Goal: Task Accomplishment & Management: Use online tool/utility

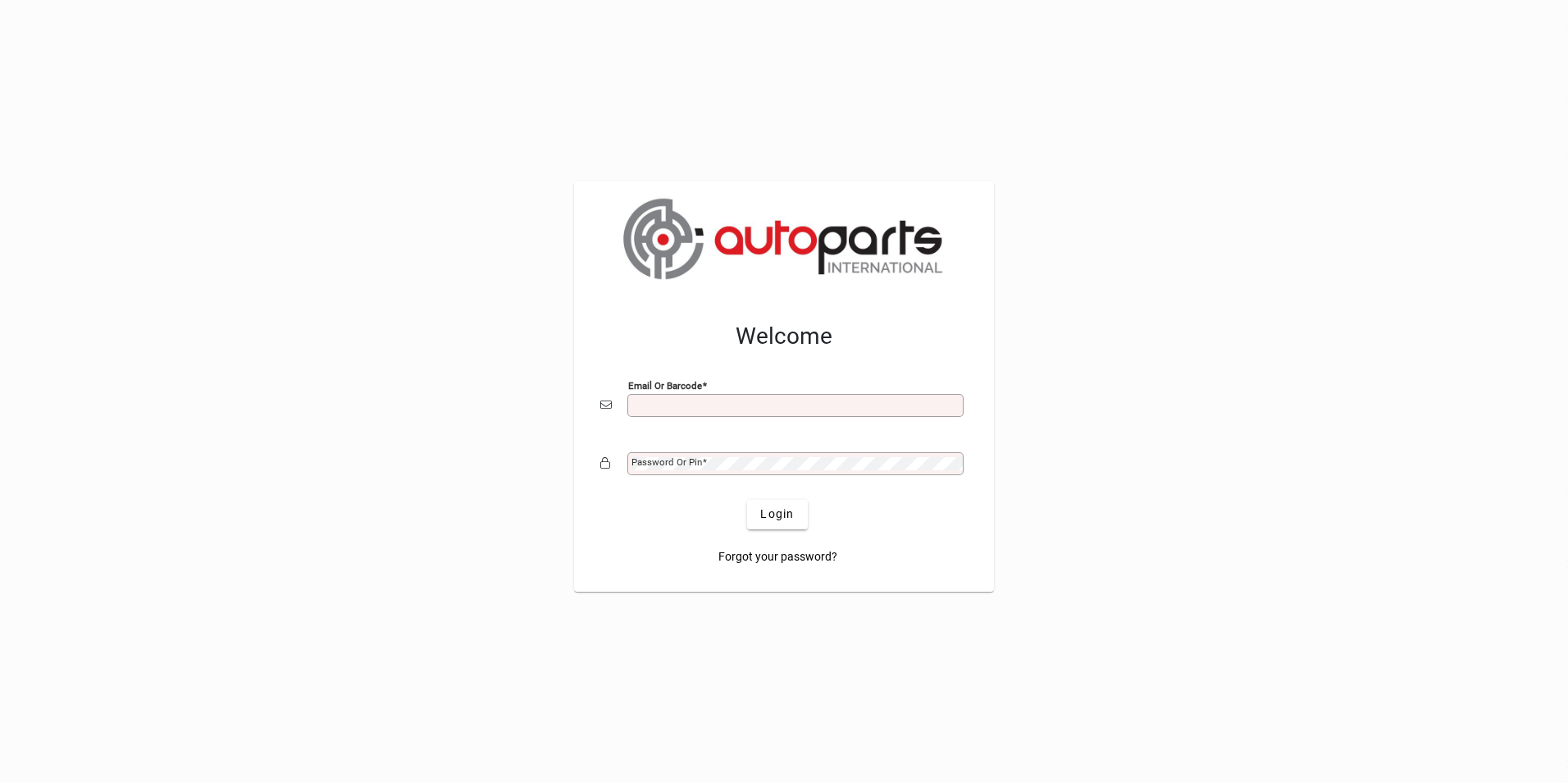
click at [728, 402] on input "Email or Barcode" at bounding box center [796, 404] width 331 height 13
type input "**********"
click at [747, 500] on button "Login" at bounding box center [777, 514] width 60 height 30
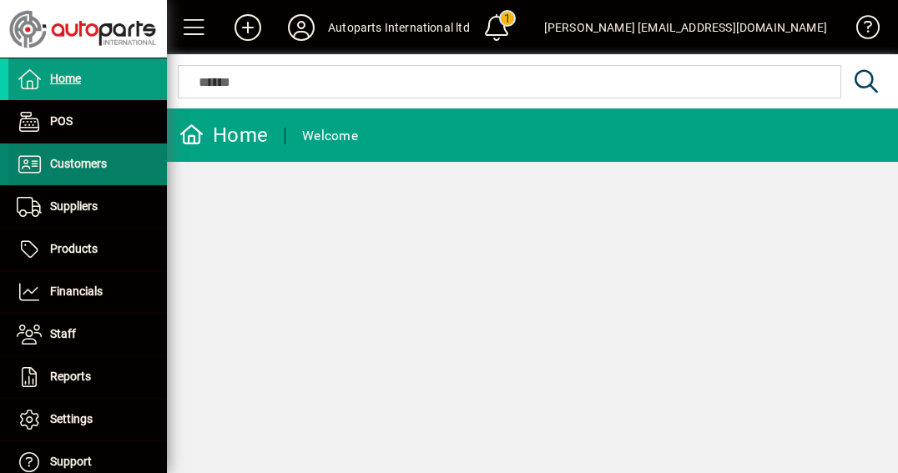
drag, startPoint x: 60, startPoint y: 165, endPoint x: 93, endPoint y: 155, distance: 34.8
click at [60, 165] on span "Customers" at bounding box center [78, 163] width 57 height 13
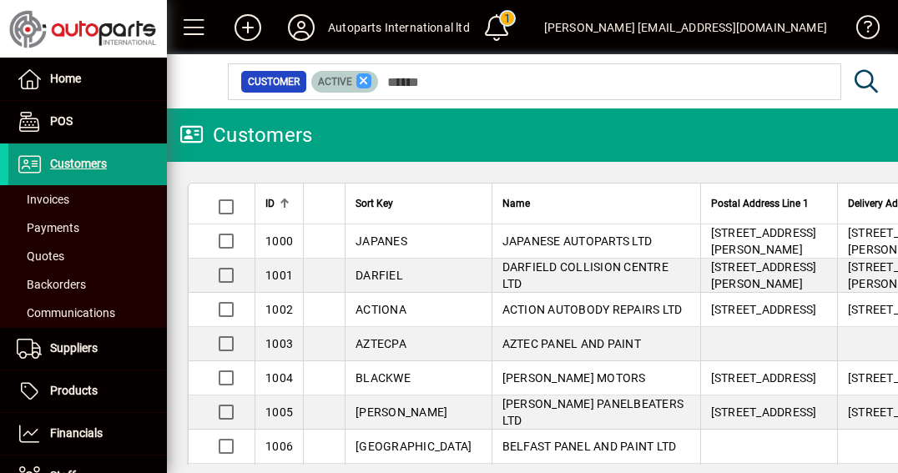
click at [366, 77] on icon at bounding box center [363, 80] width 15 height 15
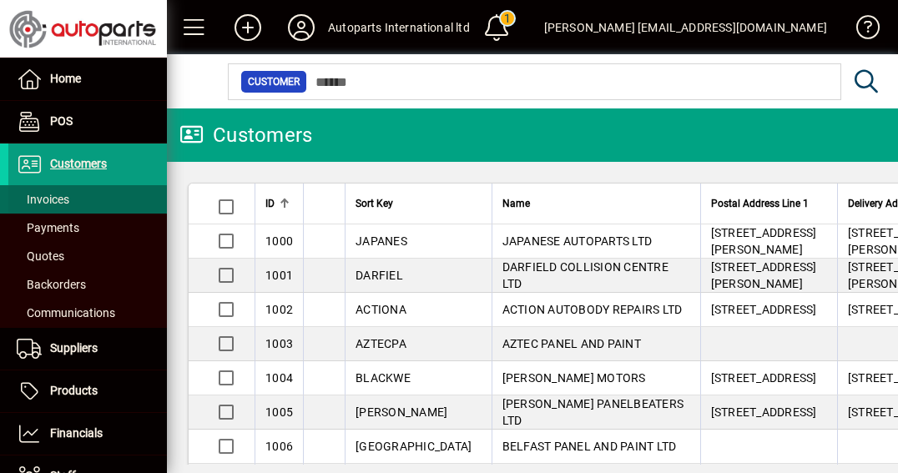
click at [38, 198] on span "Invoices" at bounding box center [43, 199] width 53 height 13
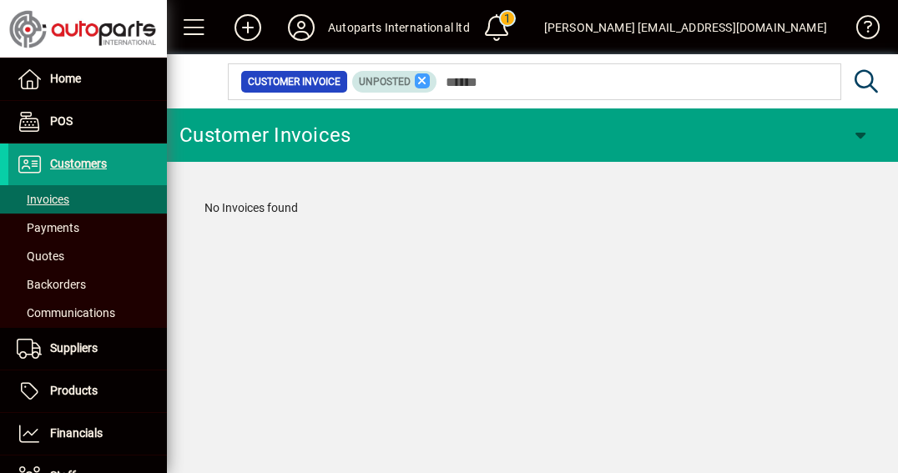
click at [422, 76] on icon at bounding box center [422, 80] width 15 height 15
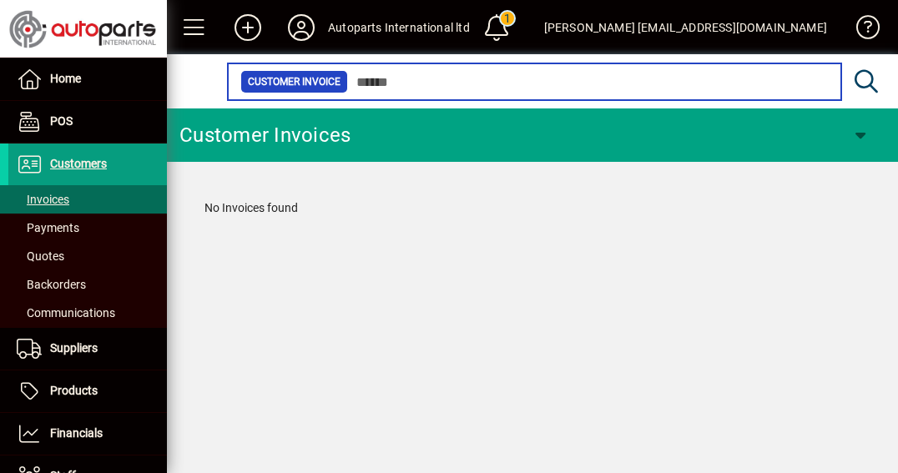
click at [410, 84] on input "text" at bounding box center [588, 81] width 480 height 23
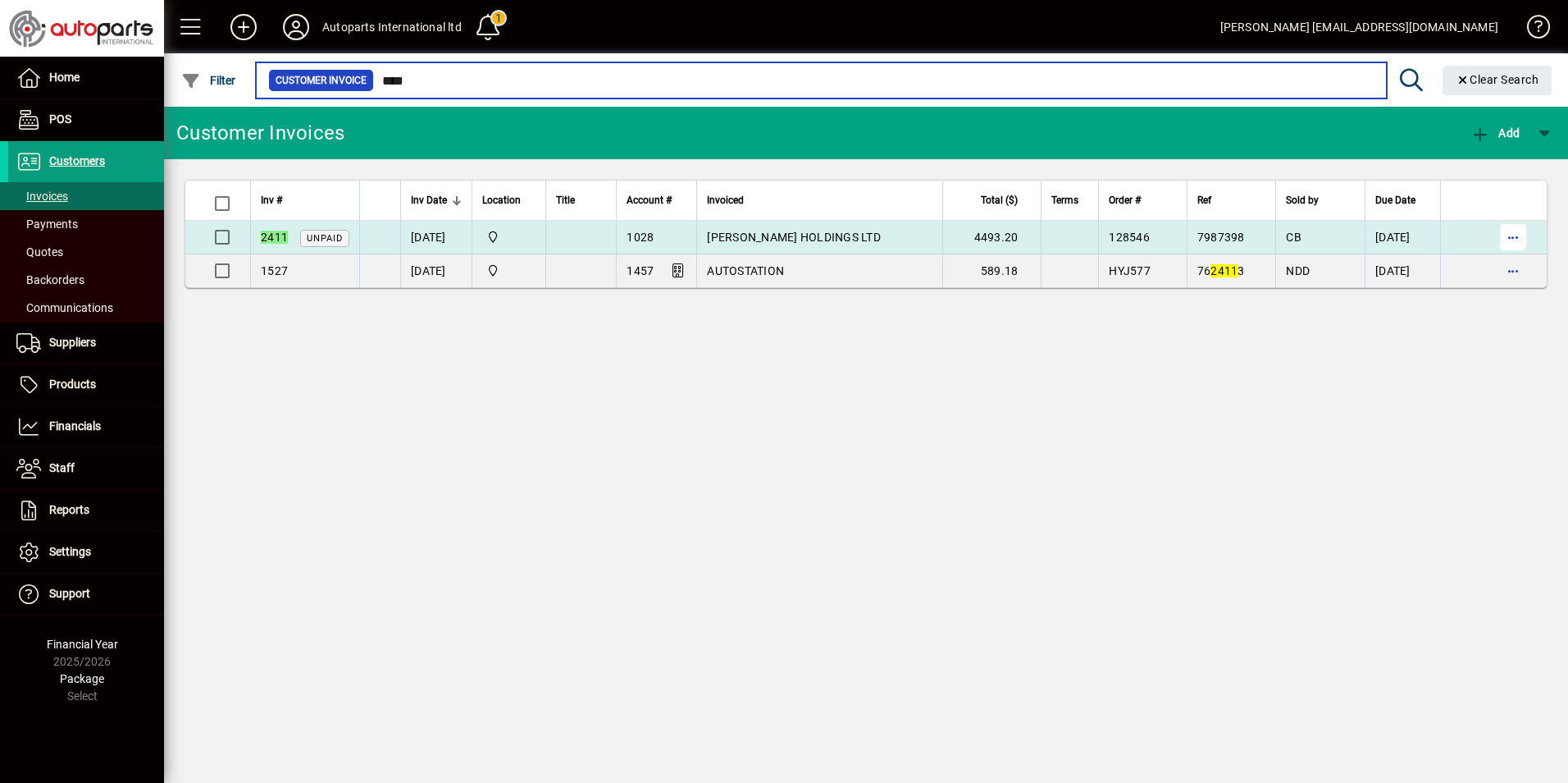
type input "****"
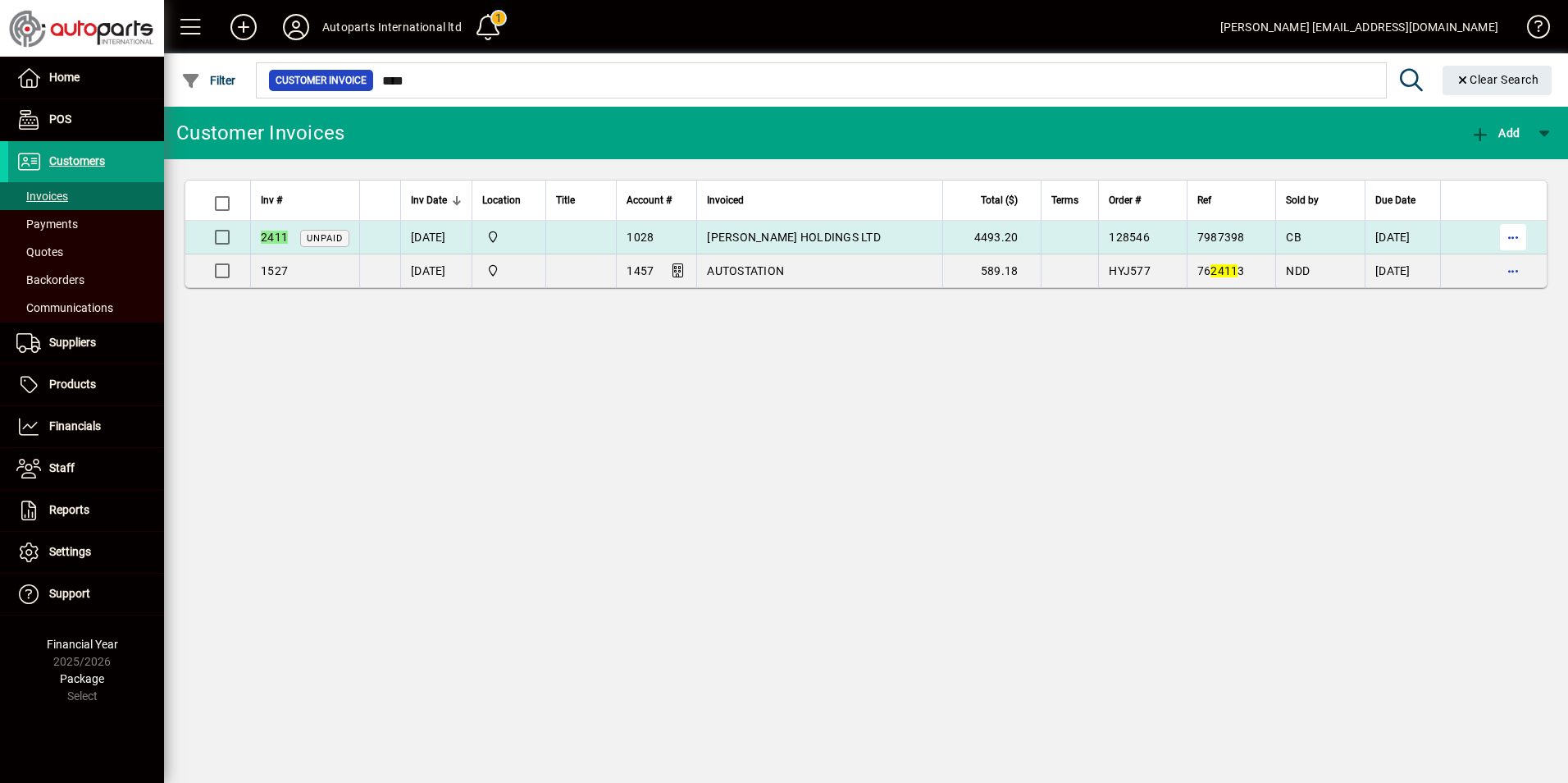
click at [1528, 235] on span "button" at bounding box center [1513, 237] width 39 height 39
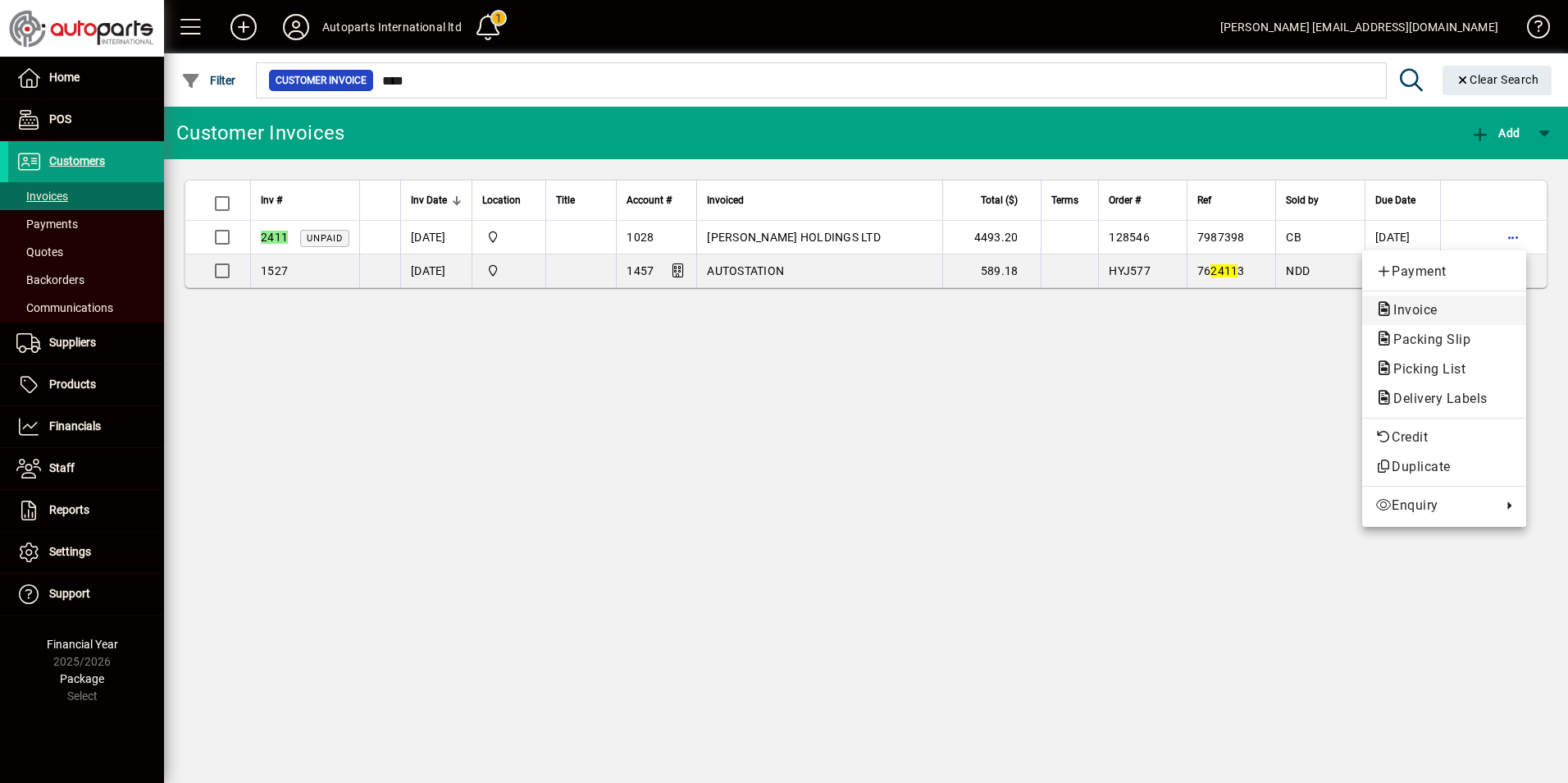
click at [1421, 310] on span "Invoice" at bounding box center [1411, 310] width 71 height 16
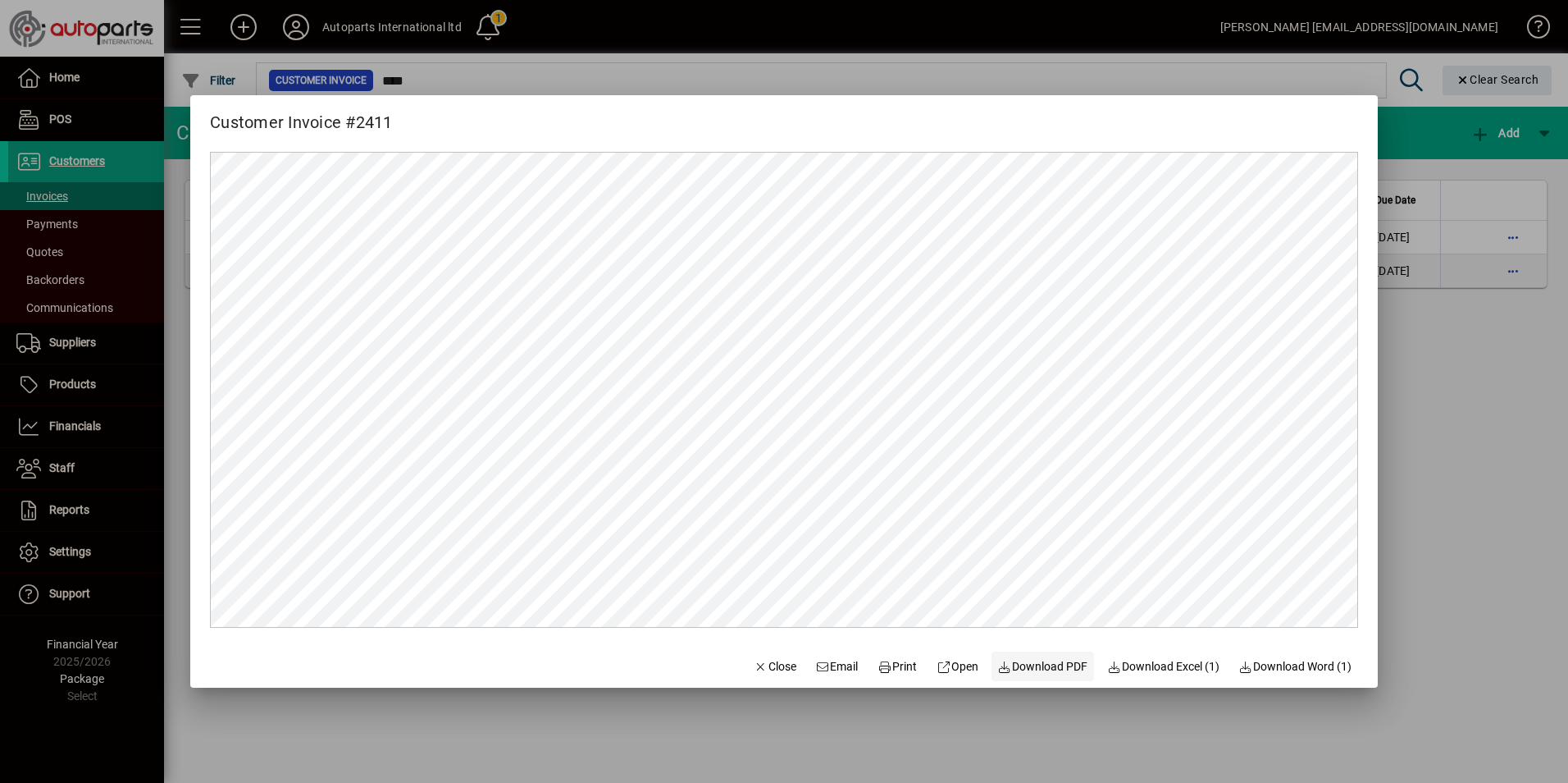
click at [1054, 672] on span "Download PDF" at bounding box center [1043, 667] width 90 height 18
click at [1485, 359] on div at bounding box center [784, 392] width 1568 height 783
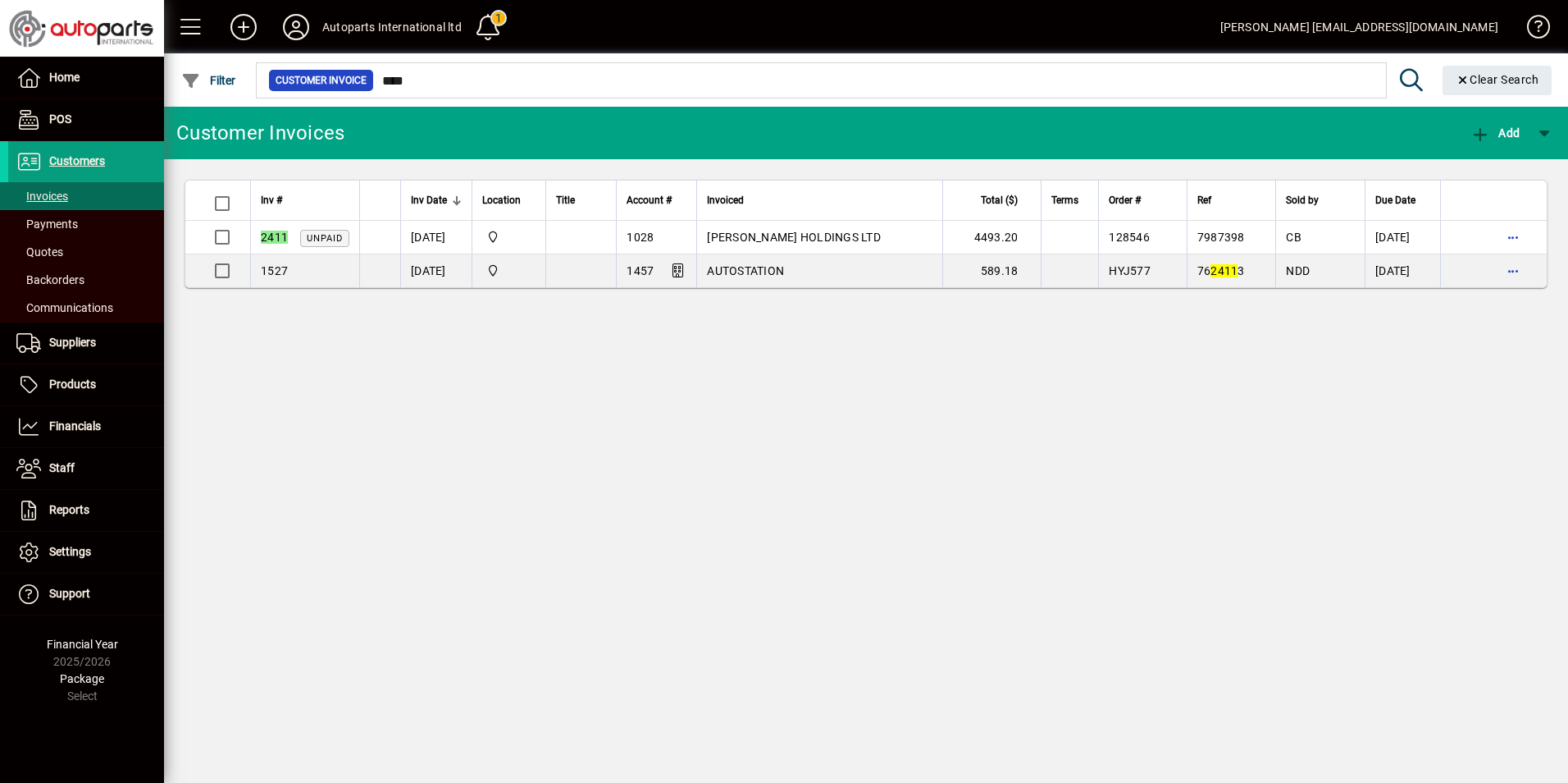
click at [794, 459] on div "Customer Invoices Add Inv # Inv Date Location Title Account # Invoiced Total ($…" at bounding box center [866, 444] width 1404 height 676
click at [63, 420] on span "Financials" at bounding box center [75, 425] width 52 height 13
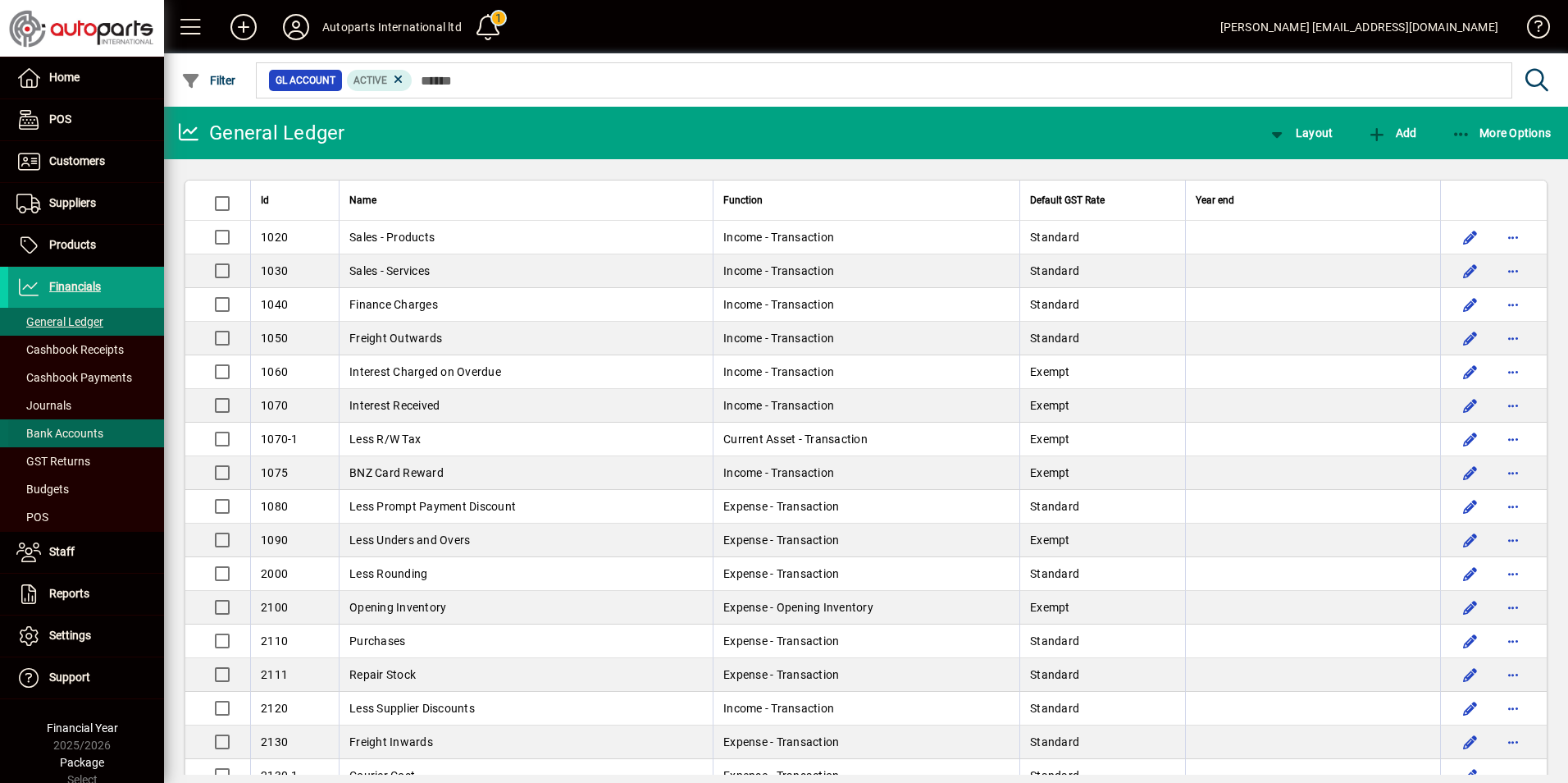
click at [61, 434] on span "Bank Accounts" at bounding box center [60, 433] width 87 height 13
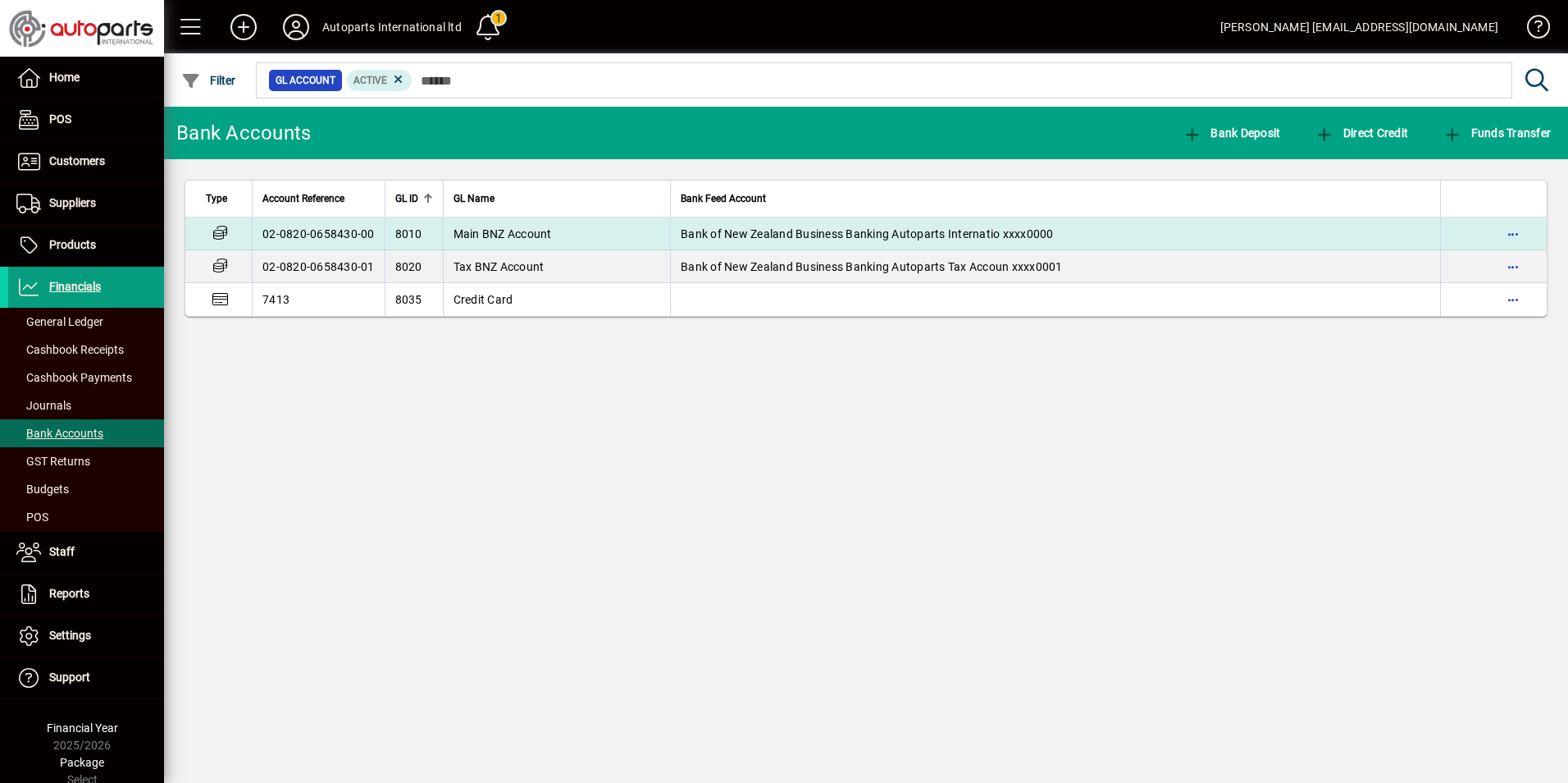
click at [427, 239] on td "8010" at bounding box center [413, 233] width 58 height 32
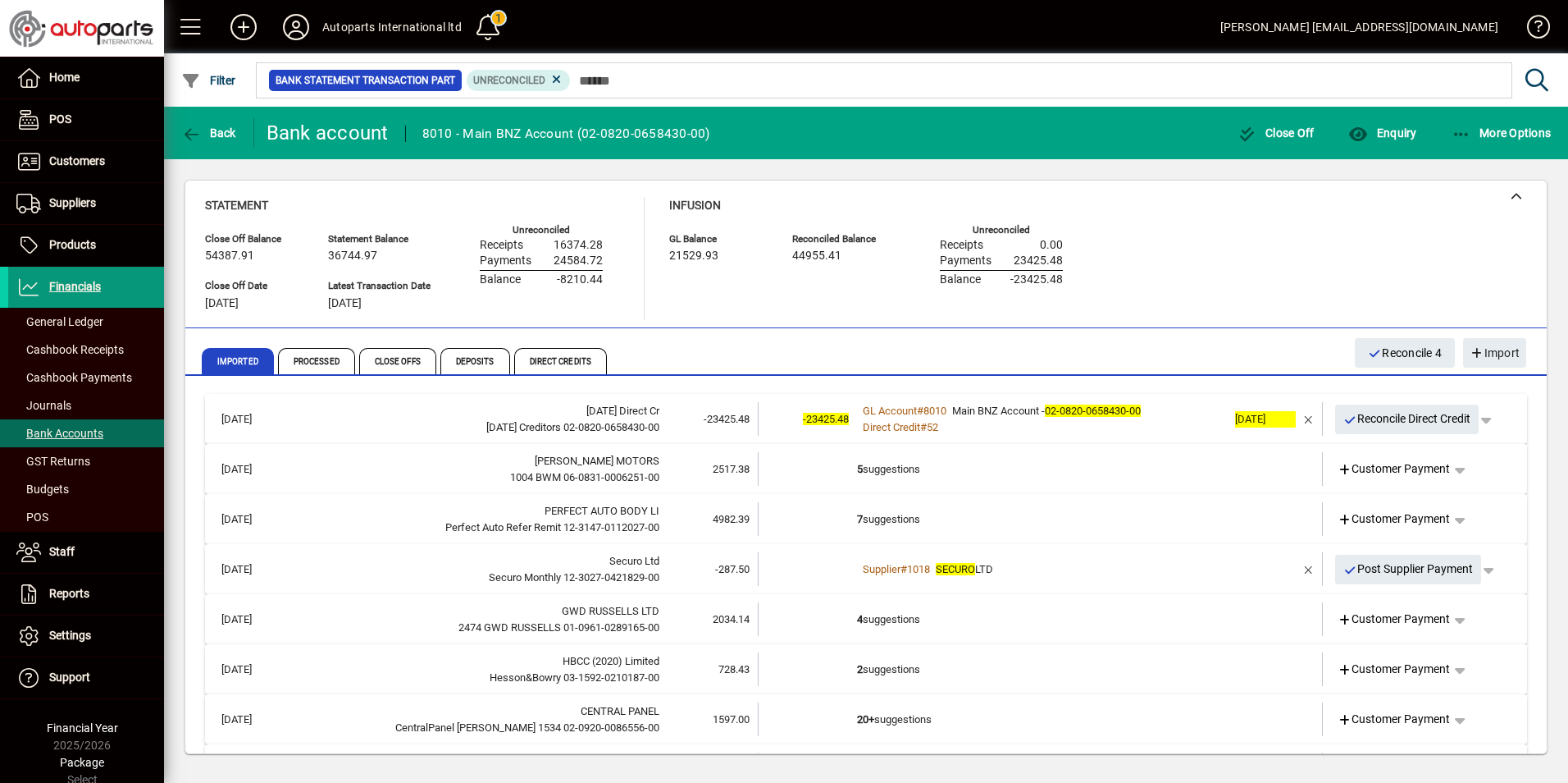
click at [72, 281] on span "Financials" at bounding box center [75, 285] width 52 height 13
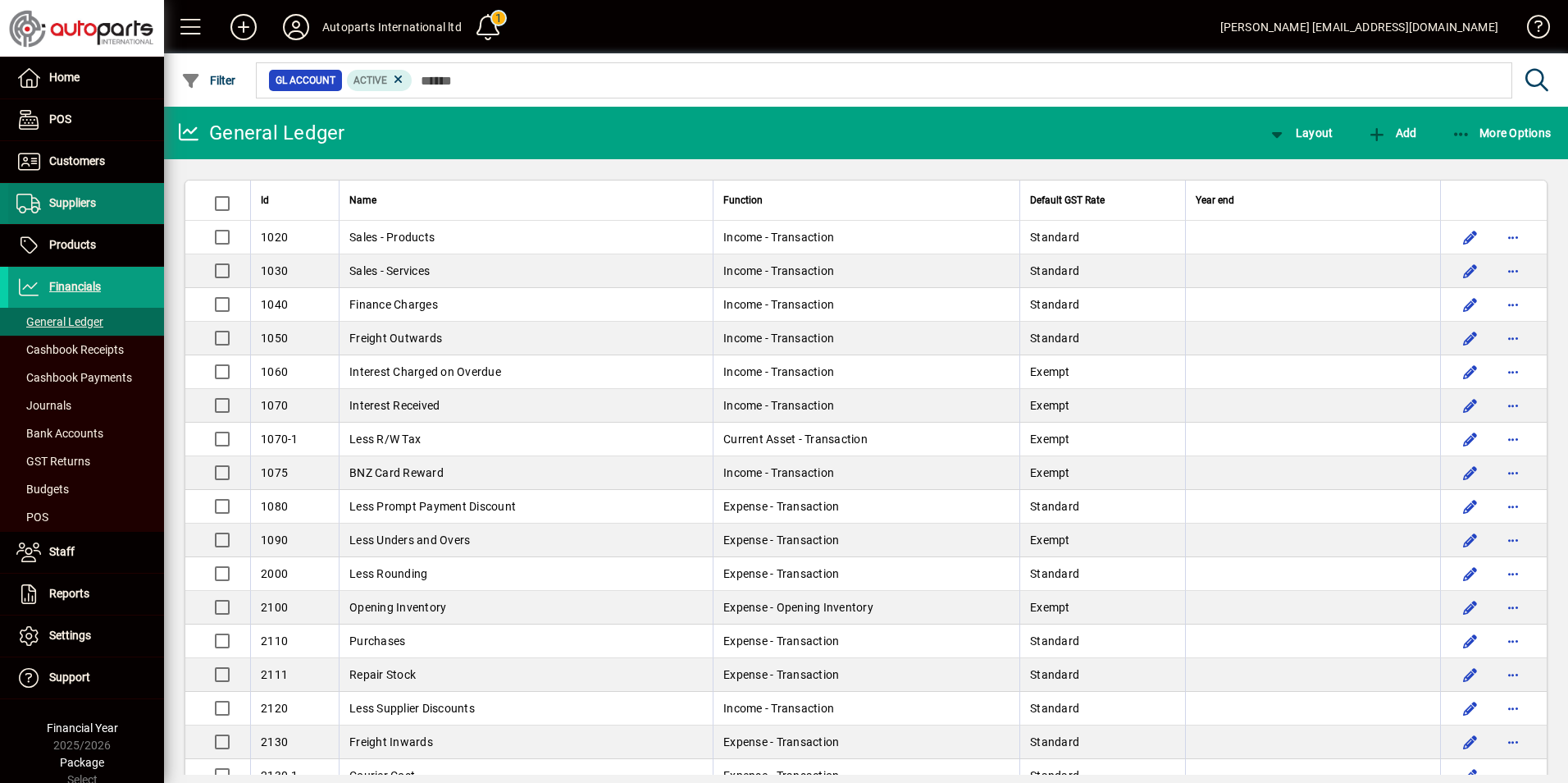
click at [60, 201] on span "Suppliers" at bounding box center [73, 202] width 47 height 13
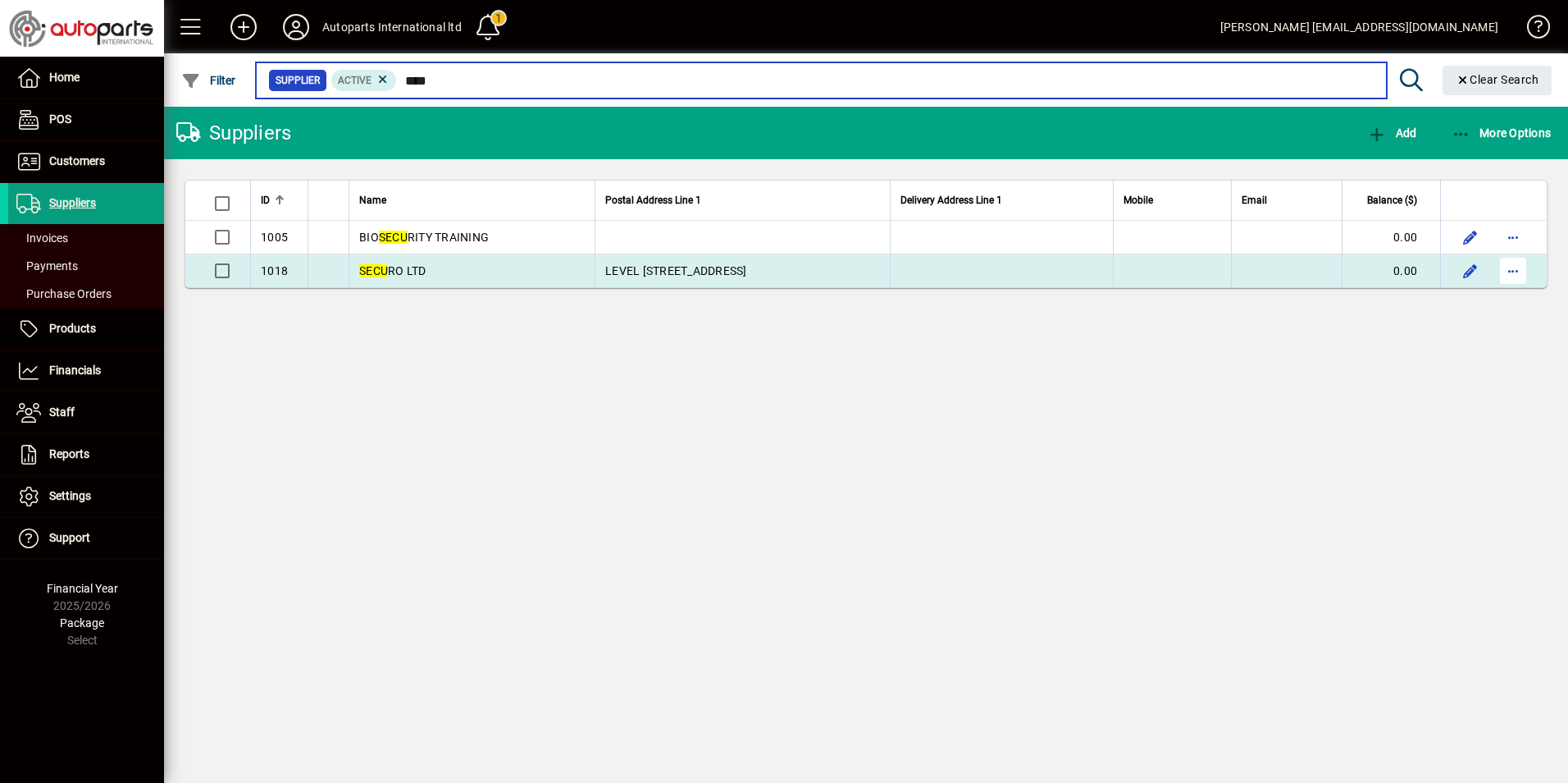
type input "****"
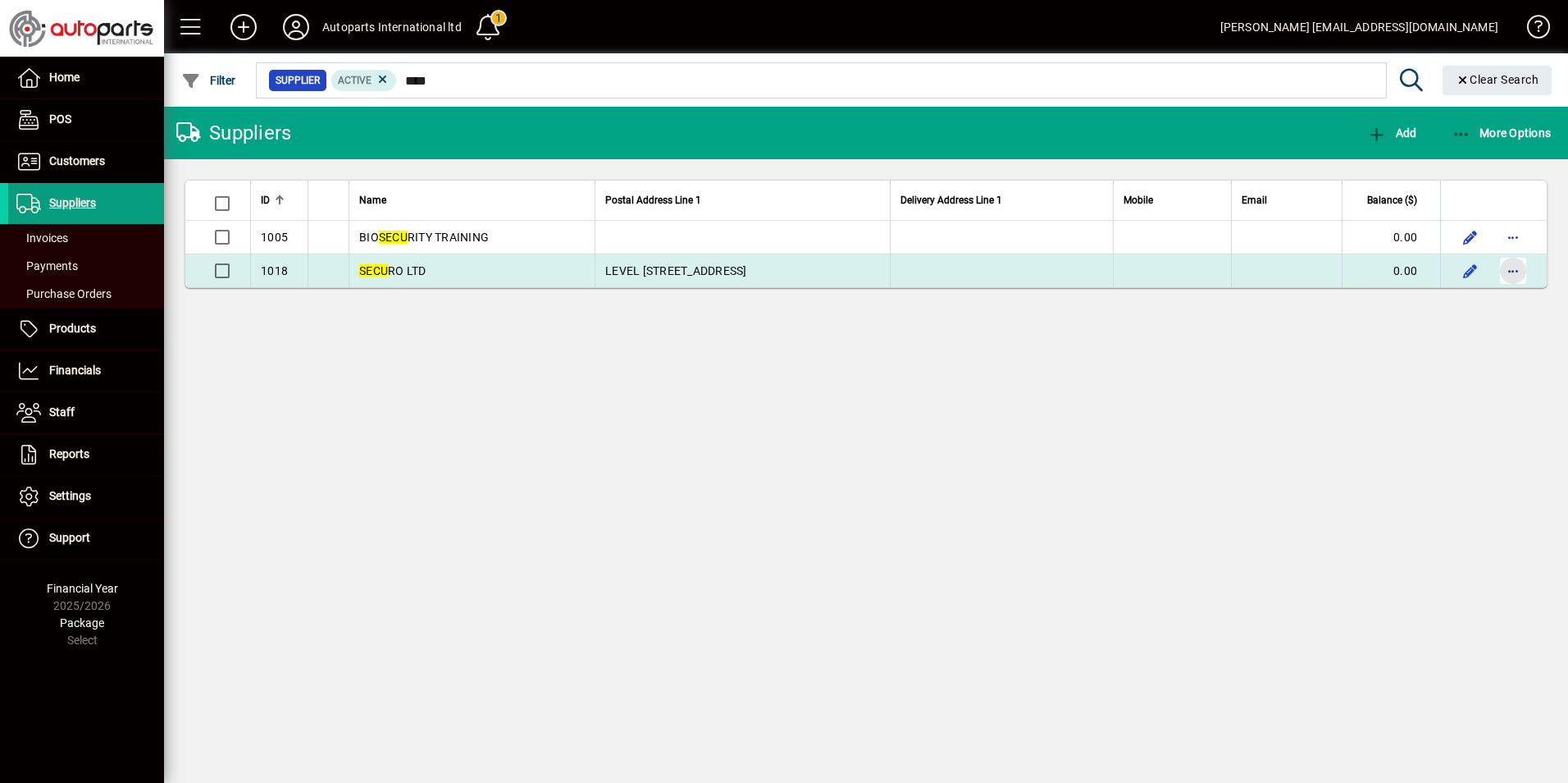
click at [1512, 271] on span "button" at bounding box center [1513, 271] width 39 height 39
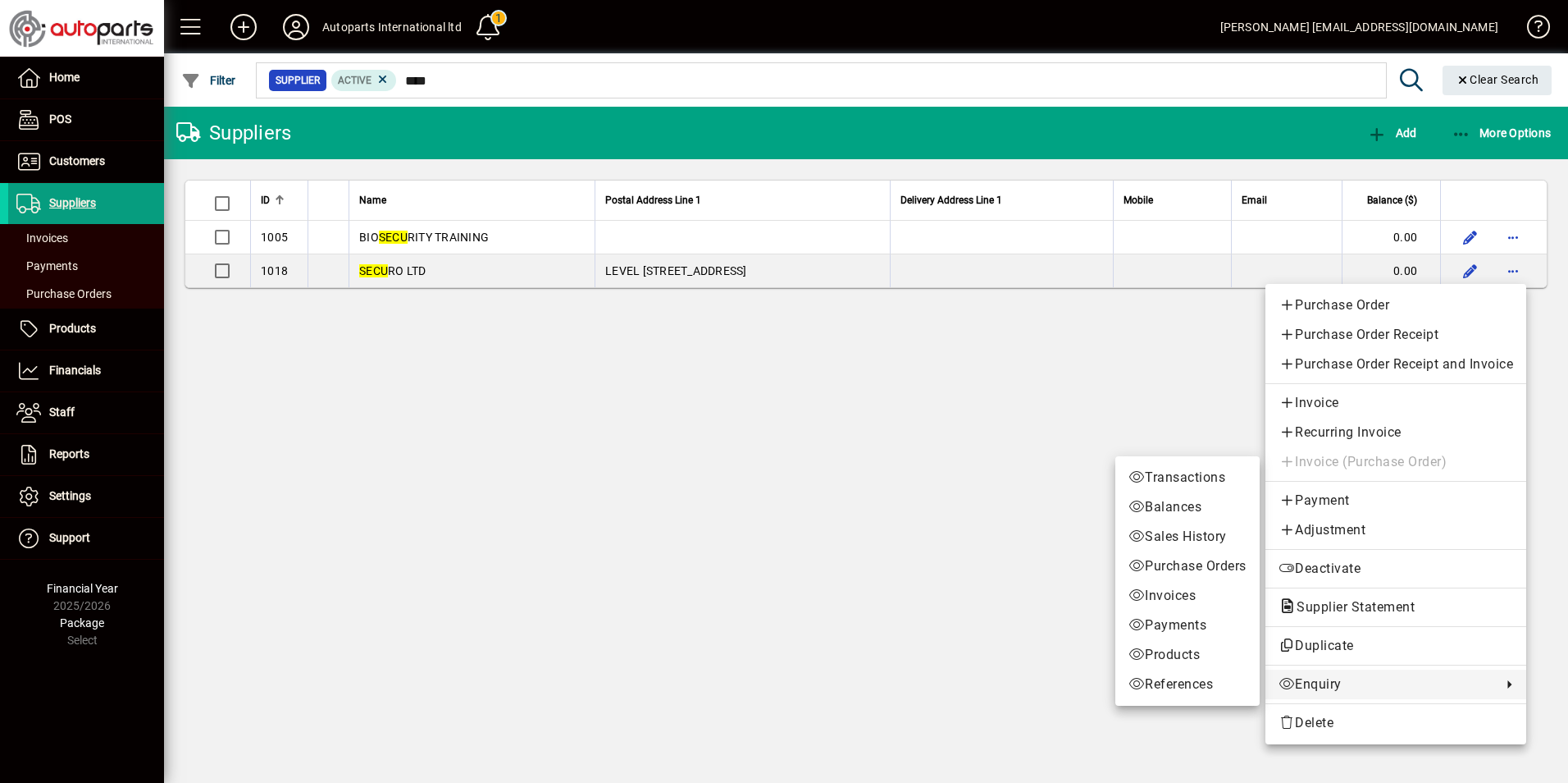
click at [1346, 686] on span "Enquiry" at bounding box center [1386, 685] width 215 height 20
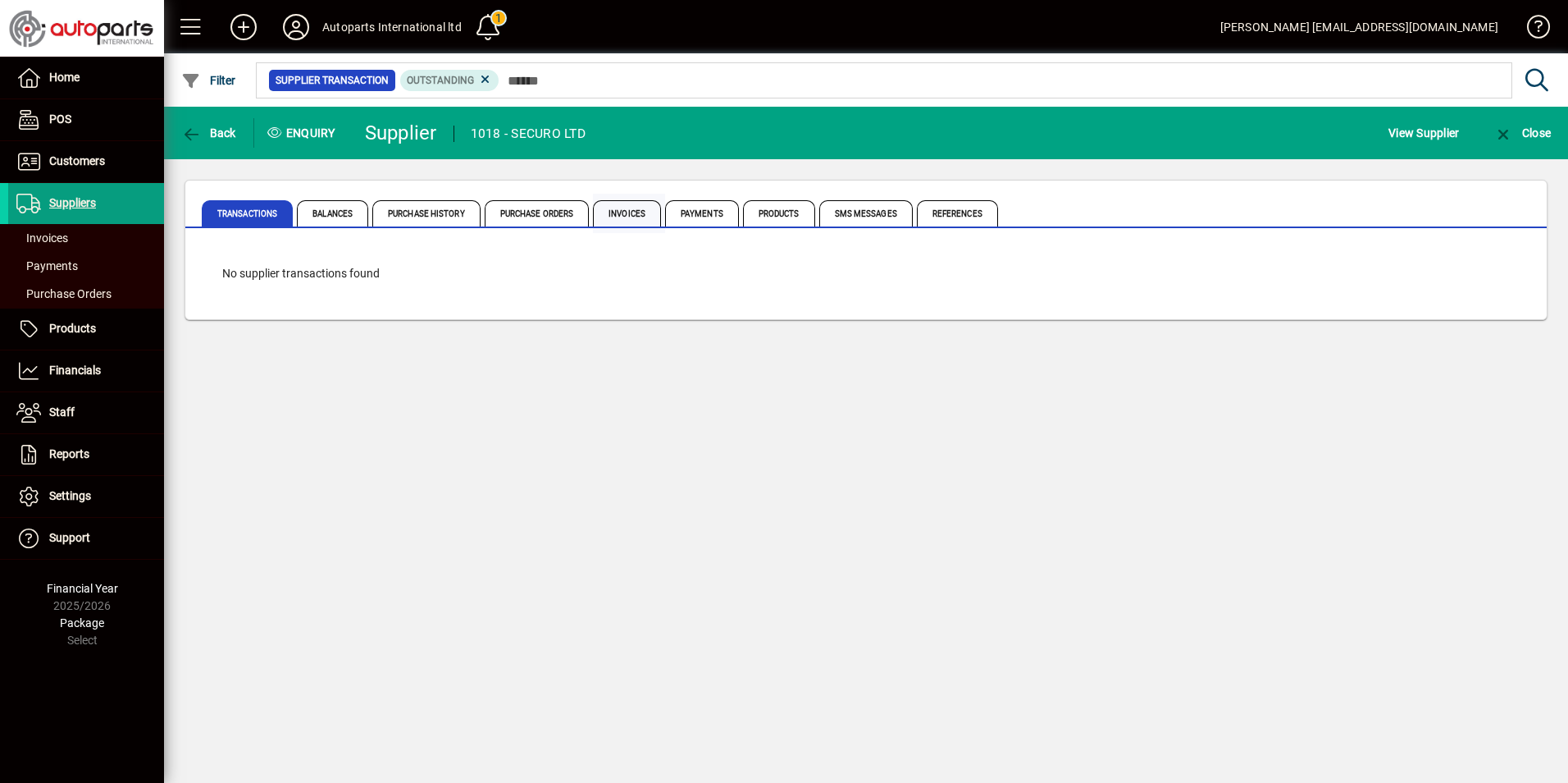
click at [618, 211] on span "Invoices" at bounding box center [626, 213] width 68 height 27
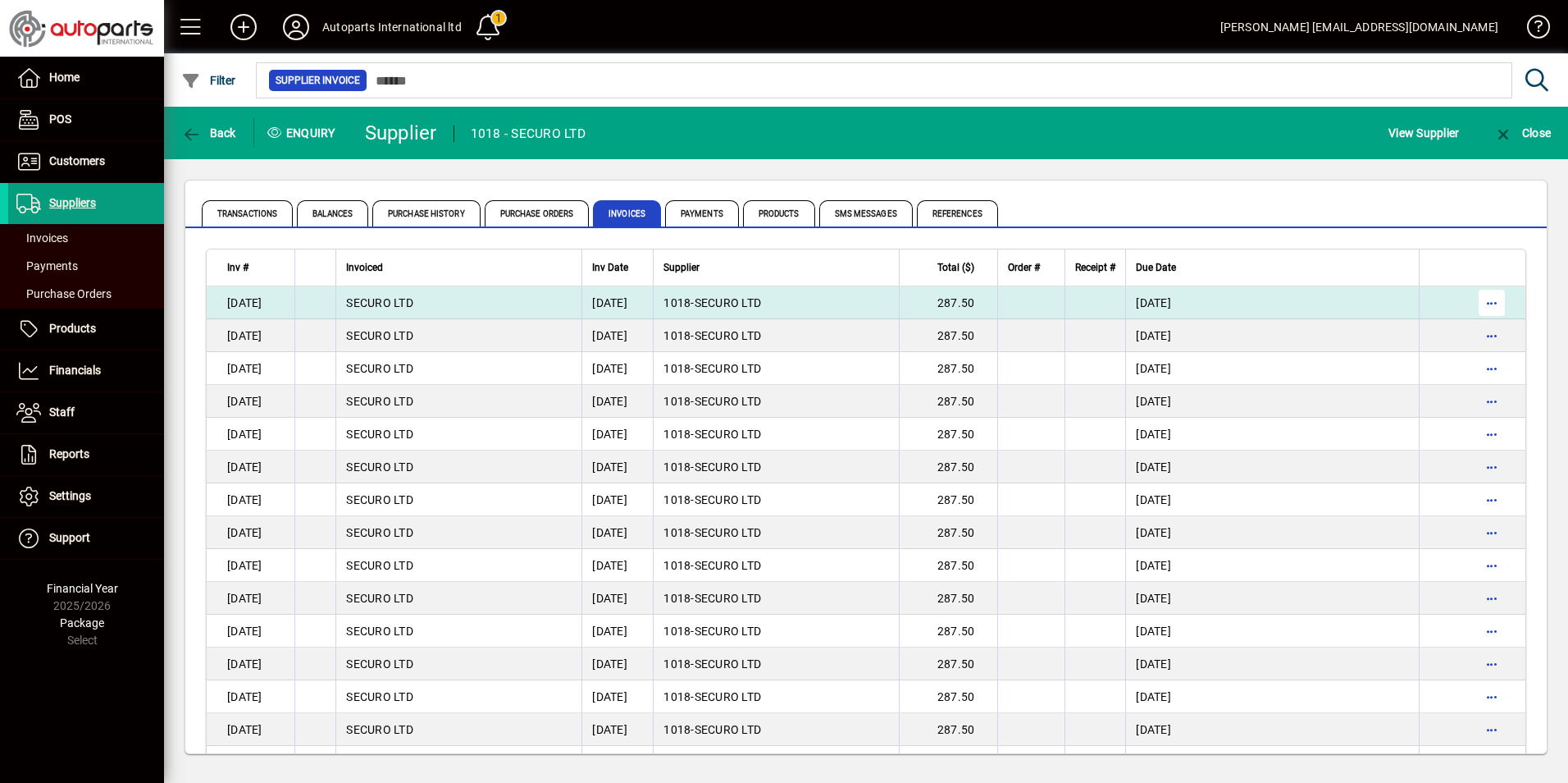
click at [1481, 305] on span "button" at bounding box center [1492, 303] width 39 height 39
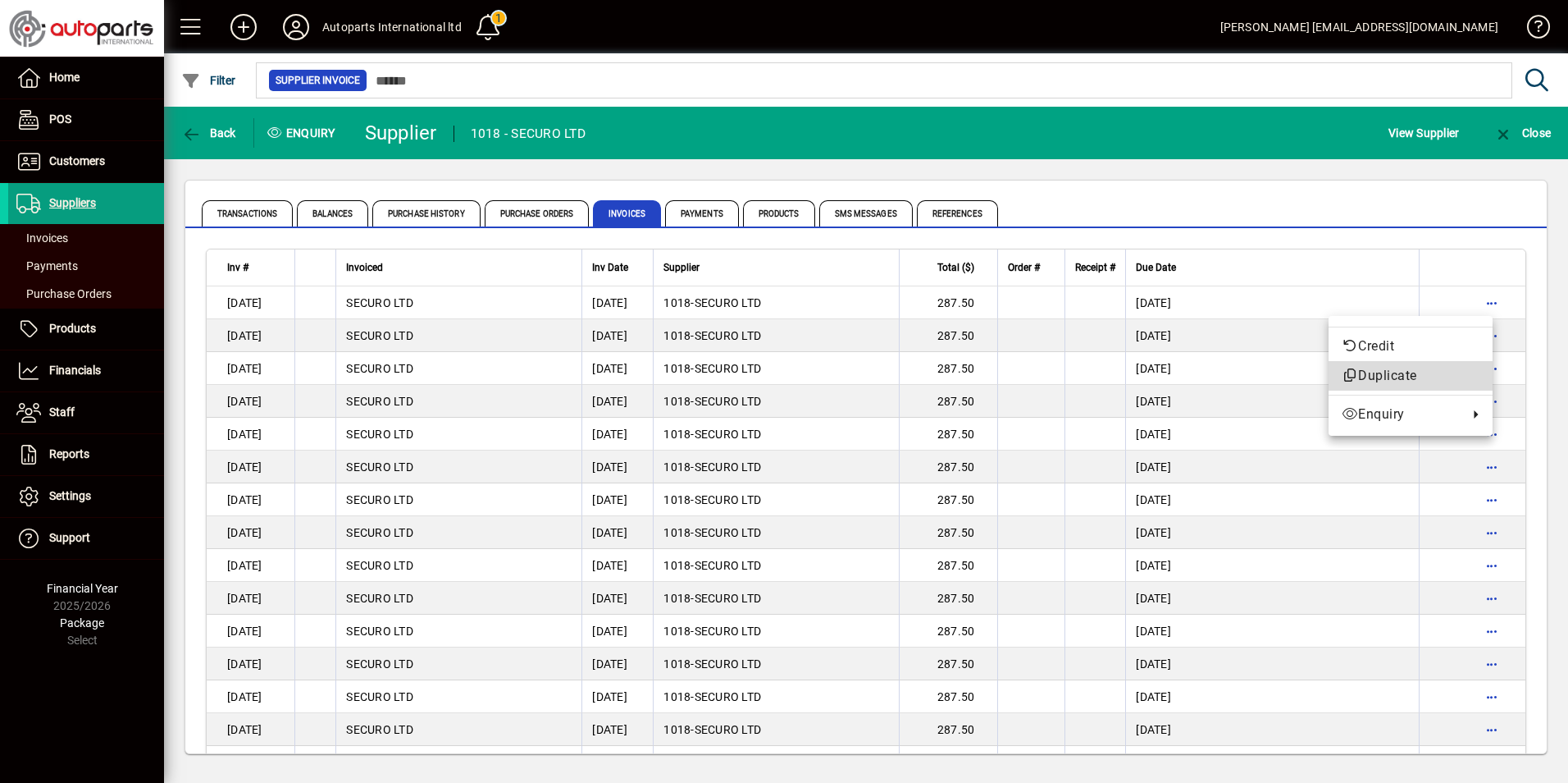
click at [1386, 374] on span "Duplicate" at bounding box center [1411, 376] width 138 height 20
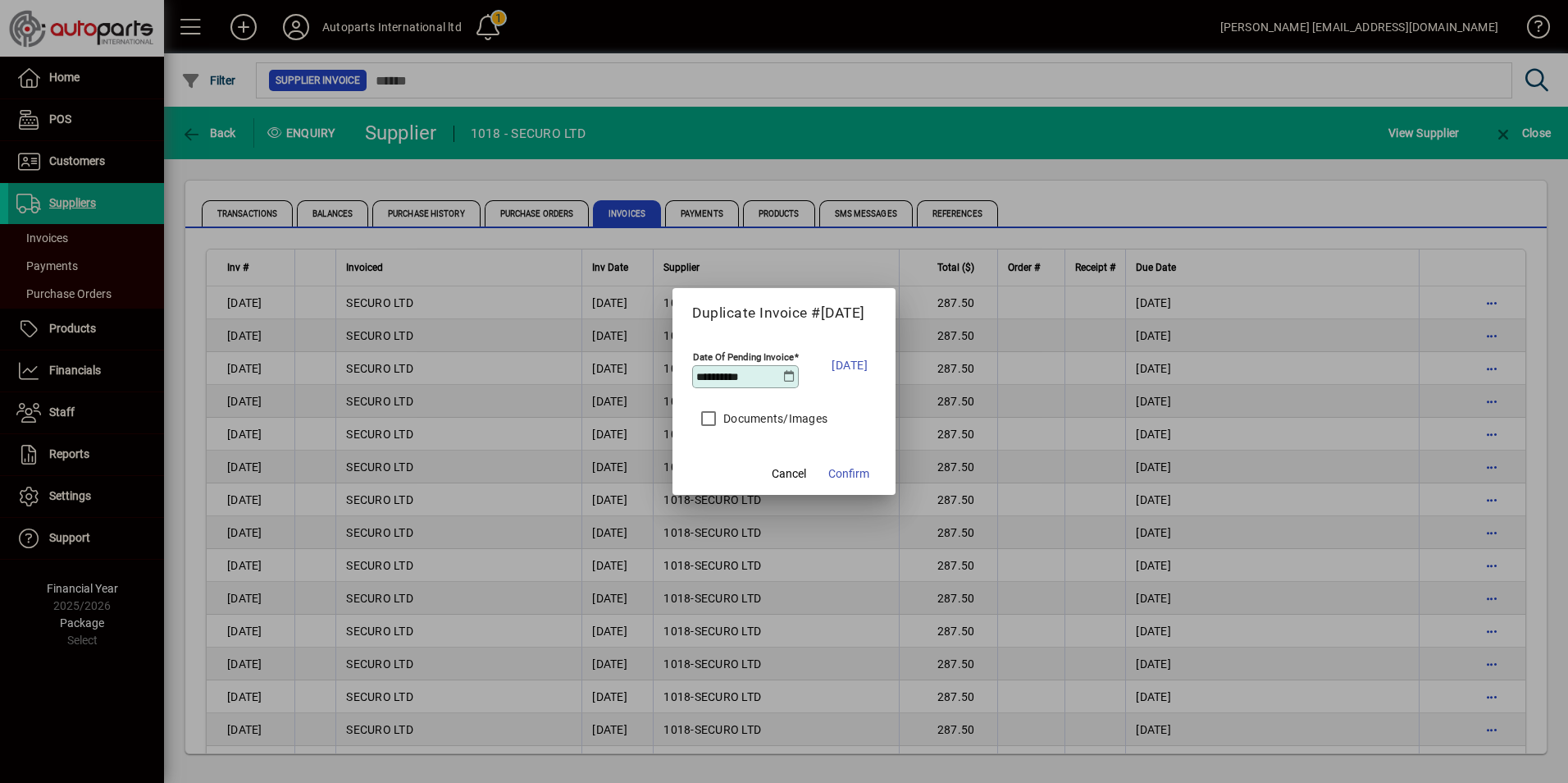
click at [787, 376] on icon at bounding box center [789, 376] width 13 height 13
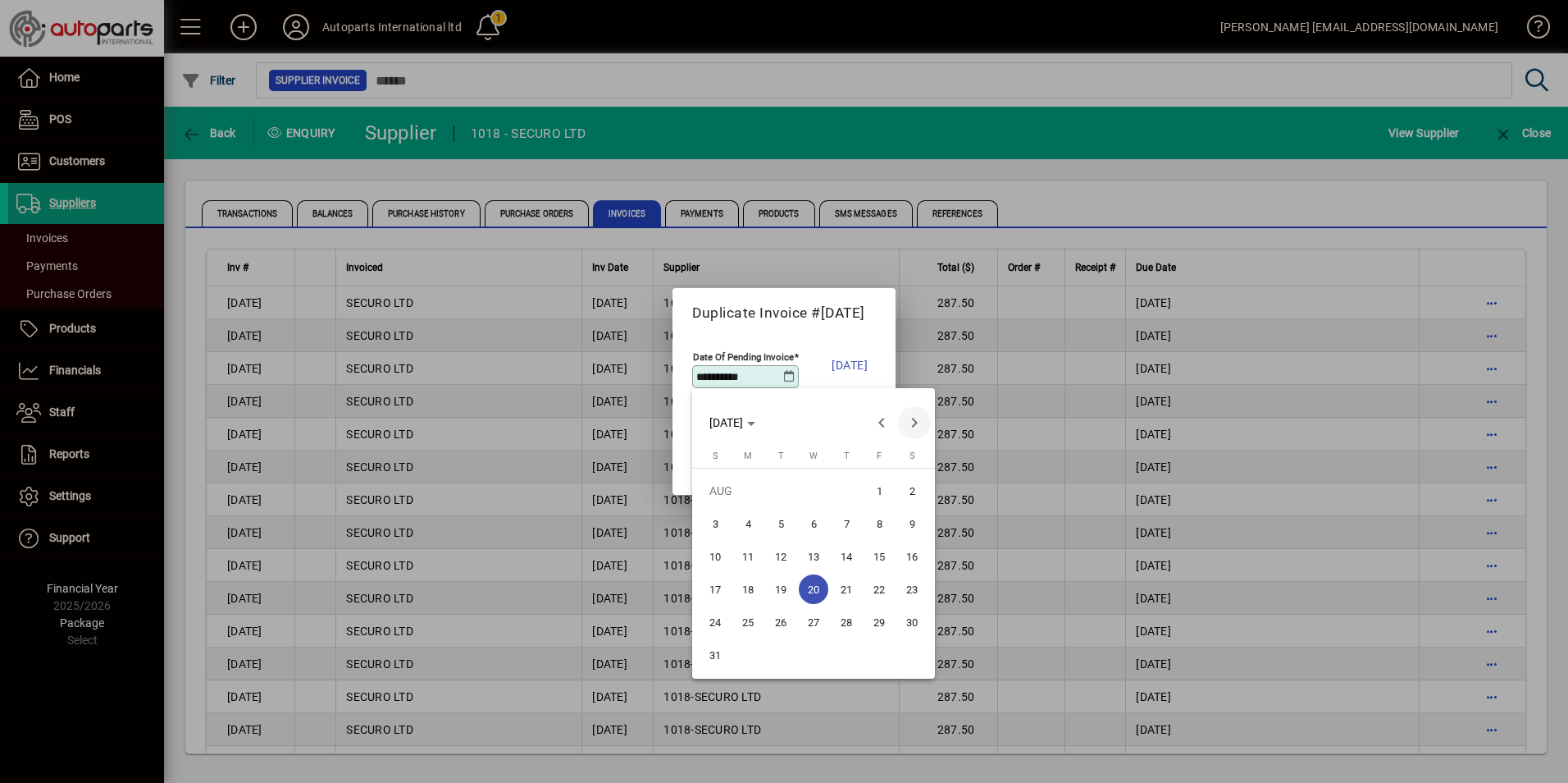
click at [915, 423] on span "Next month" at bounding box center [914, 422] width 32 height 32
click at [908, 587] on span "20" at bounding box center [912, 589] width 29 height 30
type input "**********"
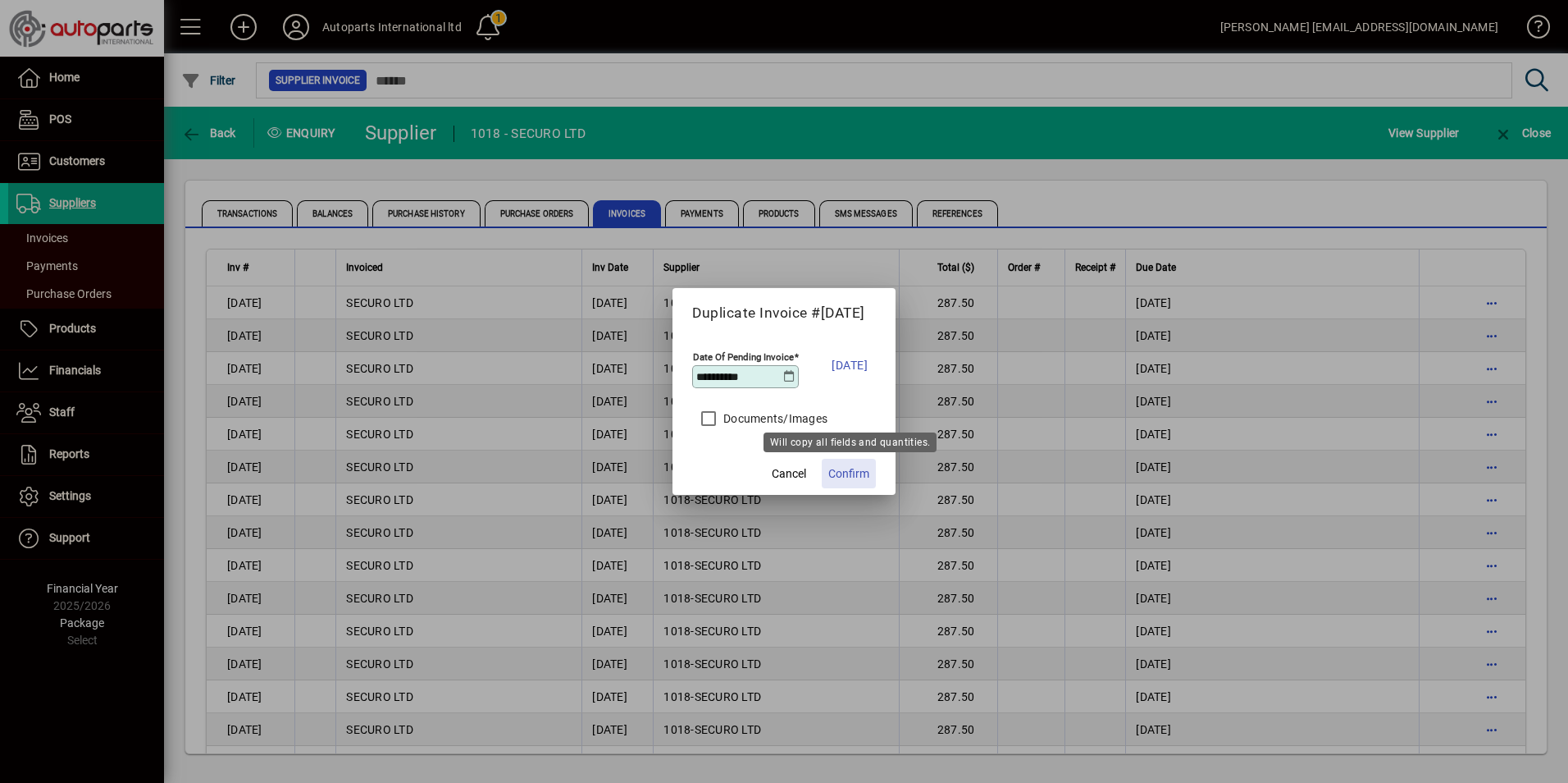
click at [848, 474] on span "Confirm" at bounding box center [849, 474] width 41 height 18
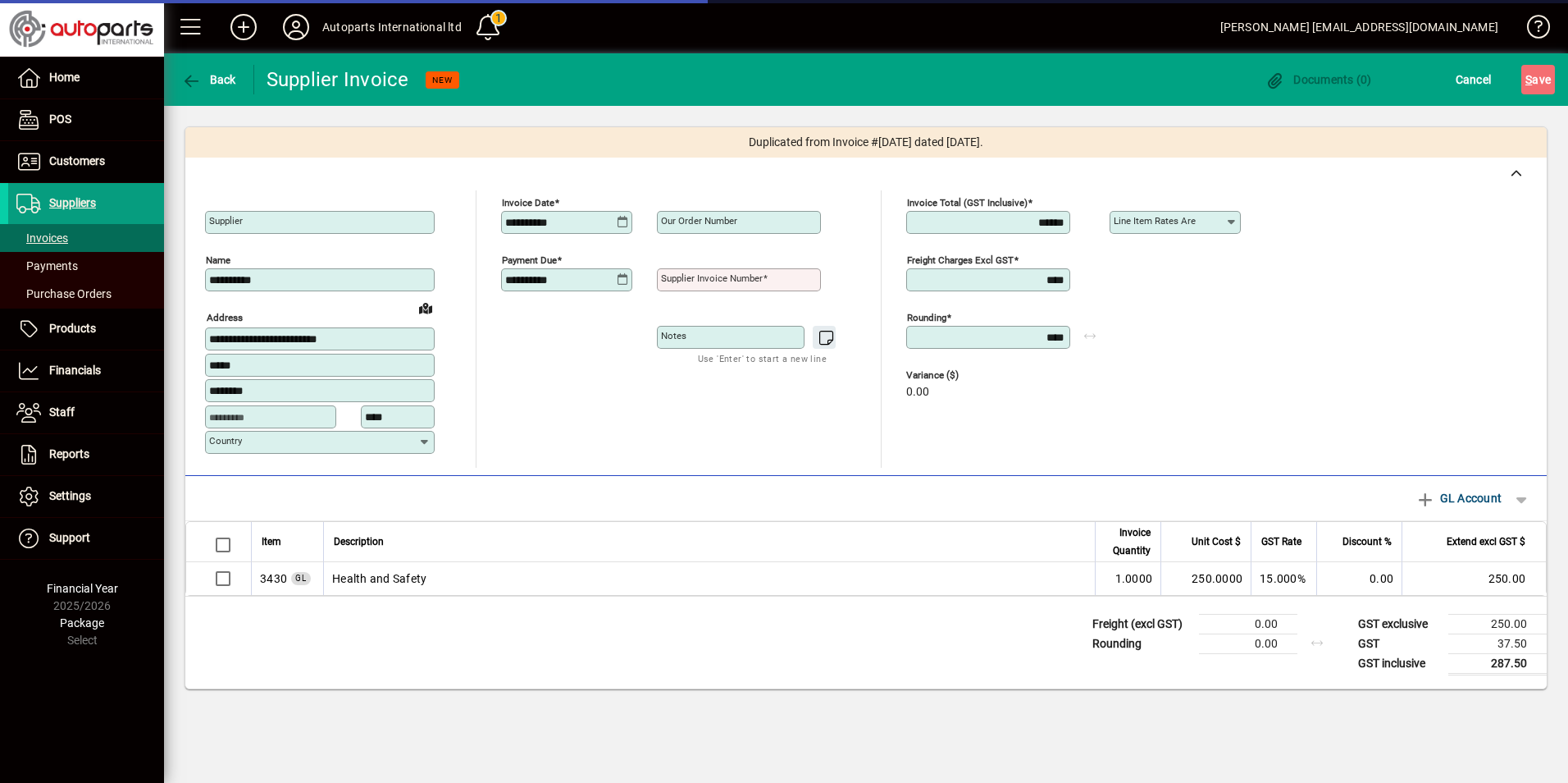
type input "**********"
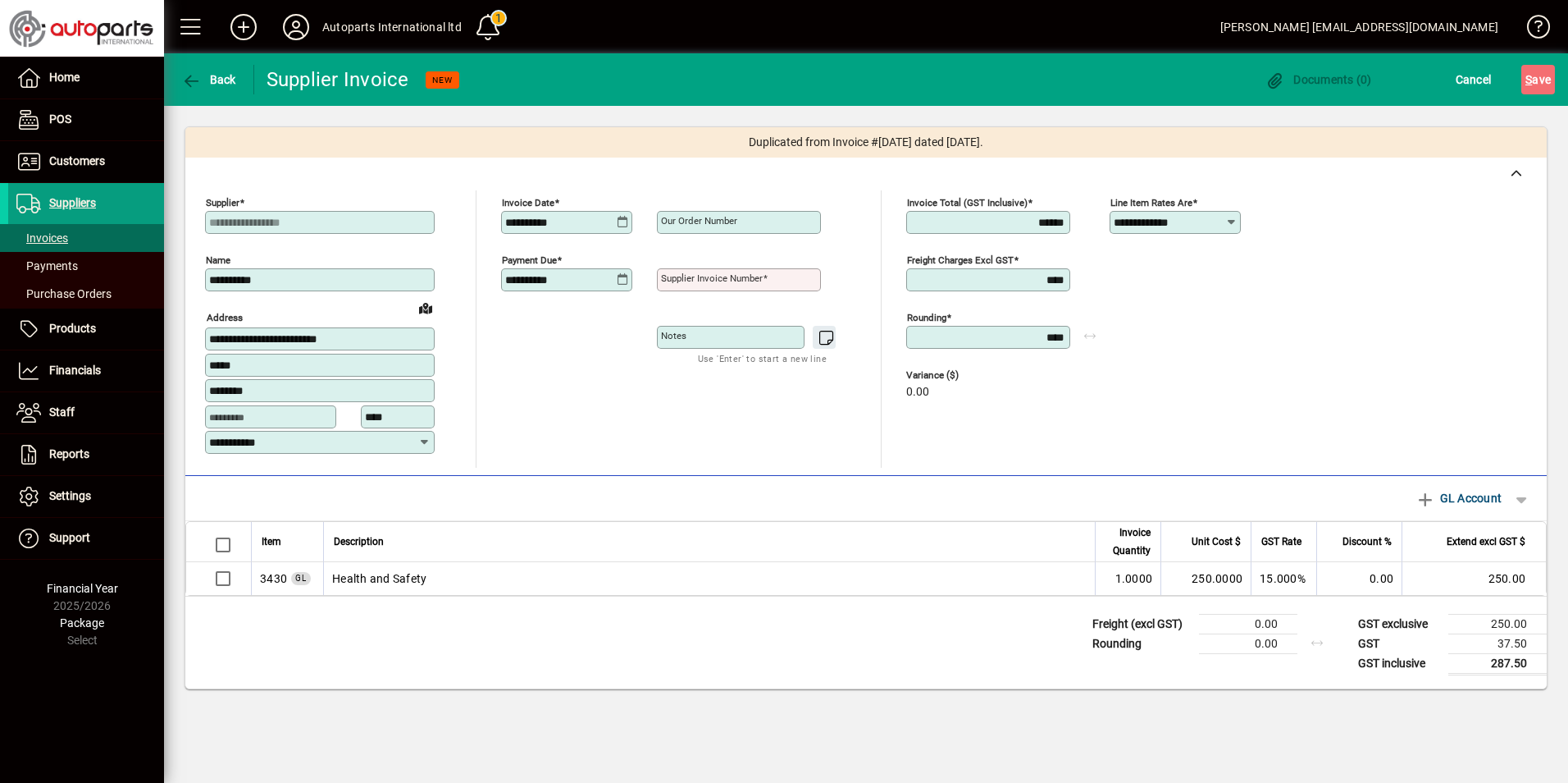
click at [724, 277] on mat-label "Supplier invoice number" at bounding box center [711, 278] width 101 height 12
click at [724, 277] on input "Supplier invoice number" at bounding box center [740, 279] width 159 height 13
type input "******"
click at [1540, 79] on span "S ave" at bounding box center [1539, 80] width 26 height 27
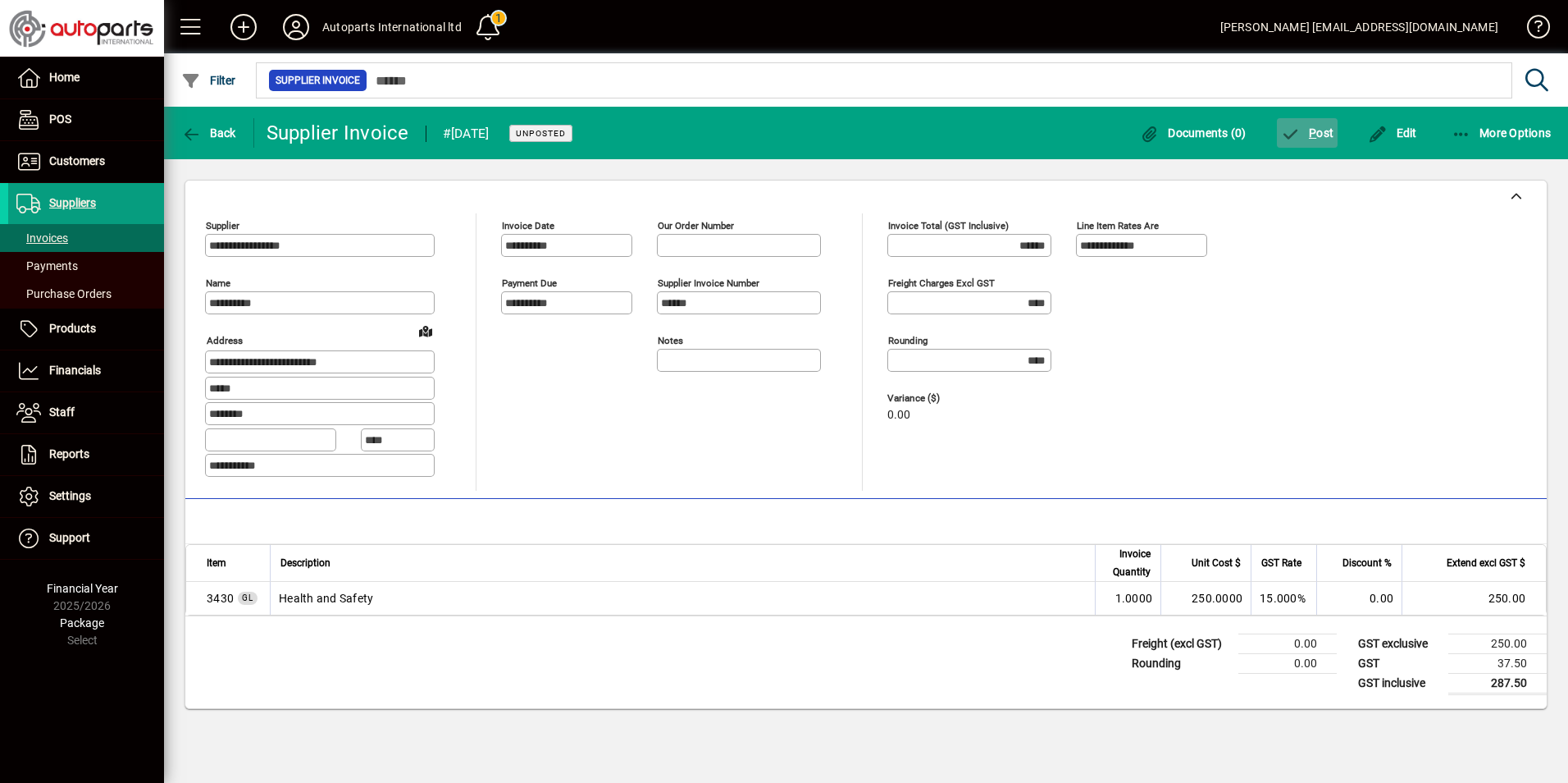
click at [1323, 130] on span "P ost" at bounding box center [1307, 132] width 53 height 13
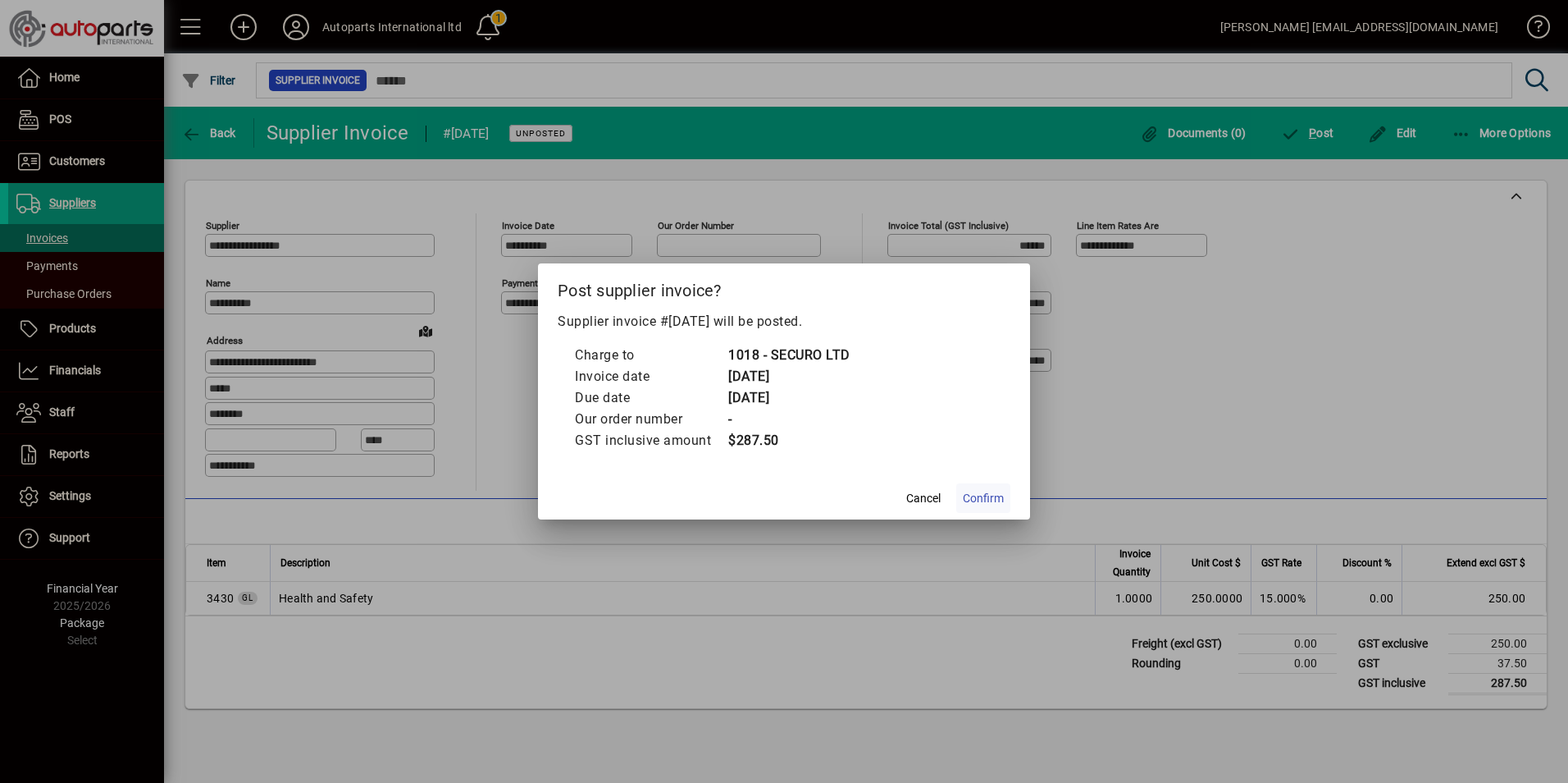
click at [997, 498] on span "Confirm" at bounding box center [983, 499] width 41 height 18
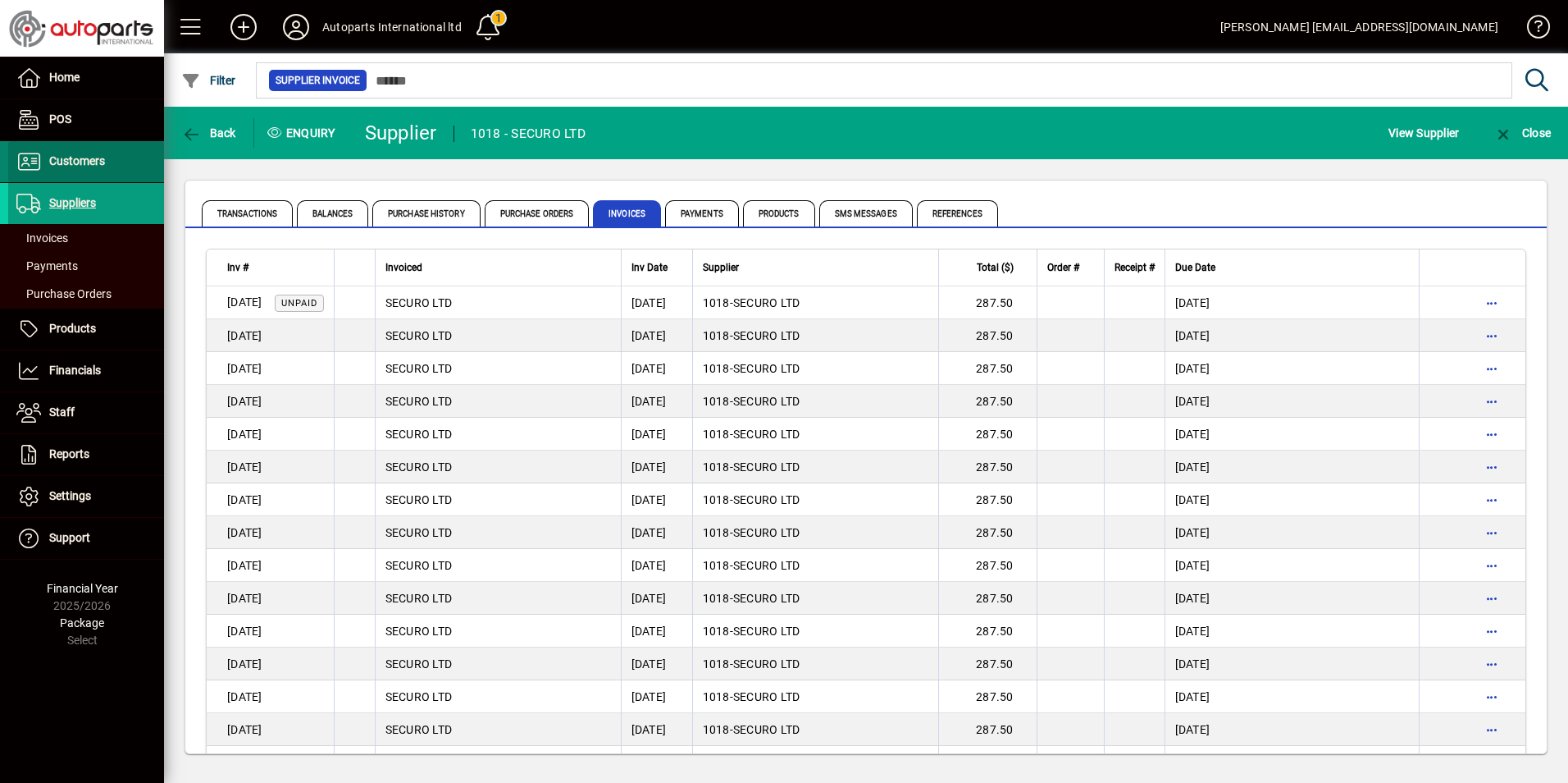
drag, startPoint x: 65, startPoint y: 163, endPoint x: 77, endPoint y: 161, distance: 12.2
click at [65, 163] on span "Customers" at bounding box center [77, 160] width 56 height 13
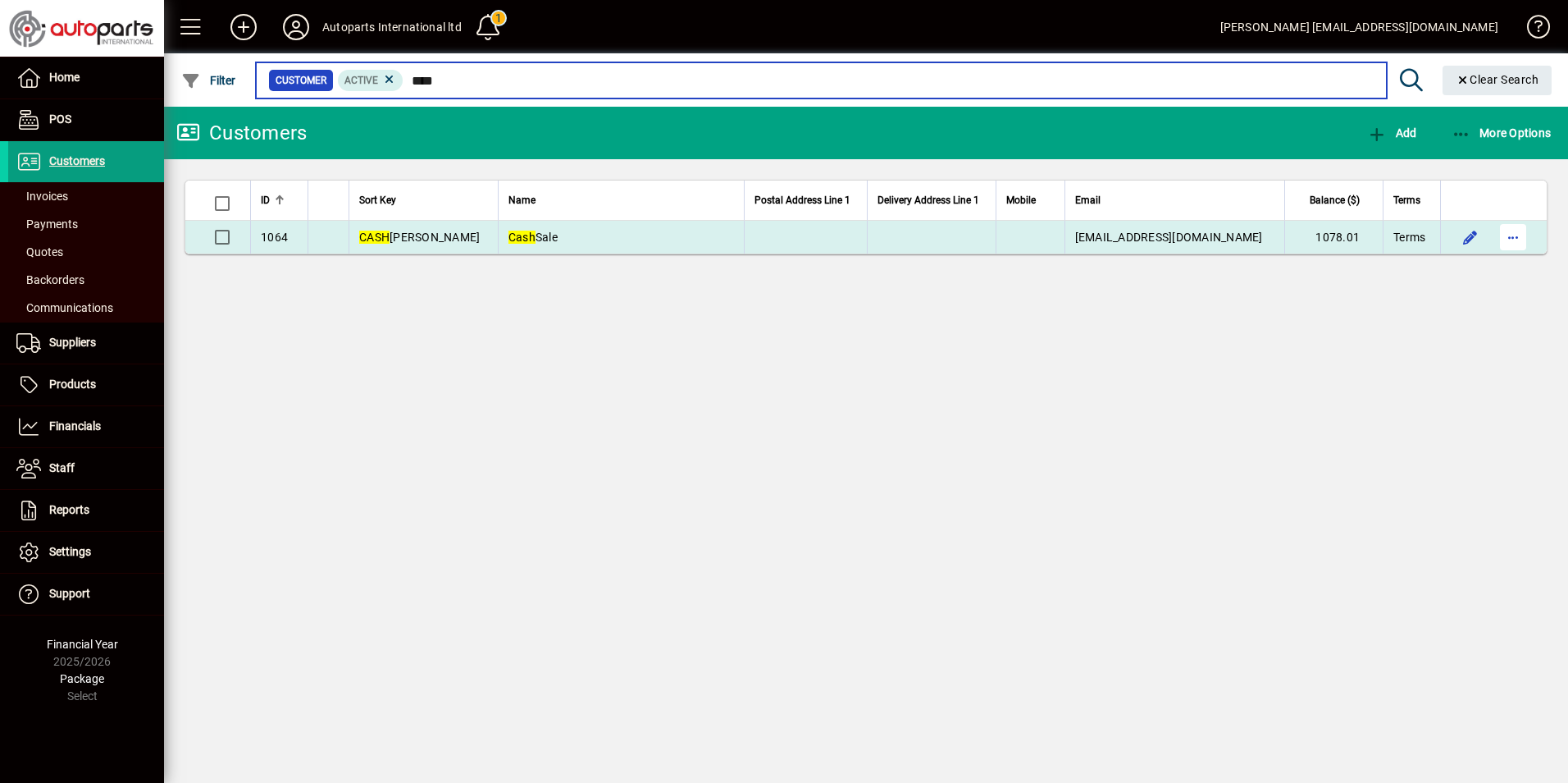
type input "****"
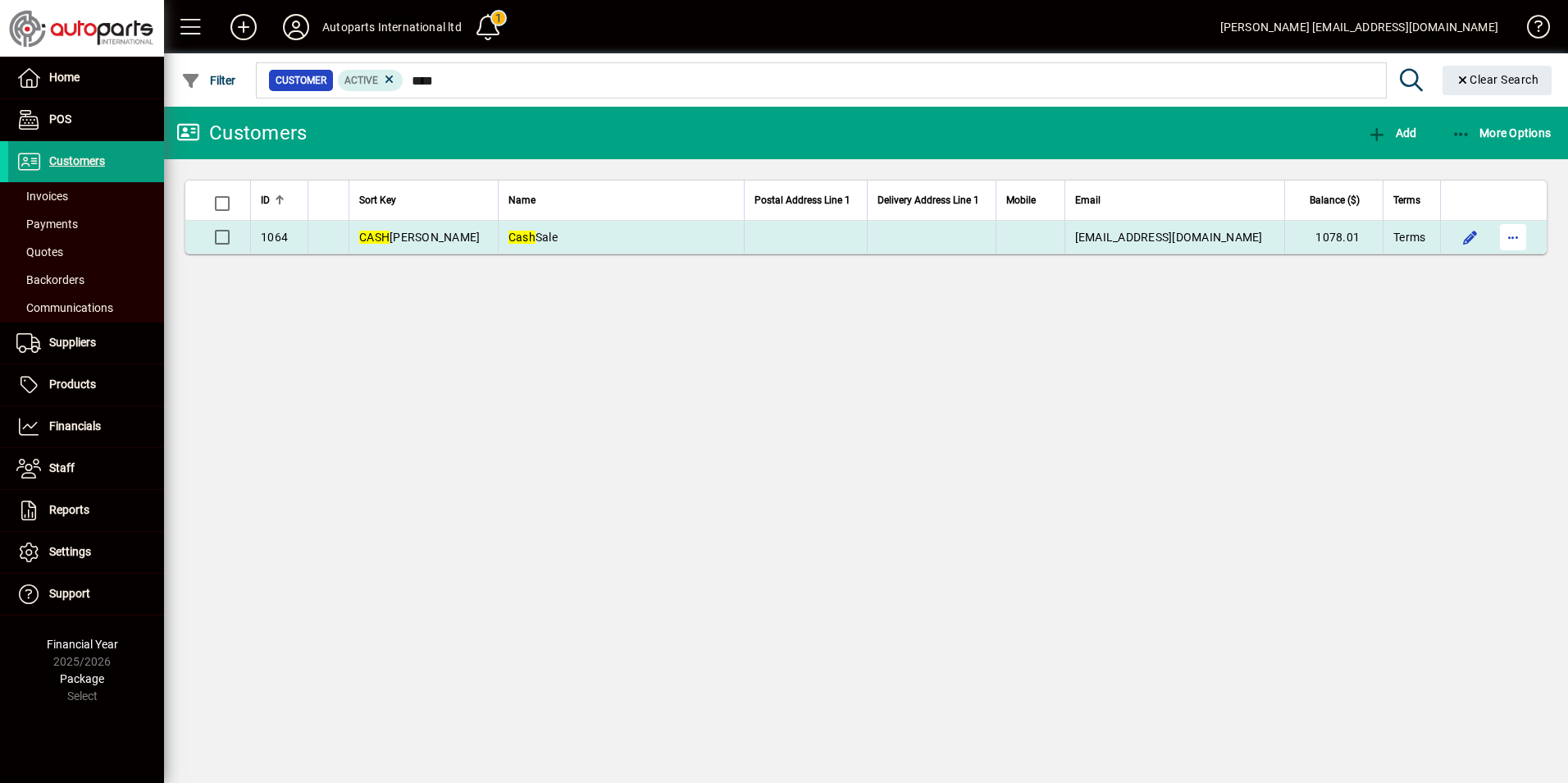
click at [1521, 235] on span "button" at bounding box center [1513, 237] width 39 height 39
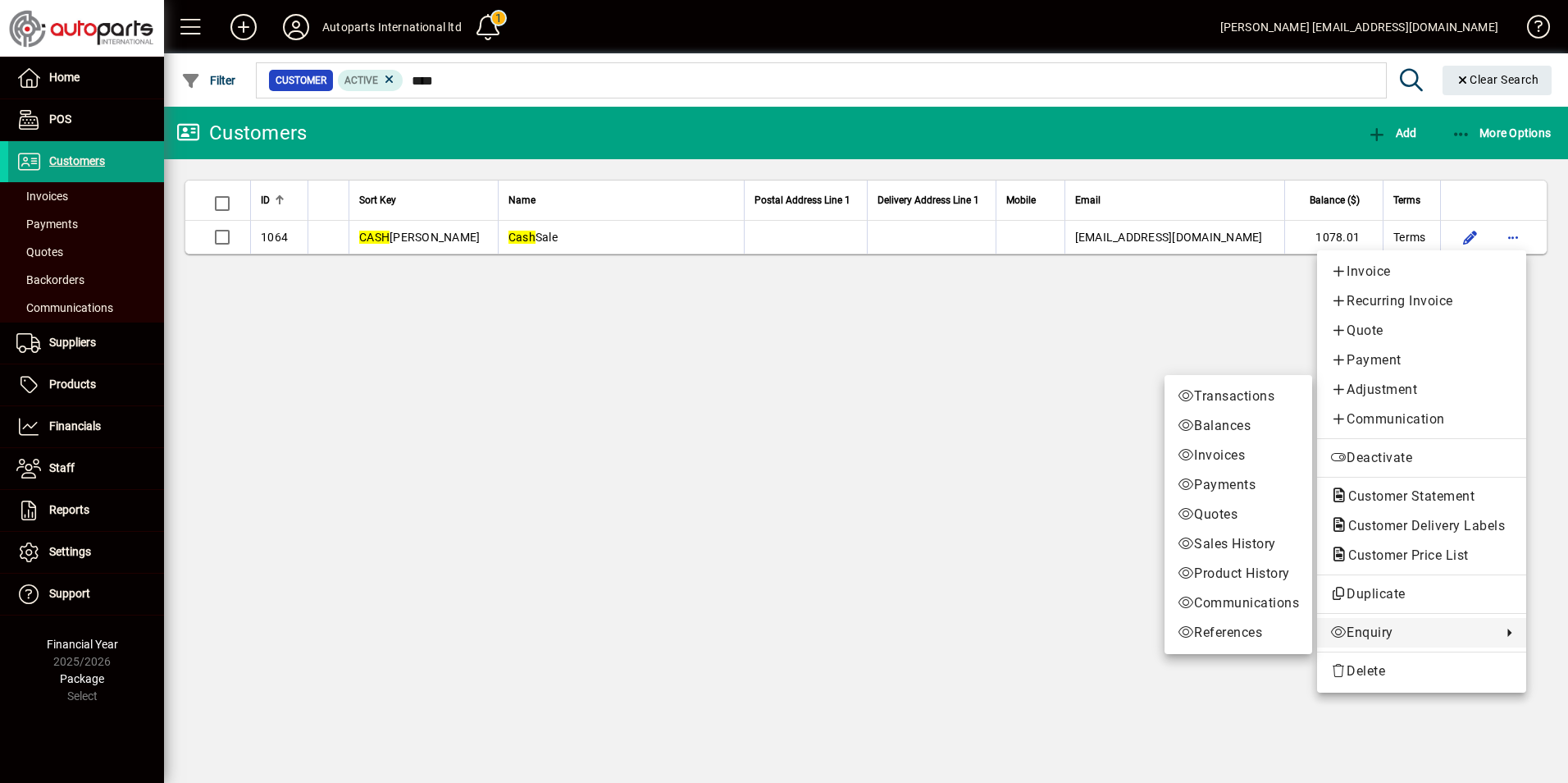
click at [1347, 626] on span "Enquiry" at bounding box center [1412, 632] width 163 height 20
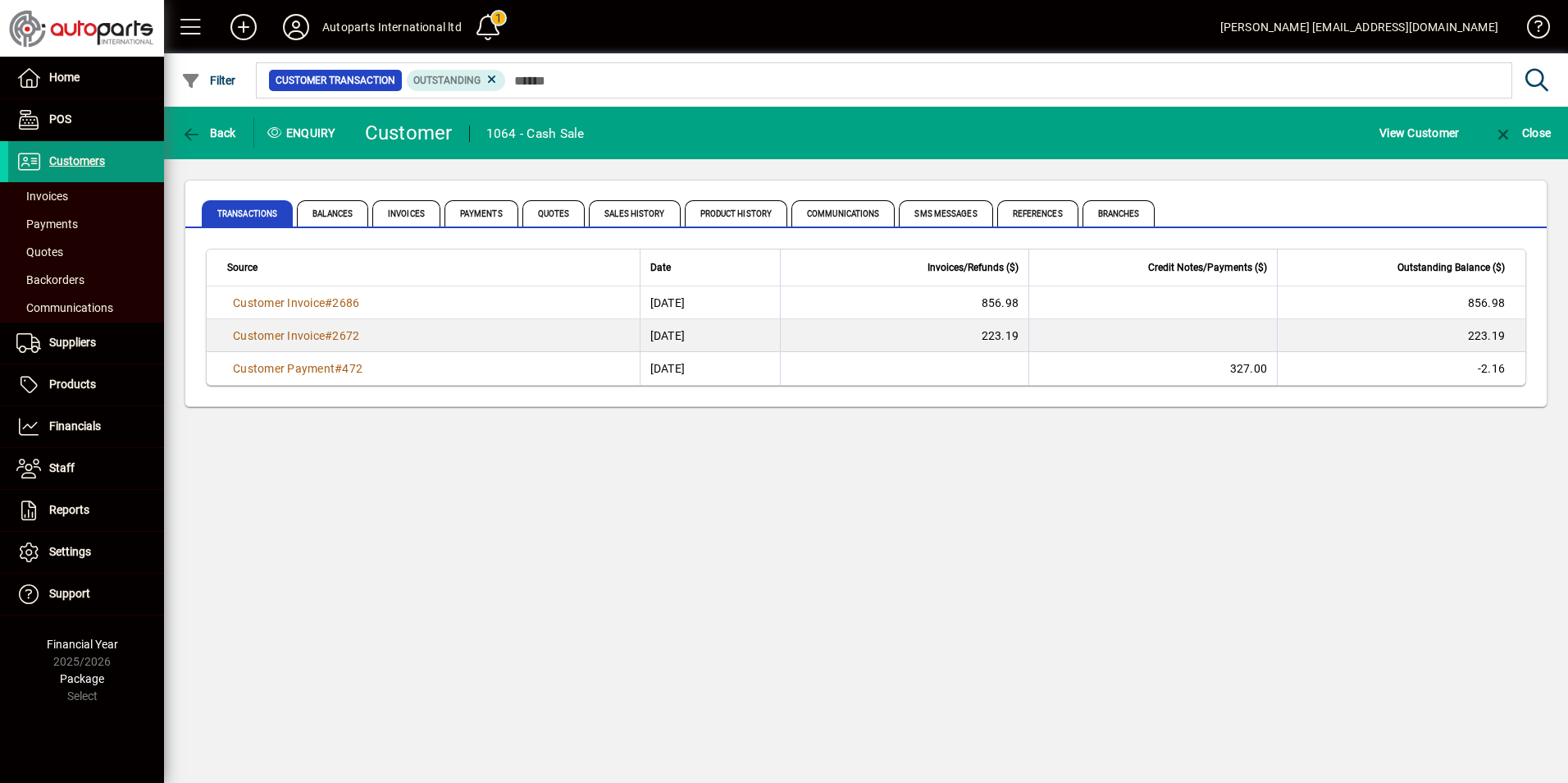
click at [87, 161] on span "Customers" at bounding box center [77, 160] width 56 height 13
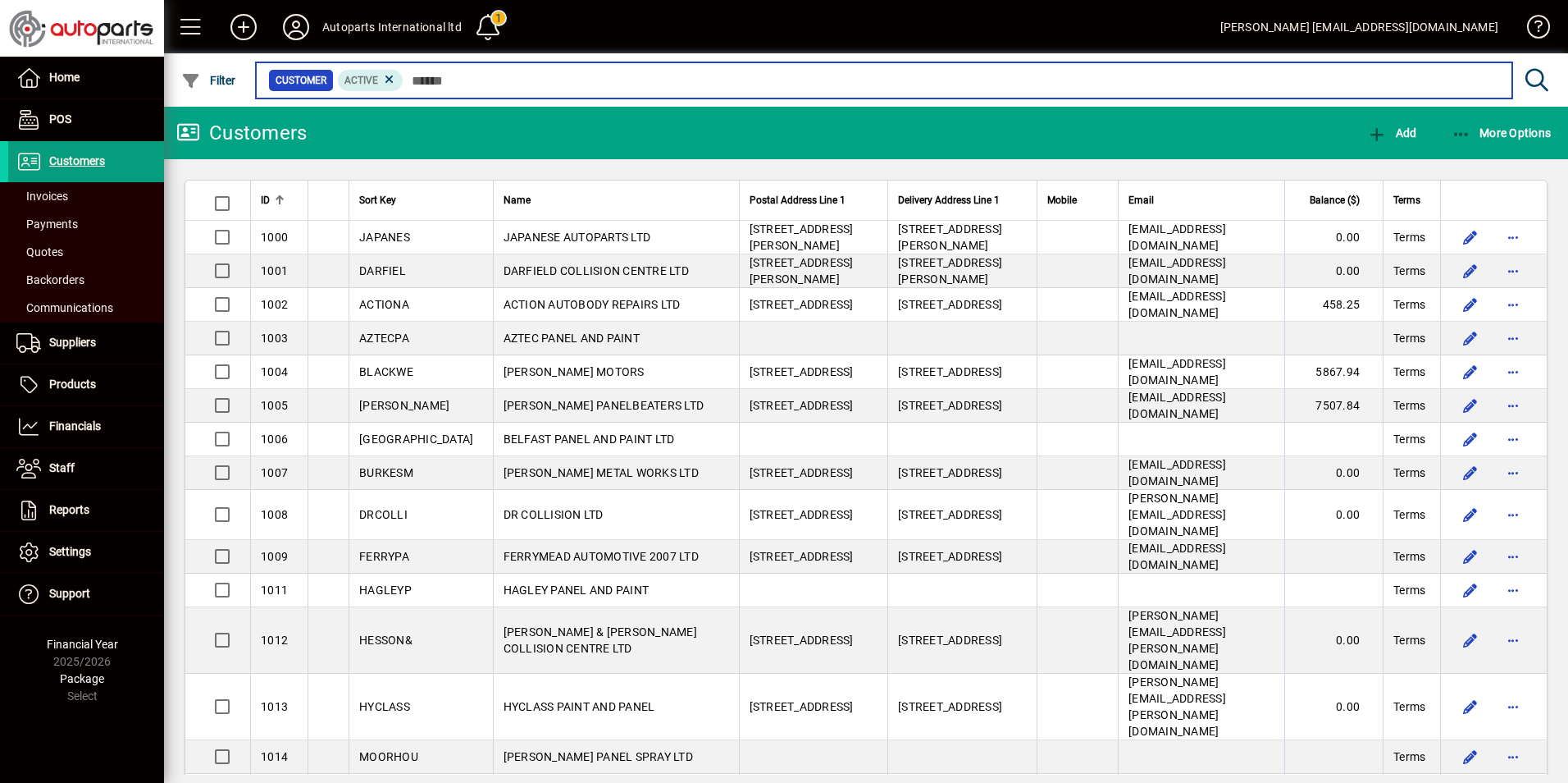
click at [476, 87] on input "text" at bounding box center [951, 80] width 1096 height 23
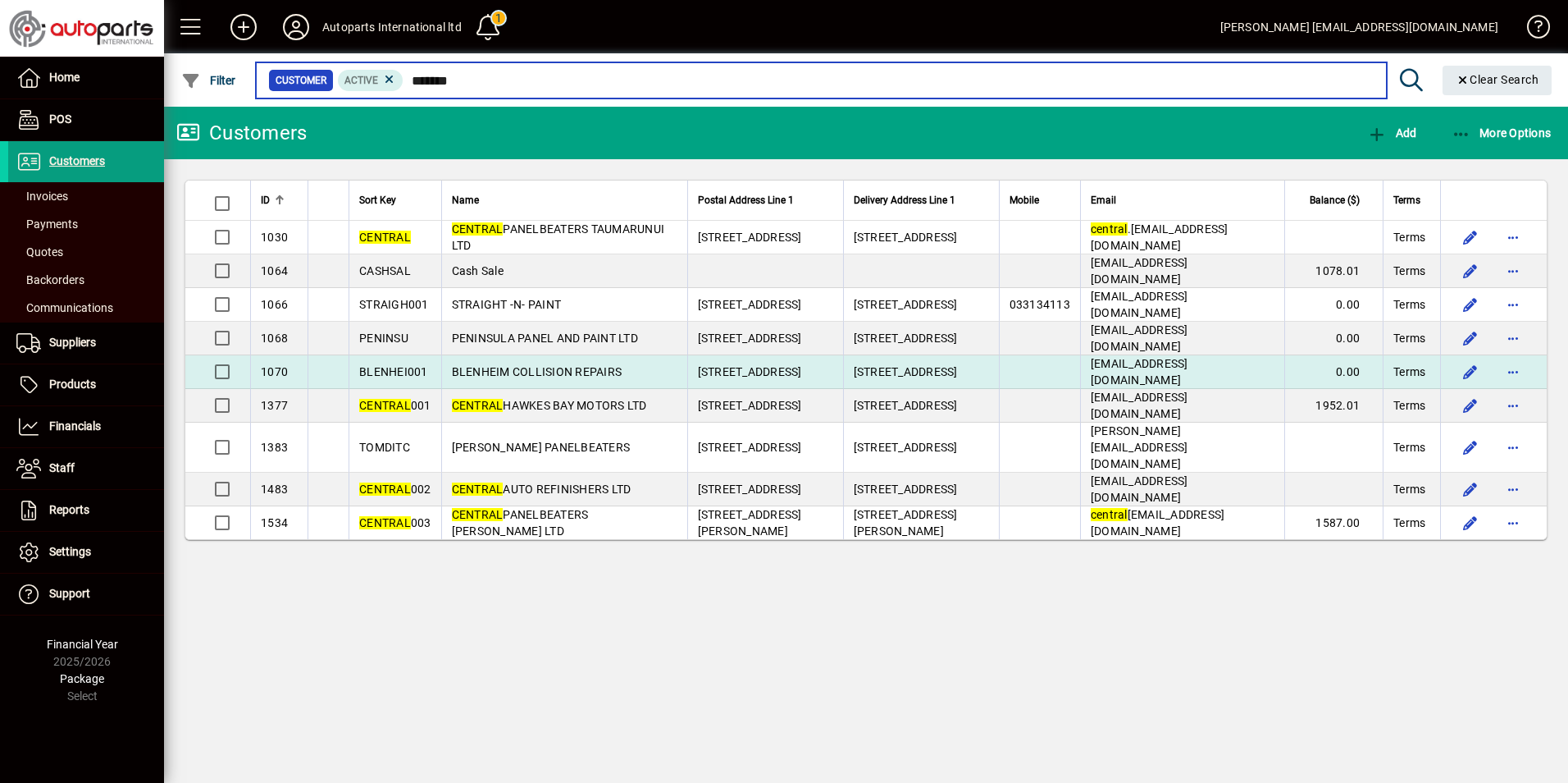
type input "*******"
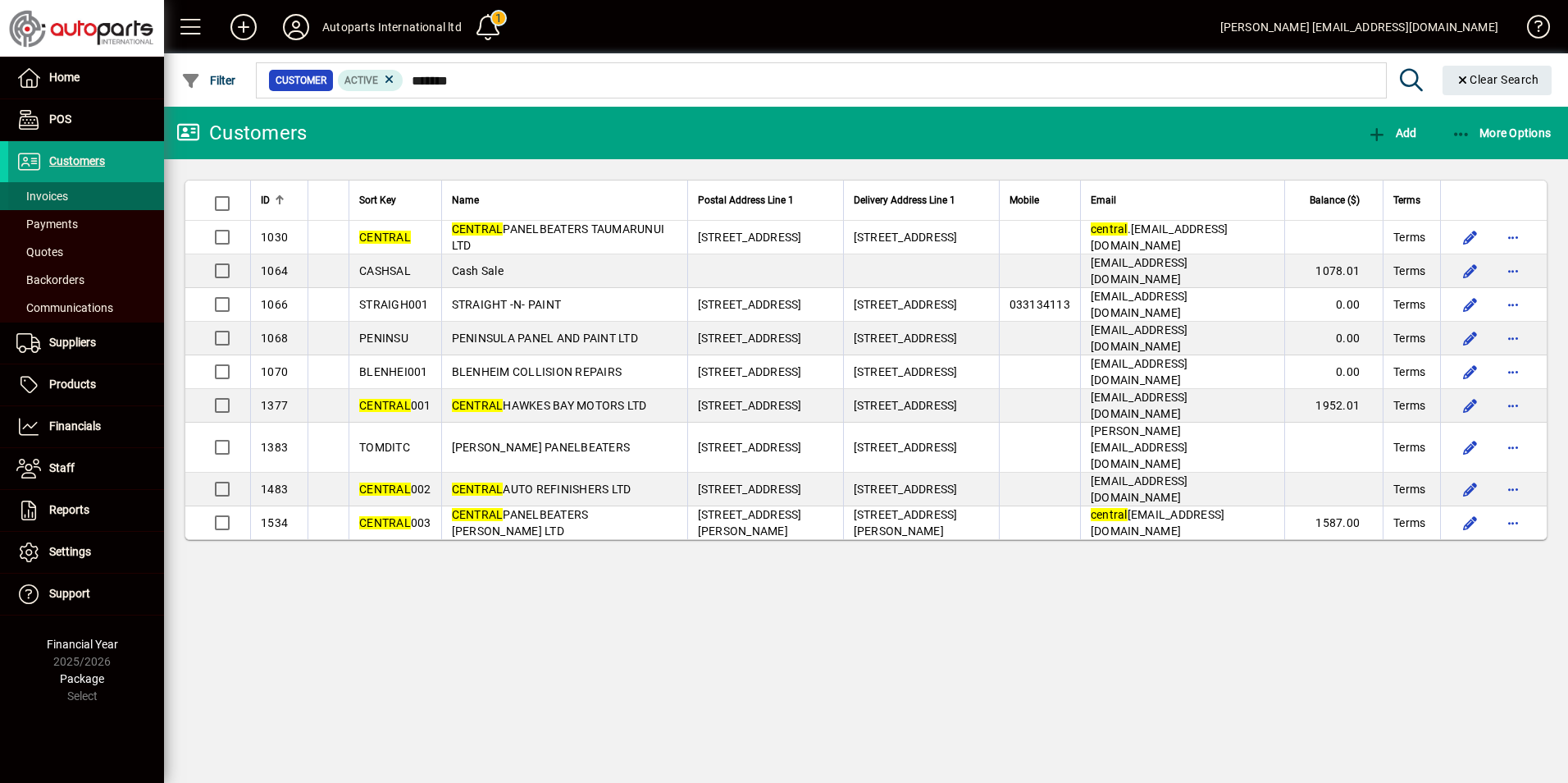
click at [58, 196] on span "Invoices" at bounding box center [42, 196] width 52 height 13
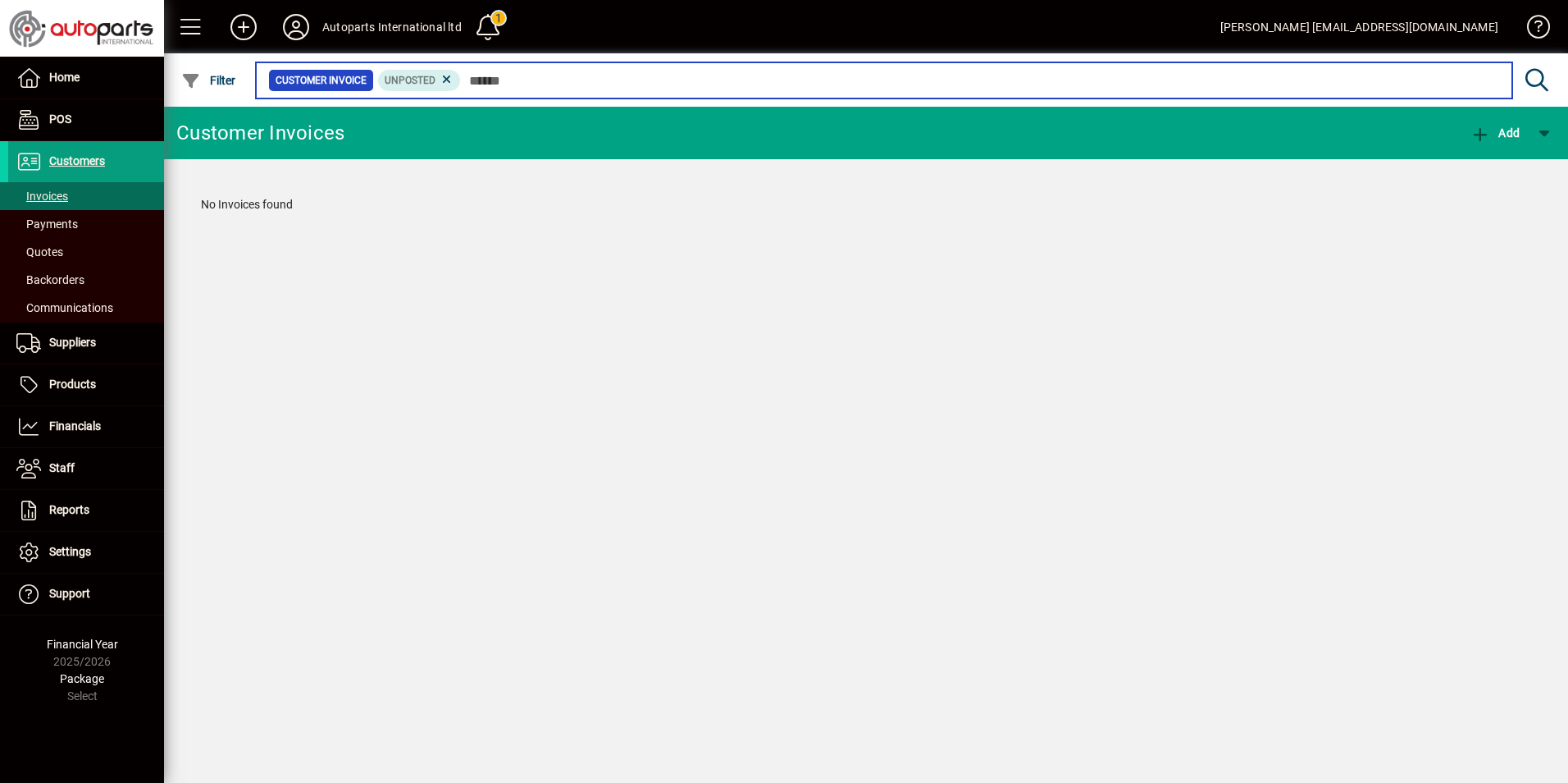
click at [473, 85] on input "text" at bounding box center [980, 80] width 1038 height 23
type input "*******"
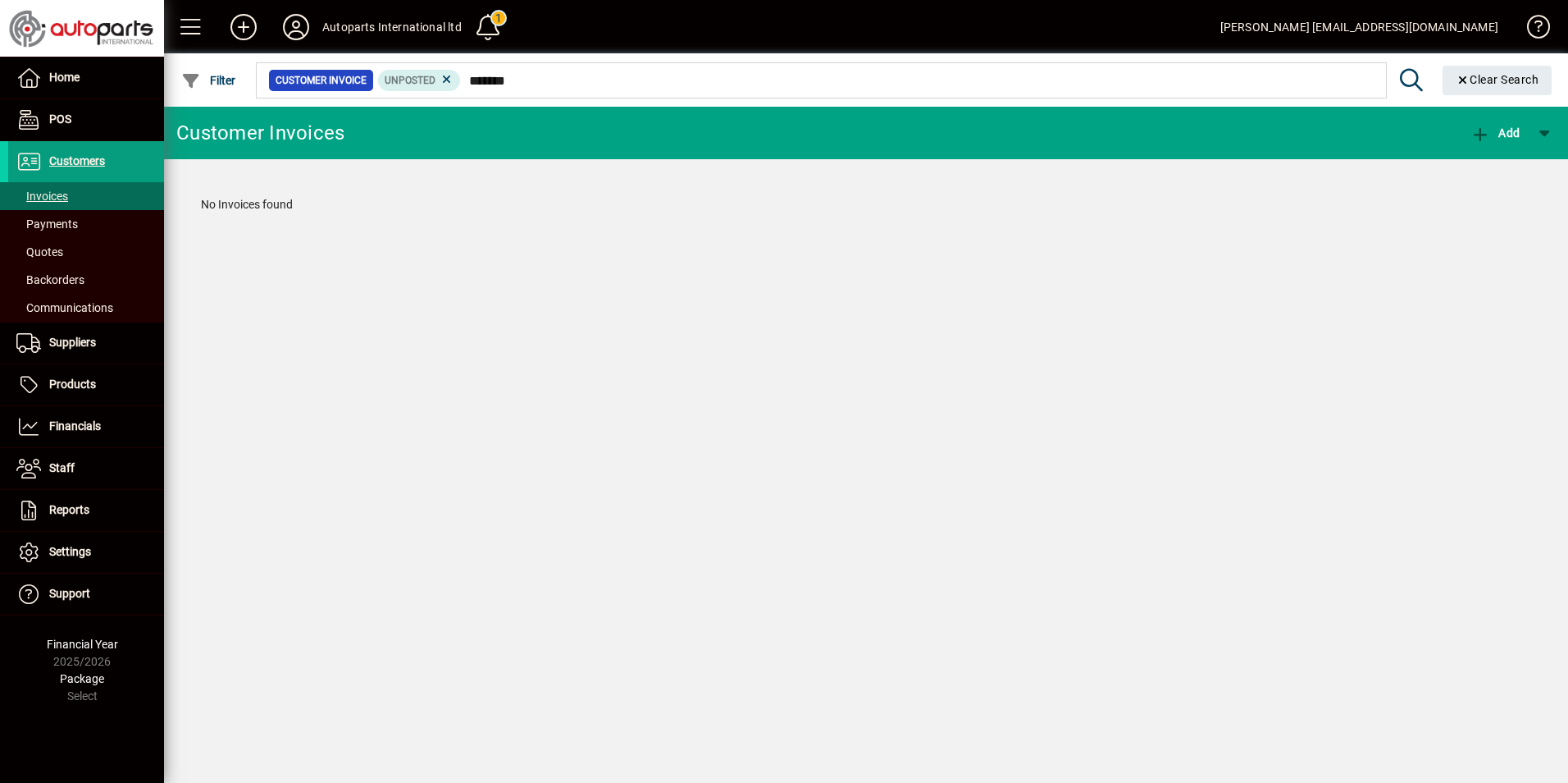
click at [523, 104] on div "Customer Invoice Unposted ******* Clear Search" at bounding box center [906, 80] width 1307 height 53
click at [48, 200] on span "Invoices" at bounding box center [42, 196] width 52 height 13
click at [448, 82] on icon at bounding box center [446, 79] width 15 height 15
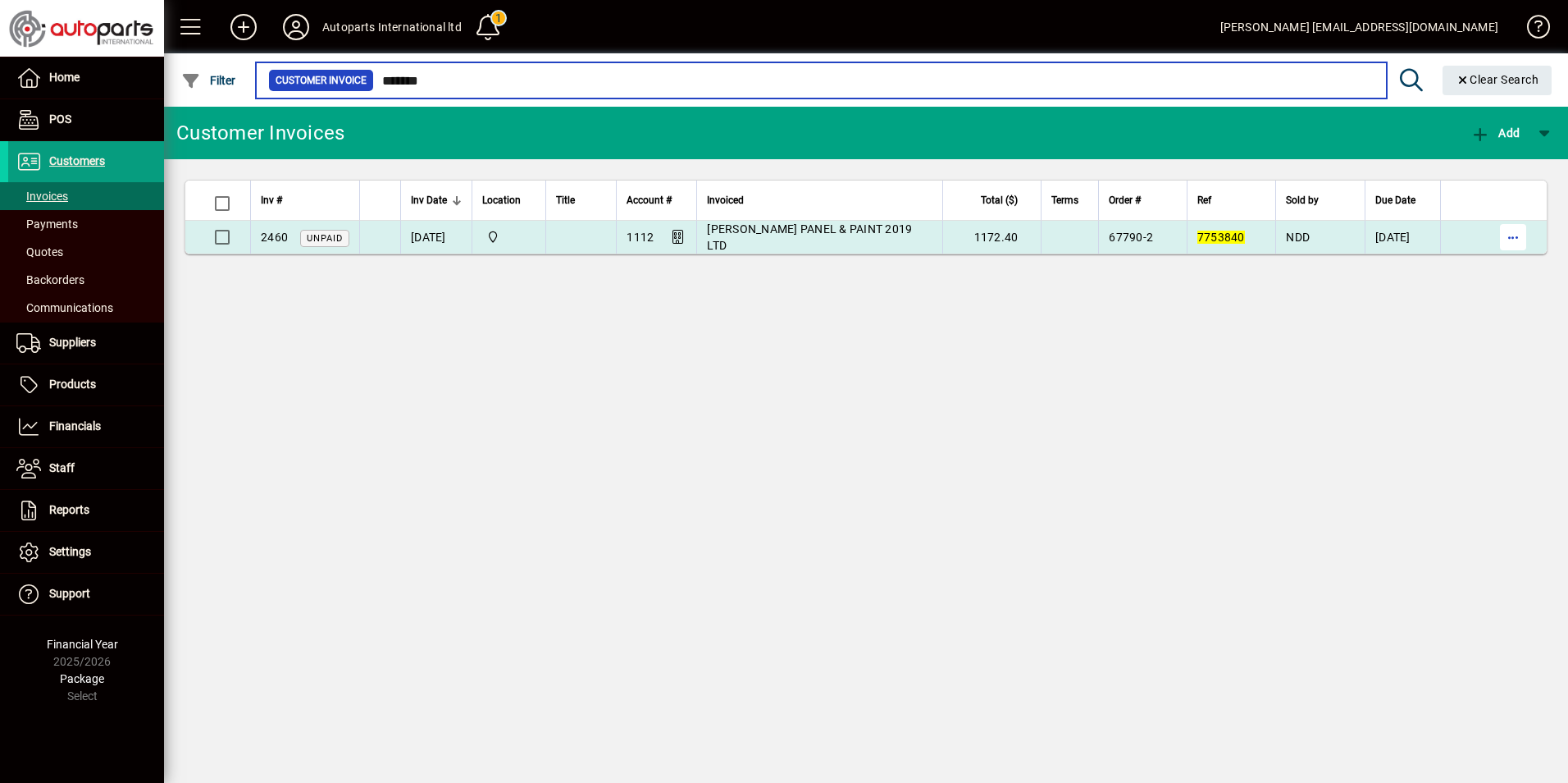
type input "*******"
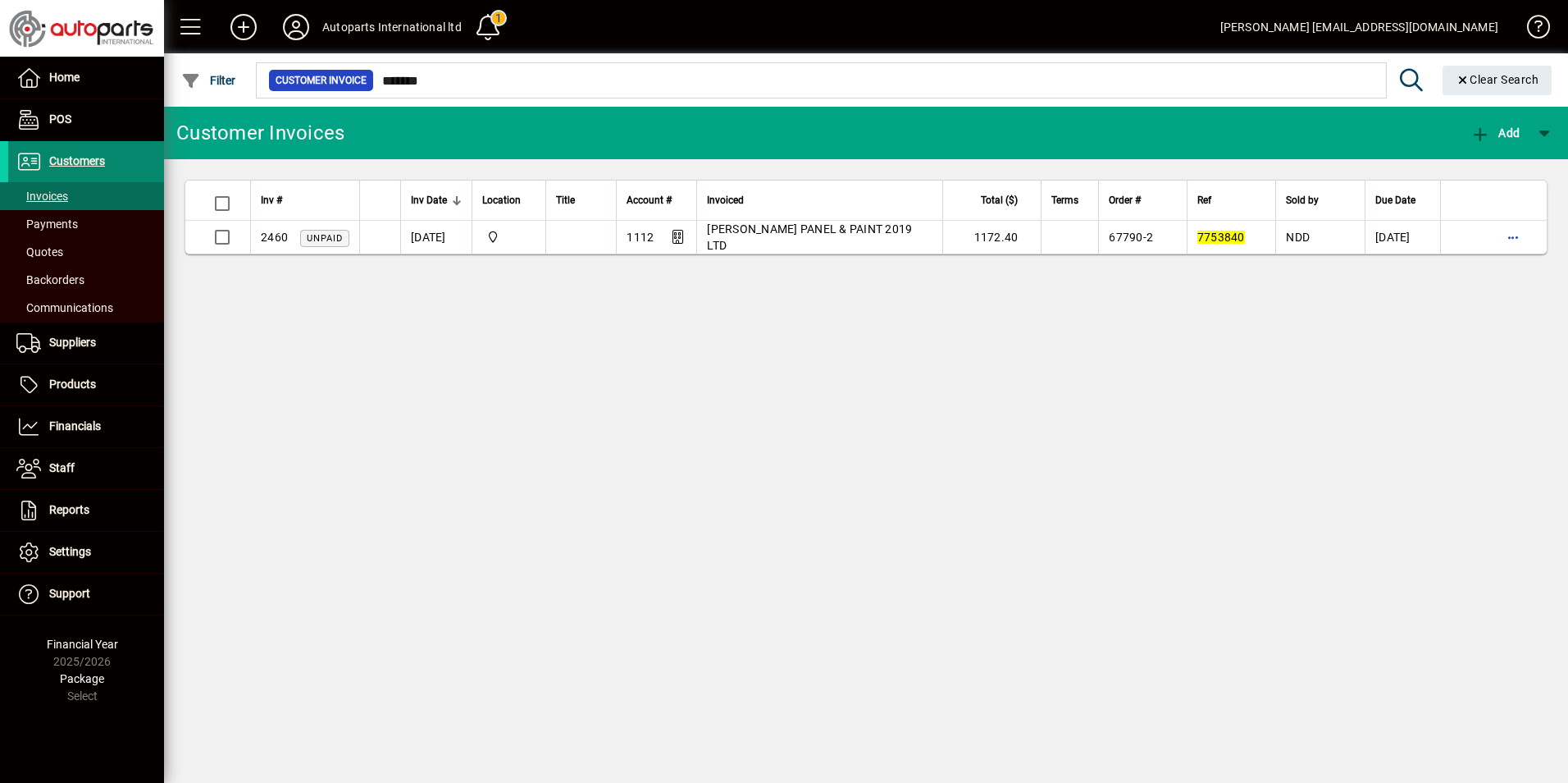
click at [66, 162] on span "Customers" at bounding box center [77, 160] width 56 height 13
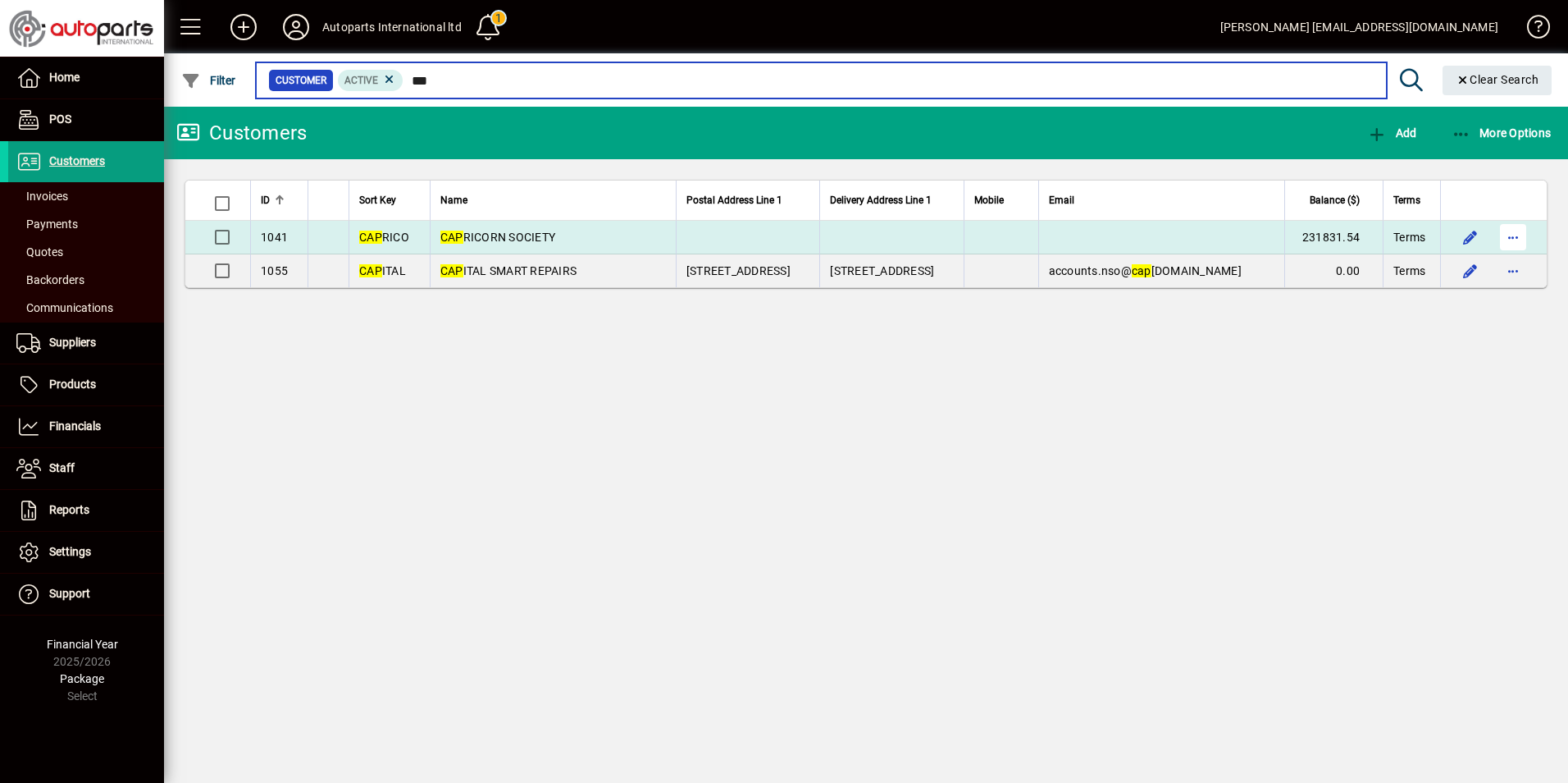
type input "***"
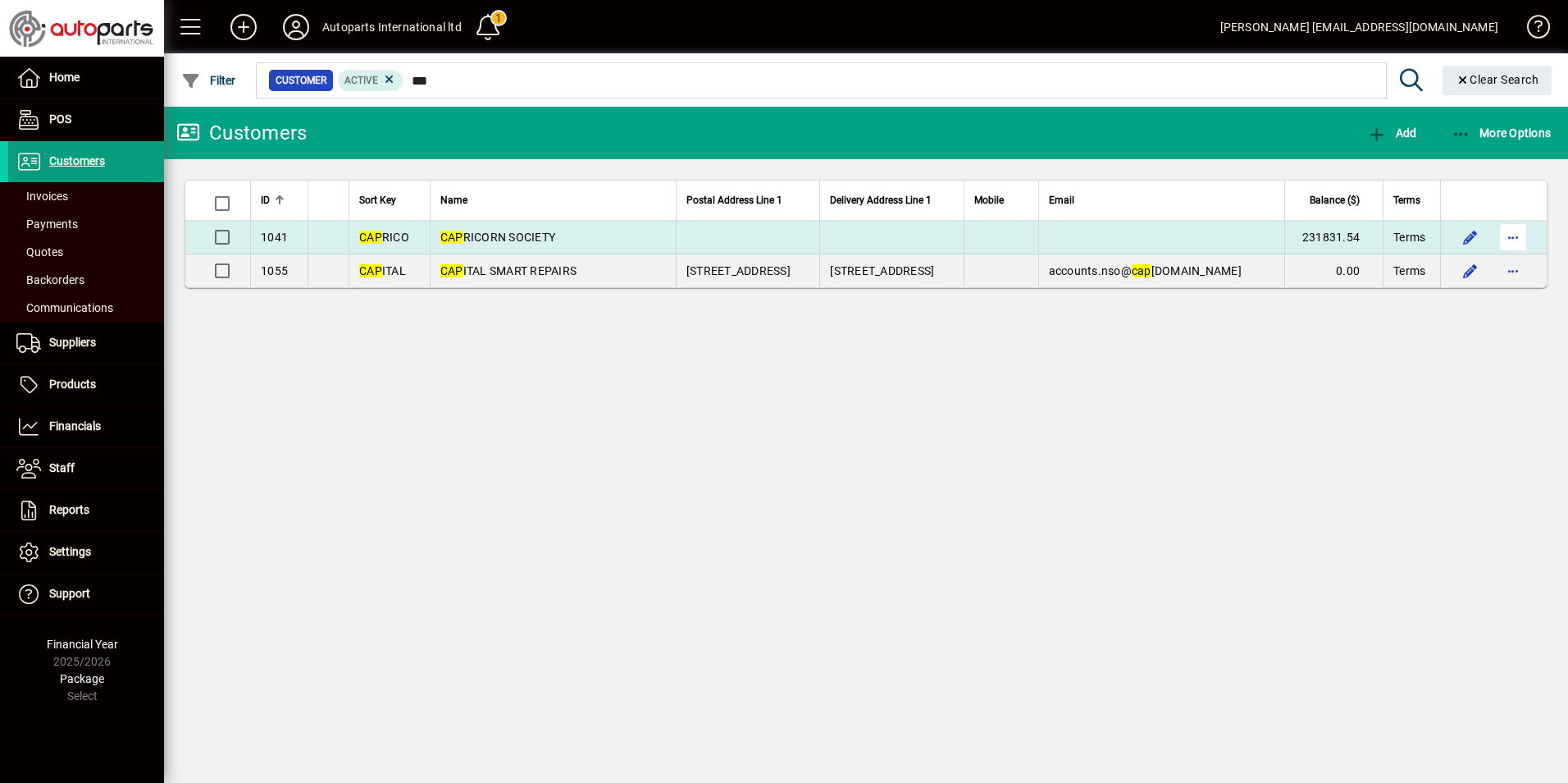
click at [1522, 240] on span "button" at bounding box center [1513, 237] width 39 height 39
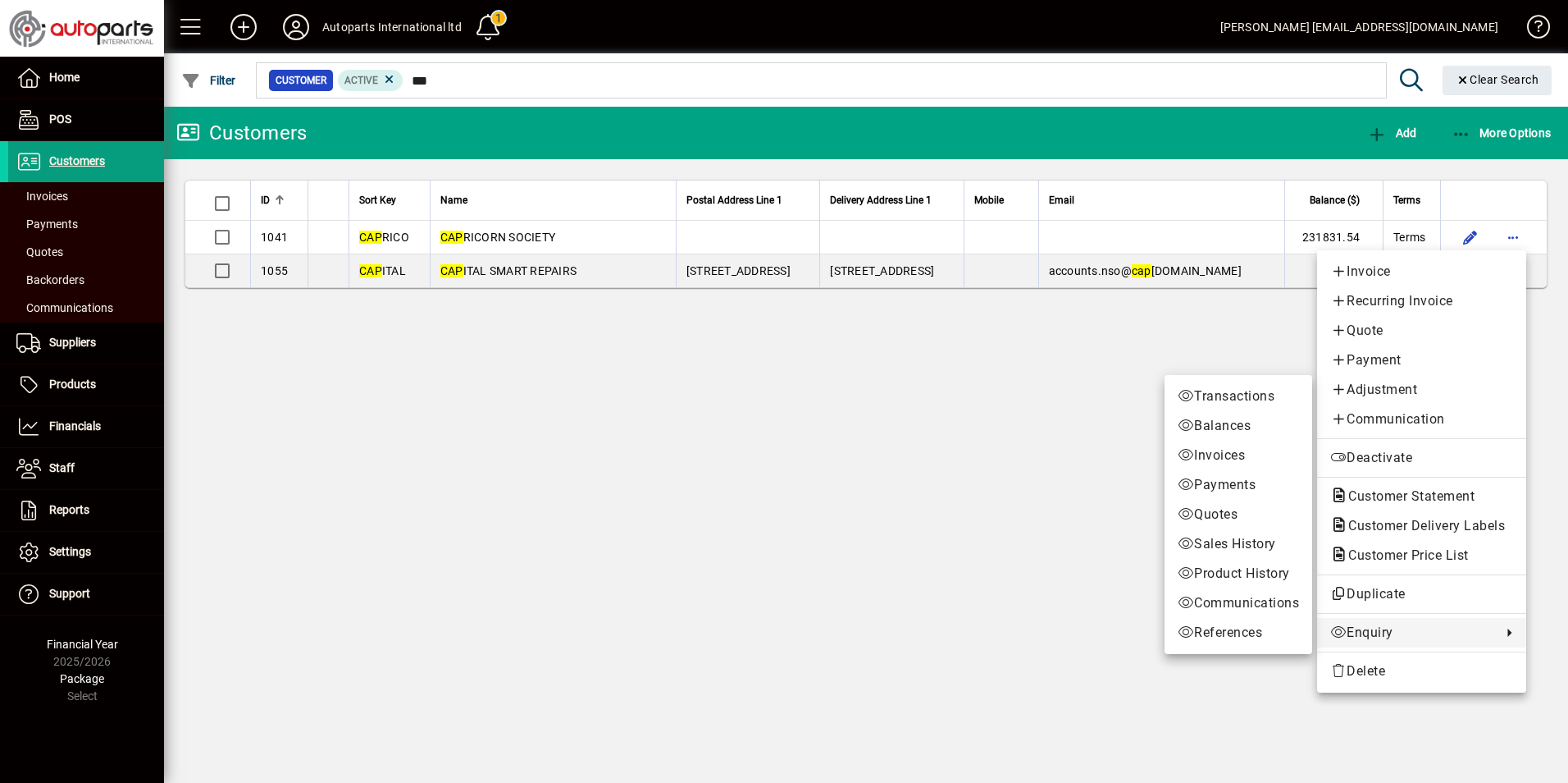
click at [1361, 635] on span "Enquiry" at bounding box center [1412, 632] width 163 height 20
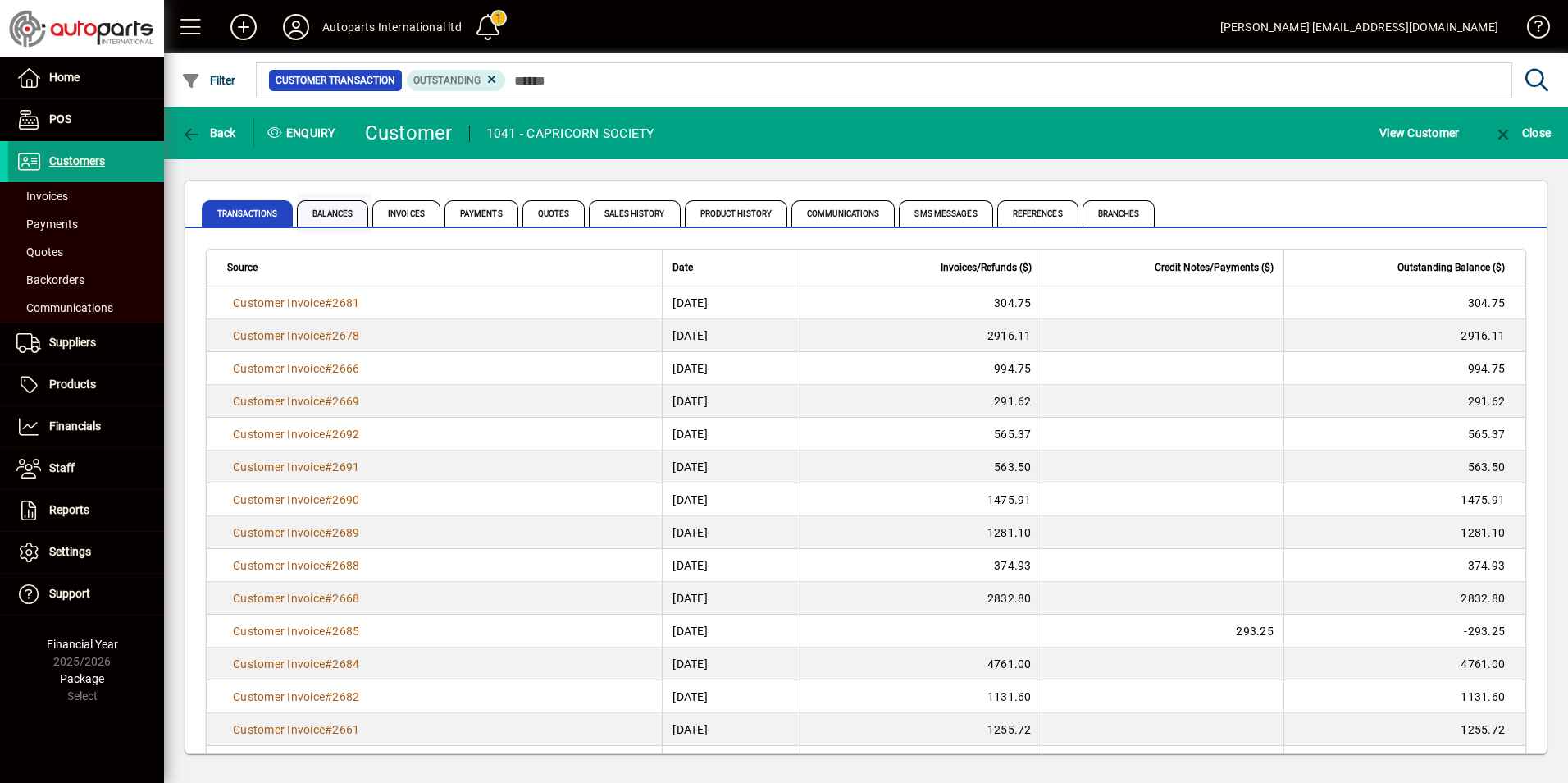
click at [340, 215] on span "Balances" at bounding box center [332, 213] width 72 height 27
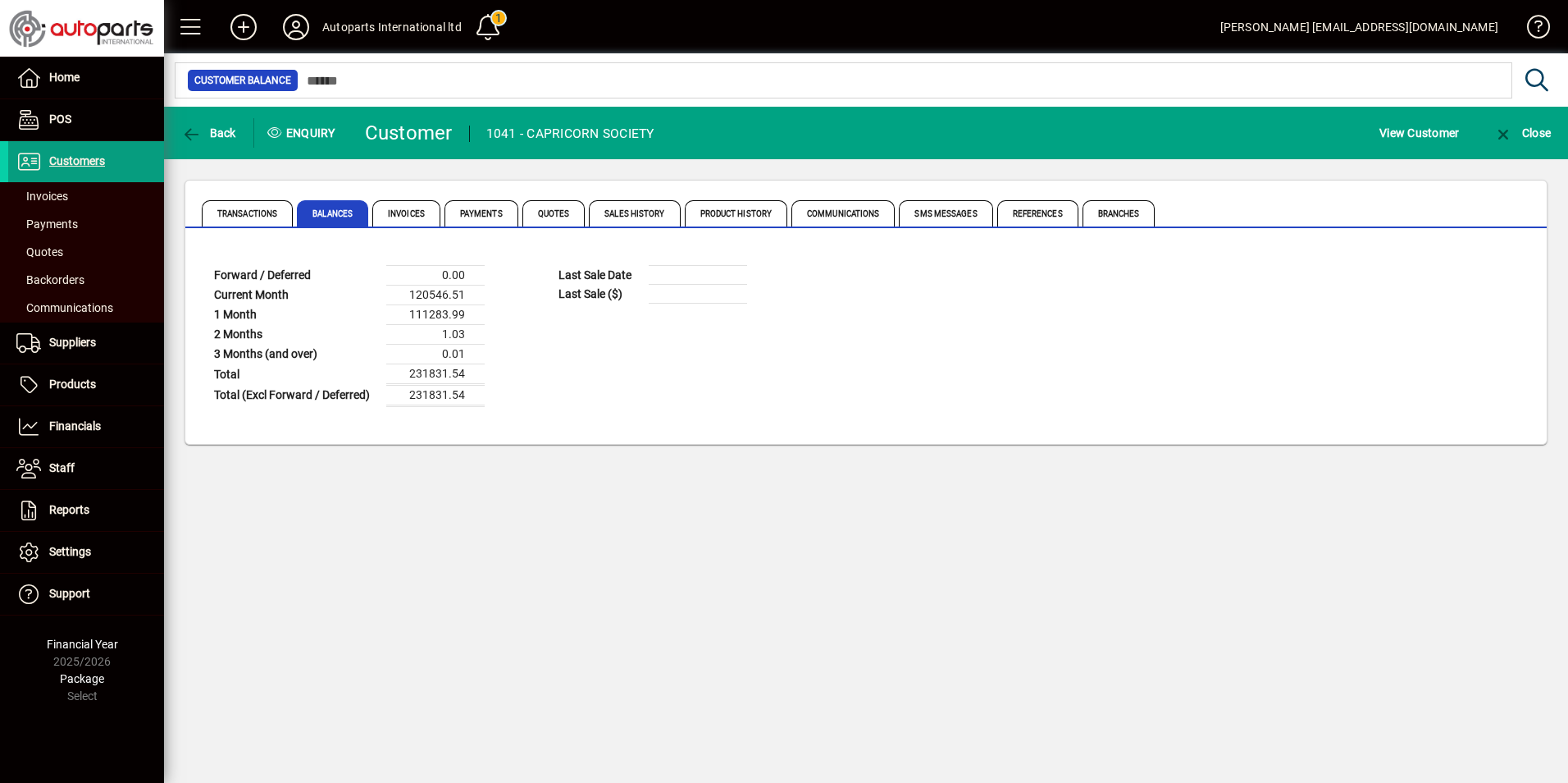
click at [298, 30] on icon at bounding box center [295, 27] width 32 height 27
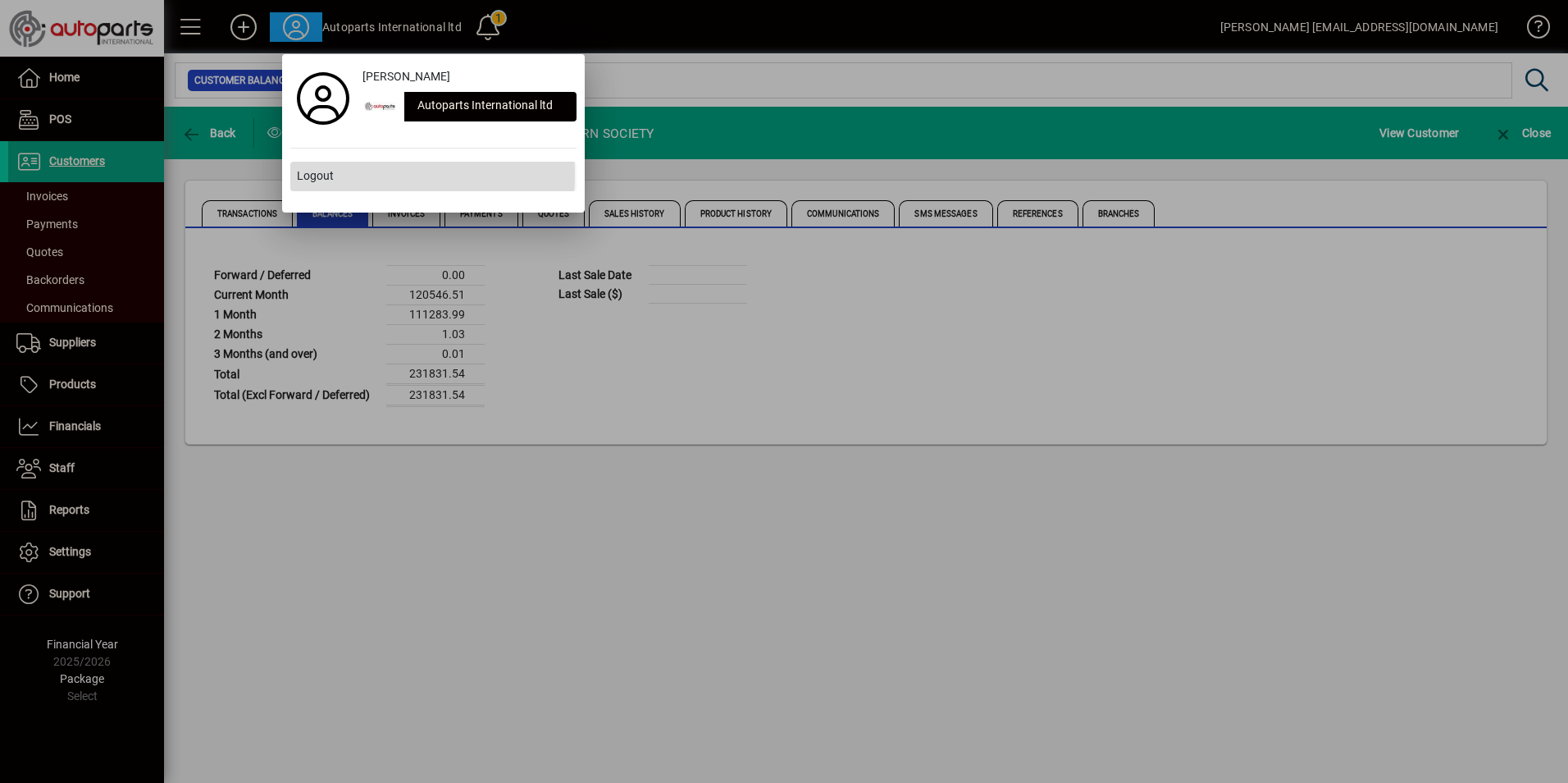
click at [310, 174] on span "Logout" at bounding box center [316, 176] width 37 height 18
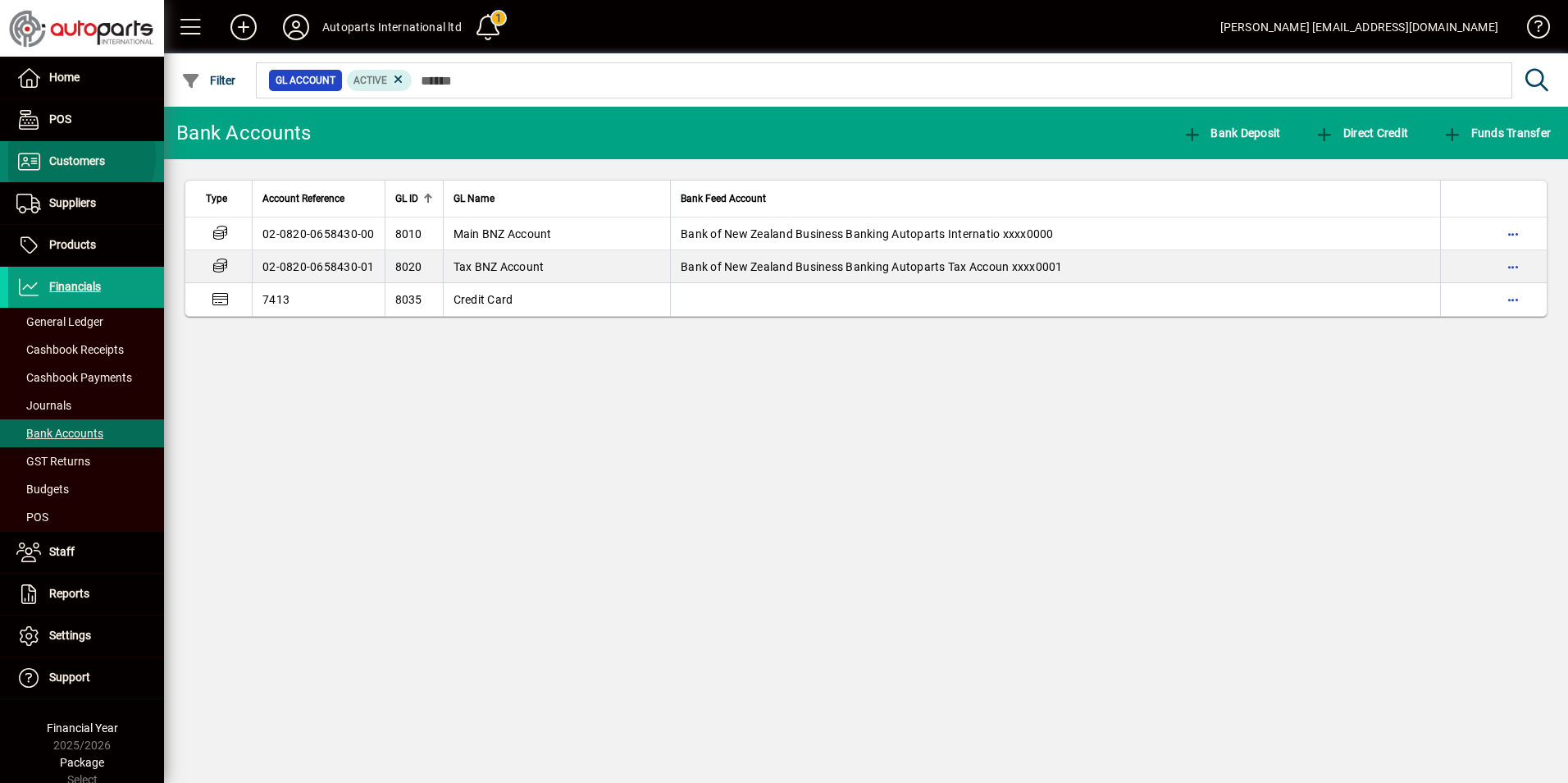
click at [68, 156] on span "Customers" at bounding box center [77, 160] width 56 height 13
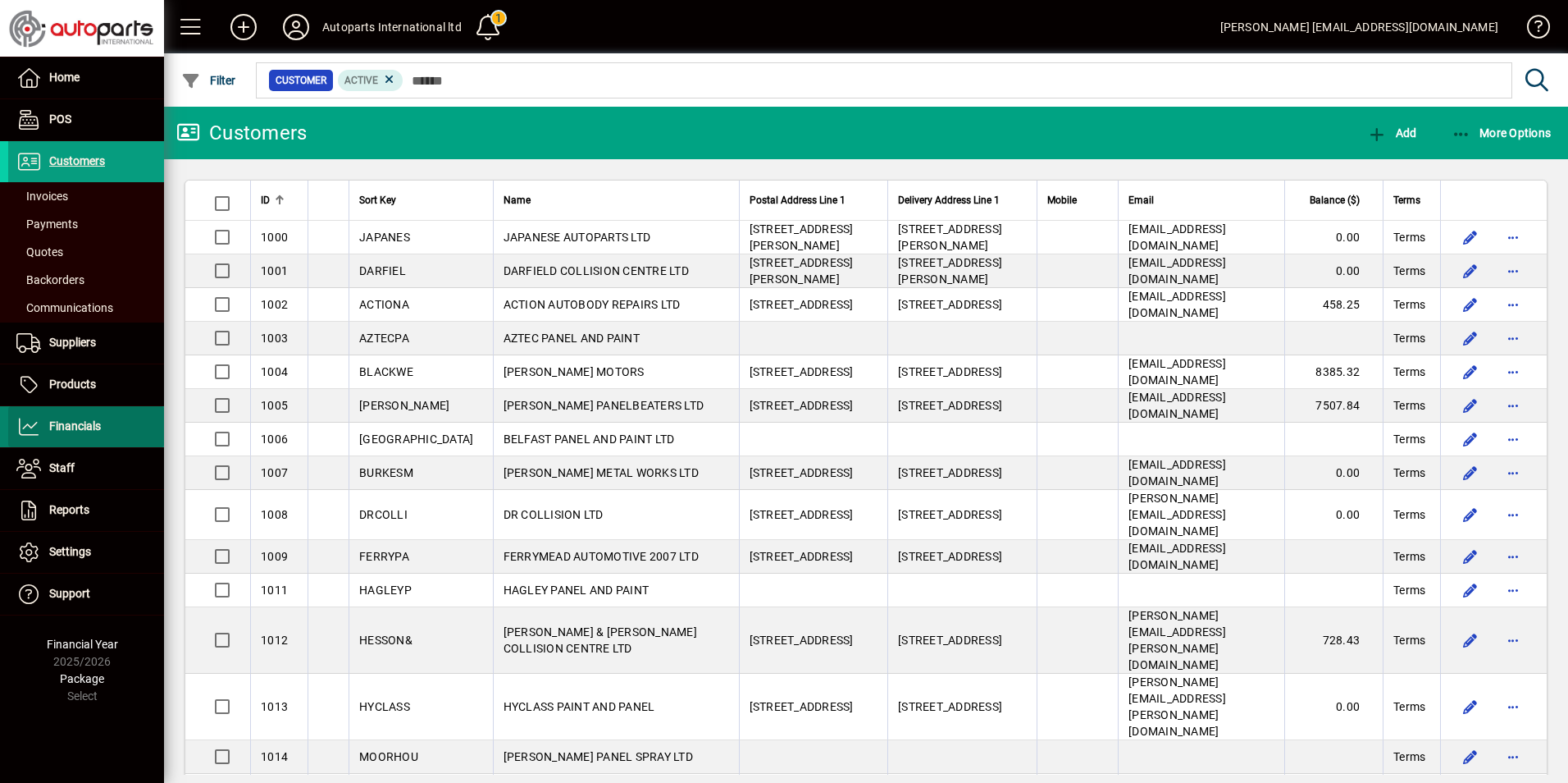
click at [95, 421] on span "Financials" at bounding box center [75, 425] width 52 height 13
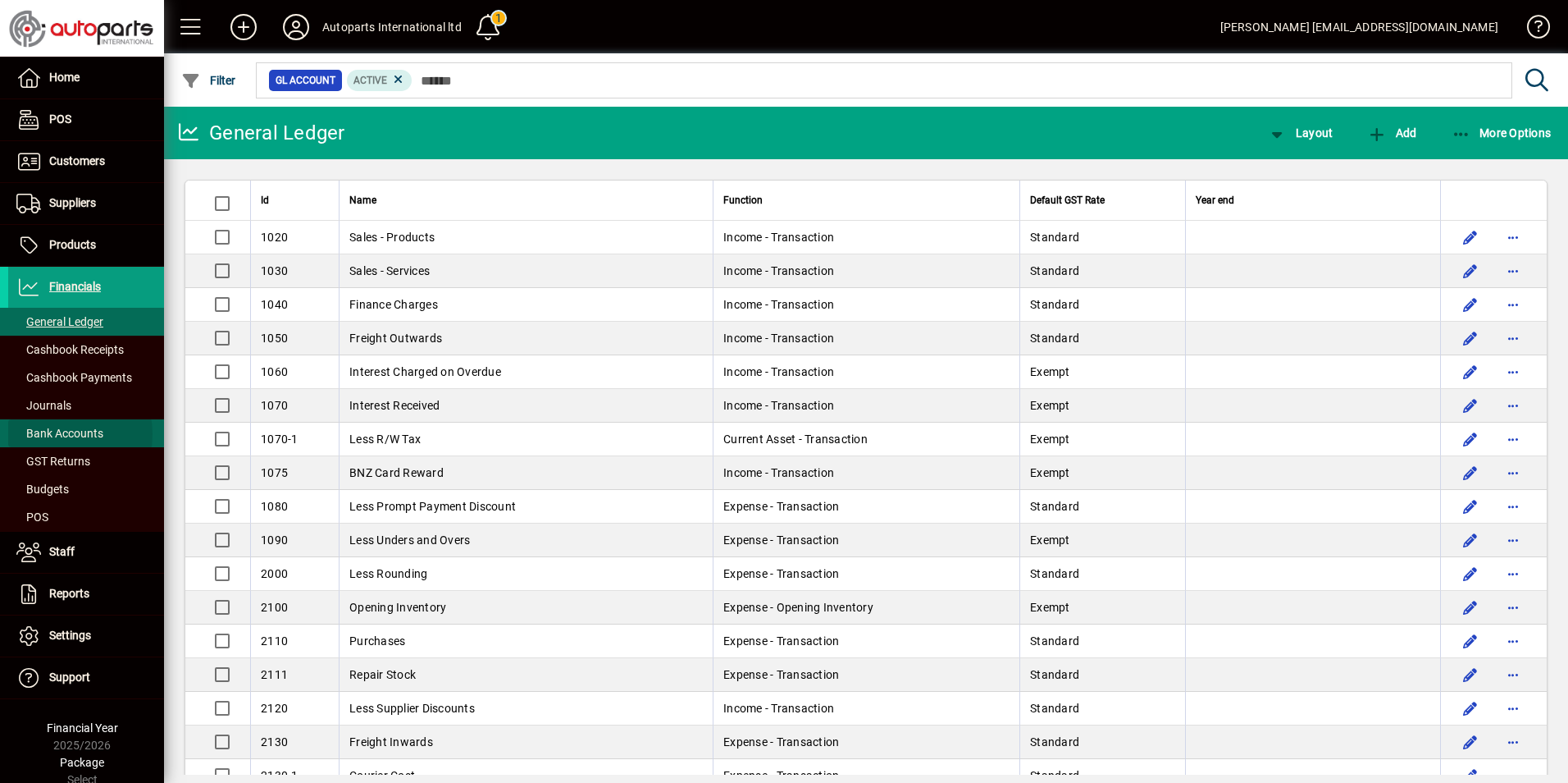
click at [54, 434] on span "Bank Accounts" at bounding box center [60, 433] width 87 height 13
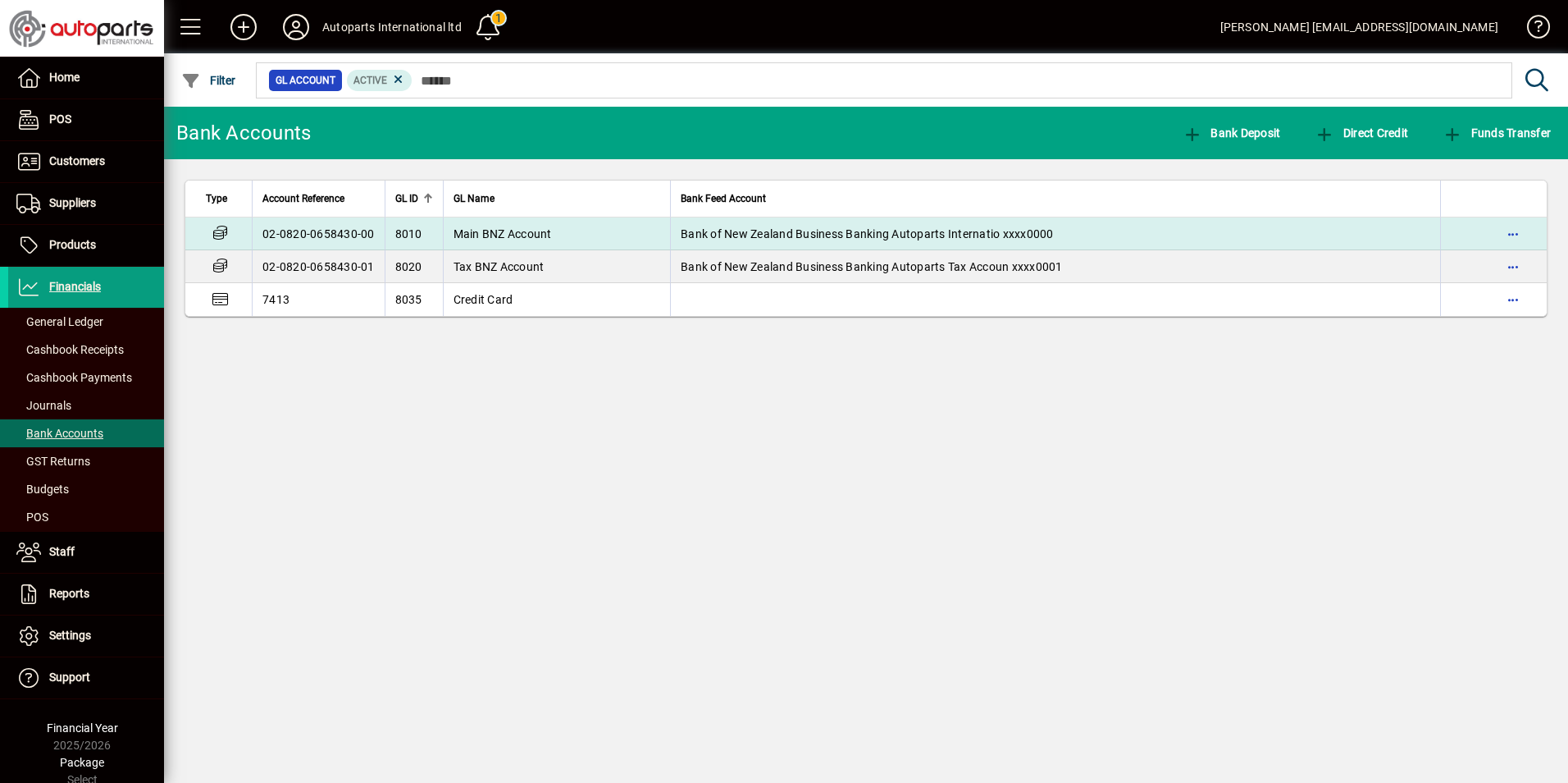
click at [552, 230] on td "Main BNZ Account" at bounding box center [557, 233] width 228 height 32
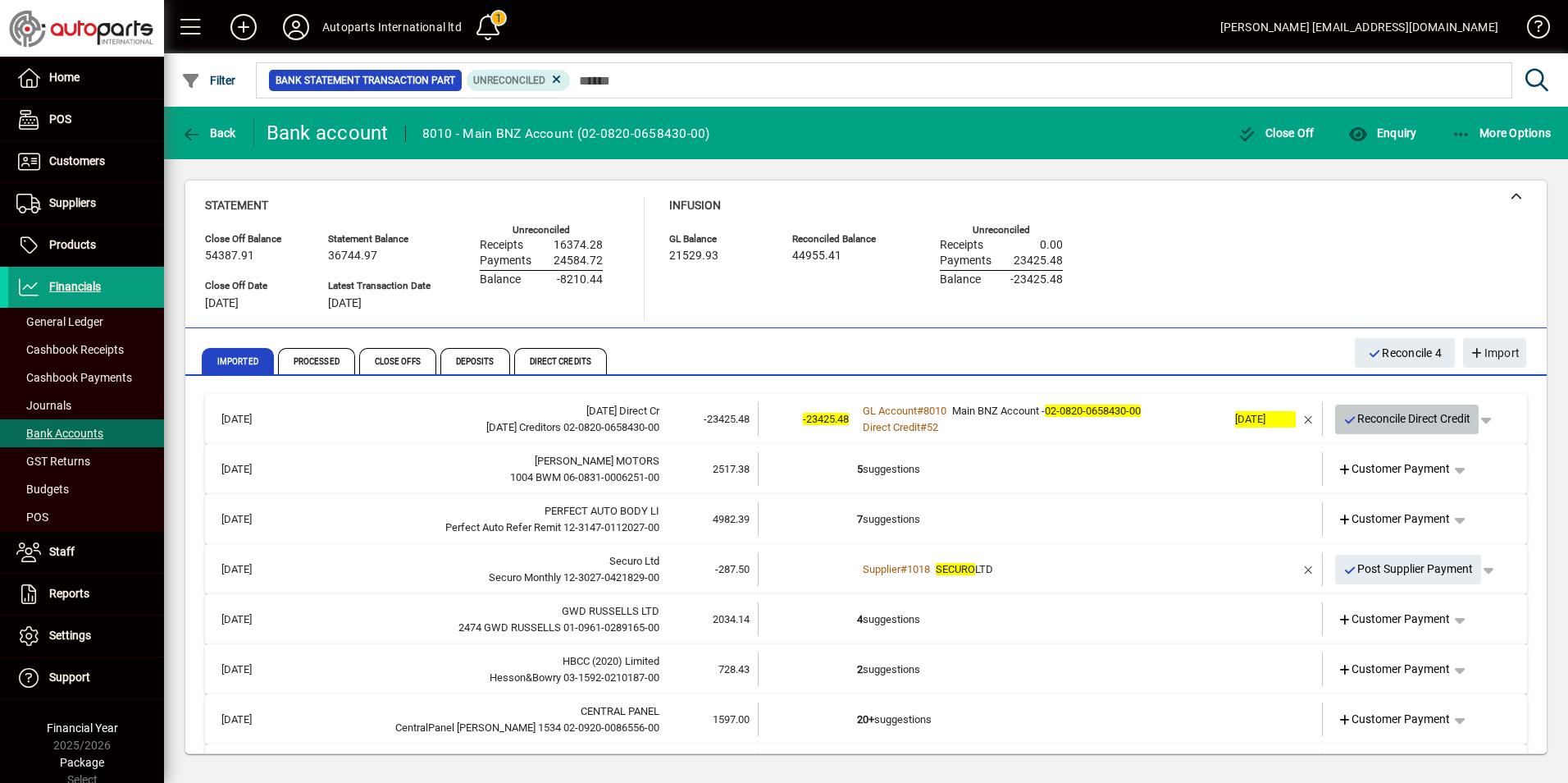
click at [1378, 413] on span "Reconcile Direct Credit" at bounding box center [1408, 419] width 128 height 28
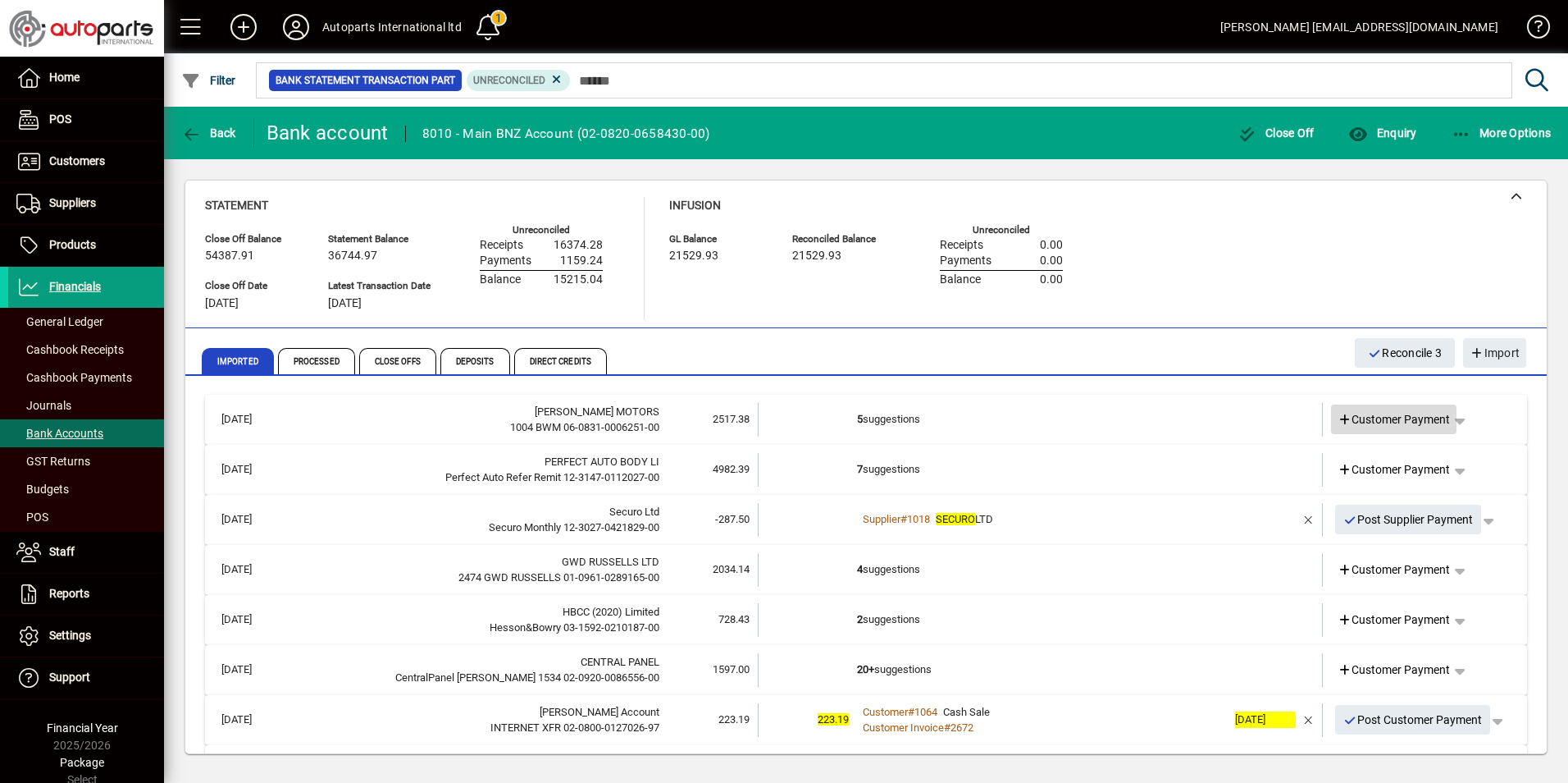
click at [1398, 416] on span "Customer Payment" at bounding box center [1394, 420] width 113 height 18
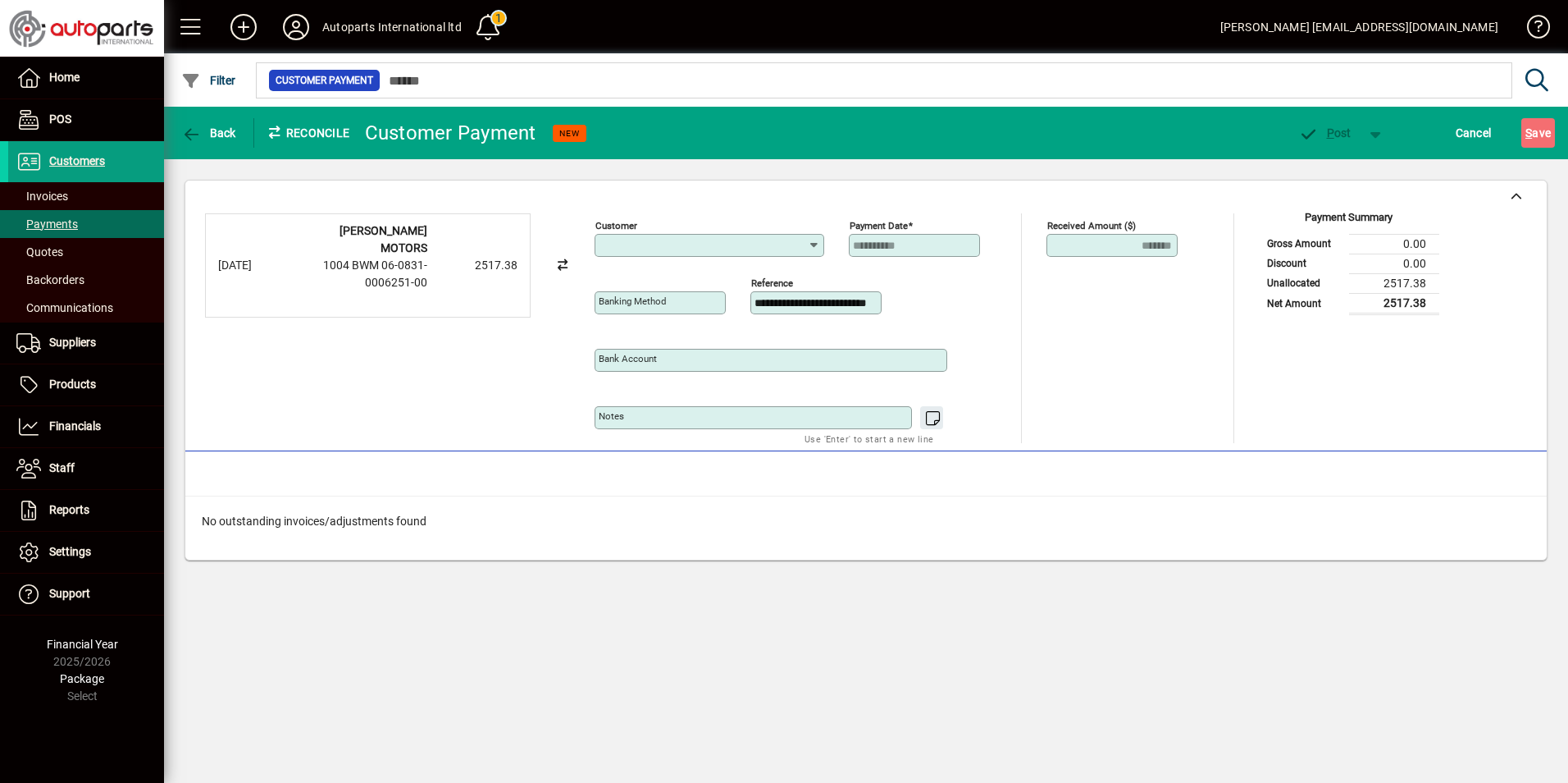
type input "**********"
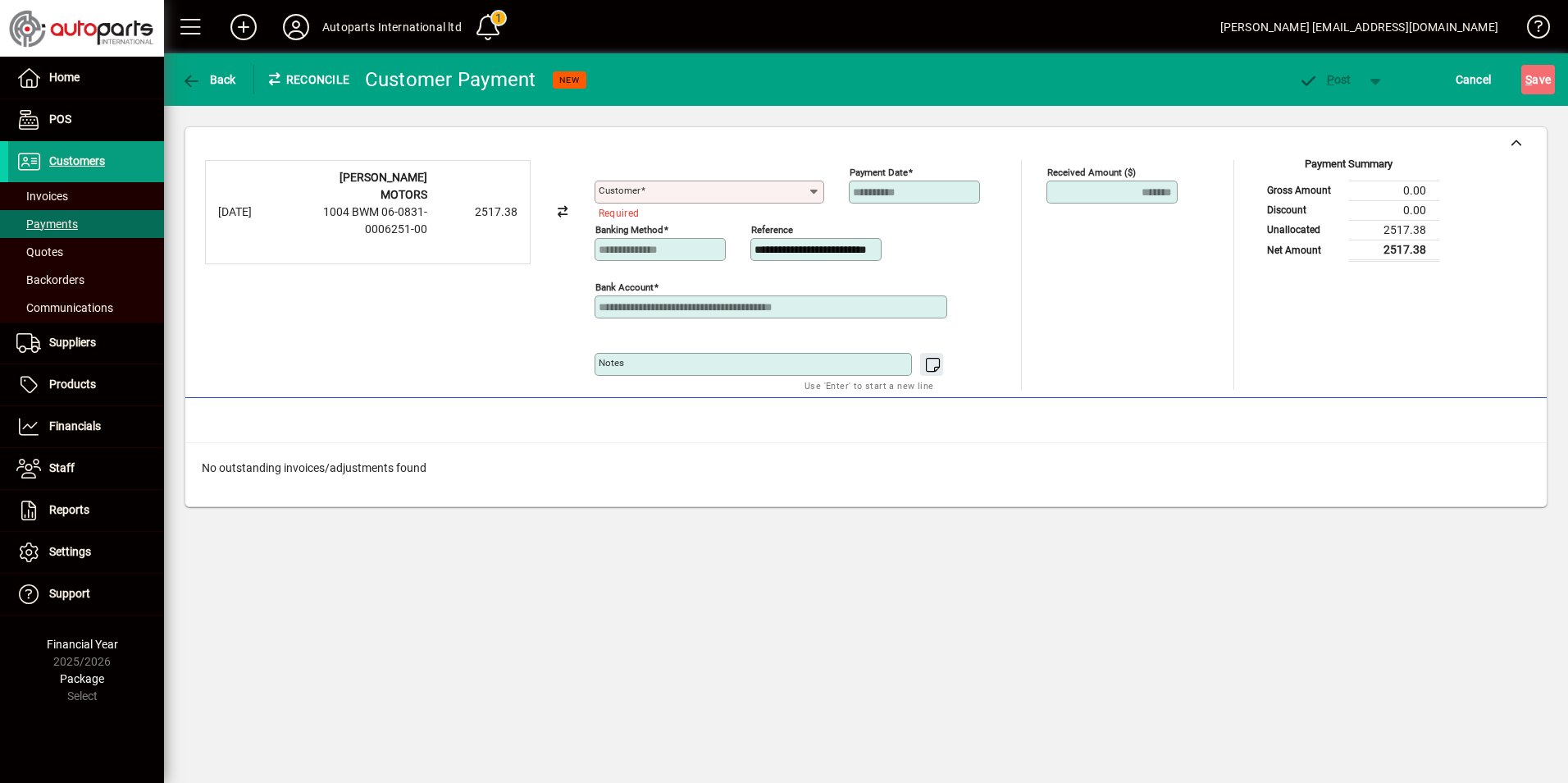
click at [720, 181] on div "Customer" at bounding box center [710, 192] width 230 height 23
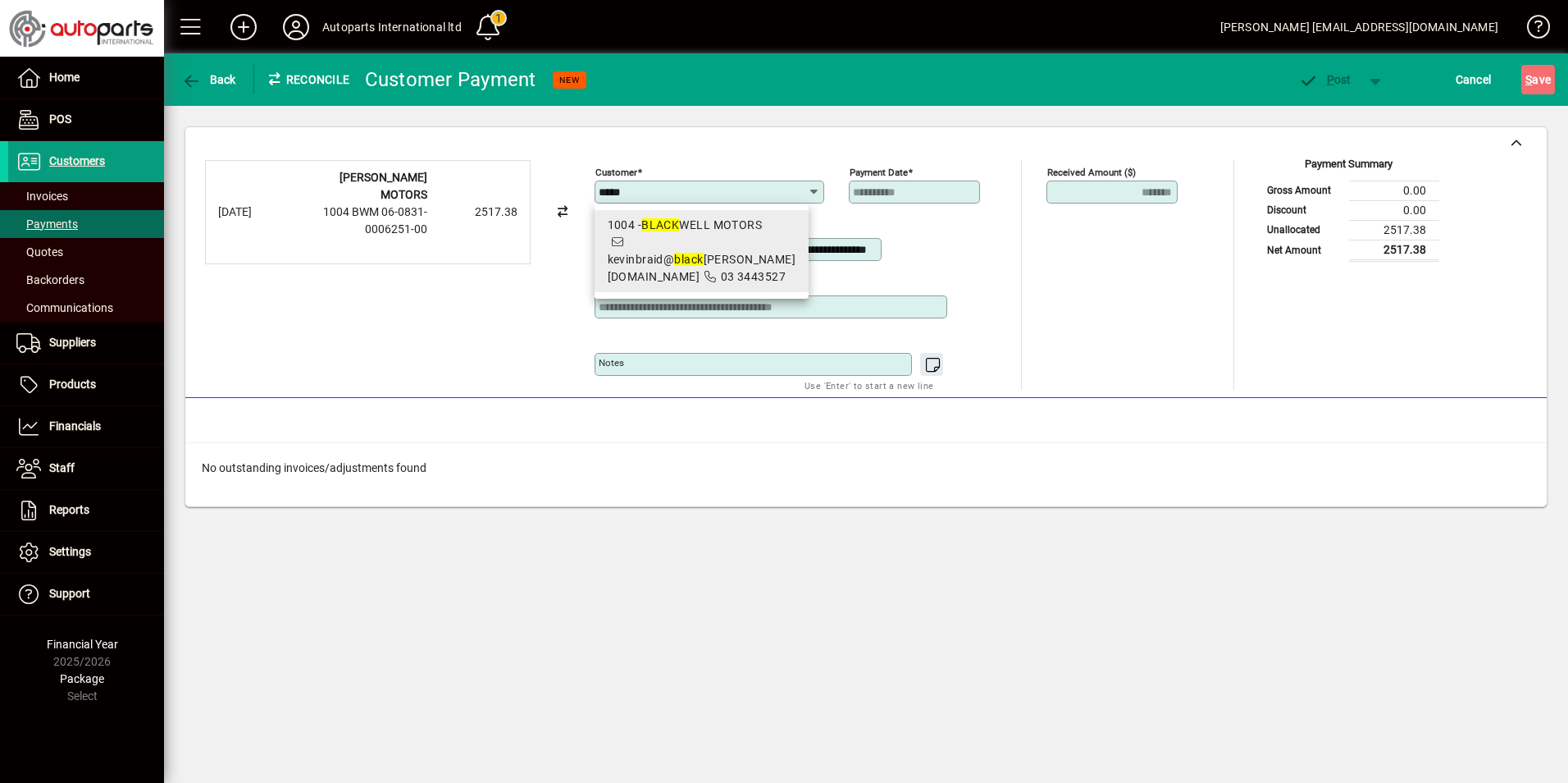
click at [715, 219] on div "1004 - BLACK WELL MOTORS" at bounding box center [702, 225] width 189 height 18
type input "**********"
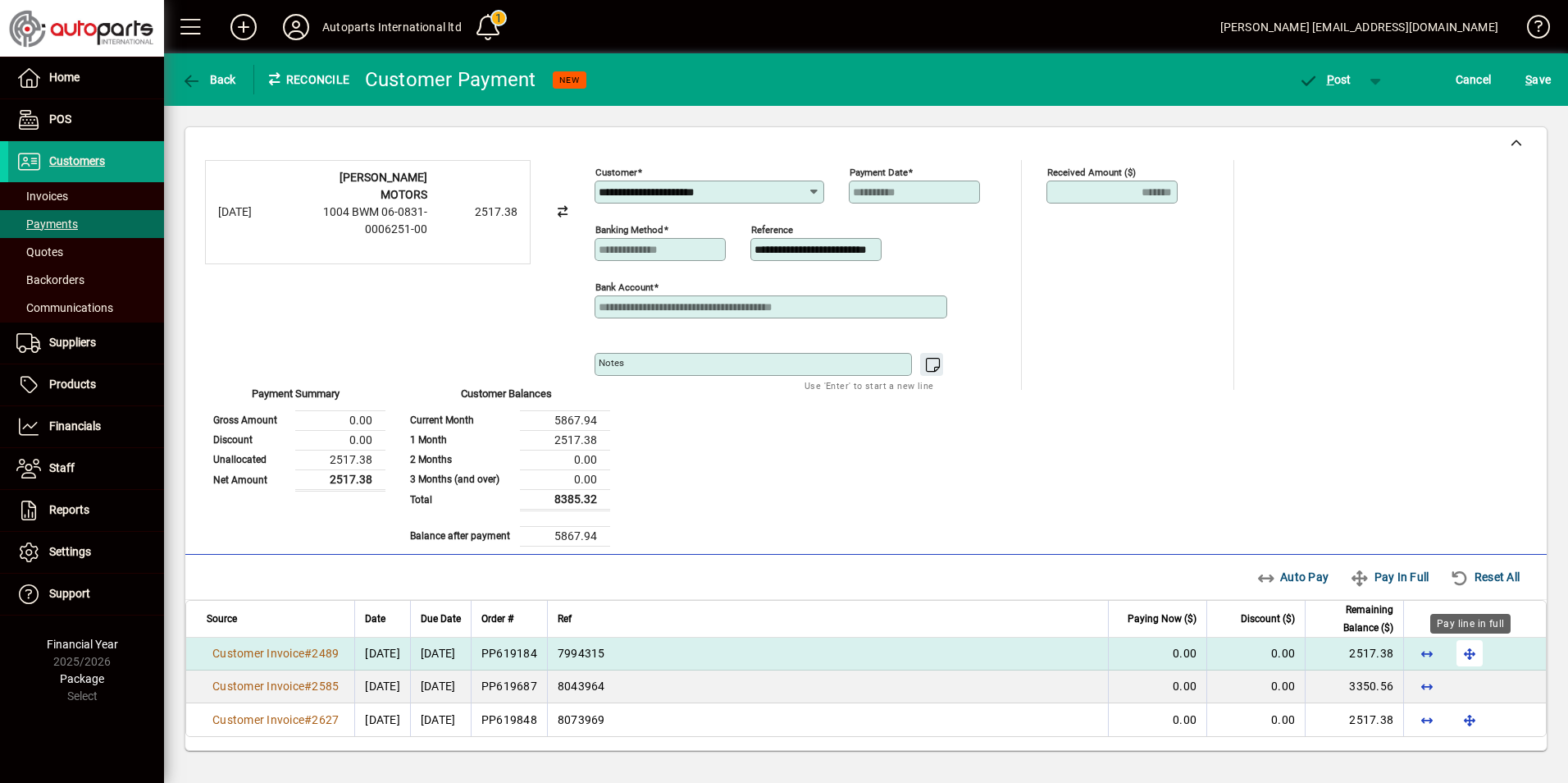
click at [1478, 651] on span "button" at bounding box center [1470, 653] width 39 height 39
click at [1344, 77] on span "P ost" at bounding box center [1325, 79] width 53 height 13
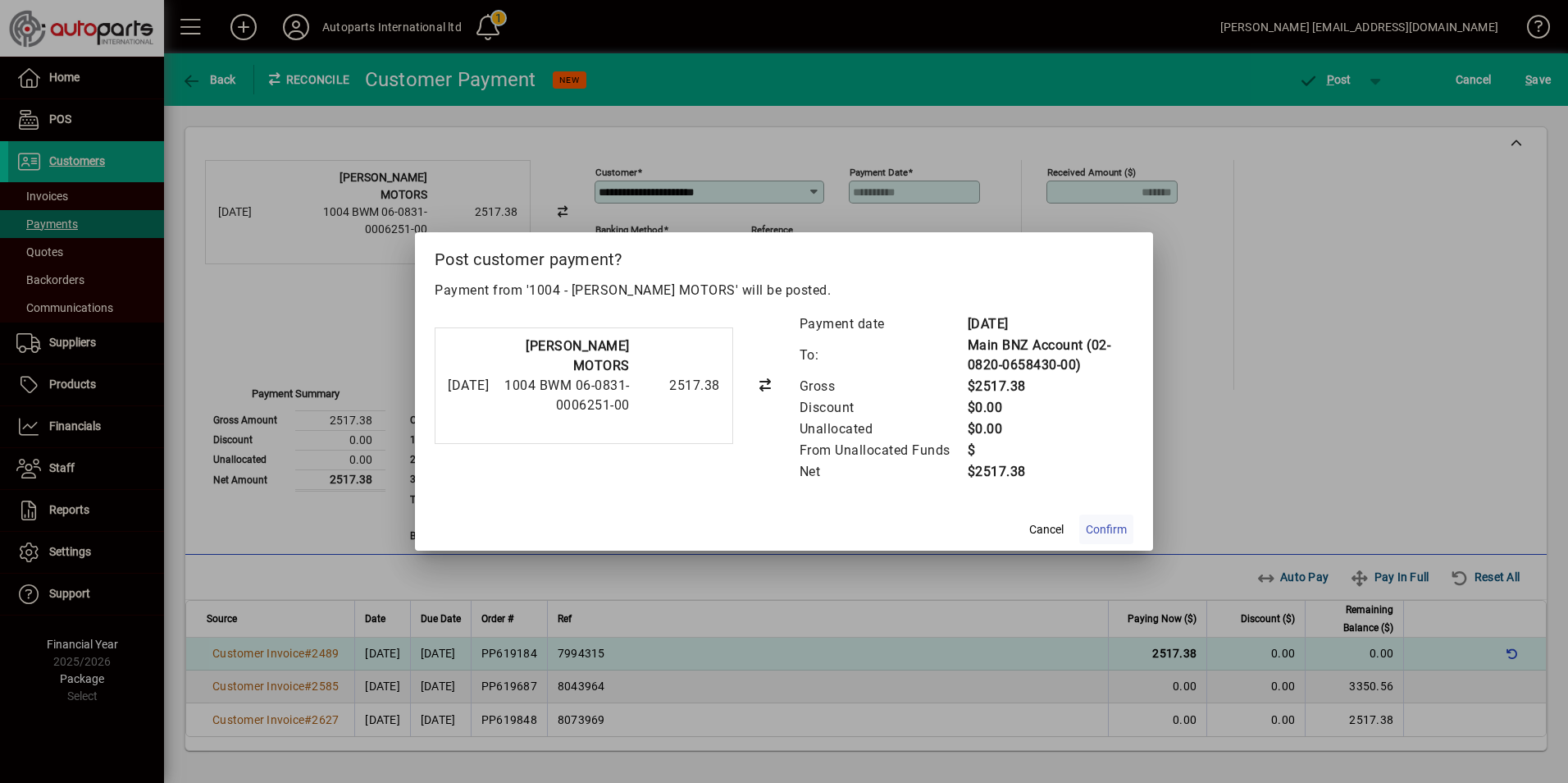
click at [1113, 525] on span "Confirm" at bounding box center [1107, 530] width 41 height 18
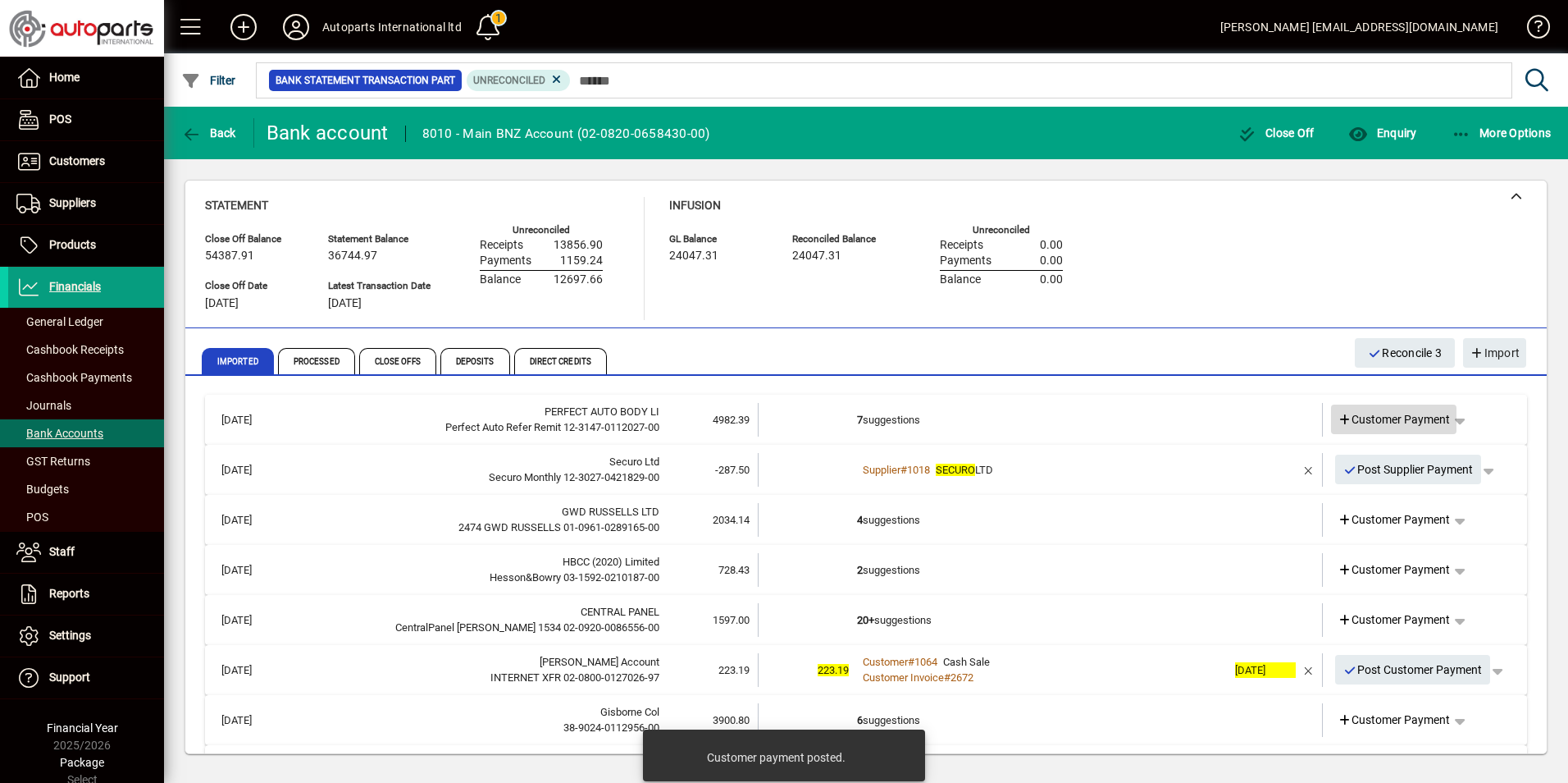
click at [1413, 422] on span "Customer Payment" at bounding box center [1394, 420] width 113 height 18
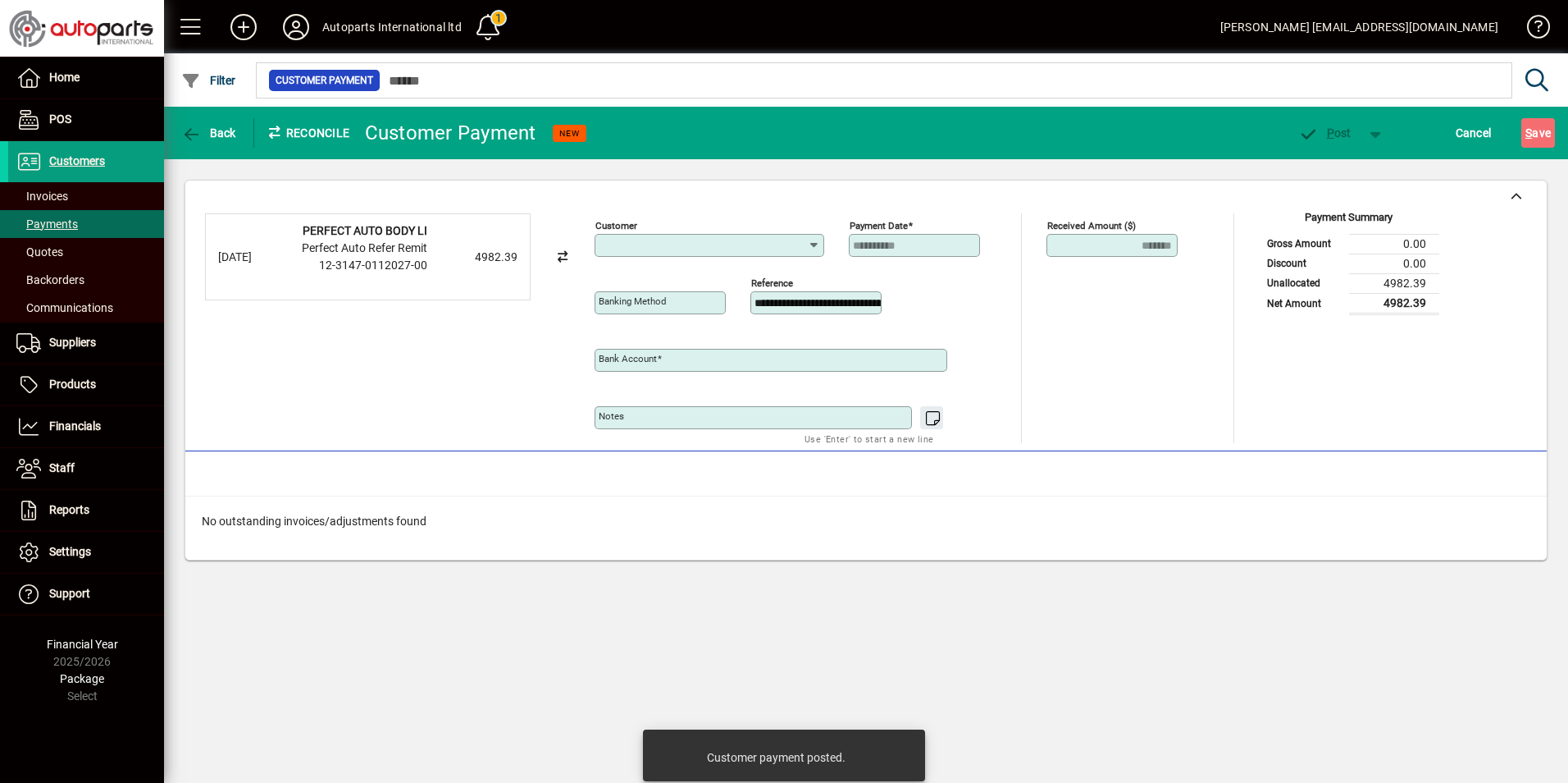
type input "**********"
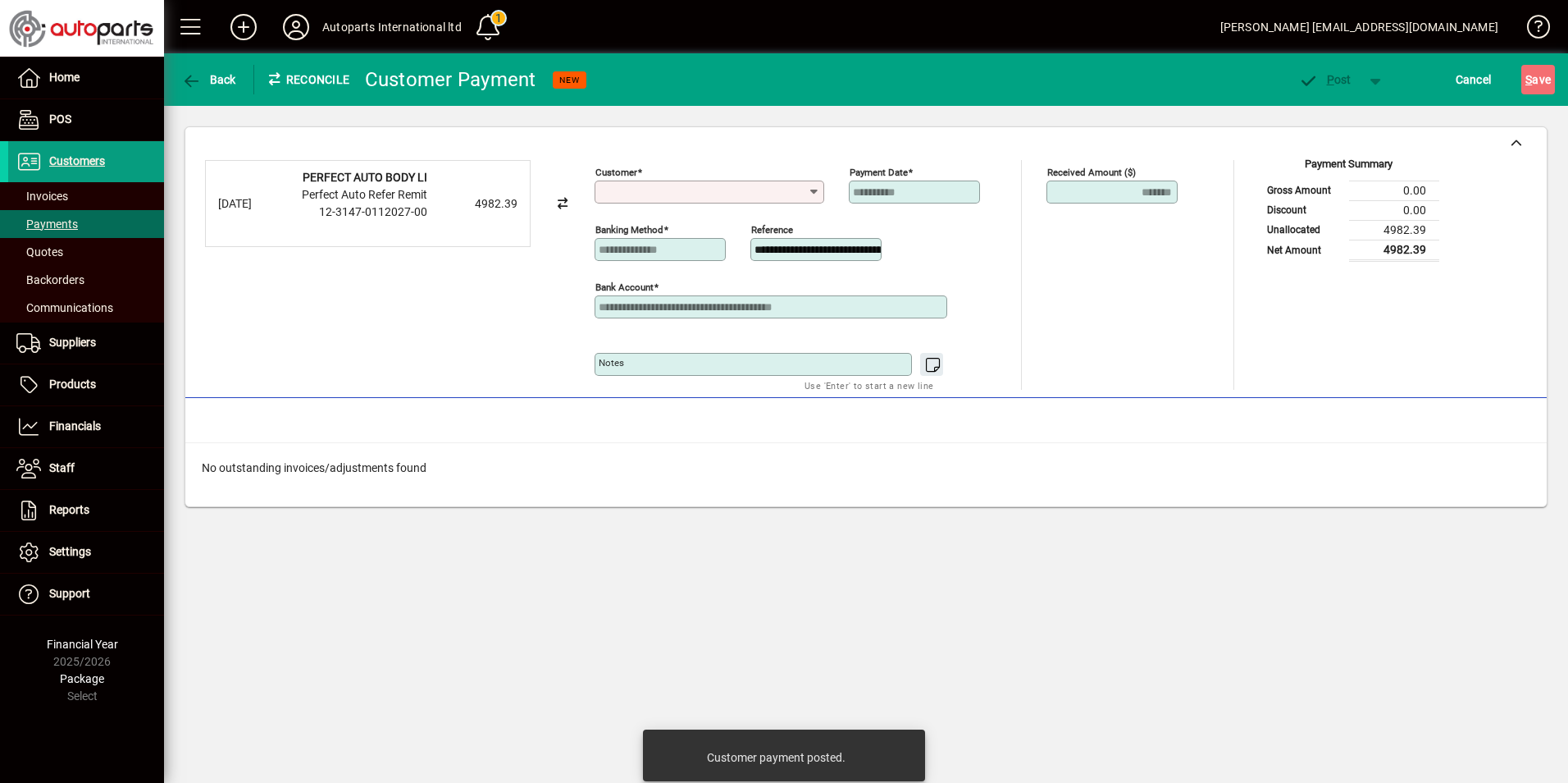
click at [803, 191] on input "Customer" at bounding box center [703, 192] width 209 height 13
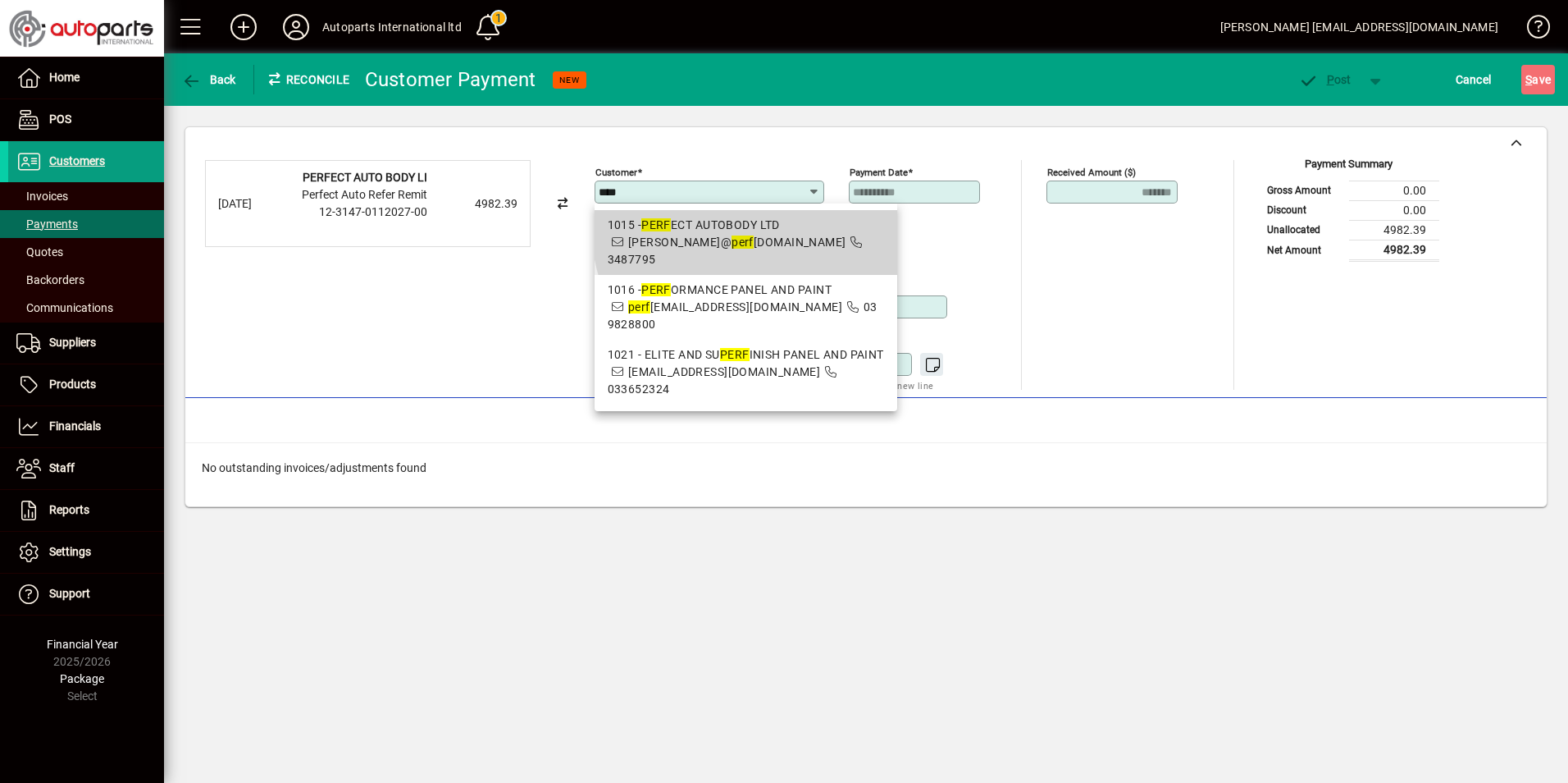
click at [769, 225] on div "1015 - PERF ECT AUTOBODY LTD" at bounding box center [745, 225] width 276 height 18
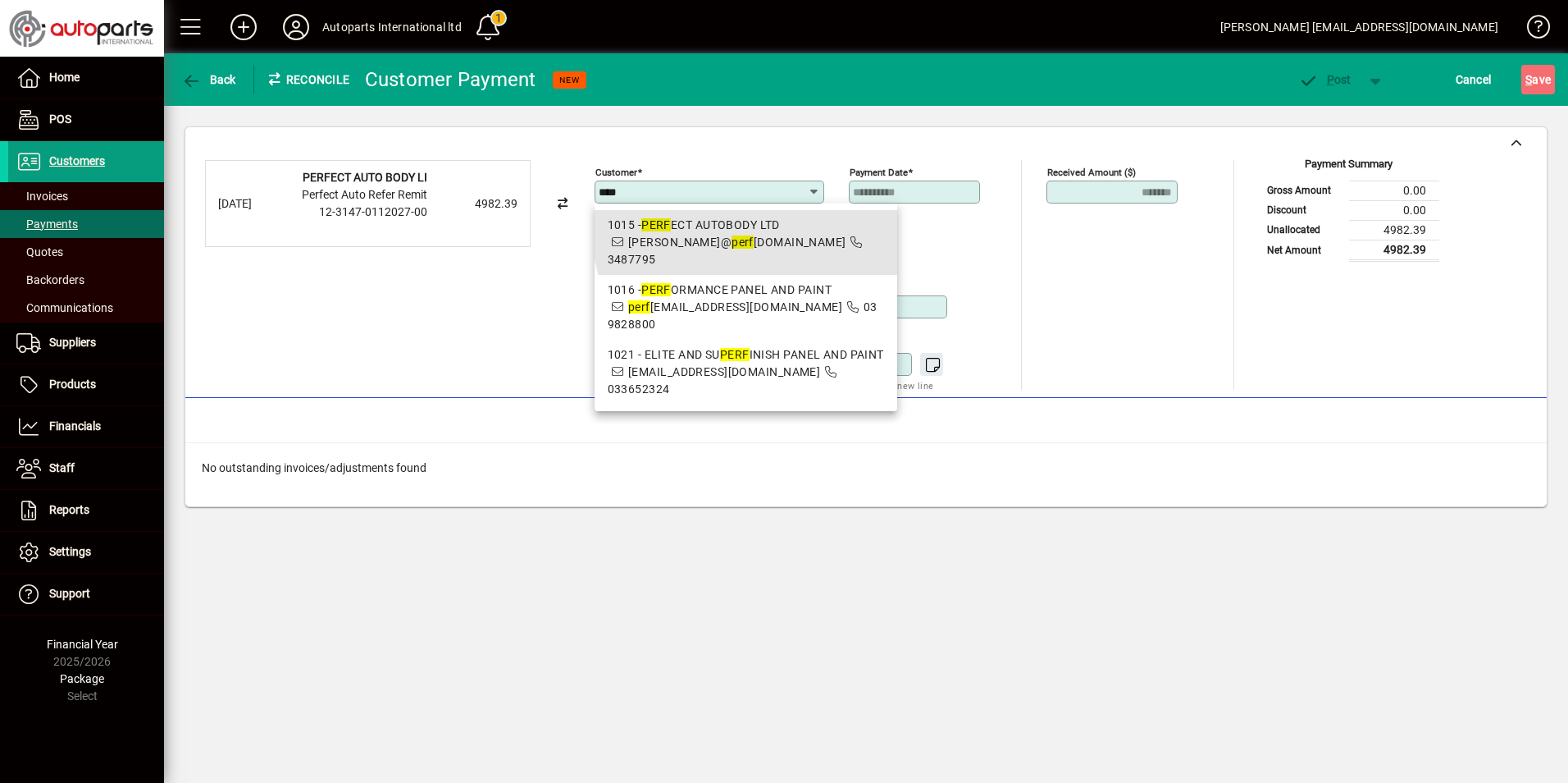
type input "**********"
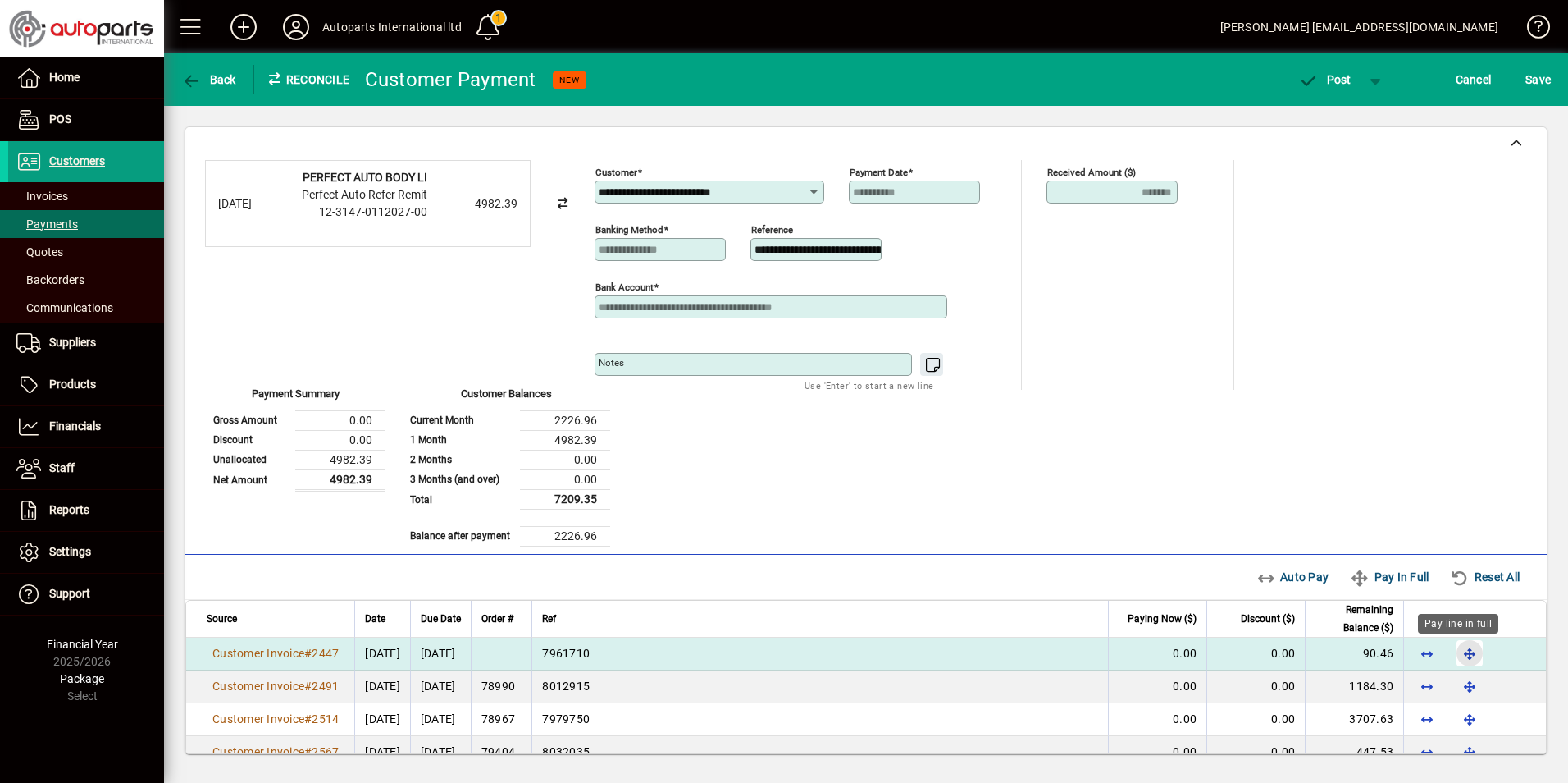
click at [1461, 648] on span "button" at bounding box center [1470, 653] width 39 height 39
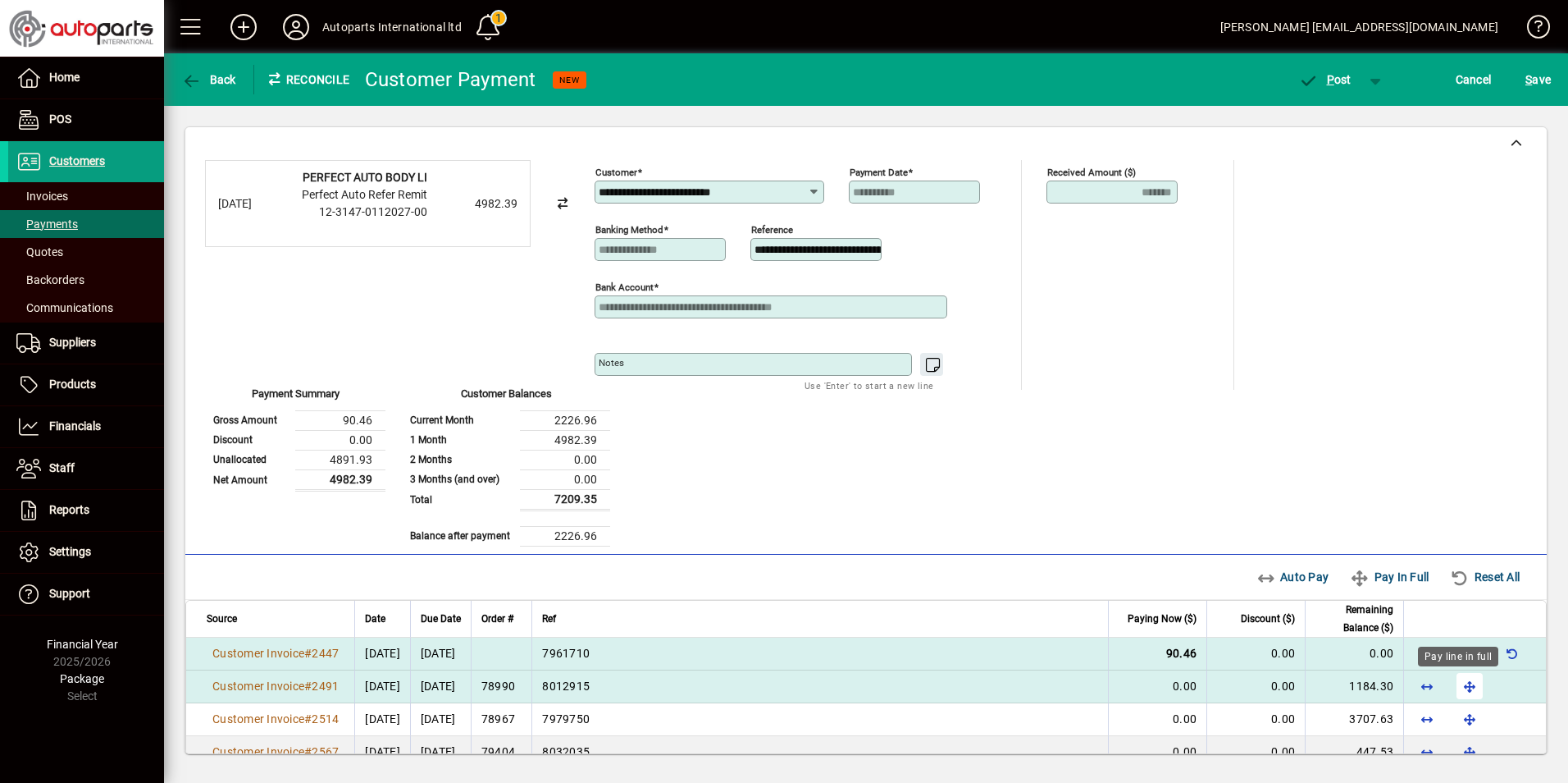
click at [1459, 691] on span "button" at bounding box center [1470, 686] width 39 height 39
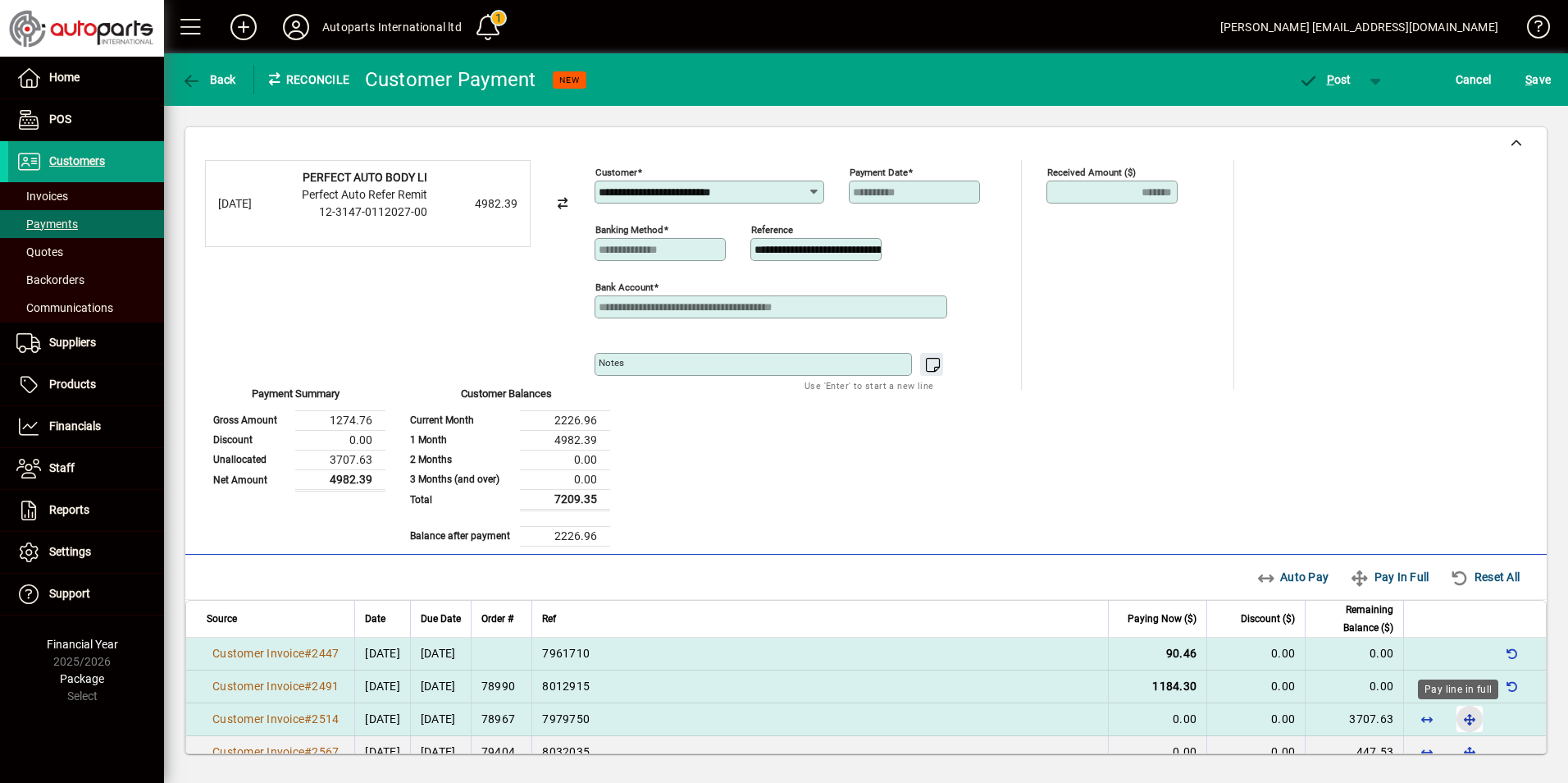
click at [1458, 714] on span "button" at bounding box center [1470, 719] width 39 height 39
click at [1341, 80] on span "P ost" at bounding box center [1325, 79] width 53 height 13
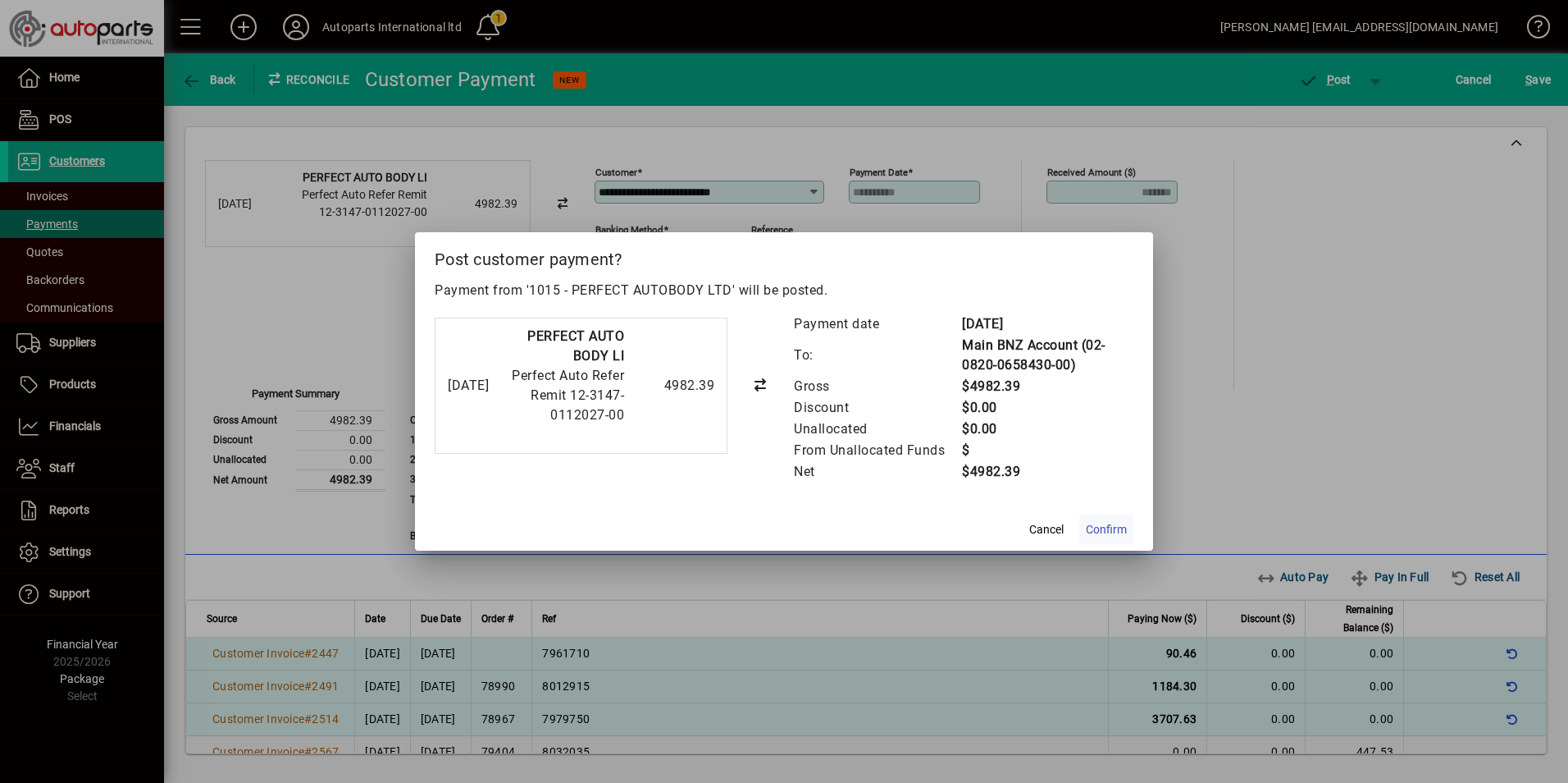
click at [1087, 533] on span "Confirm" at bounding box center [1107, 530] width 41 height 18
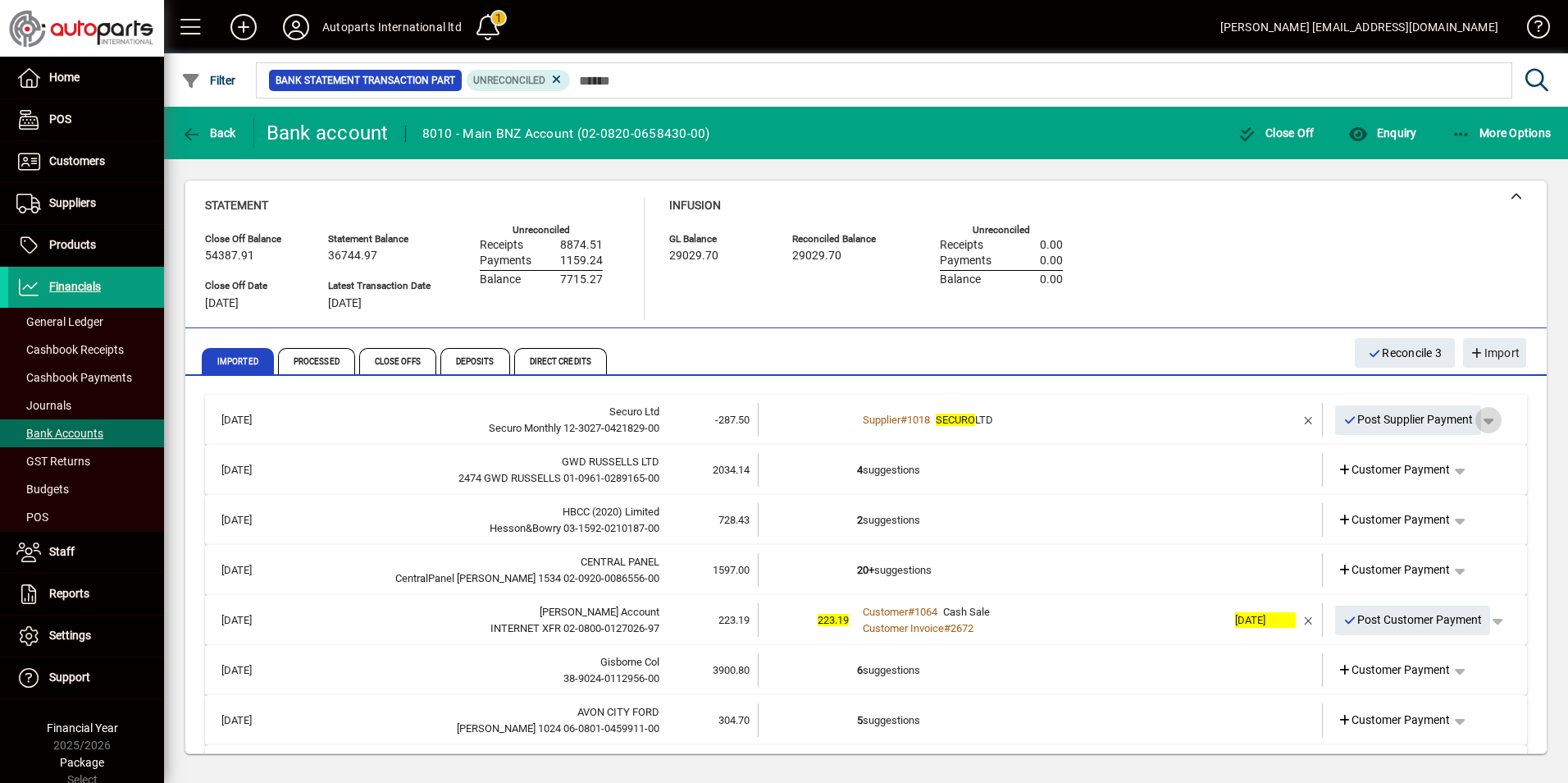
click at [1485, 423] on span "button" at bounding box center [1488, 420] width 39 height 39
click at [1445, 453] on span "Supplier Payment" at bounding box center [1430, 454] width 111 height 20
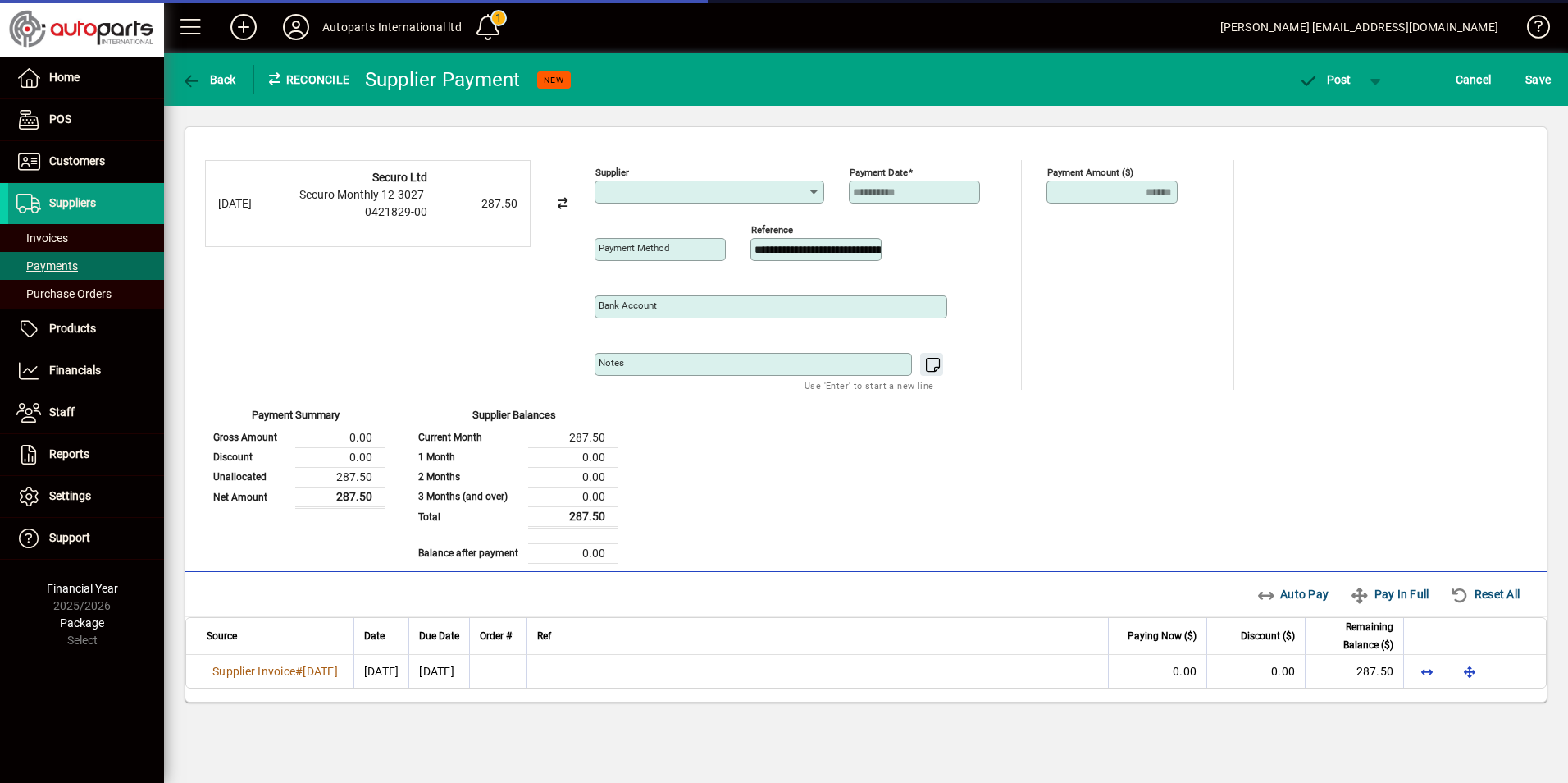
type input "**********"
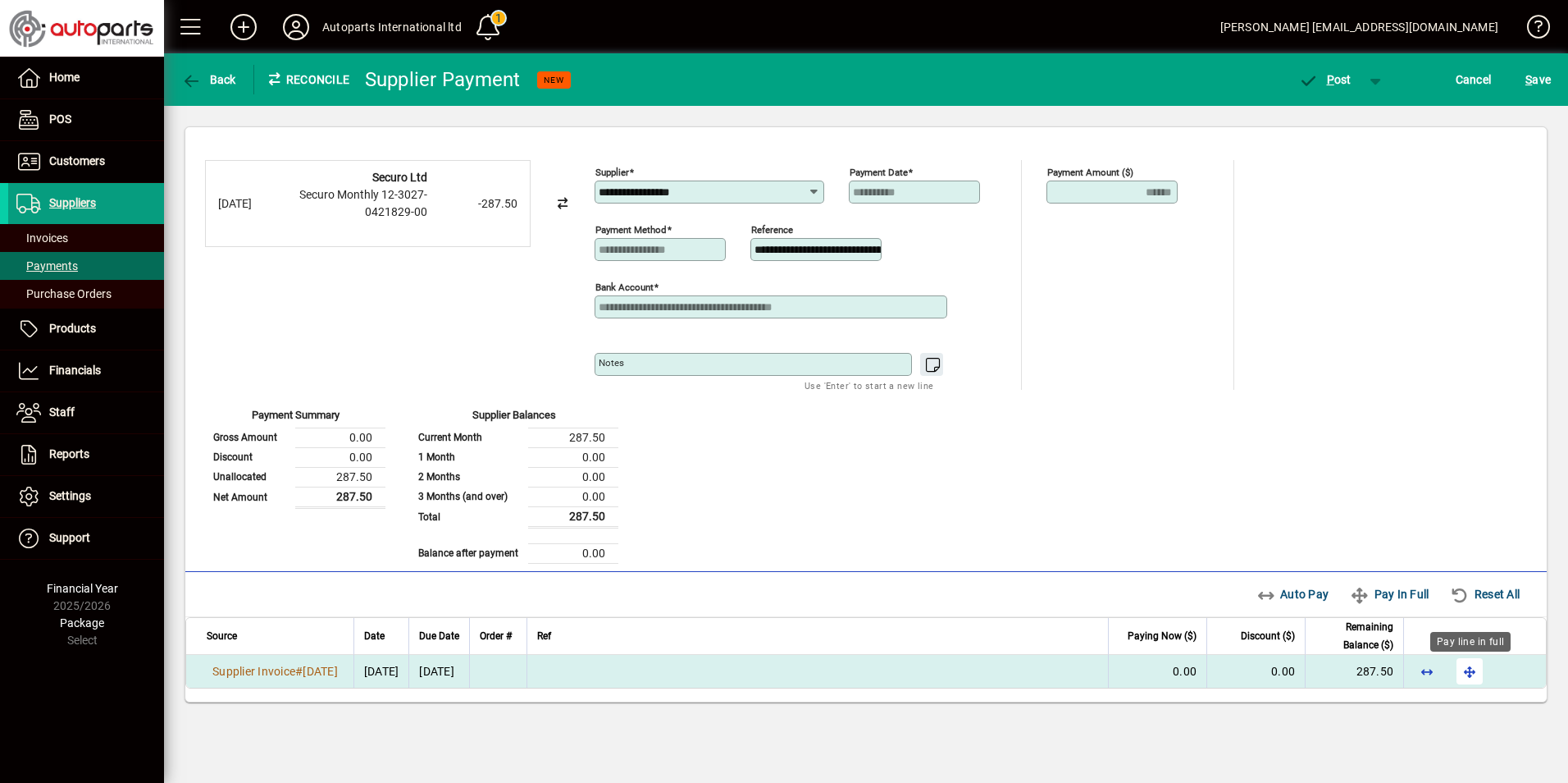
click at [1469, 675] on span "button" at bounding box center [1470, 671] width 39 height 39
click at [1346, 82] on span "P ost" at bounding box center [1325, 79] width 53 height 13
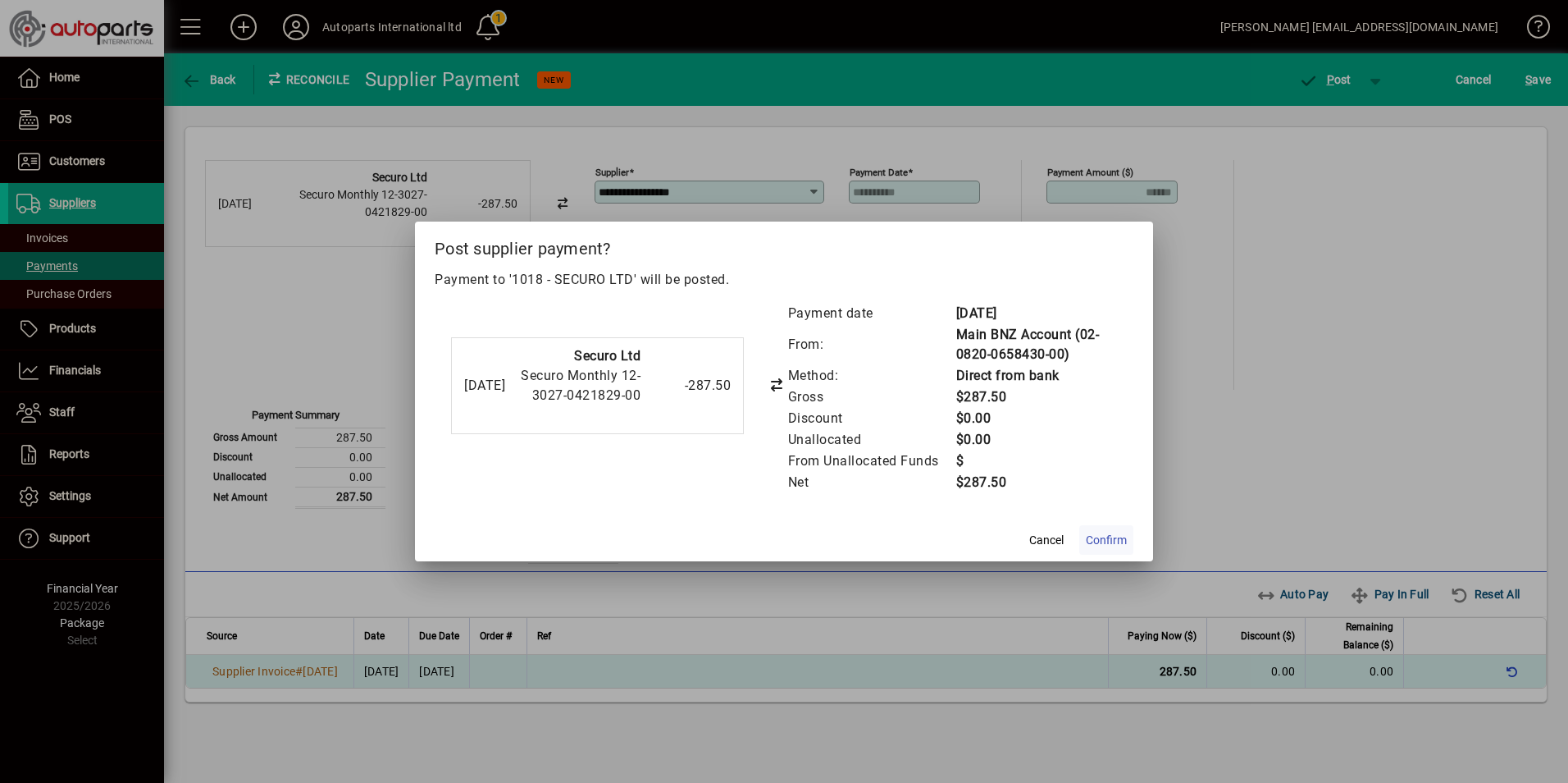
click at [1093, 541] on span "Confirm" at bounding box center [1107, 541] width 41 height 18
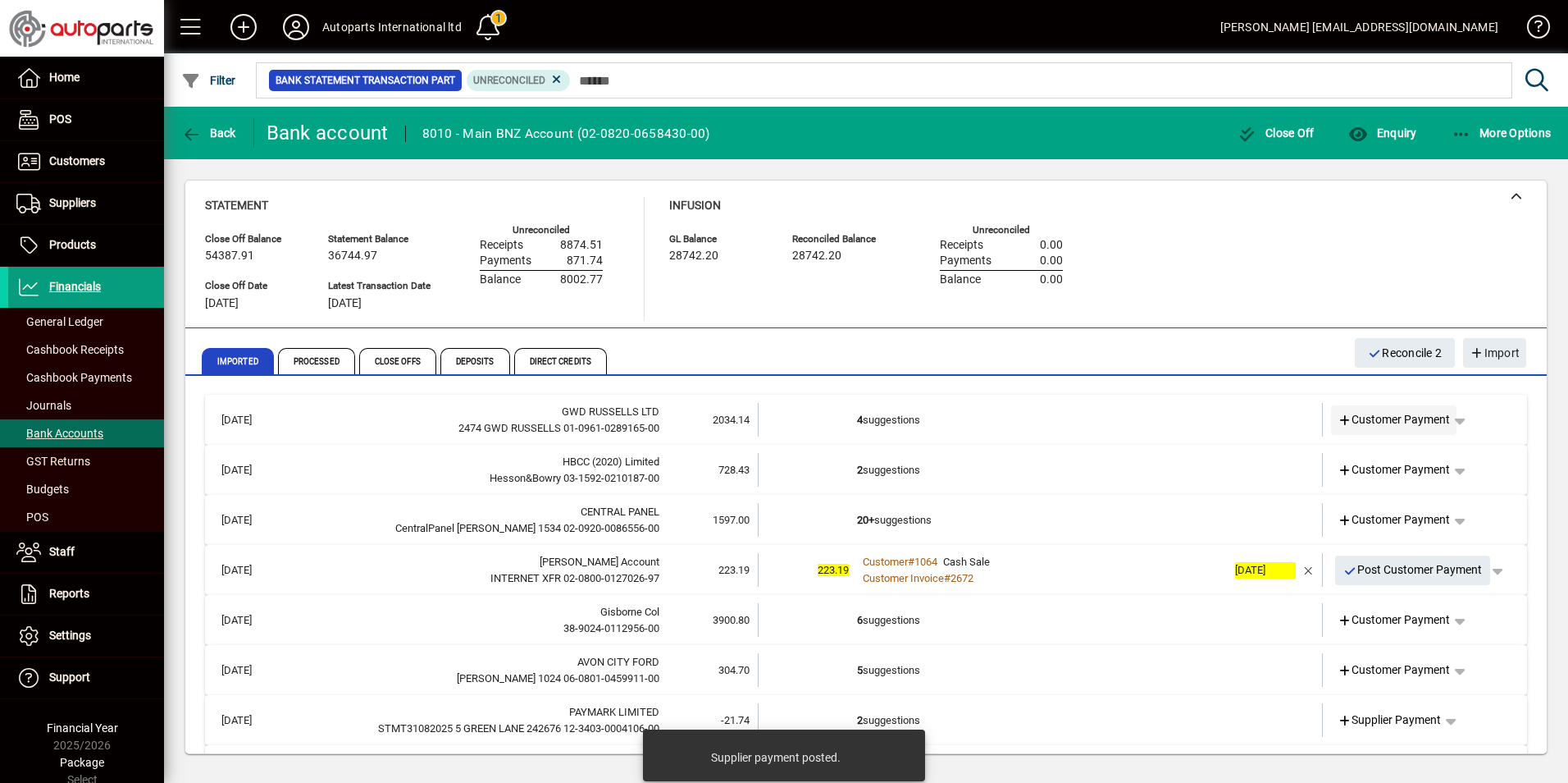
click at [1425, 421] on span "Customer Payment" at bounding box center [1394, 420] width 113 height 18
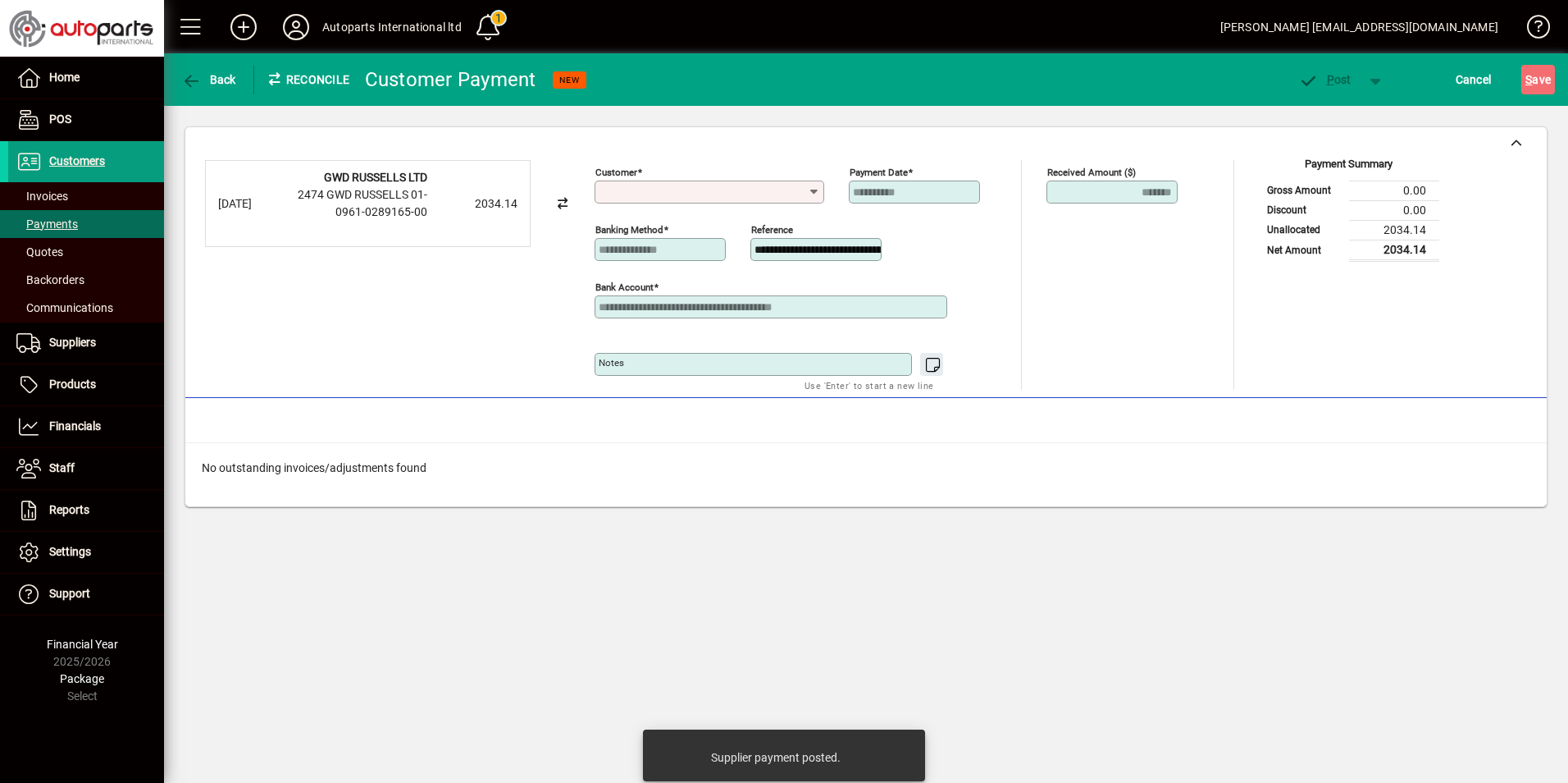
click at [742, 191] on input "Customer" at bounding box center [703, 192] width 209 height 13
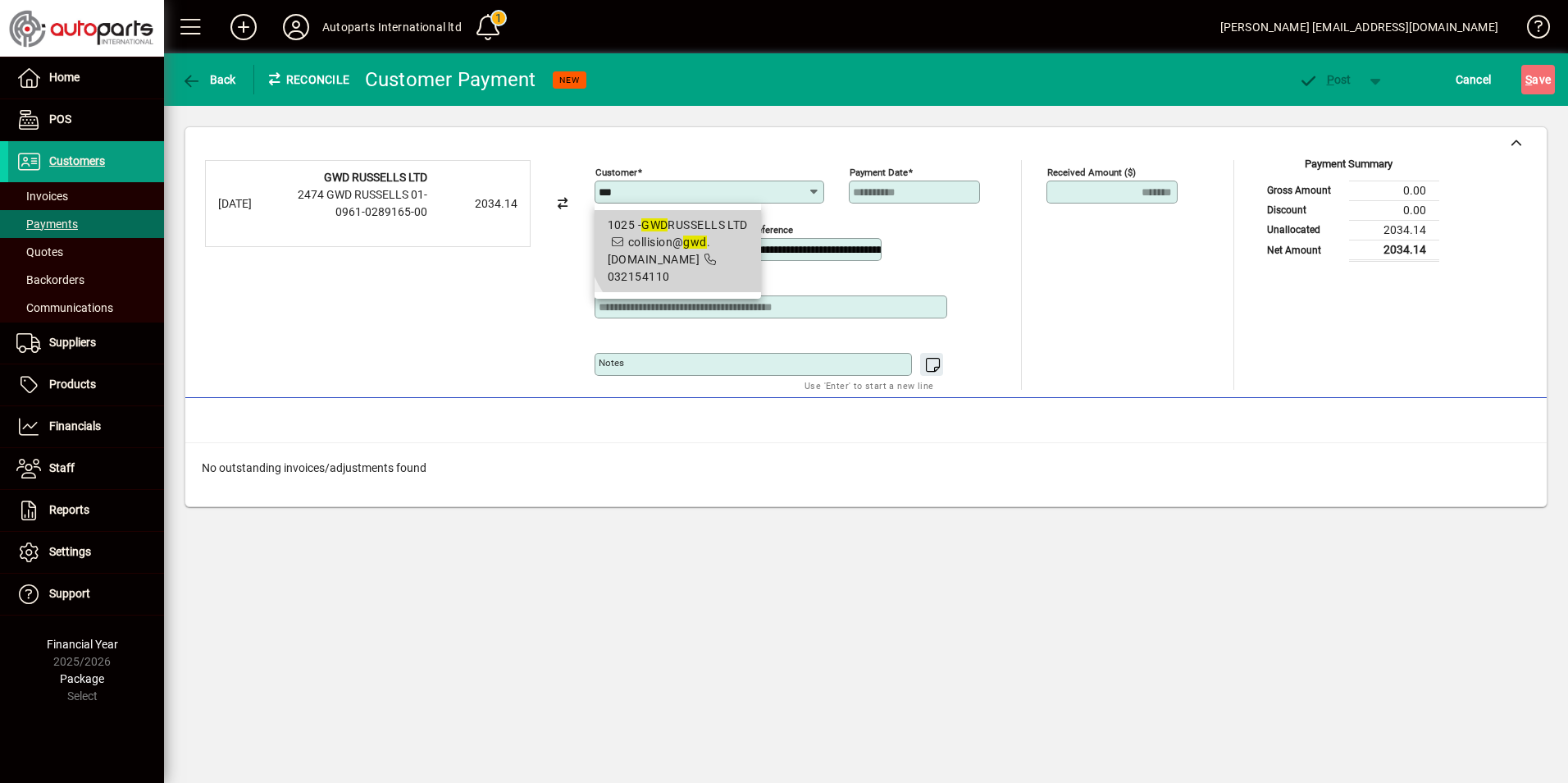
click at [689, 236] on em "gwd" at bounding box center [694, 241] width 23 height 13
type input "**********"
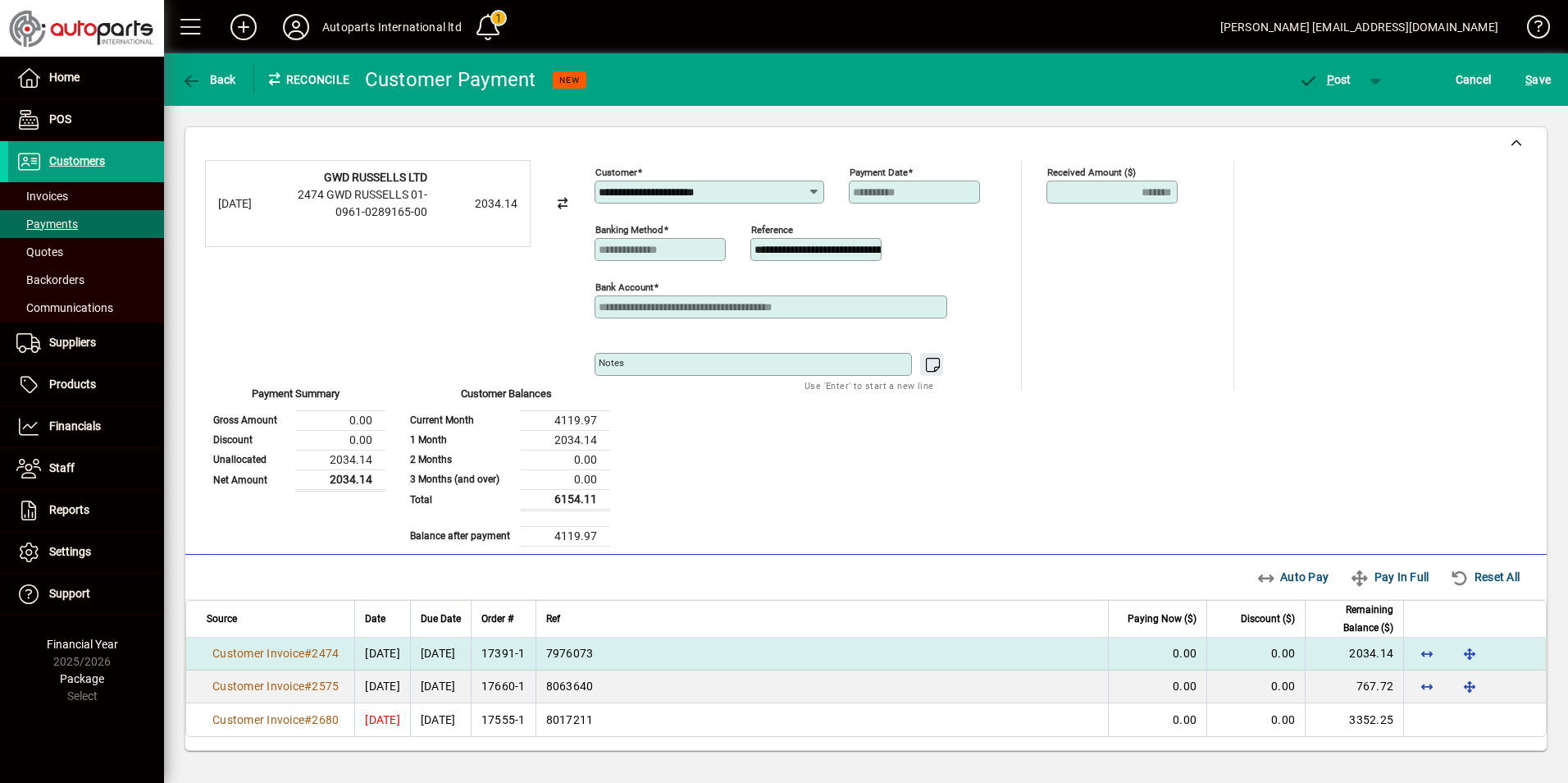
click at [1491, 651] on td at bounding box center [1474, 653] width 143 height 32
click at [1468, 654] on span "button" at bounding box center [1470, 653] width 39 height 39
click at [1347, 85] on span "P ost" at bounding box center [1325, 79] width 53 height 13
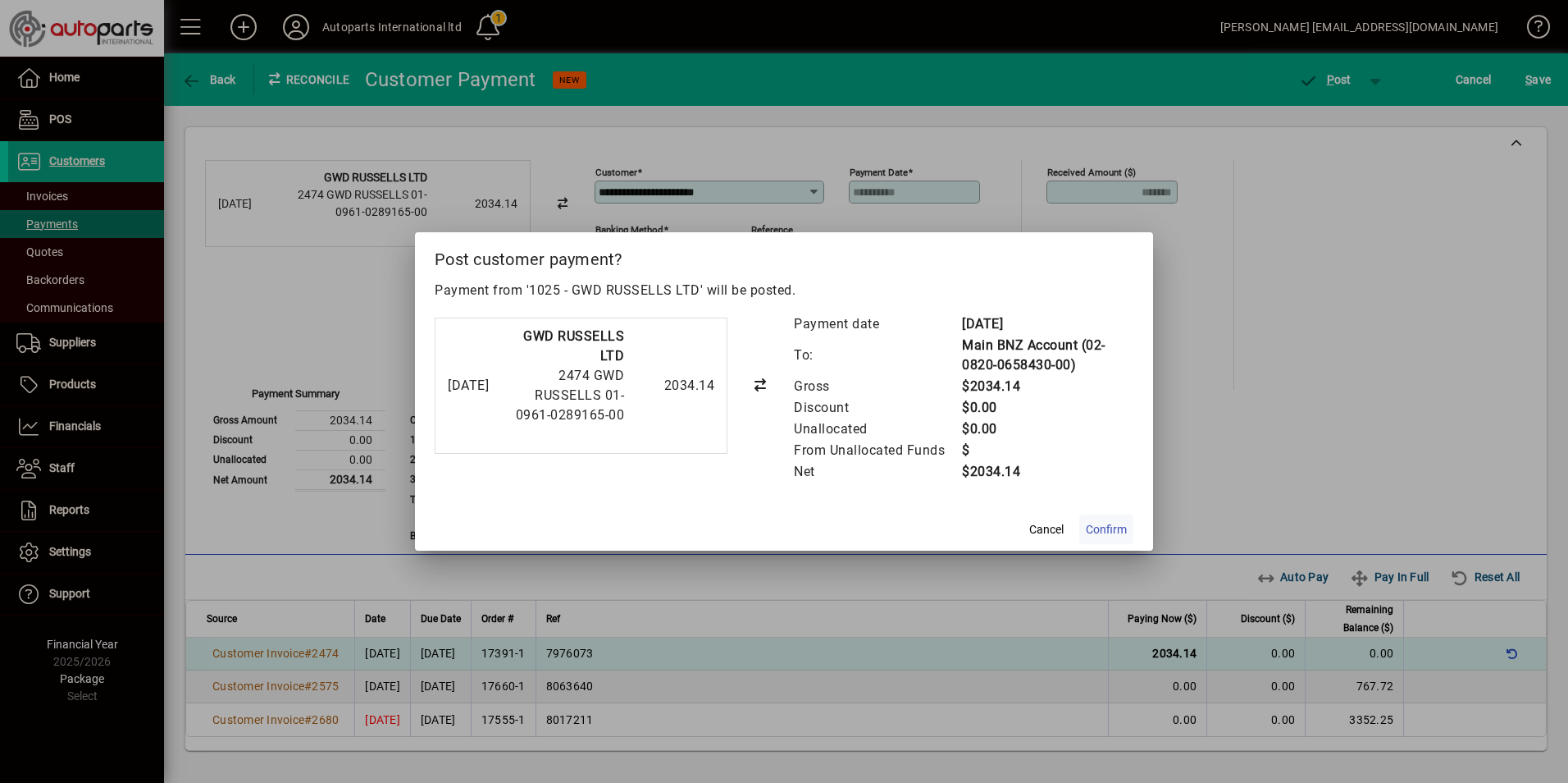
click at [1096, 536] on span "Confirm" at bounding box center [1107, 530] width 41 height 18
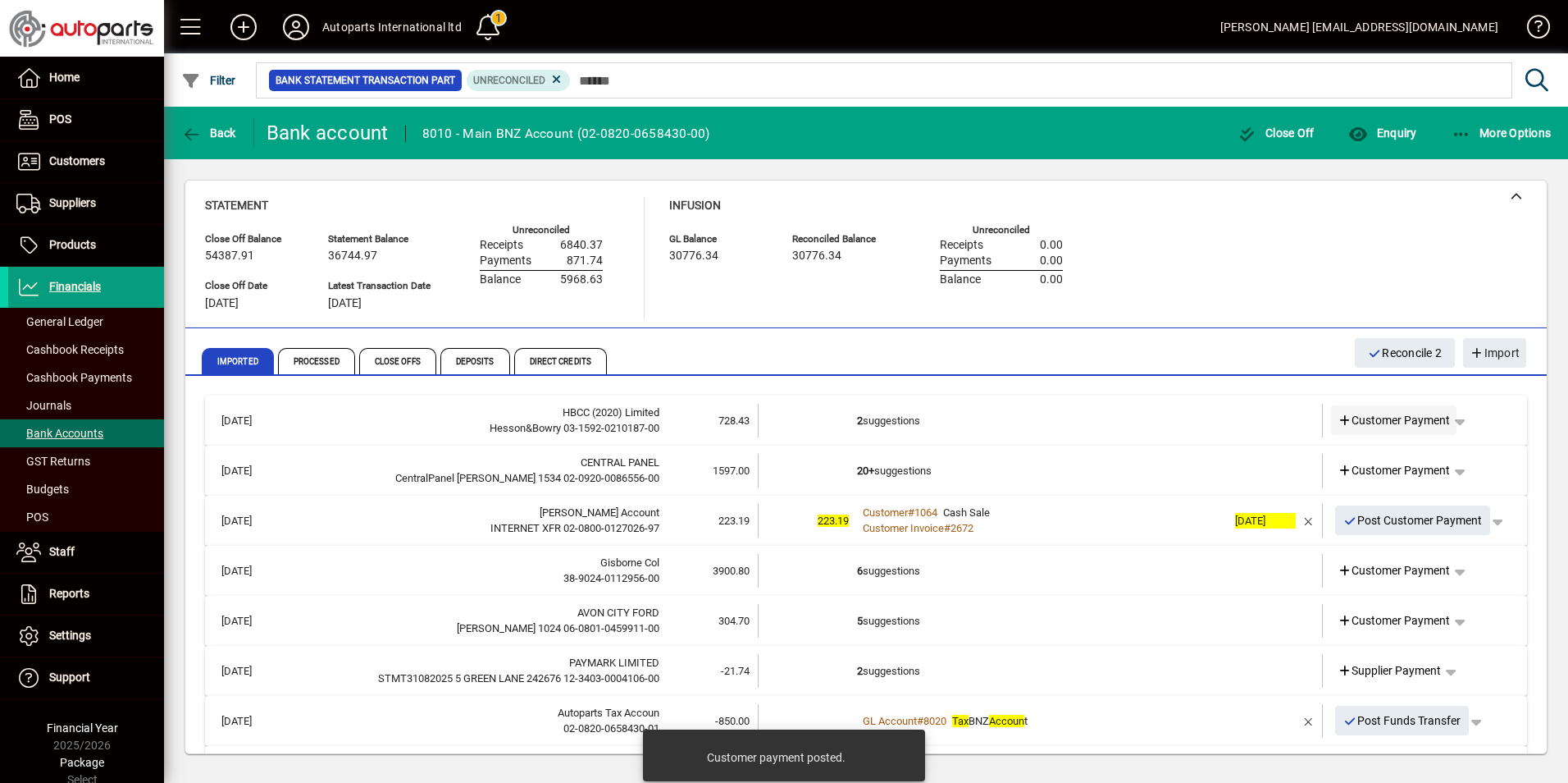
click at [1395, 427] on span "Customer Payment" at bounding box center [1394, 421] width 113 height 18
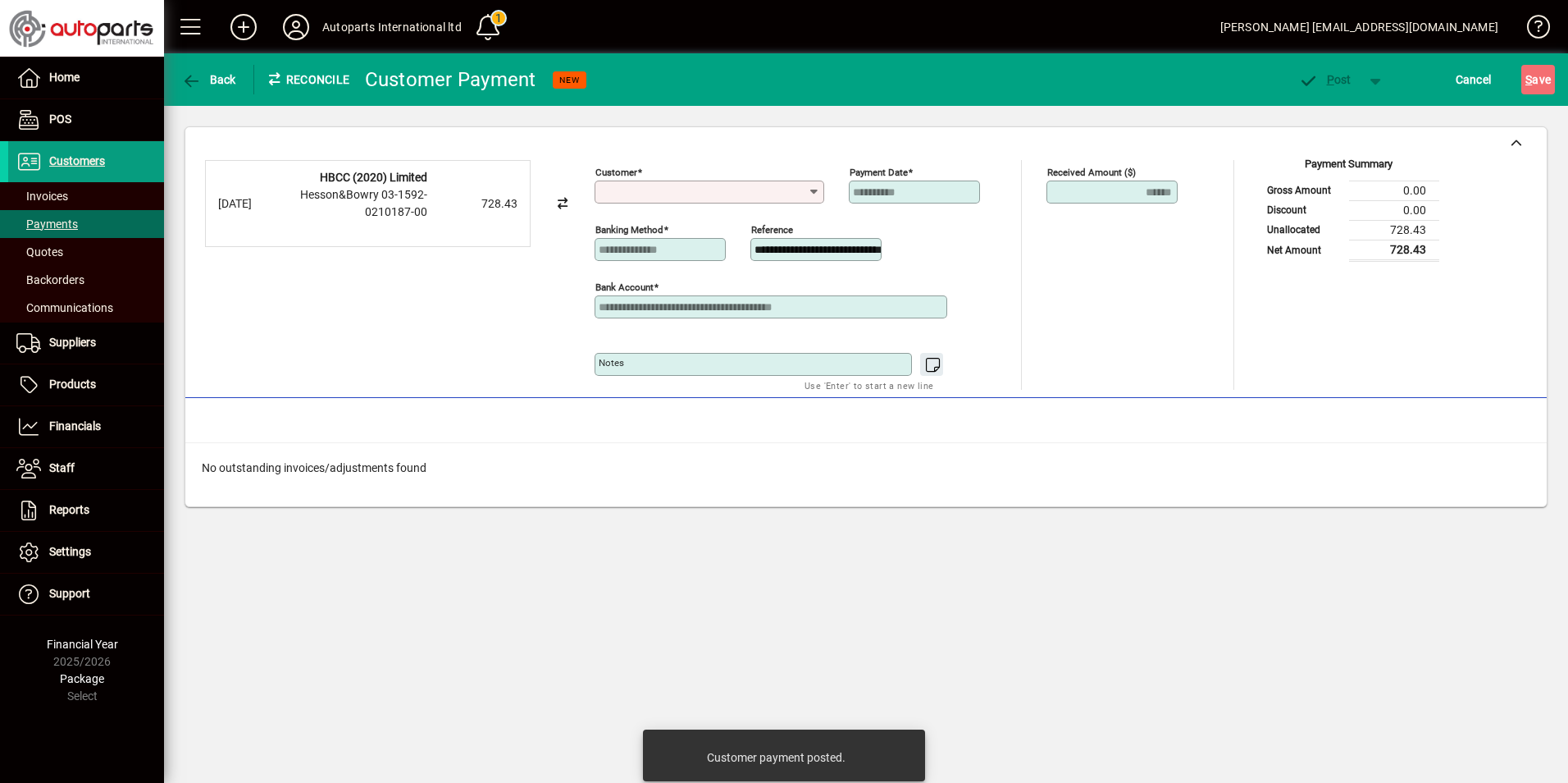
click at [670, 189] on input "Customer" at bounding box center [703, 192] width 209 height 13
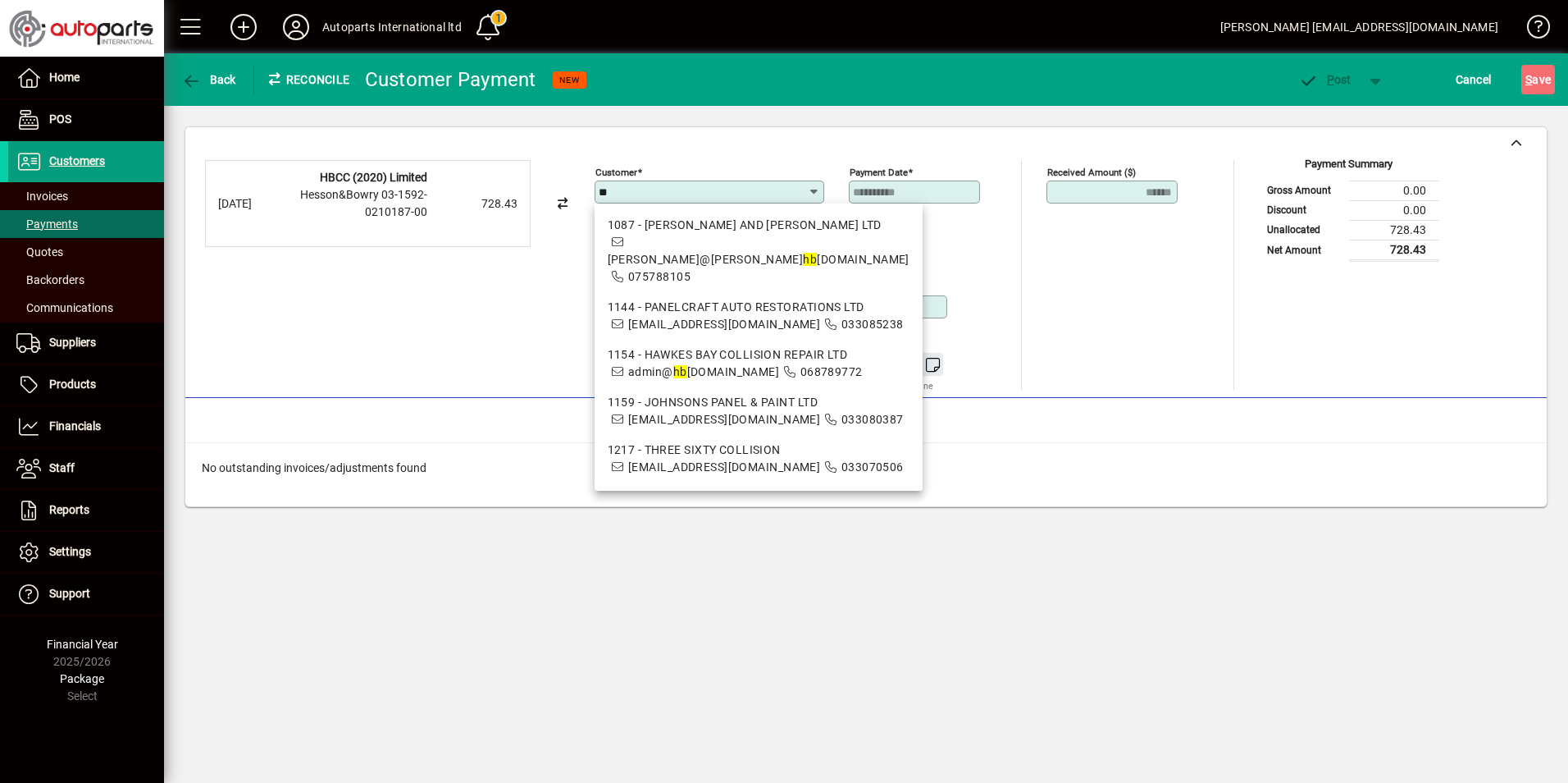
type input "*"
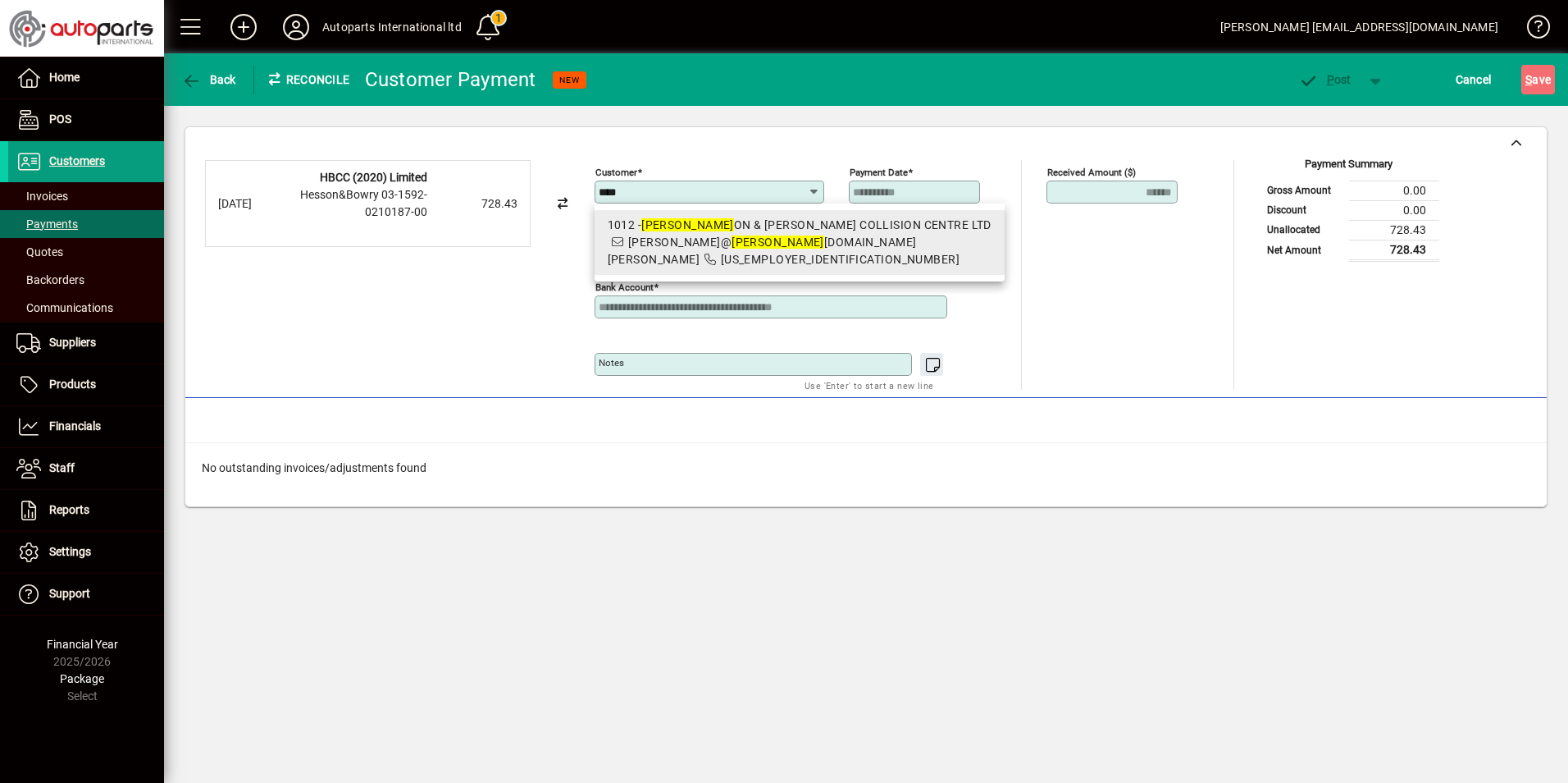
click at [690, 229] on div "1012 - HESS ON & BOWRY COLLISION CENTRE LTD" at bounding box center [799, 225] width 383 height 18
type input "**********"
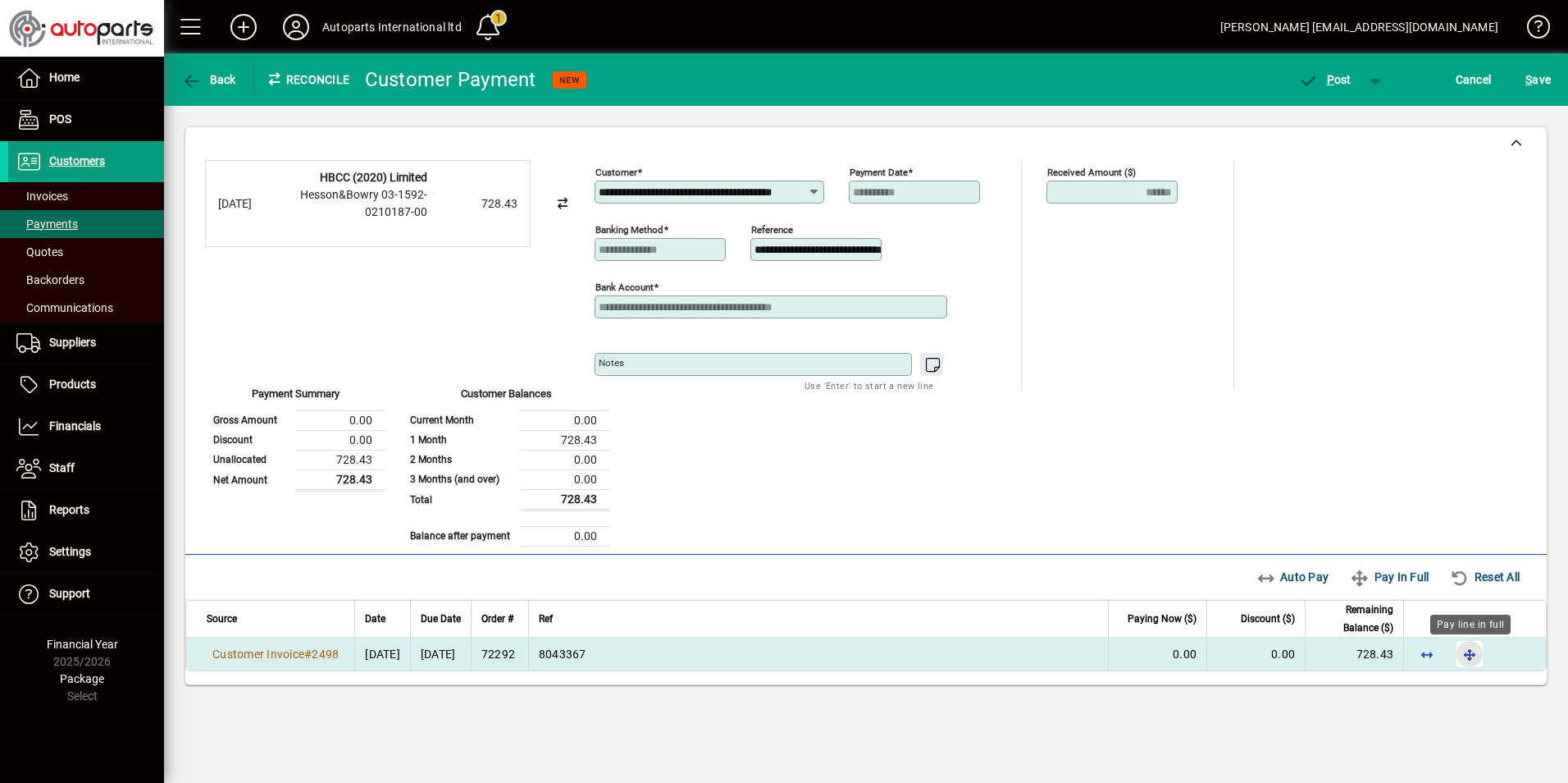
click at [1470, 651] on span "button" at bounding box center [1470, 654] width 39 height 39
click at [1325, 75] on span "P ost" at bounding box center [1325, 79] width 53 height 13
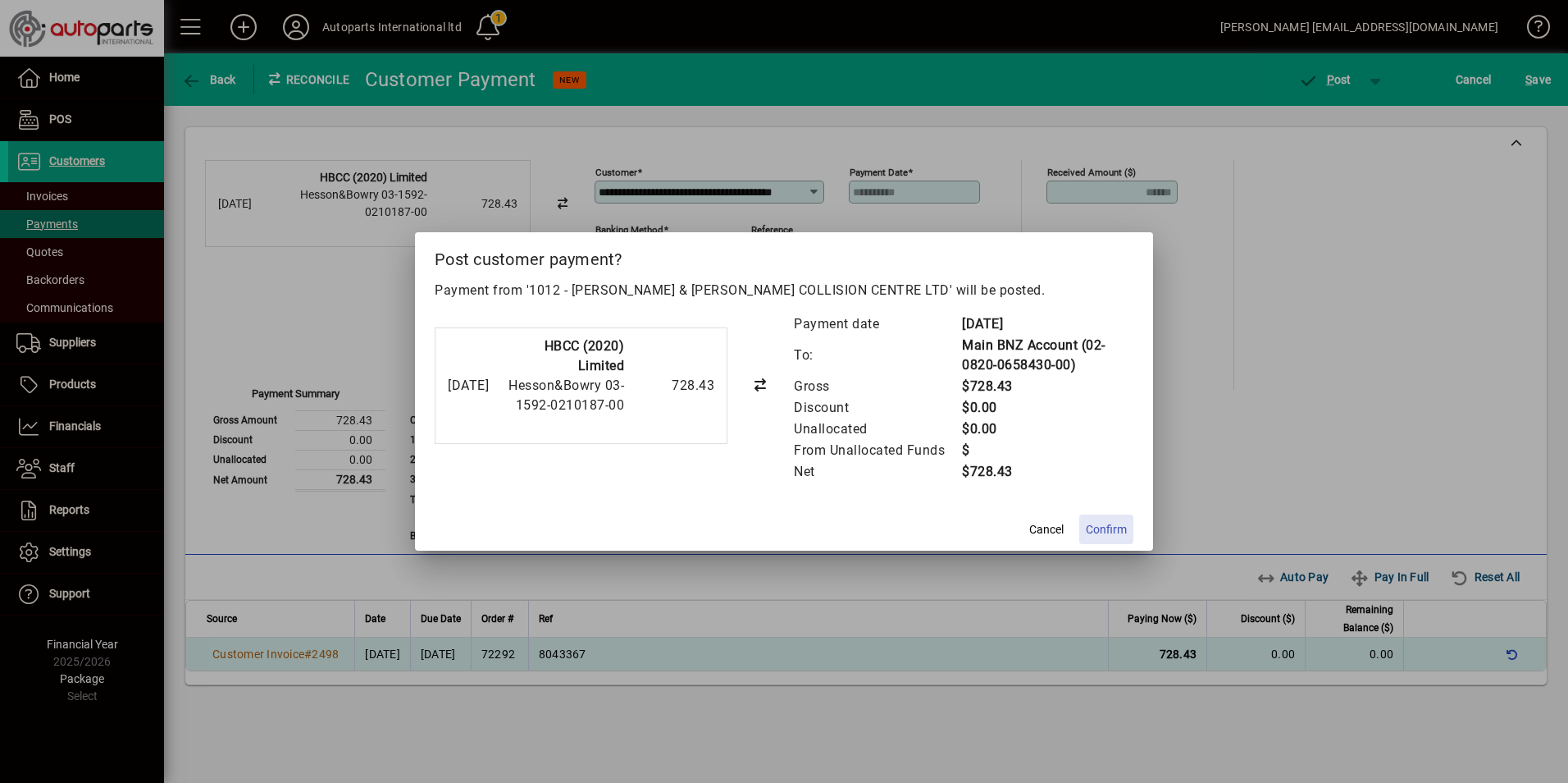
click at [1103, 527] on span "Confirm" at bounding box center [1107, 530] width 41 height 18
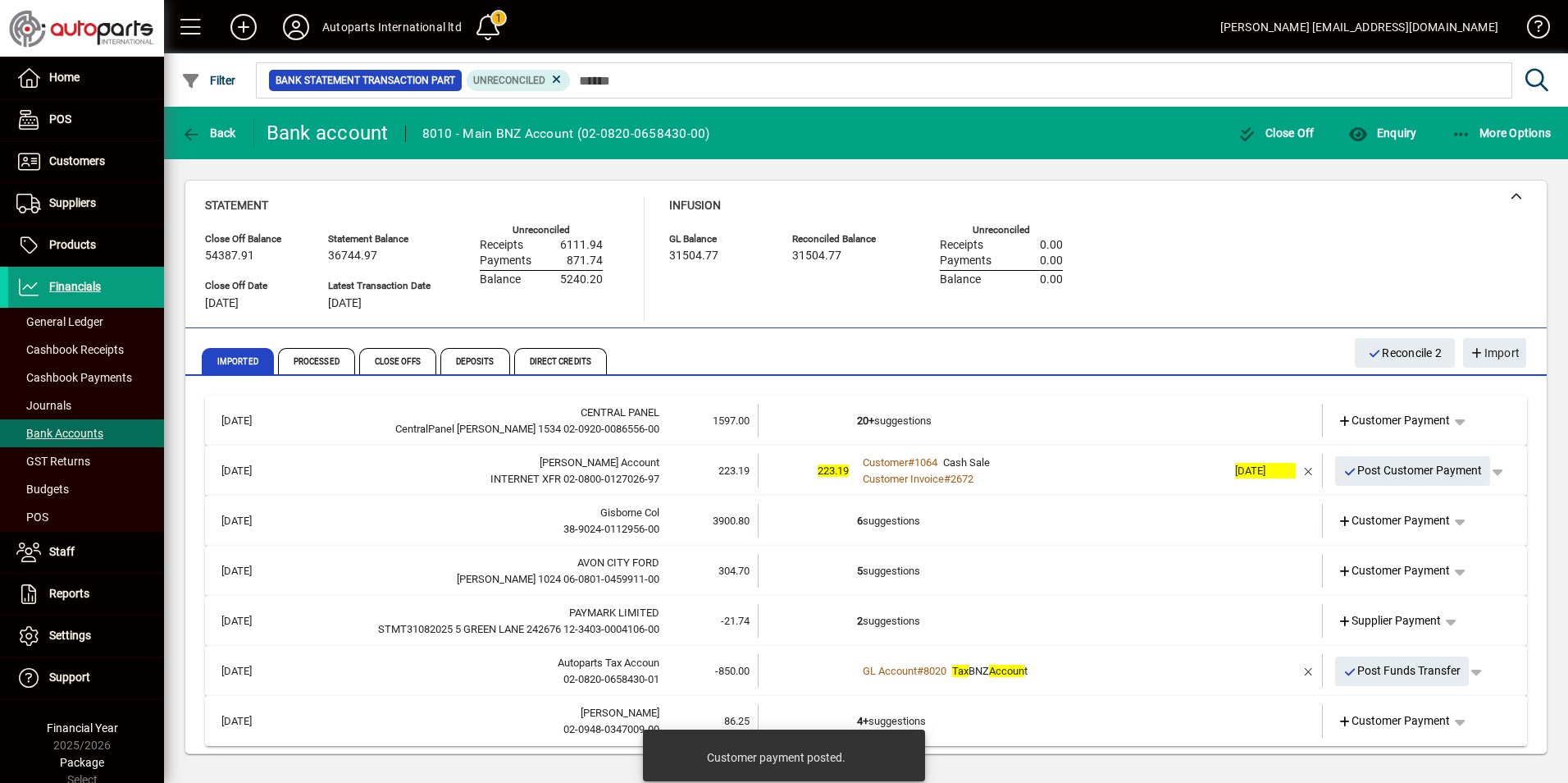
click at [1382, 423] on span "Customer Payment" at bounding box center [1394, 421] width 113 height 18
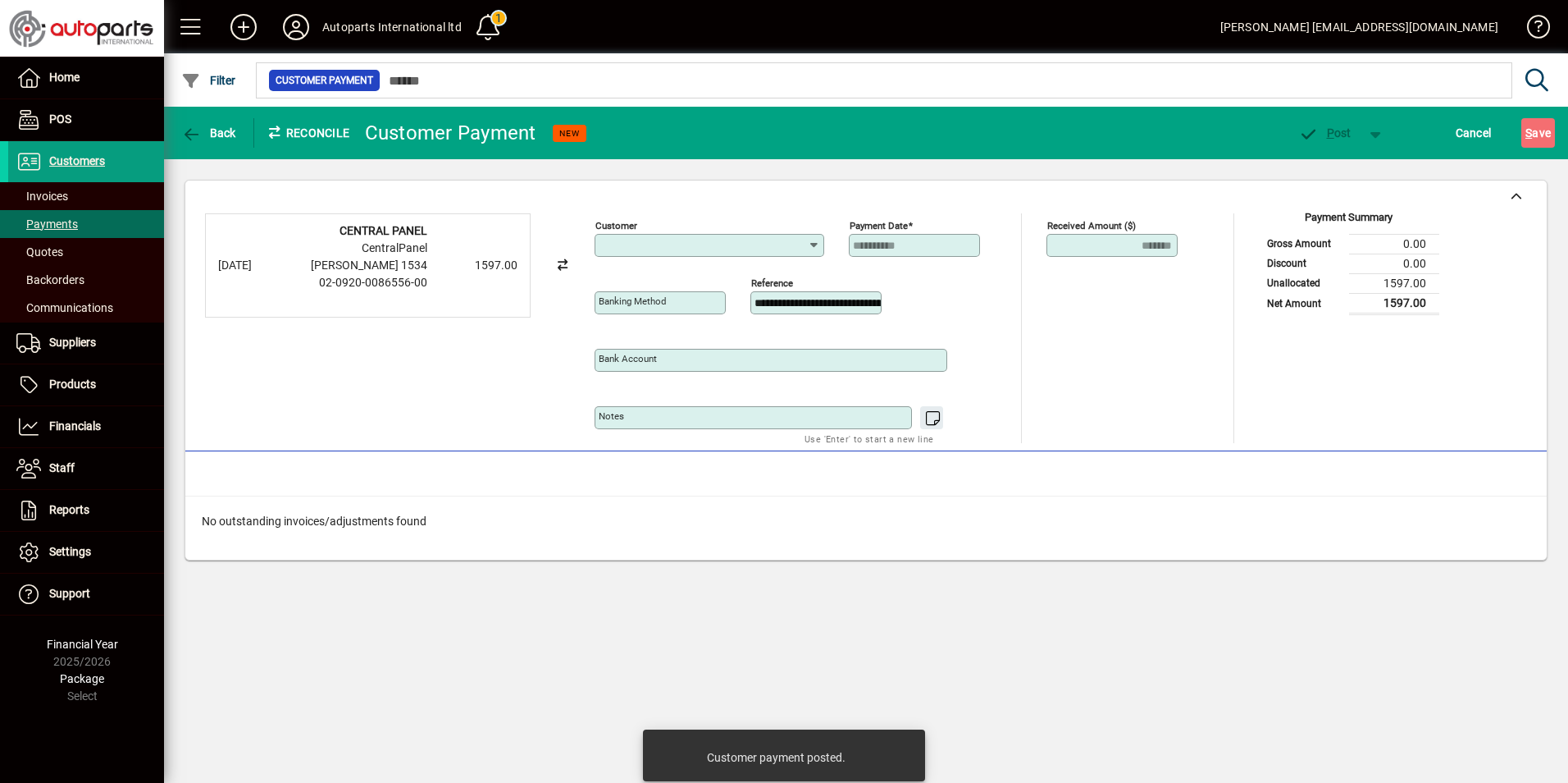
type input "**********"
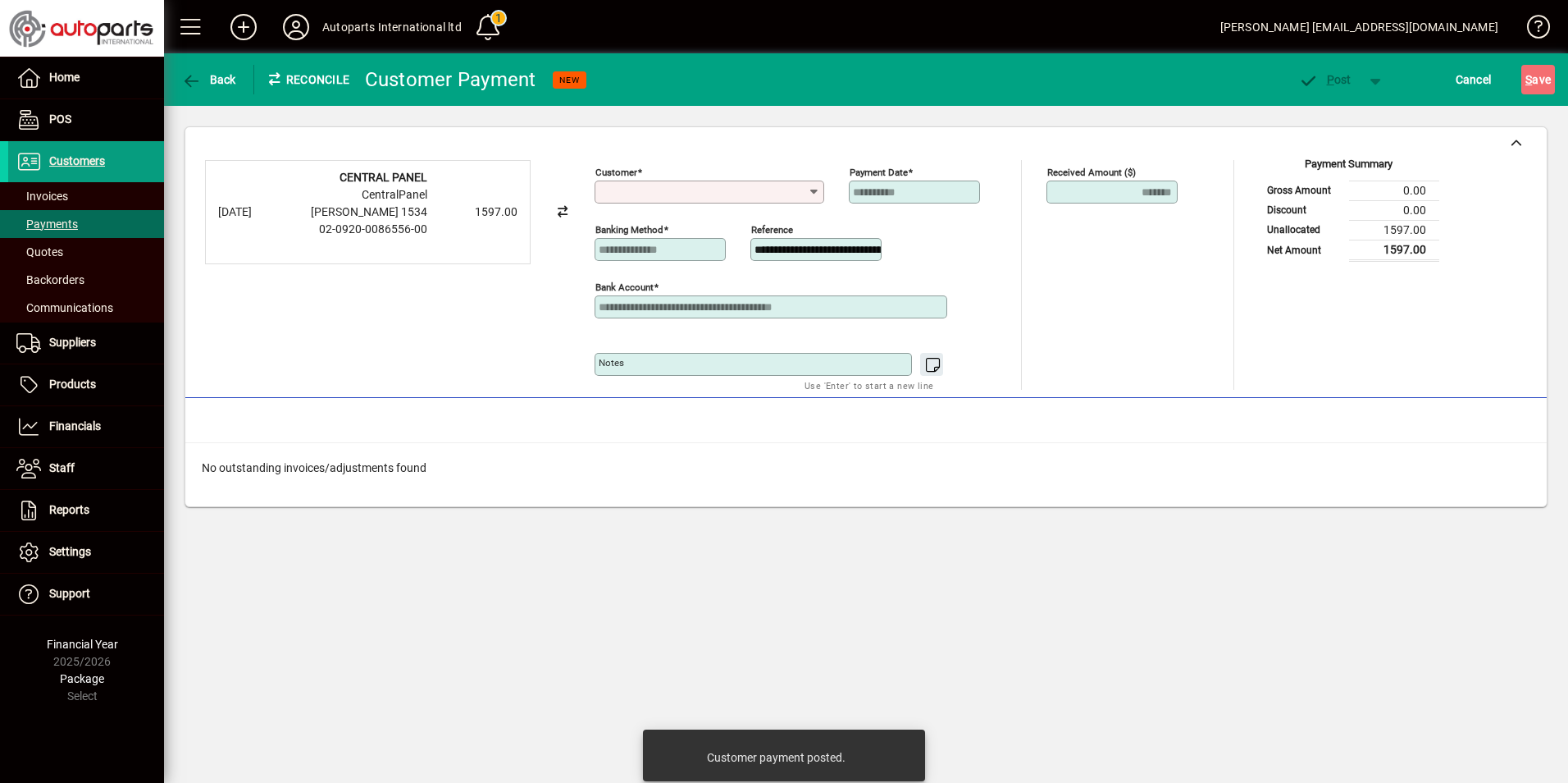
click at [700, 187] on input "Customer" at bounding box center [703, 192] width 209 height 13
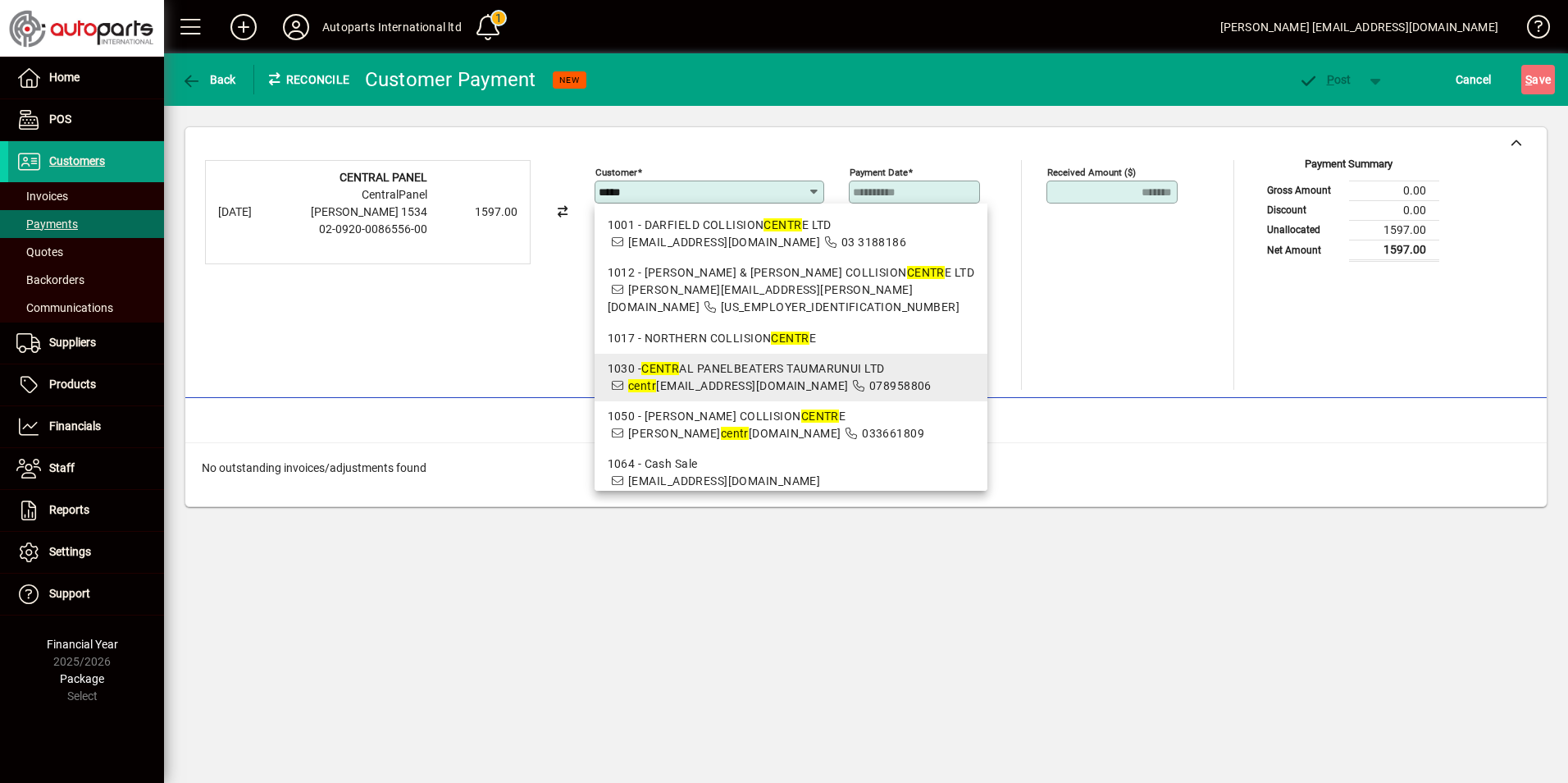
click at [755, 360] on div "1030 - CENTR AL PANELBEATERS TAUMARUNUI LTD" at bounding box center [791, 369] width 368 height 18
type input "**********"
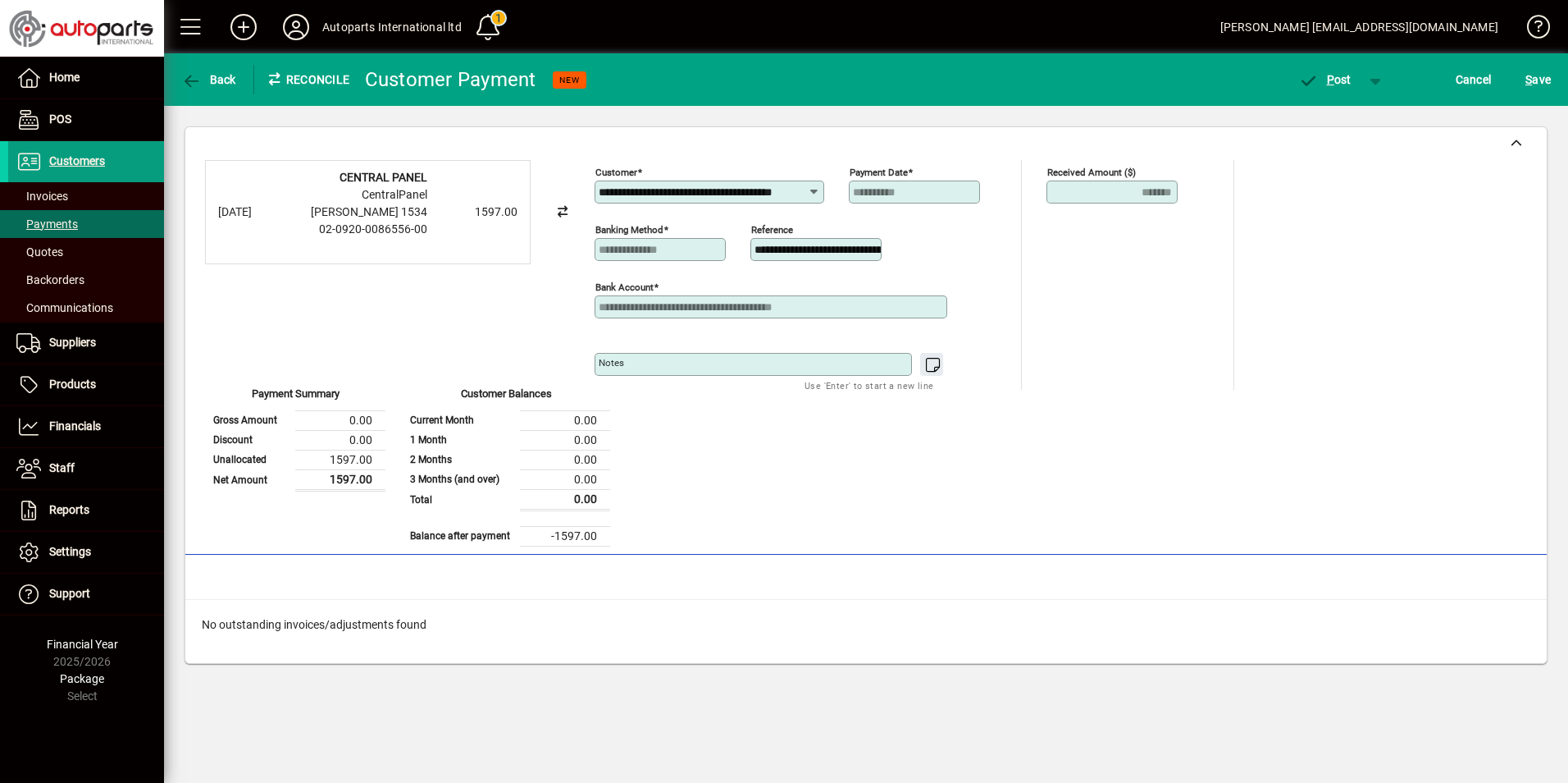
click at [769, 189] on input "**********" at bounding box center [703, 192] width 209 height 13
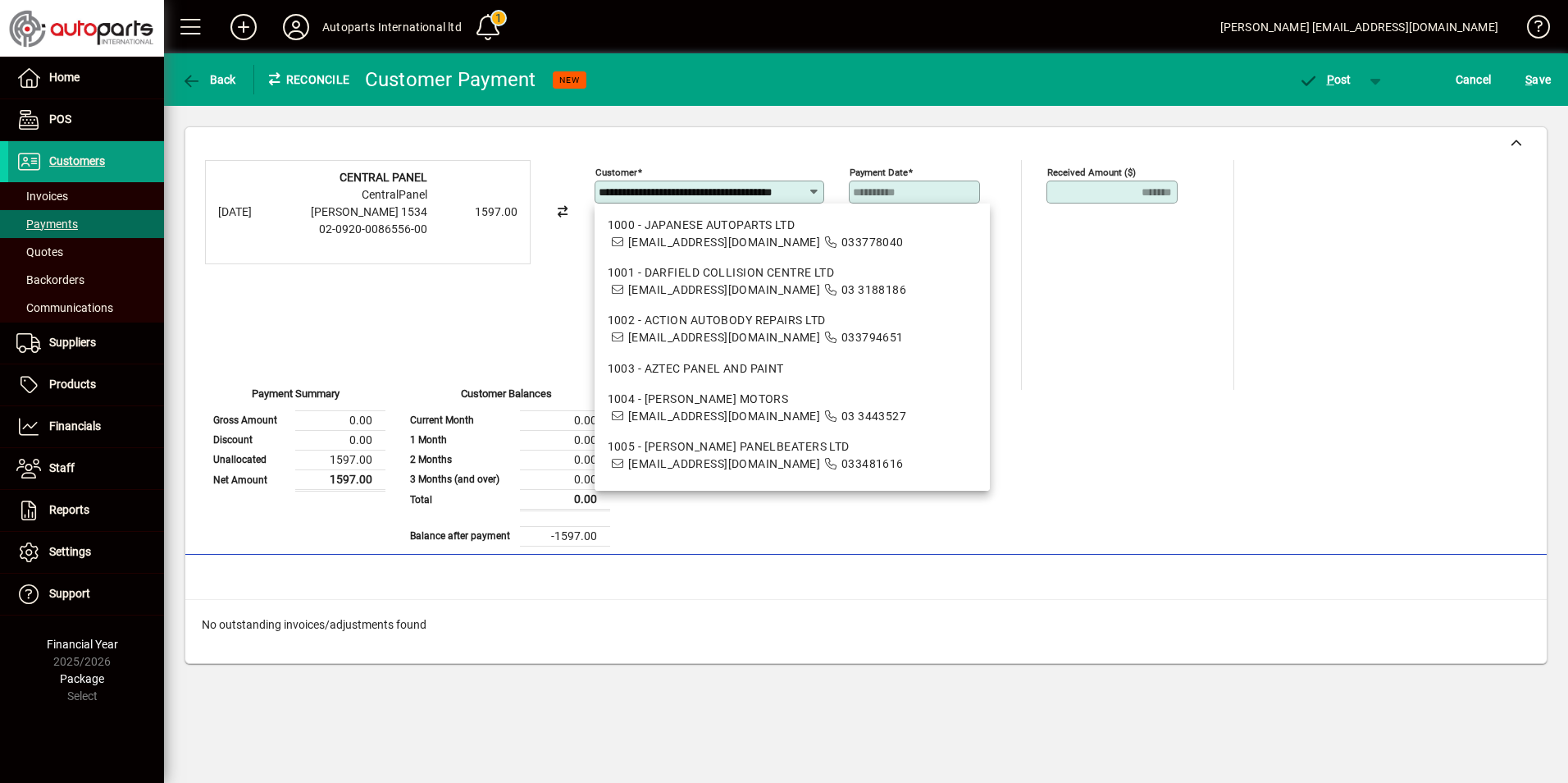
scroll to position [0, 67]
drag, startPoint x: 600, startPoint y: 194, endPoint x: 1116, endPoint y: 157, distance: 517.3
click at [1116, 159] on div "**********" at bounding box center [866, 340] width 1362 height 428
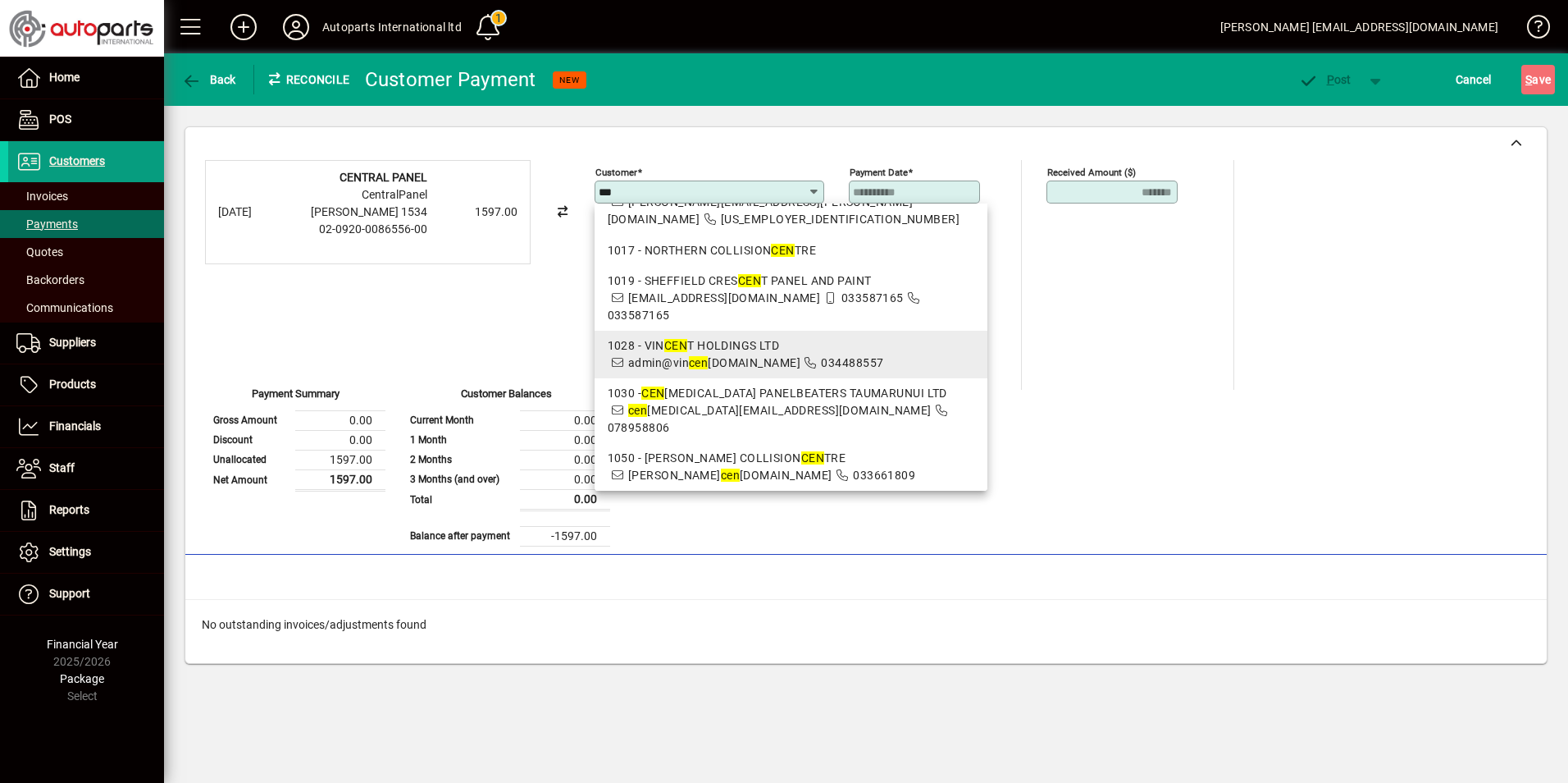
scroll to position [246, 0]
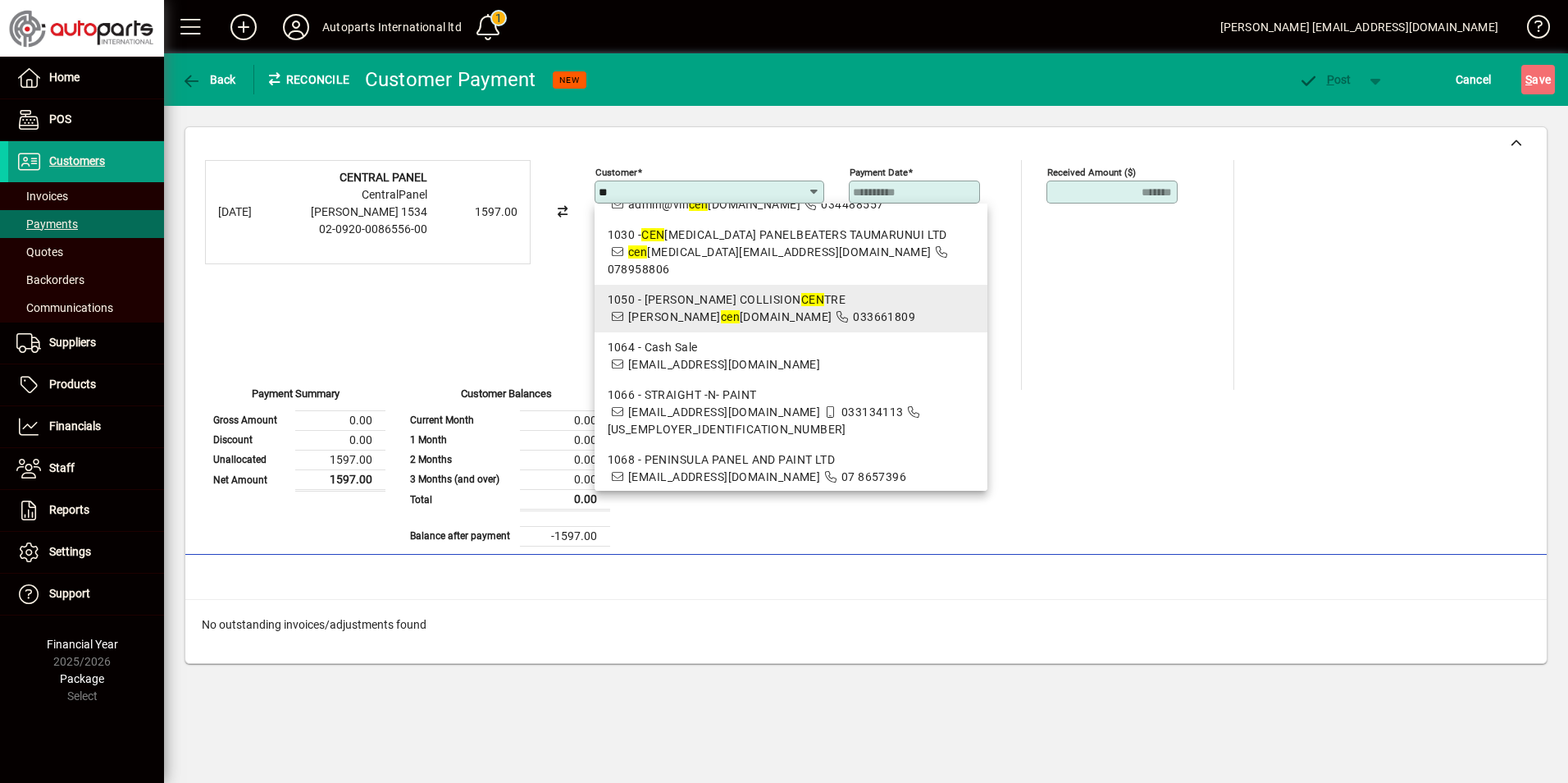
type input "*"
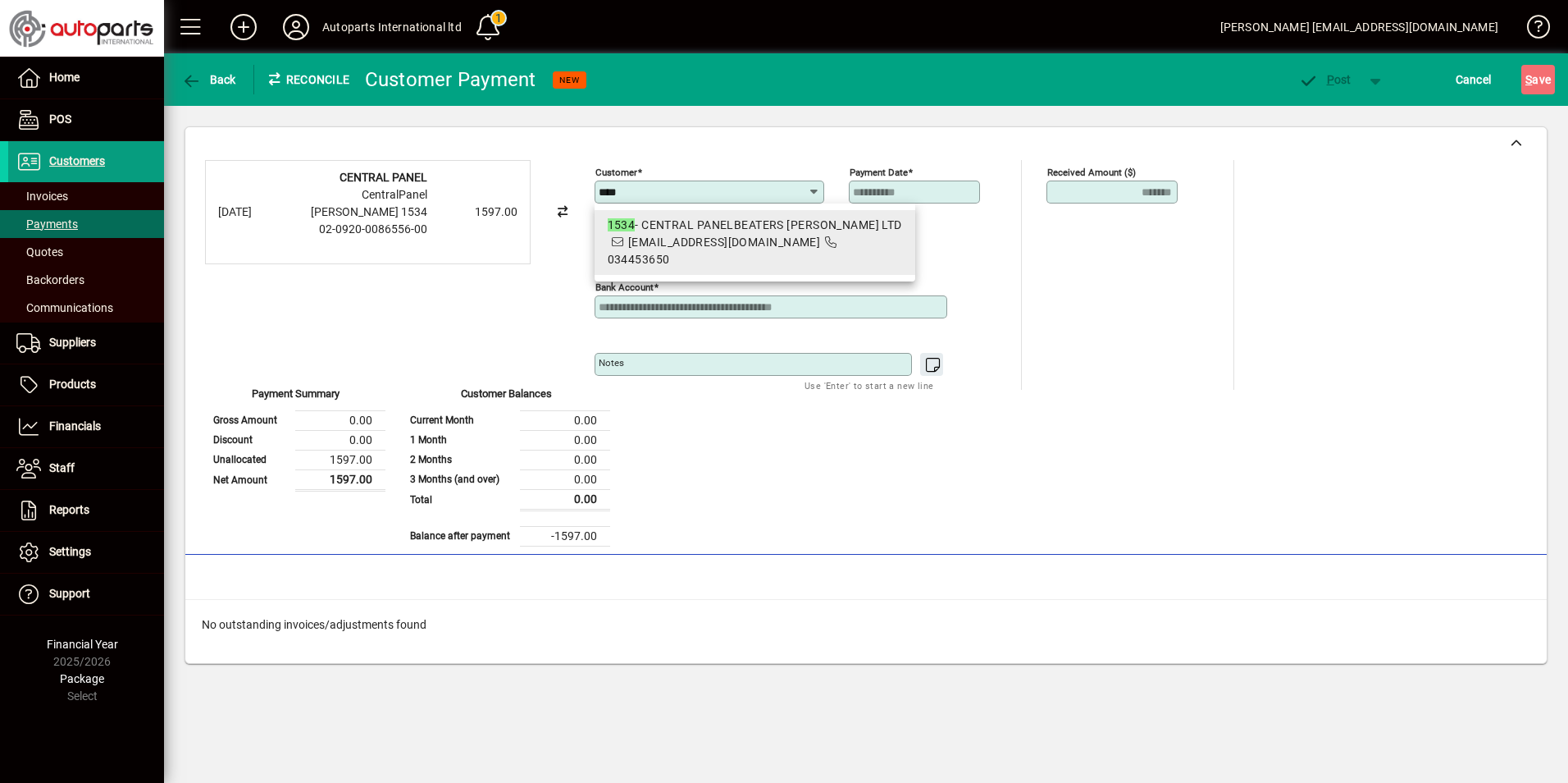
click at [740, 242] on span "centralpanelbeaters@xtra.co.nz" at bounding box center [724, 241] width 192 height 13
type input "**********"
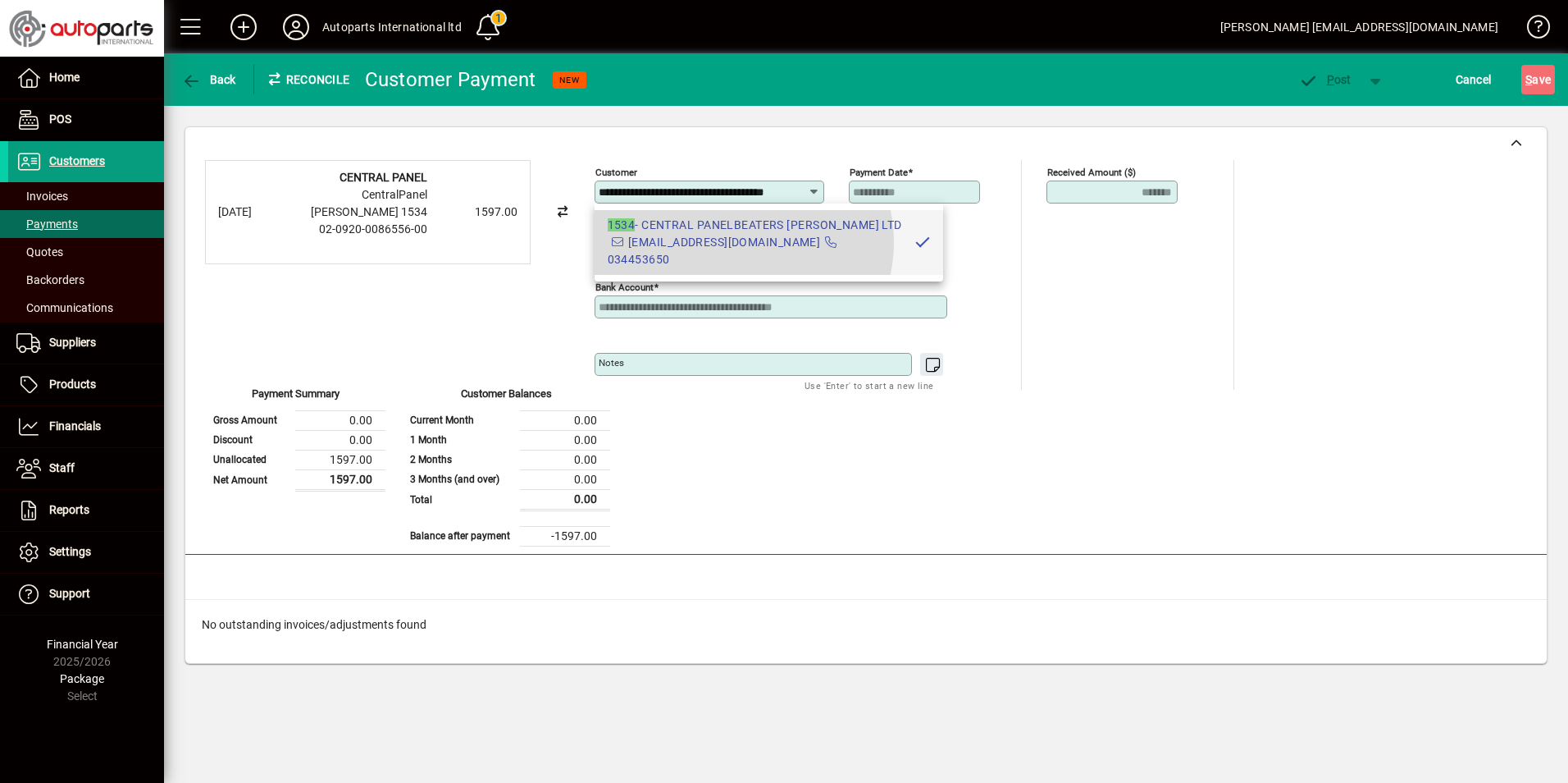
scroll to position [0, 56]
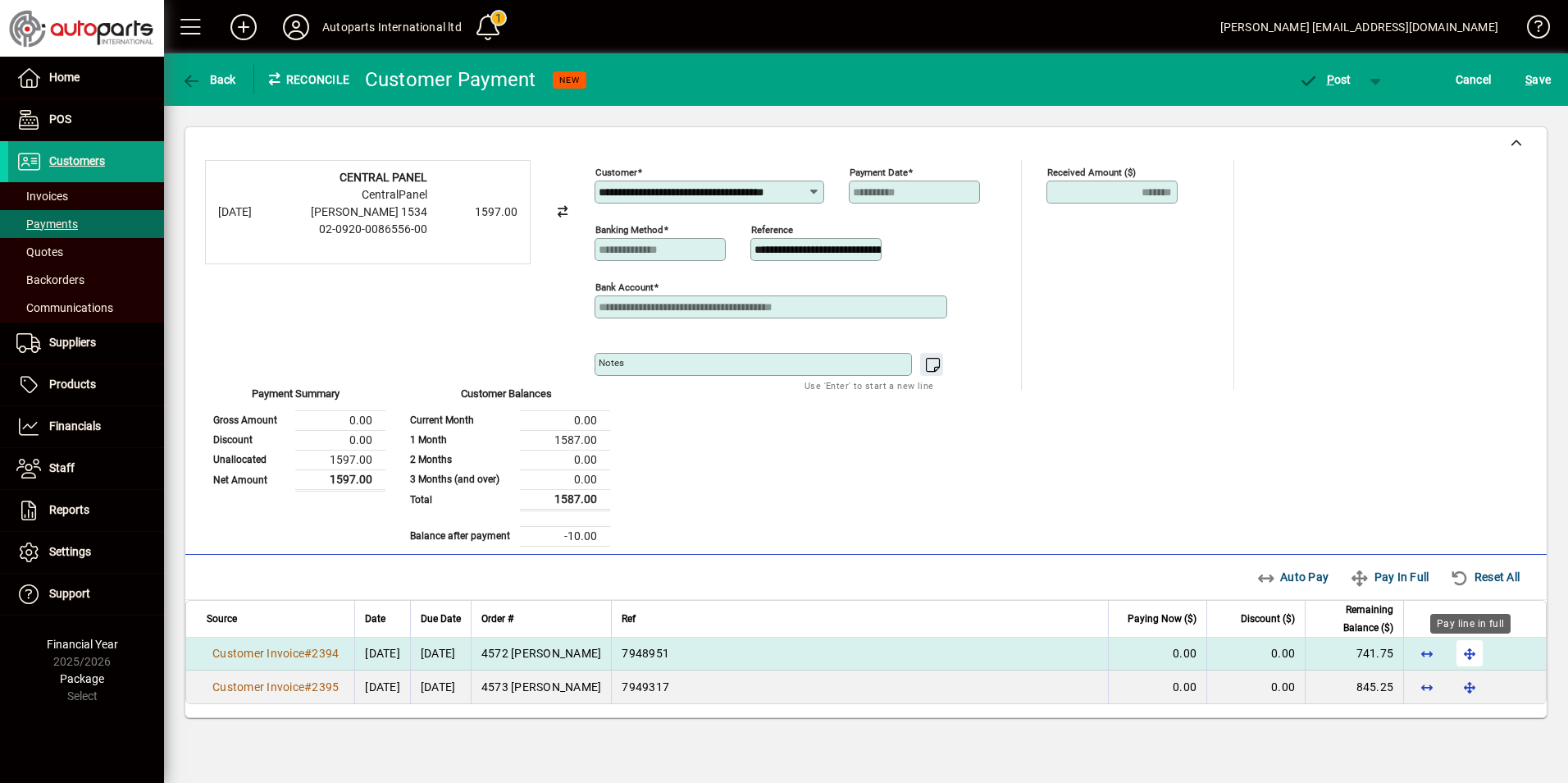
click at [1473, 657] on span "button" at bounding box center [1470, 653] width 39 height 39
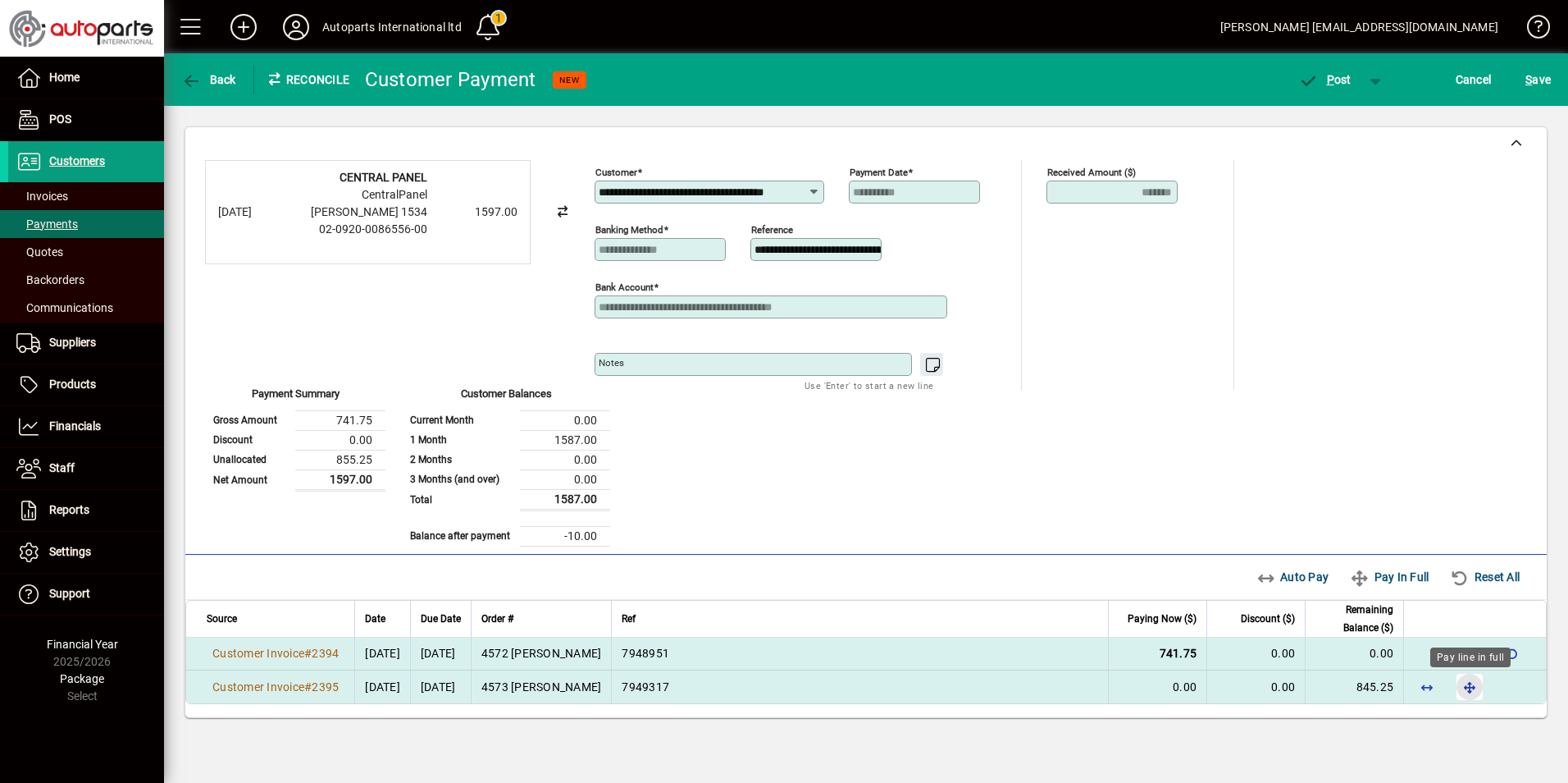
click at [1465, 688] on span "button" at bounding box center [1470, 687] width 39 height 39
click at [1327, 80] on span "P" at bounding box center [1331, 79] width 8 height 13
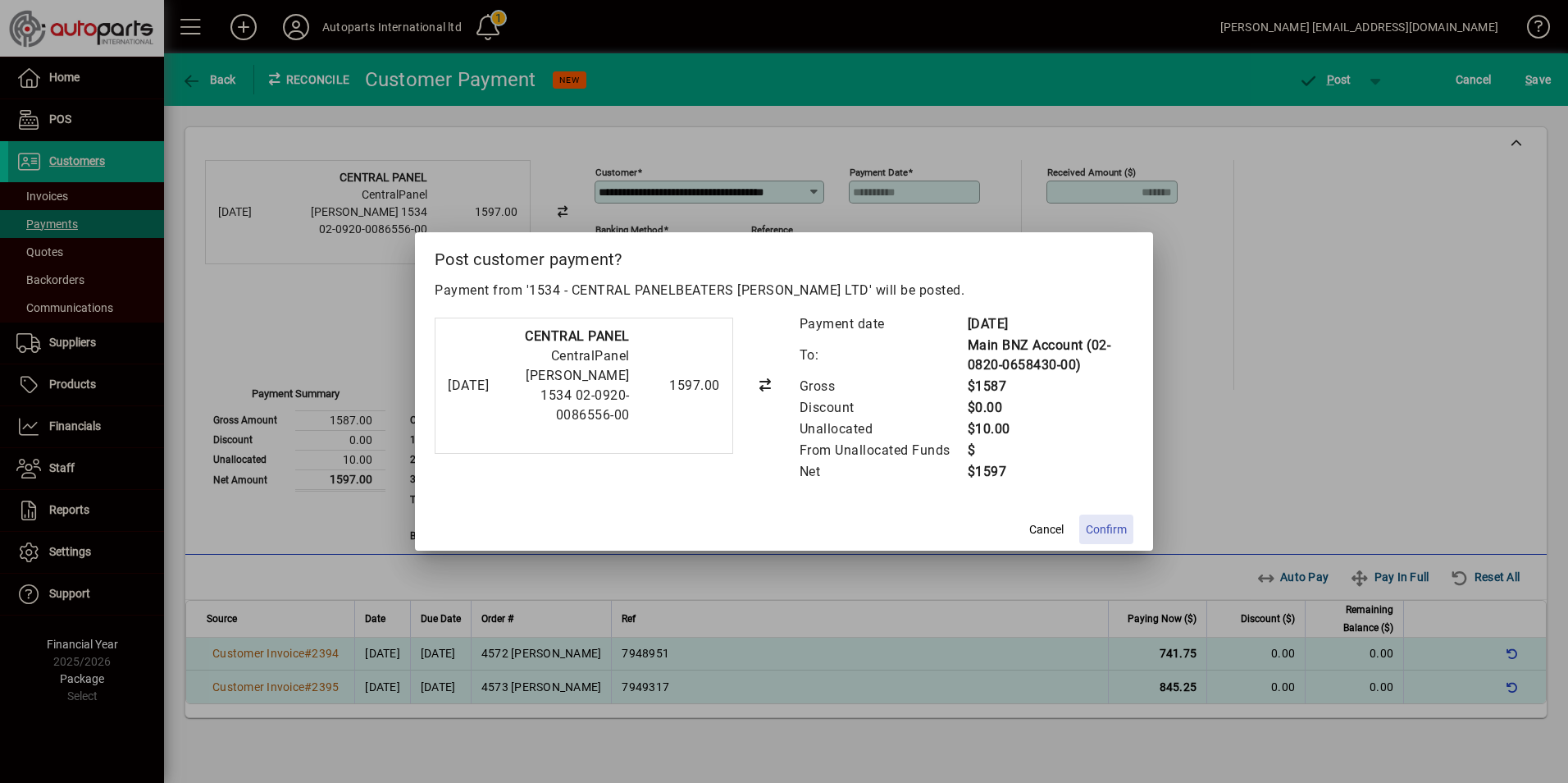
click at [1099, 532] on span "Confirm" at bounding box center [1107, 530] width 41 height 18
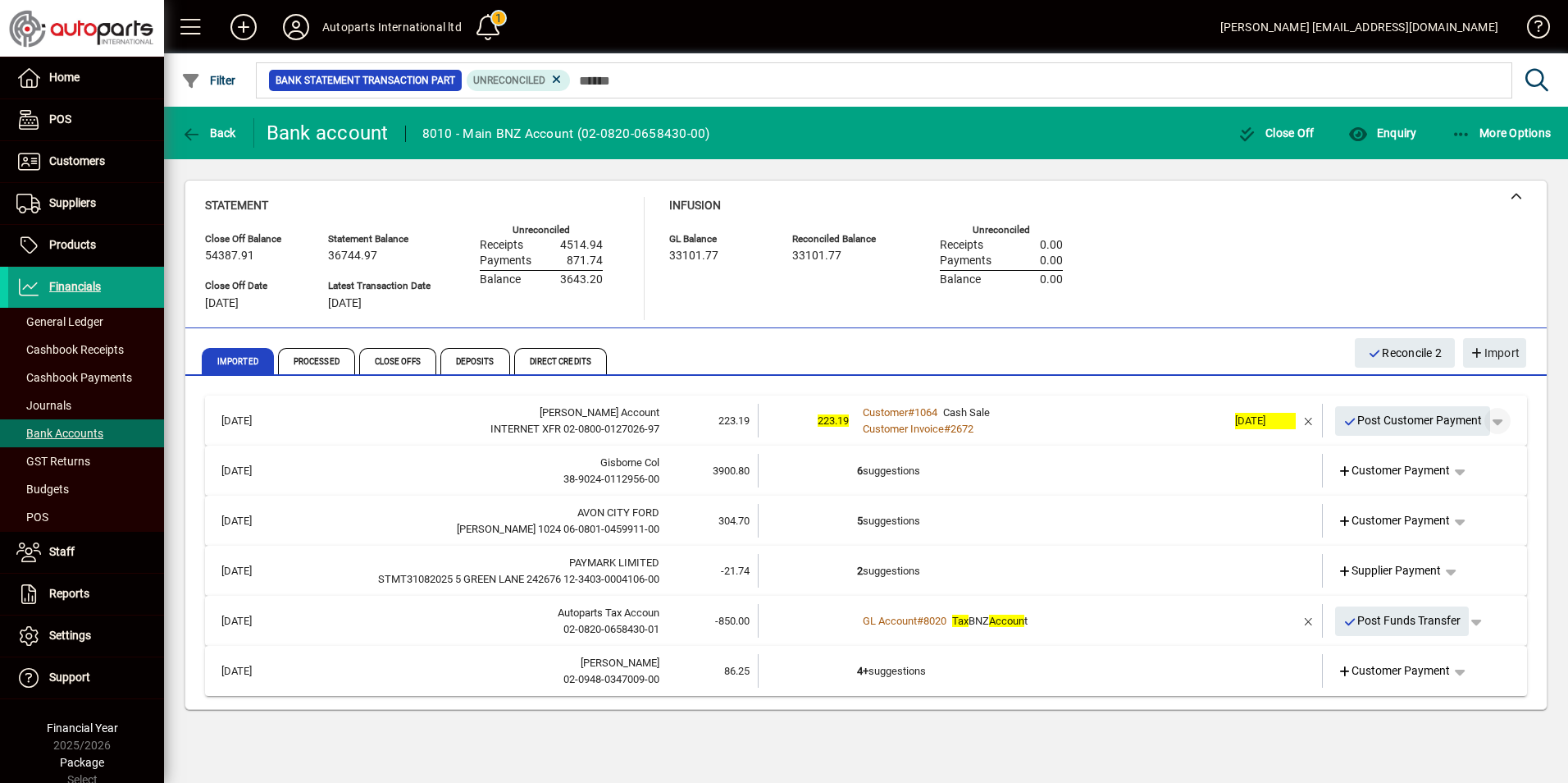
click at [1505, 423] on span "button" at bounding box center [1497, 421] width 39 height 39
click at [1436, 455] on span "Customer Payment" at bounding box center [1447, 455] width 120 height 20
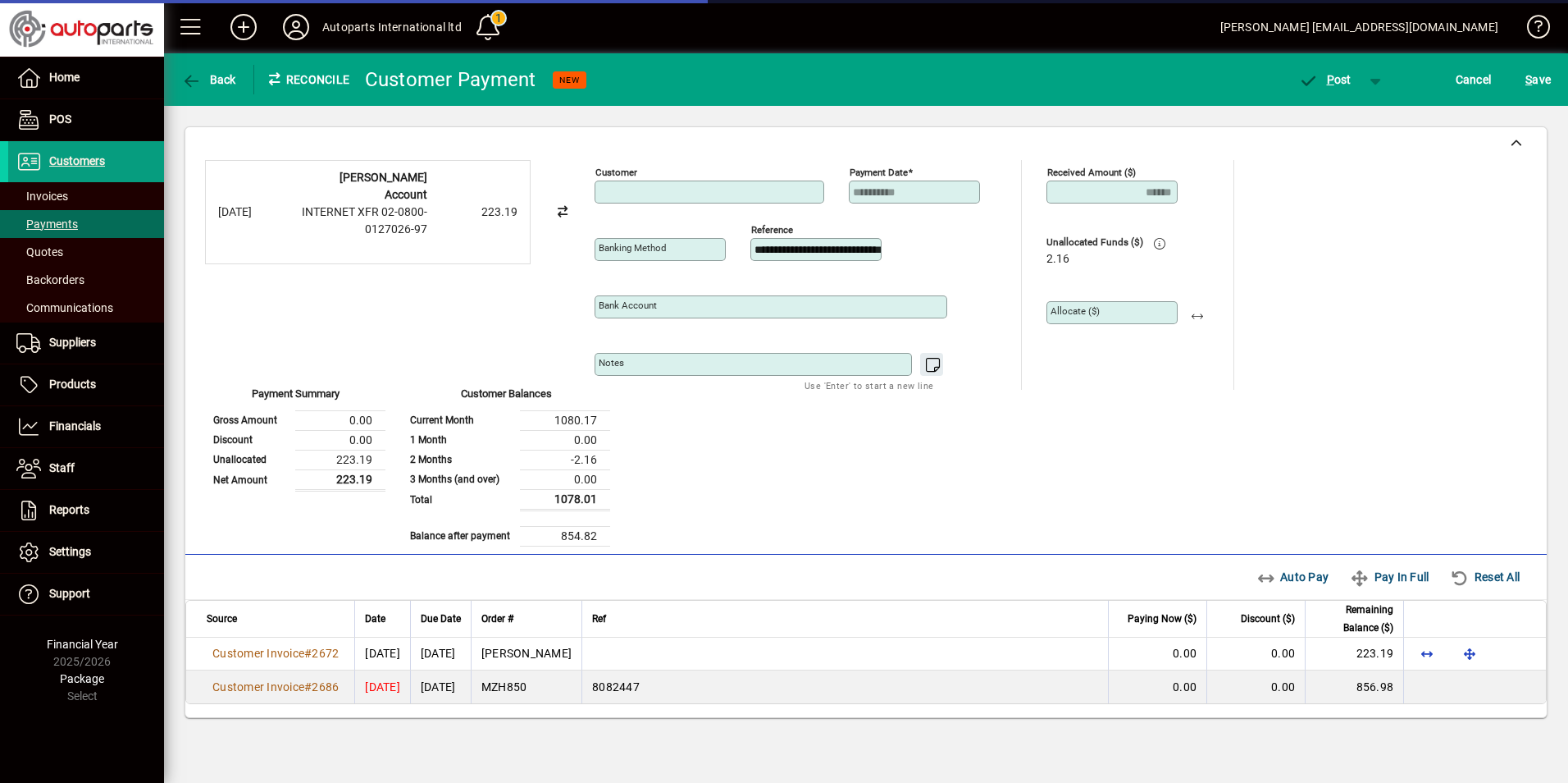
type input "**********"
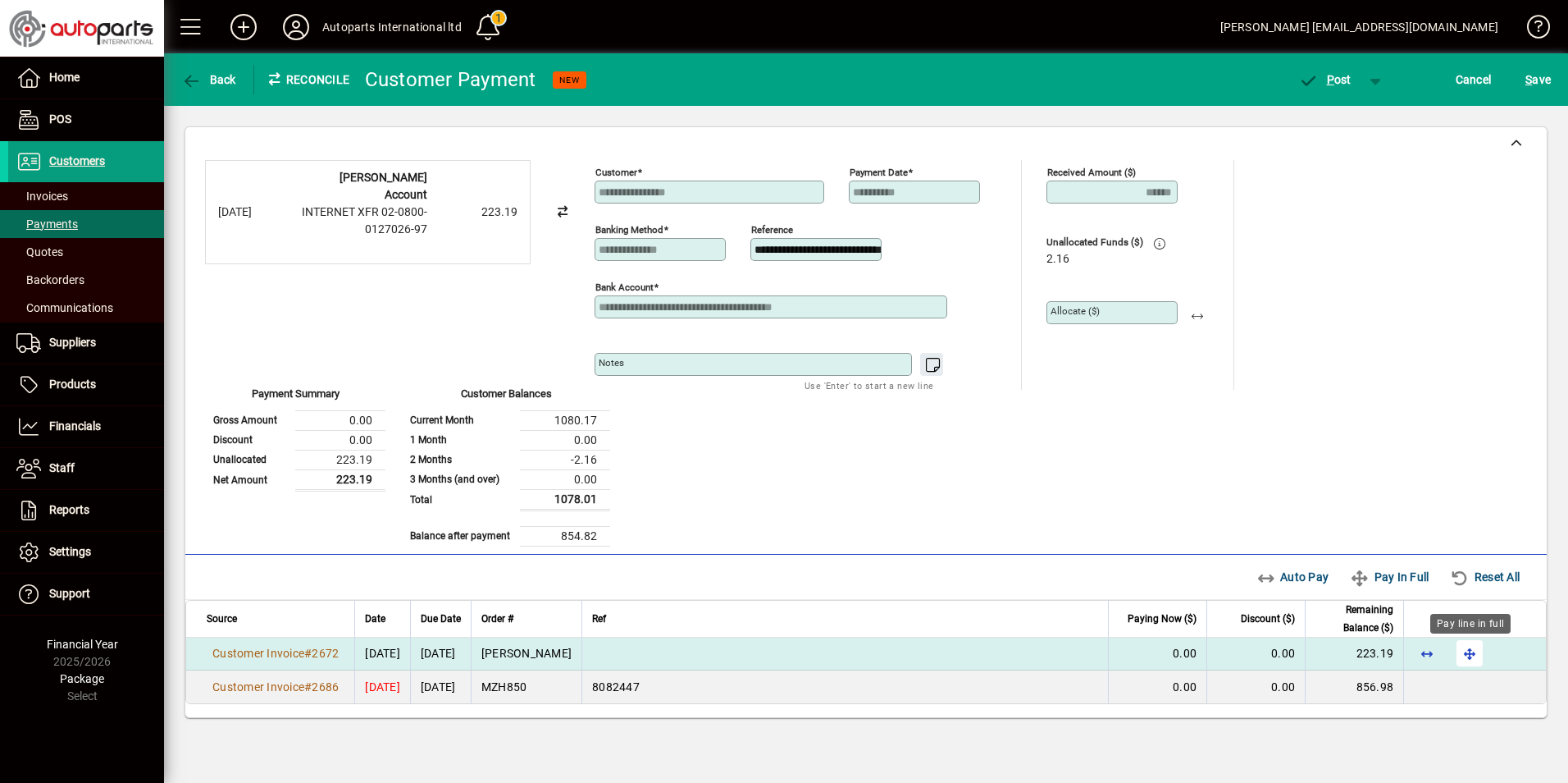
click at [1469, 660] on span "button" at bounding box center [1470, 653] width 39 height 39
click at [1339, 78] on span "P ost" at bounding box center [1325, 79] width 53 height 13
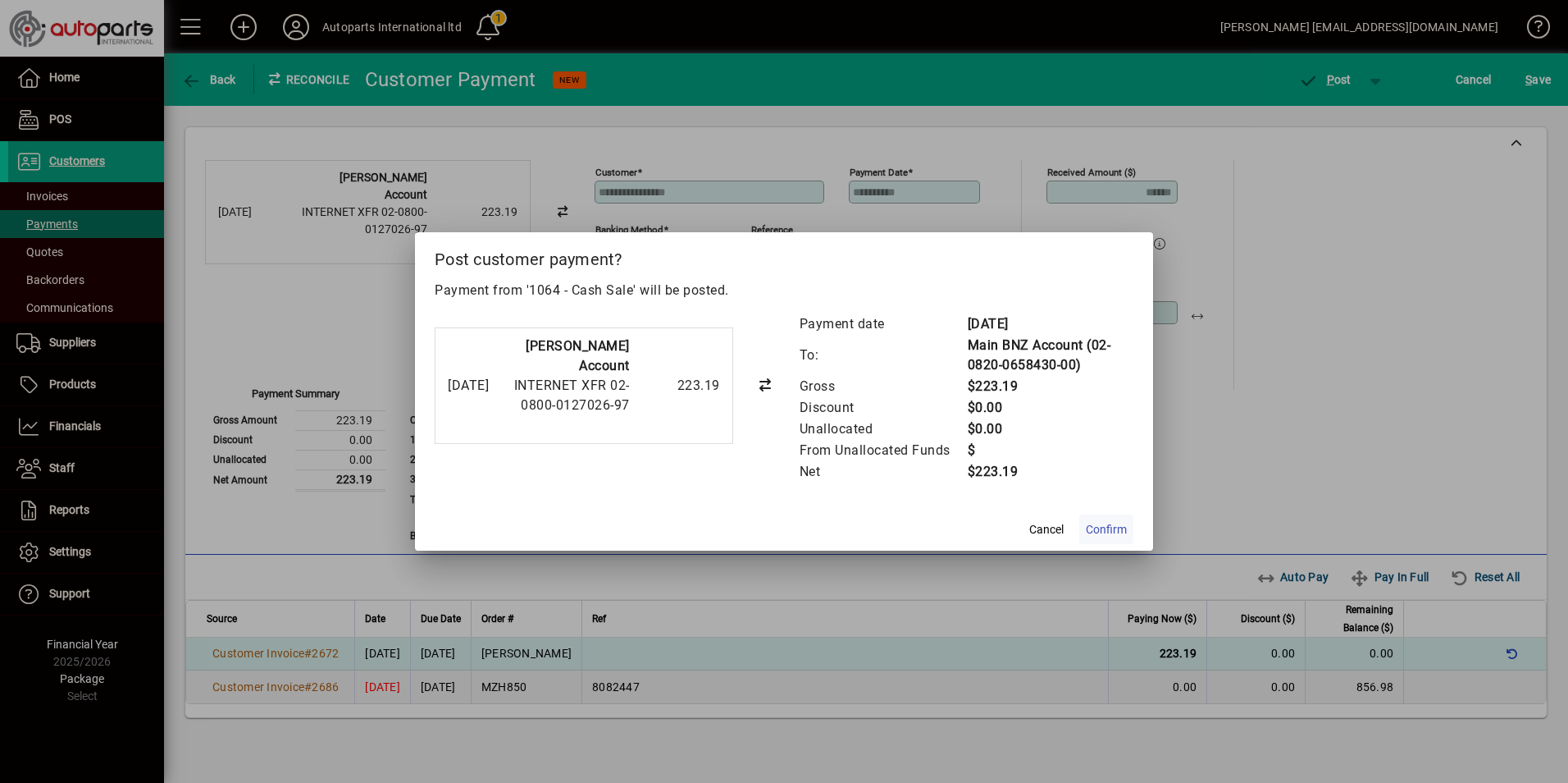
click at [1101, 532] on span "Confirm" at bounding box center [1107, 530] width 41 height 18
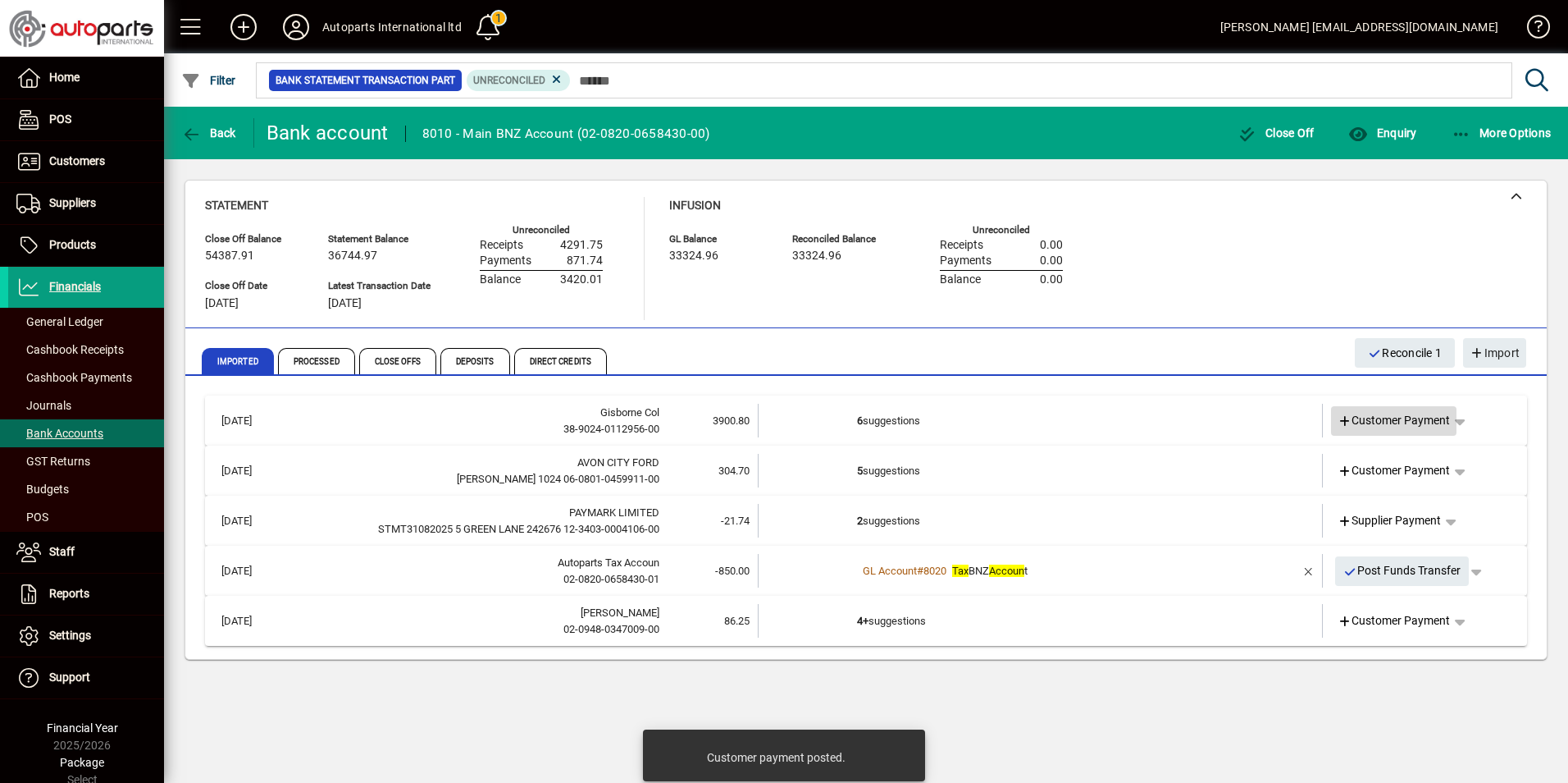
click at [1435, 420] on span "Customer Payment" at bounding box center [1394, 421] width 113 height 18
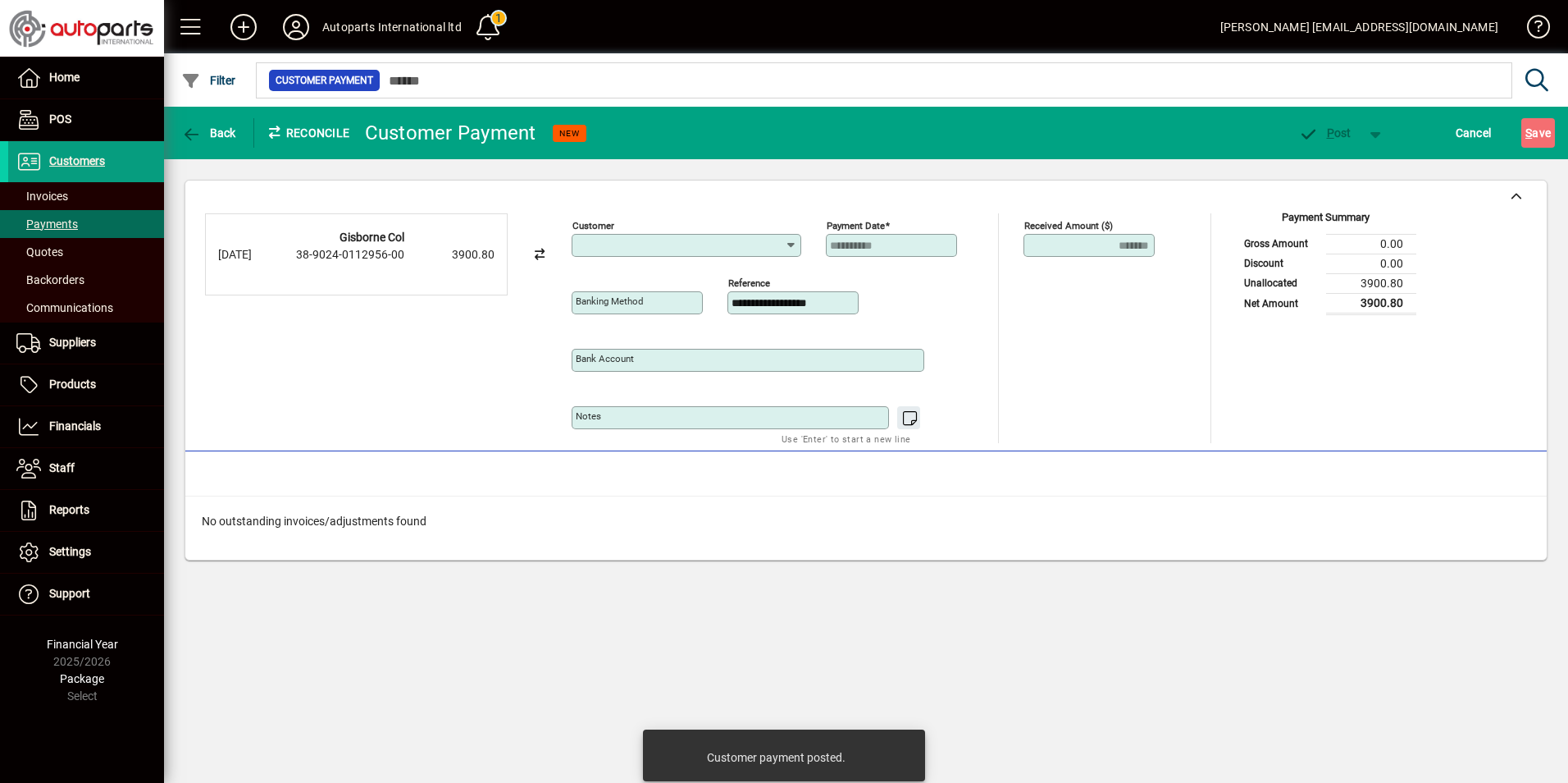
type input "**********"
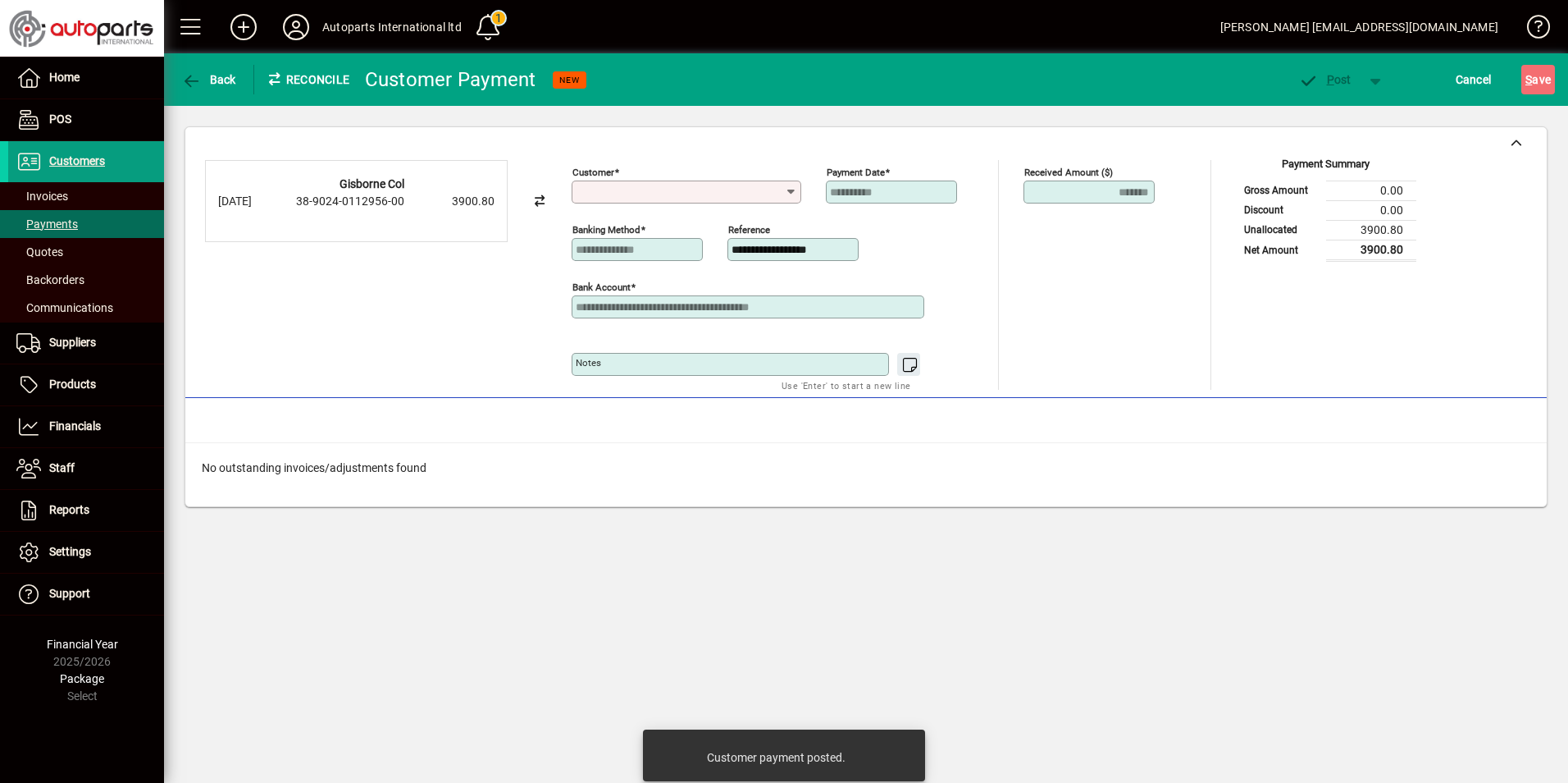
click at [780, 197] on input "Customer" at bounding box center [680, 192] width 209 height 13
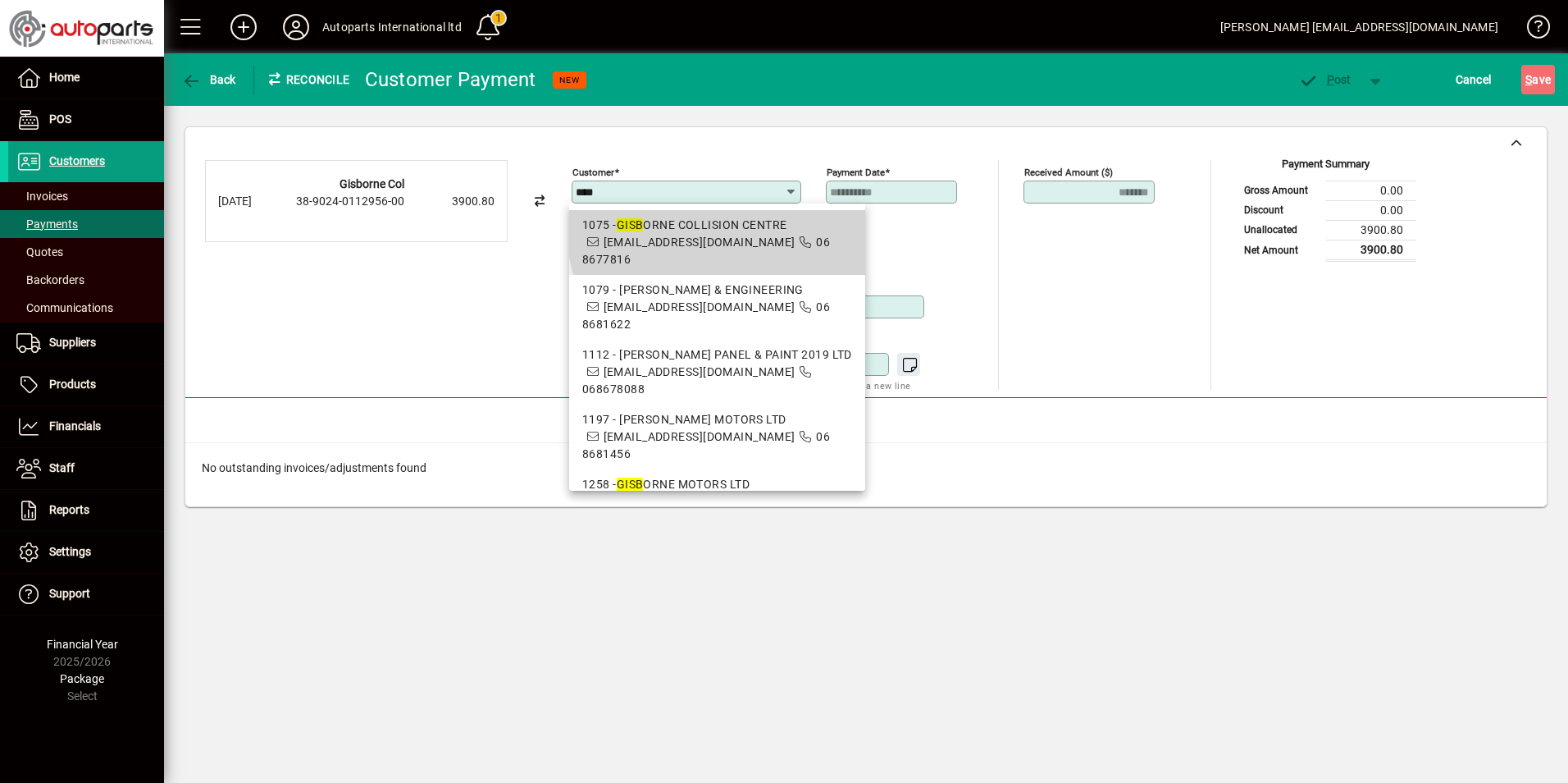
click at [733, 228] on div "1075 - GISB ORNE COLLISION CENTRE" at bounding box center [717, 225] width 269 height 18
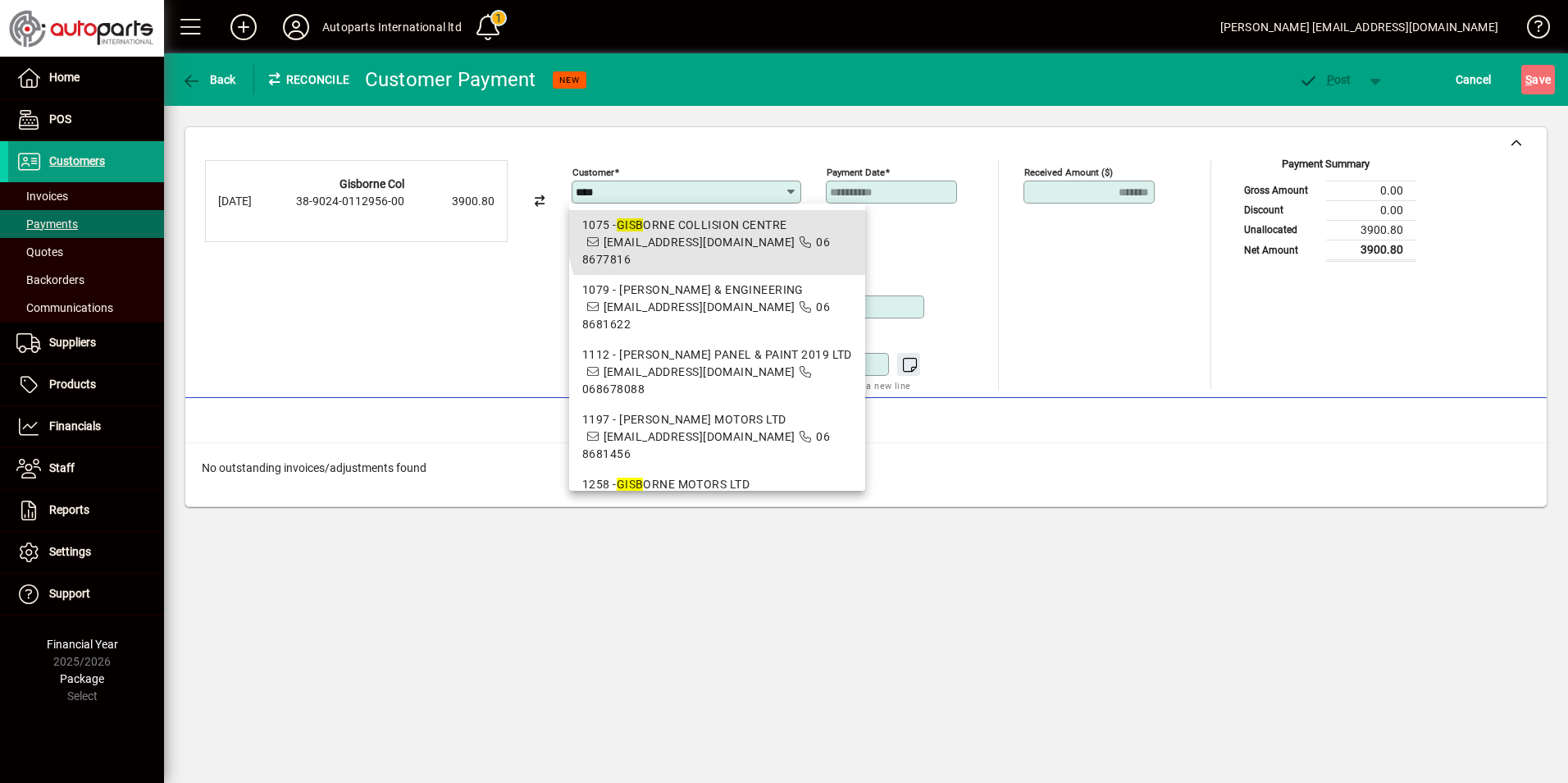
type input "**********"
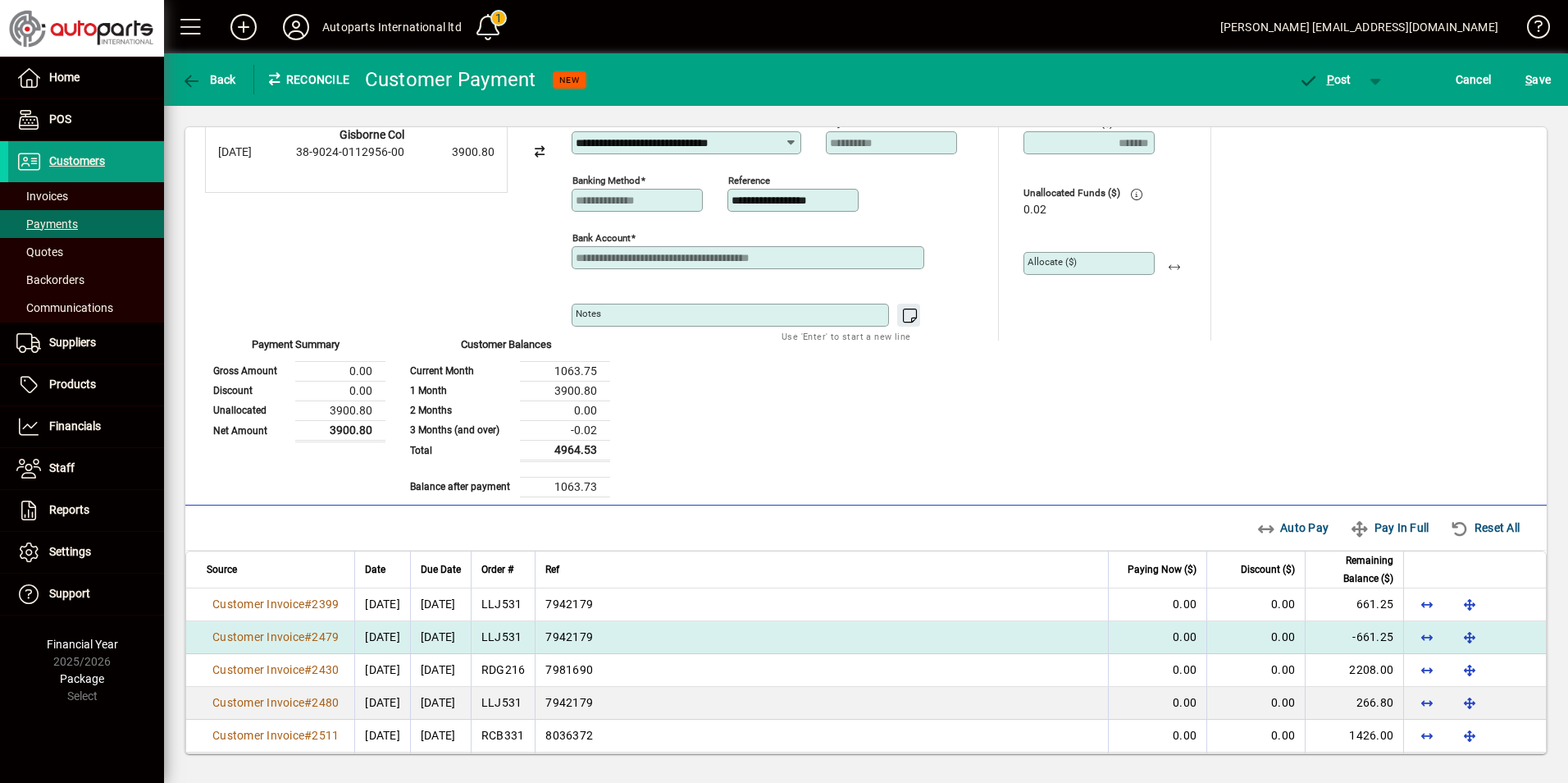
scroll to position [95, 0]
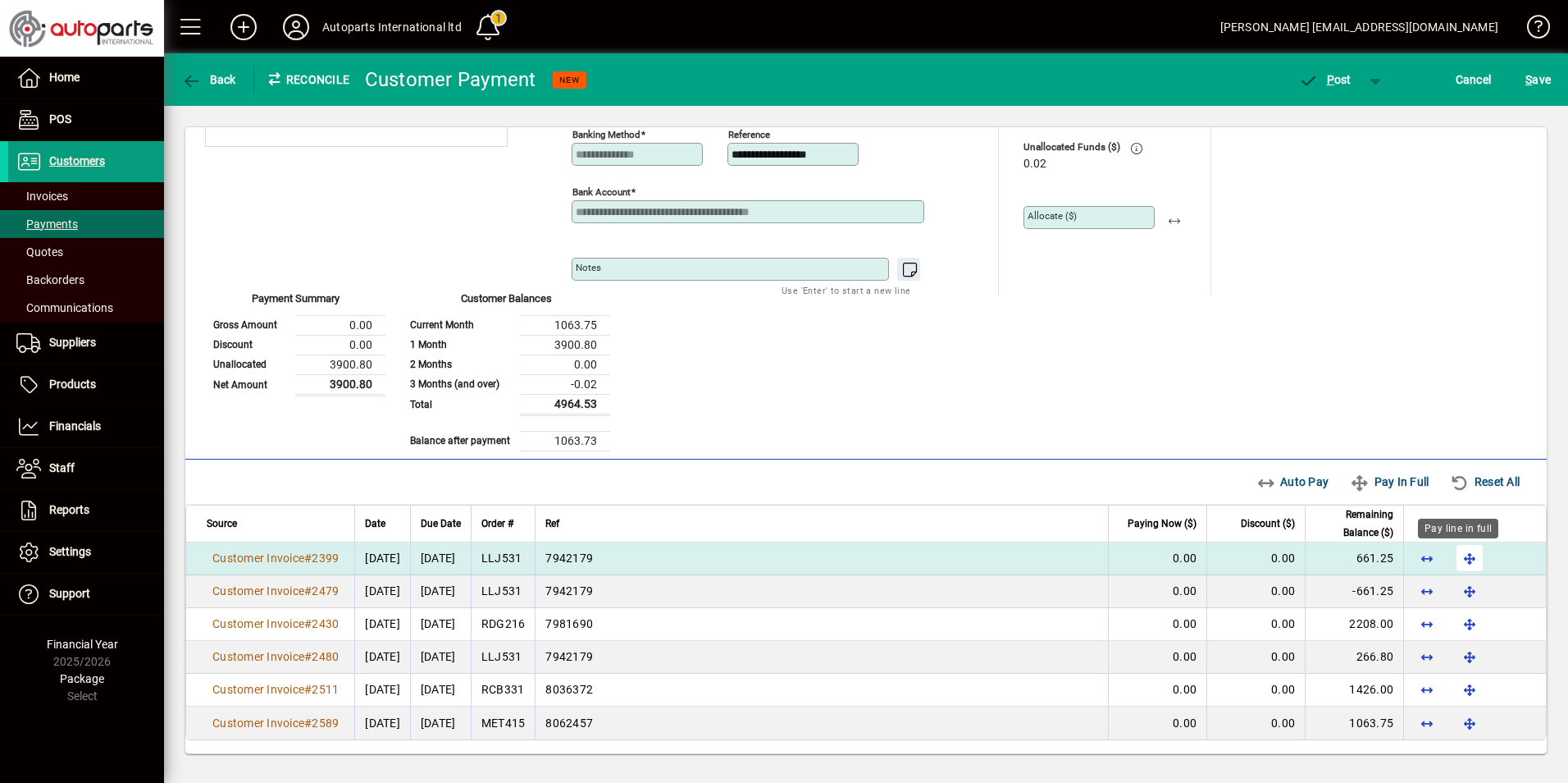
click at [1453, 561] on span "button" at bounding box center [1470, 558] width 39 height 39
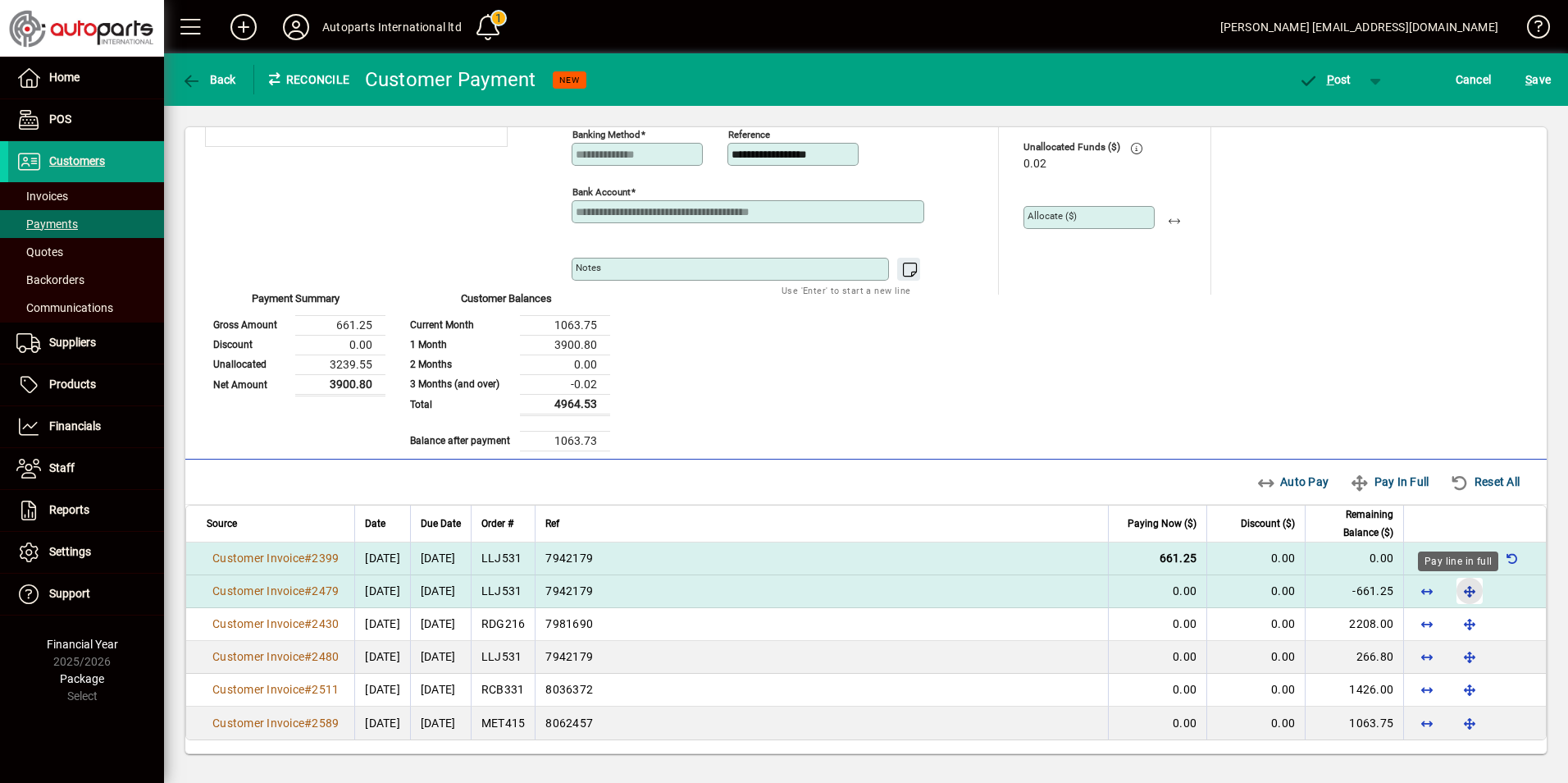
click at [1463, 589] on span "button" at bounding box center [1470, 591] width 39 height 39
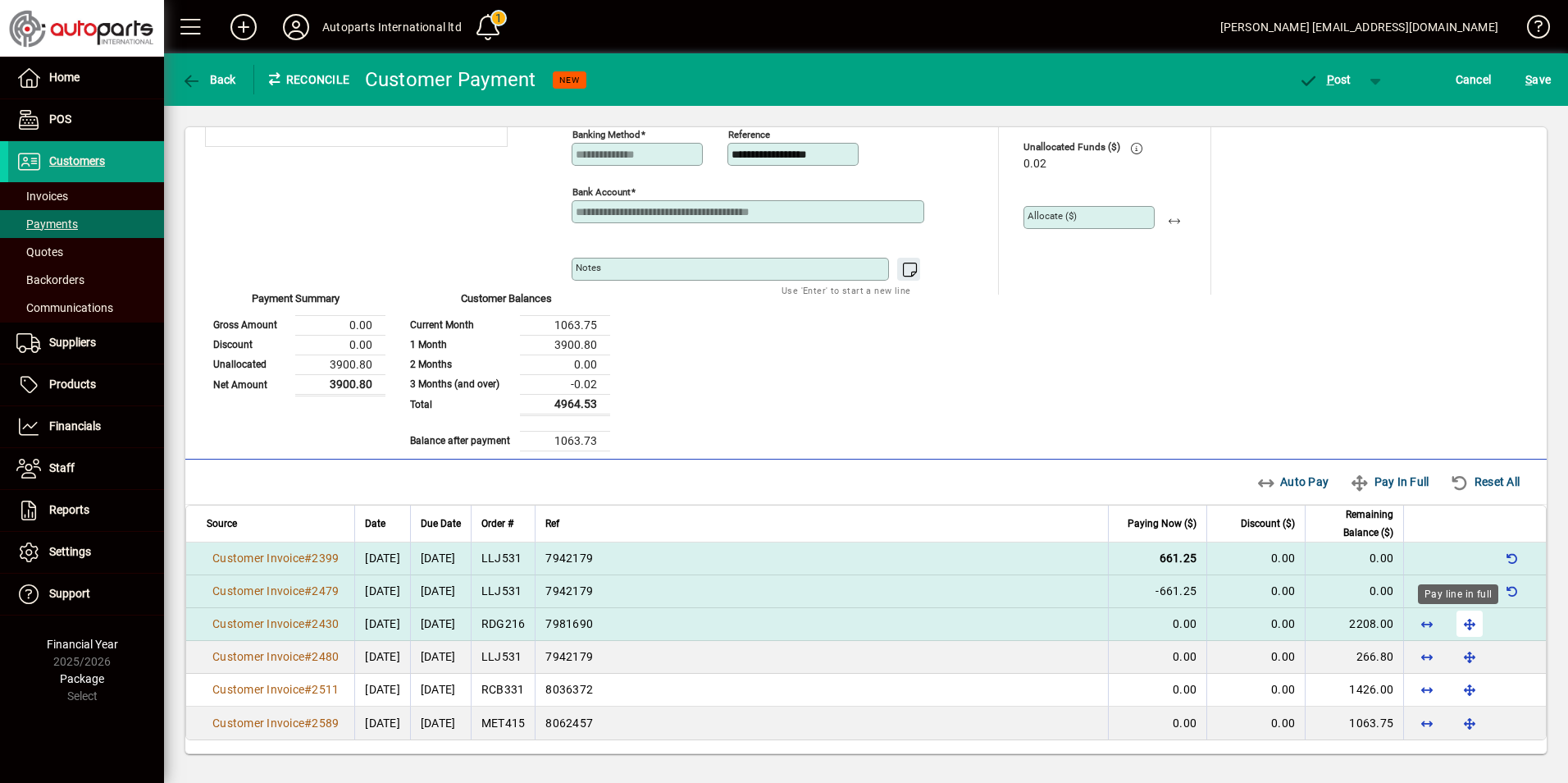
click at [1453, 625] on span "button" at bounding box center [1470, 624] width 39 height 39
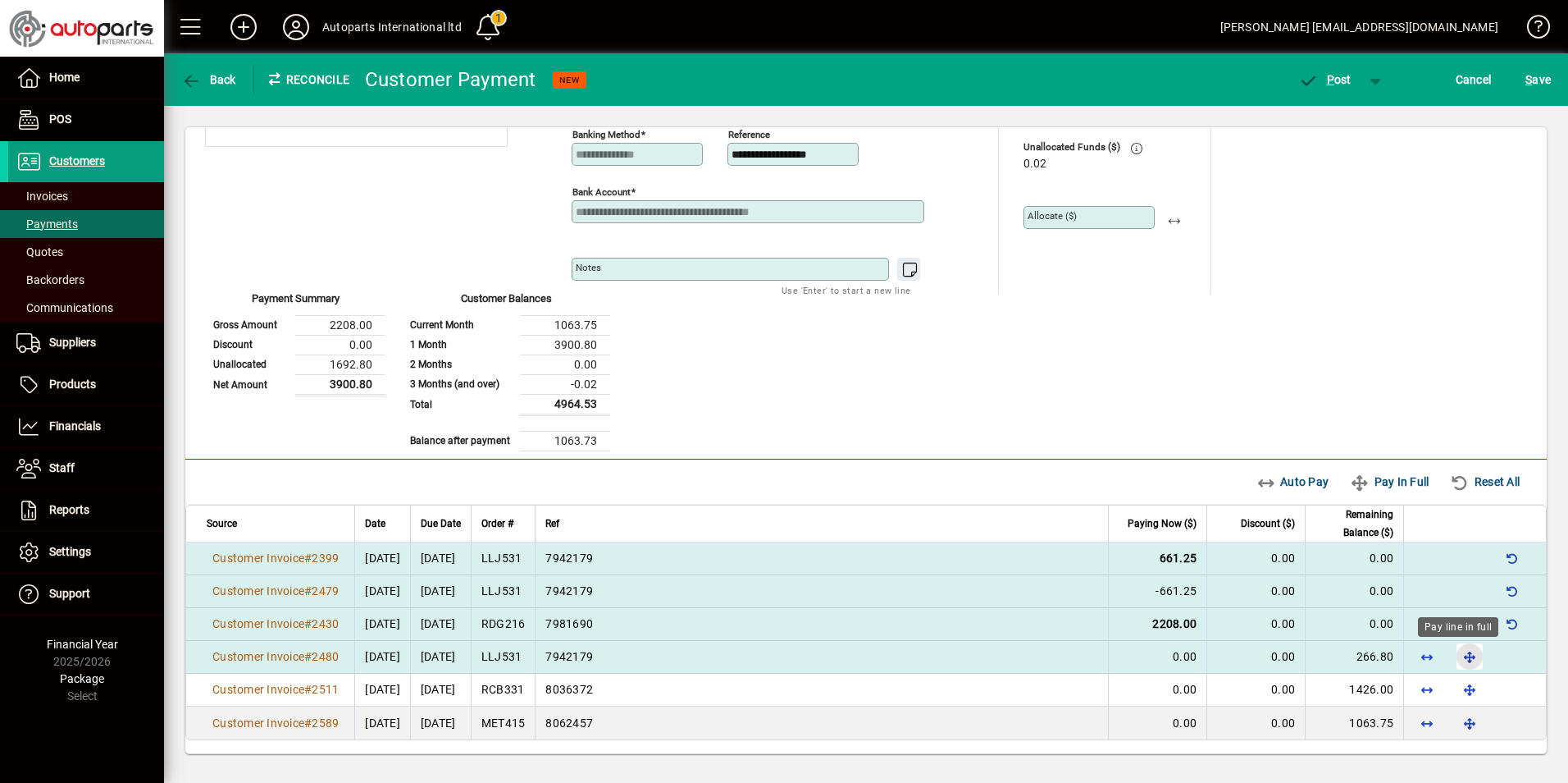
click at [1458, 658] on span "button" at bounding box center [1470, 656] width 39 height 39
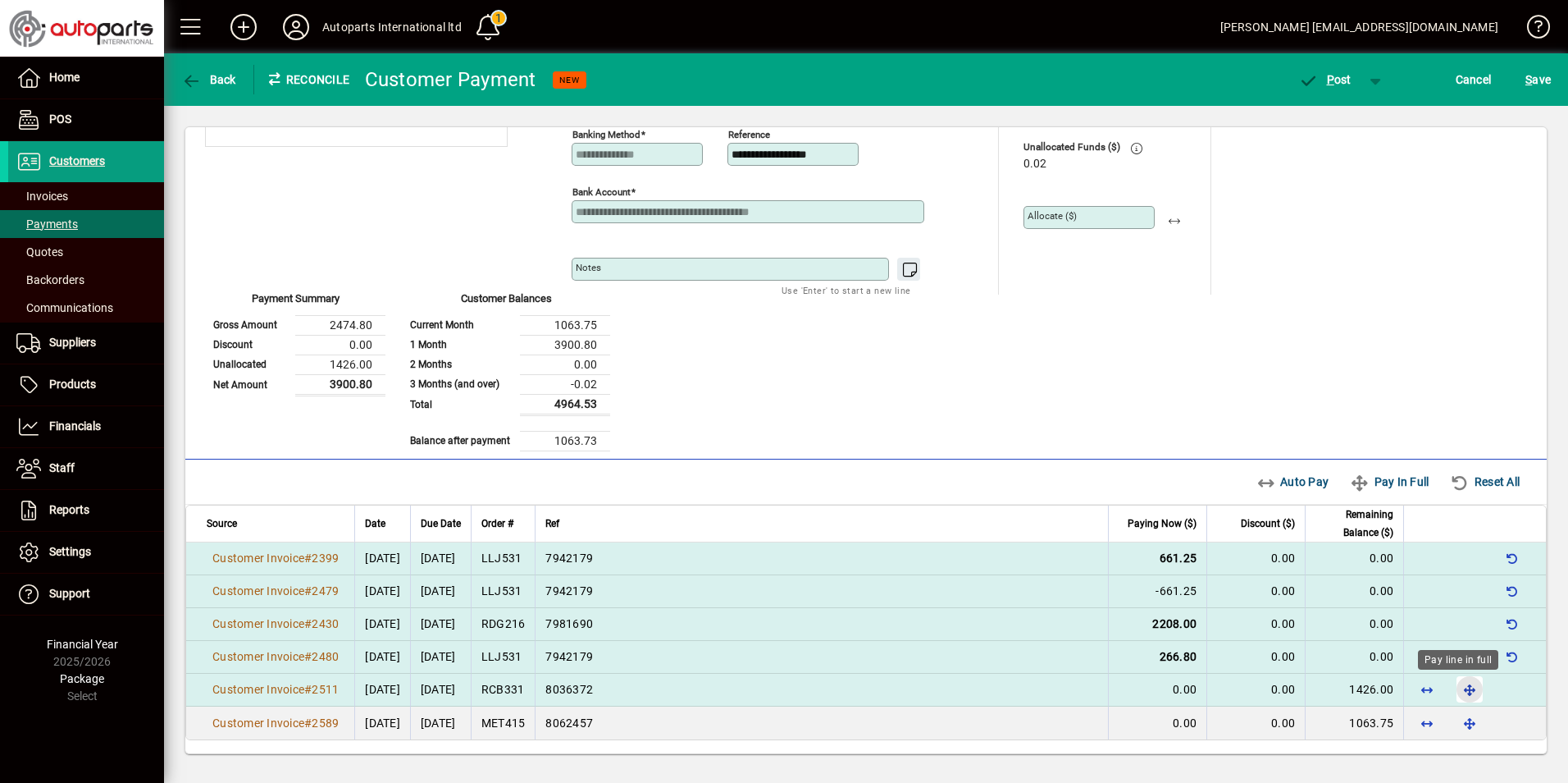
click at [1455, 693] on span "button" at bounding box center [1470, 690] width 39 height 39
click at [1340, 80] on span "P ost" at bounding box center [1325, 79] width 53 height 13
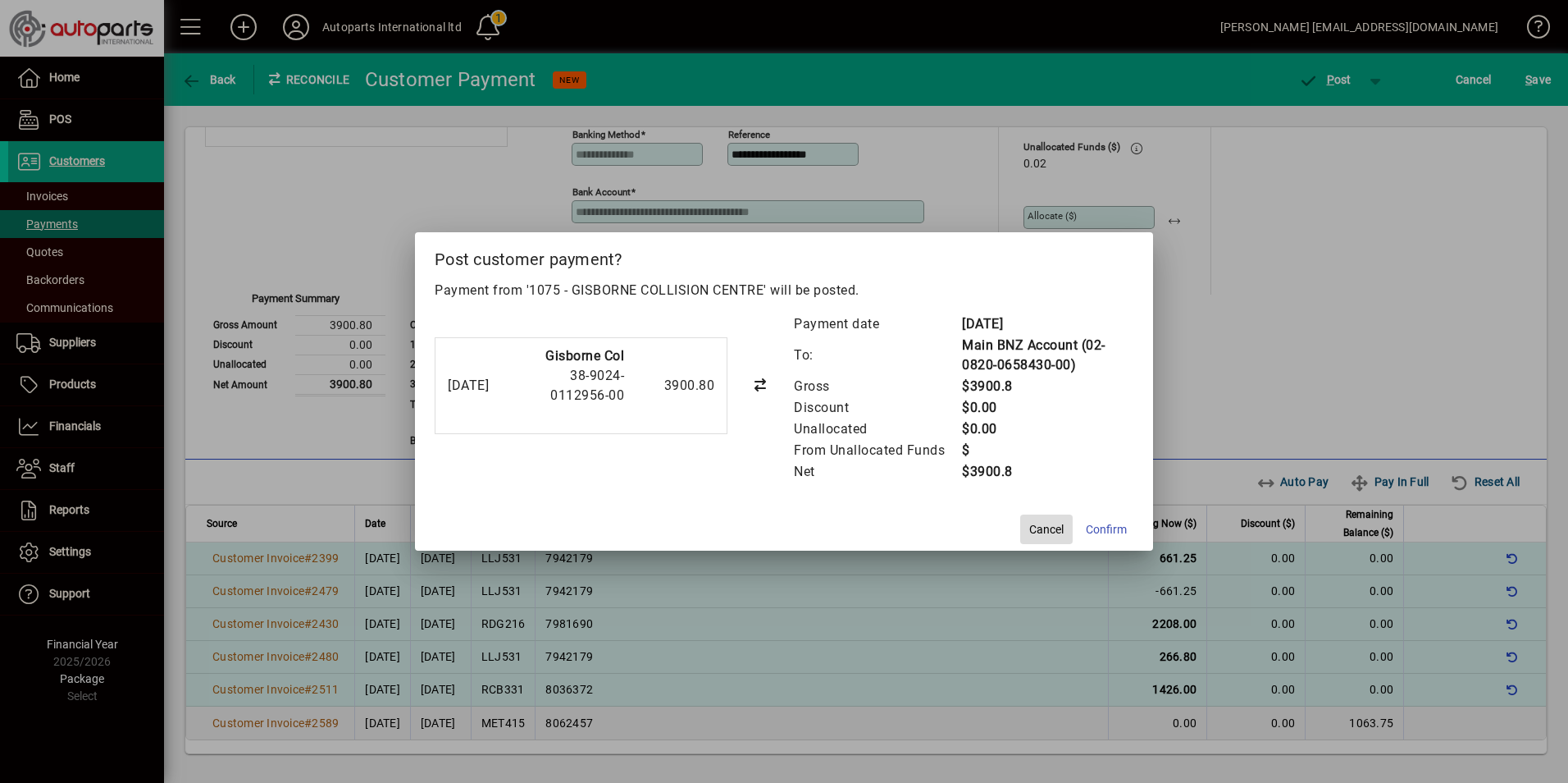
click at [1028, 532] on span "button" at bounding box center [1046, 529] width 52 height 39
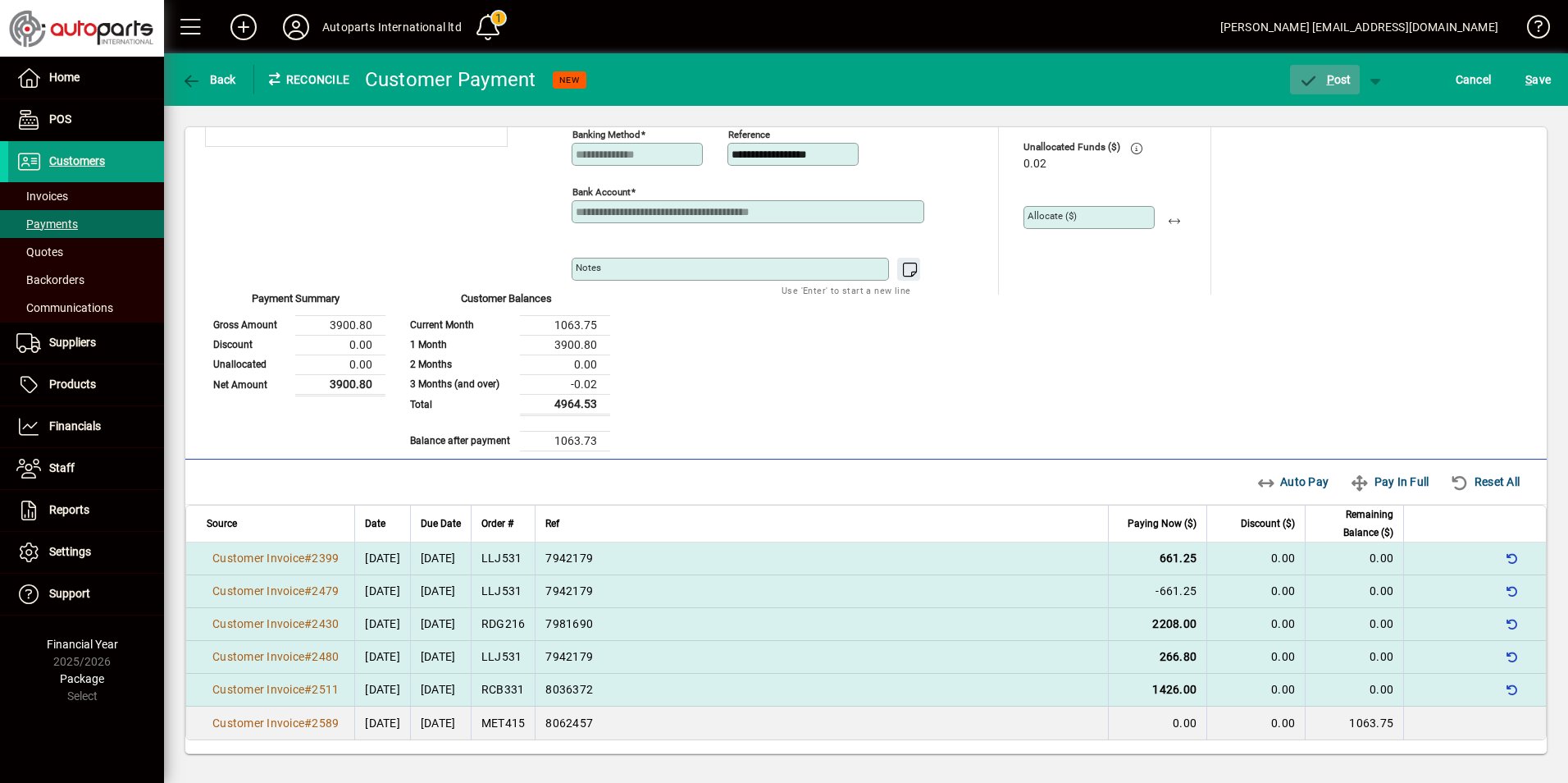
click at [1346, 79] on span "P ost" at bounding box center [1325, 79] width 53 height 13
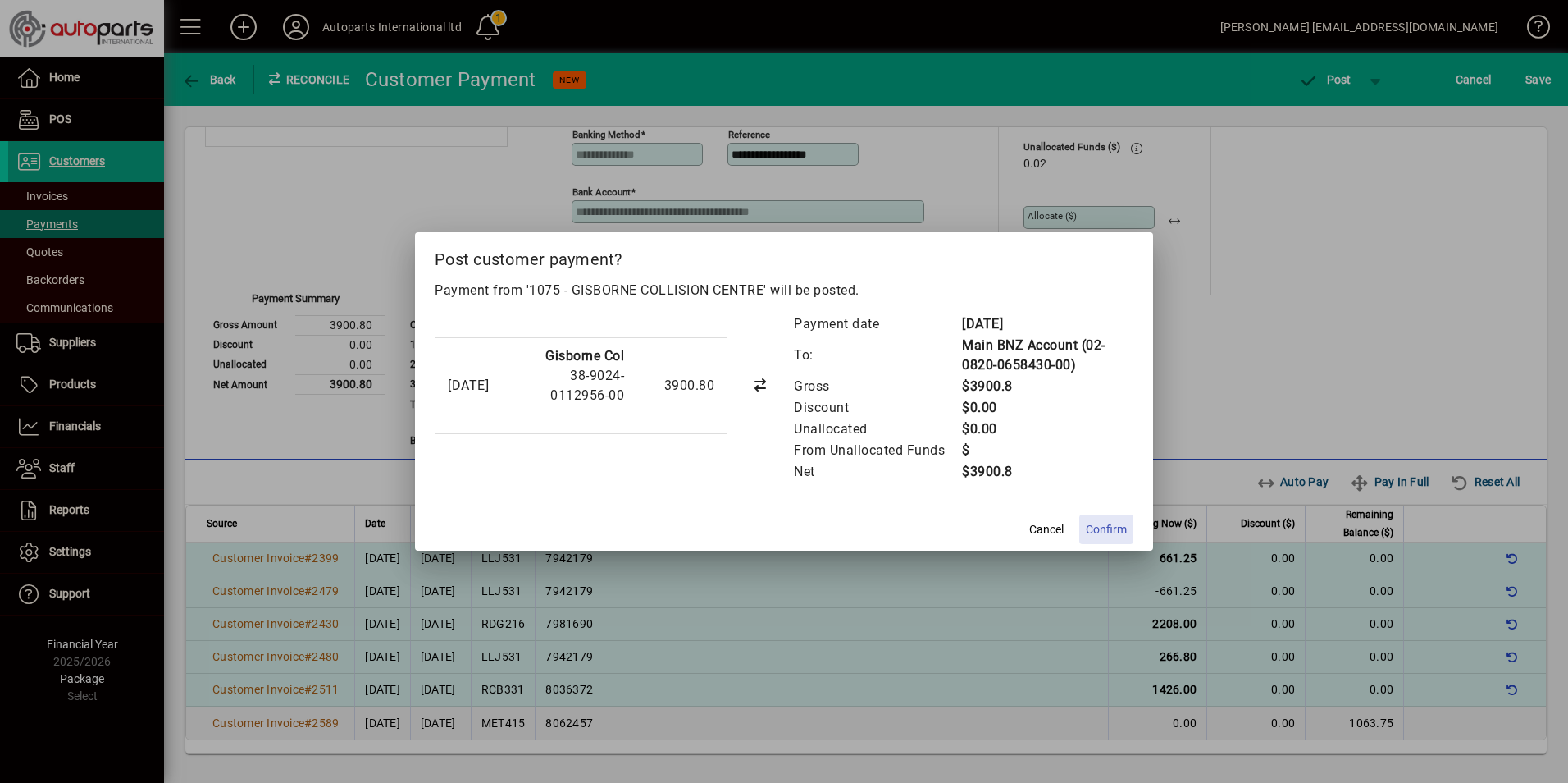
click at [1104, 537] on span "Confirm" at bounding box center [1107, 530] width 41 height 18
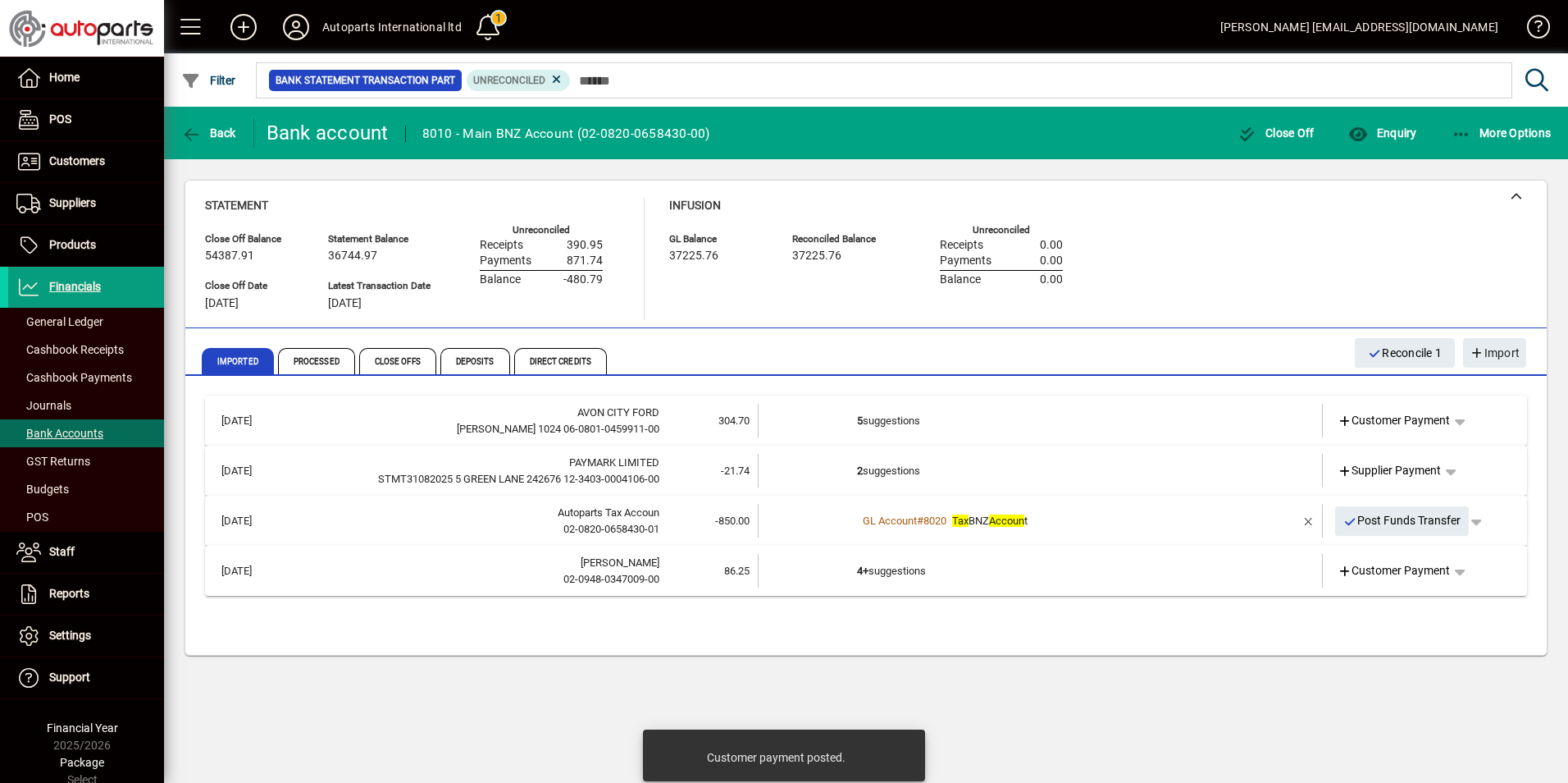
click at [1391, 416] on span "Customer Payment" at bounding box center [1394, 421] width 113 height 18
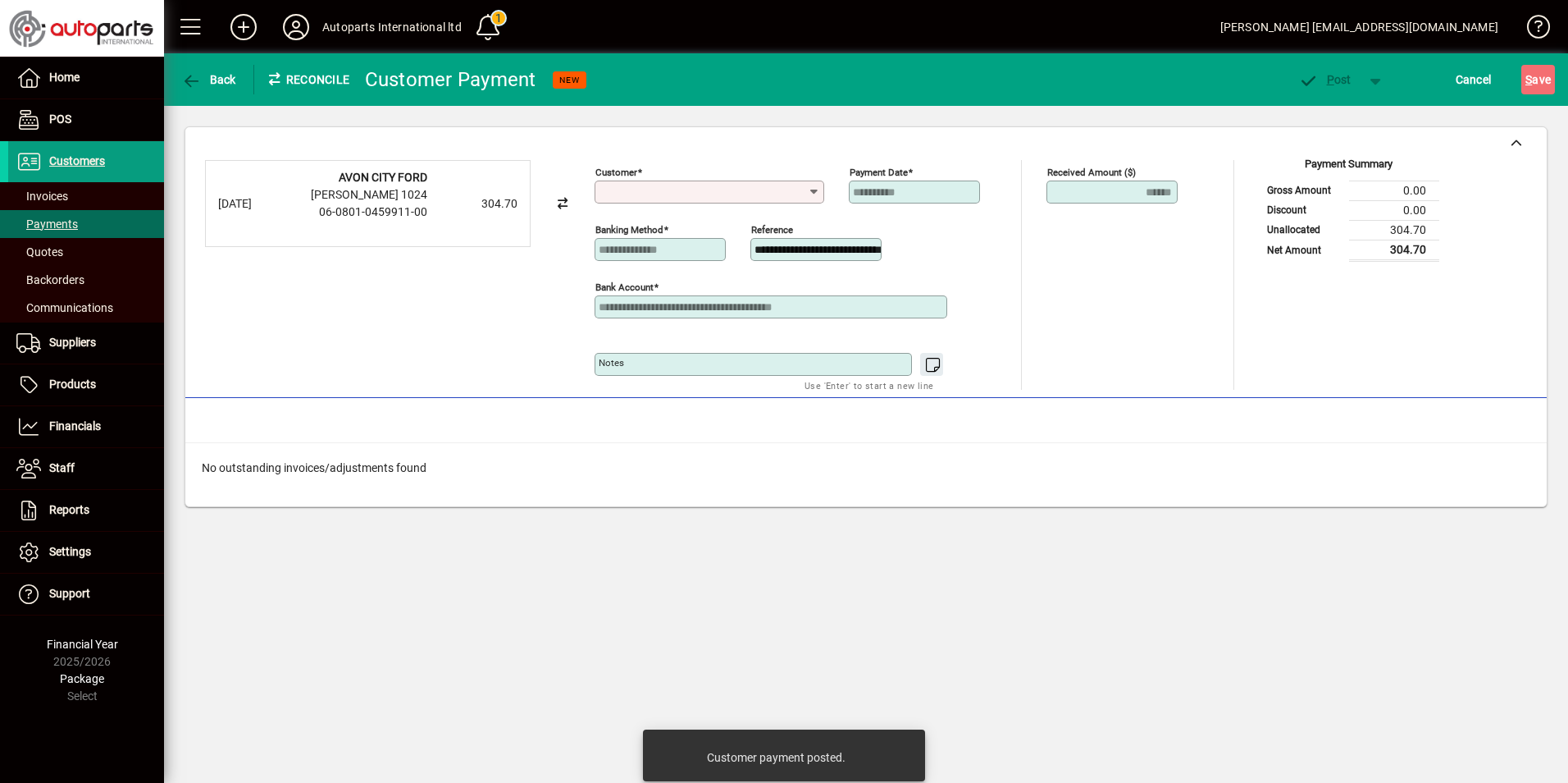
click at [706, 185] on div "Customer" at bounding box center [710, 192] width 230 height 23
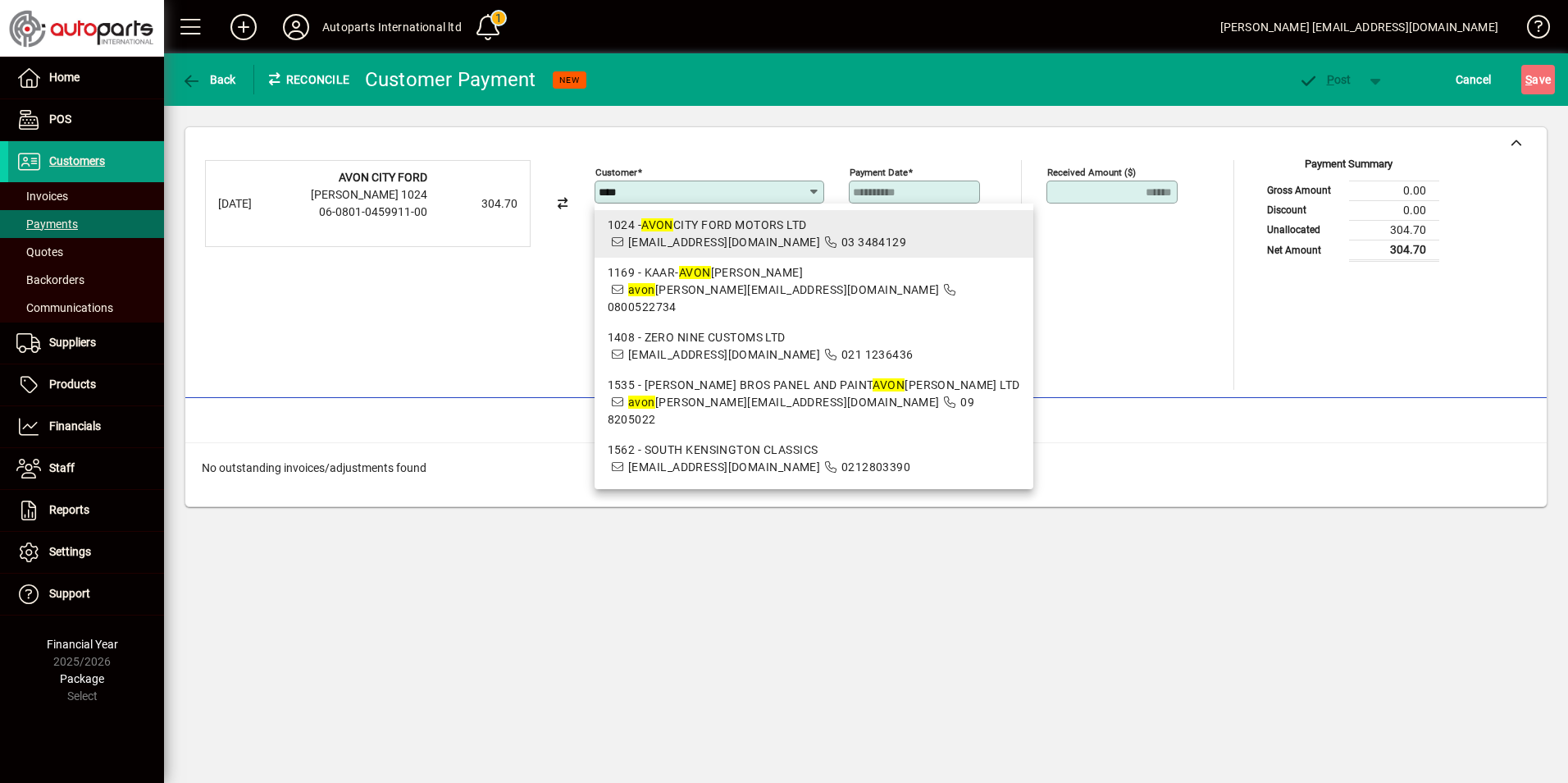
click at [711, 225] on div "1024 - AVON CITY FORD MOTORS LTD" at bounding box center [814, 225] width 413 height 18
type input "**********"
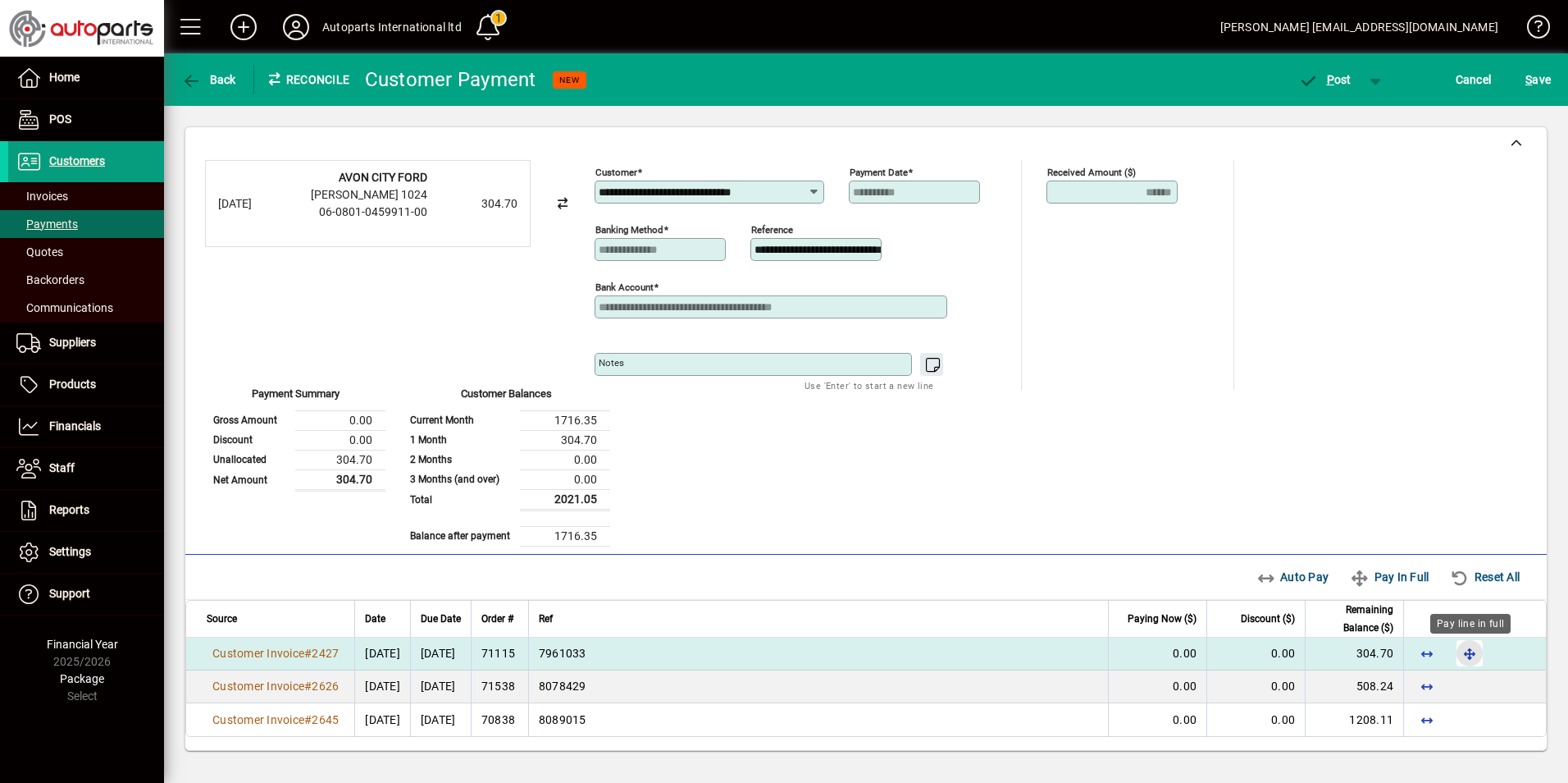
click at [1465, 644] on span "button" at bounding box center [1470, 653] width 39 height 39
click at [1328, 82] on span "P" at bounding box center [1331, 79] width 8 height 13
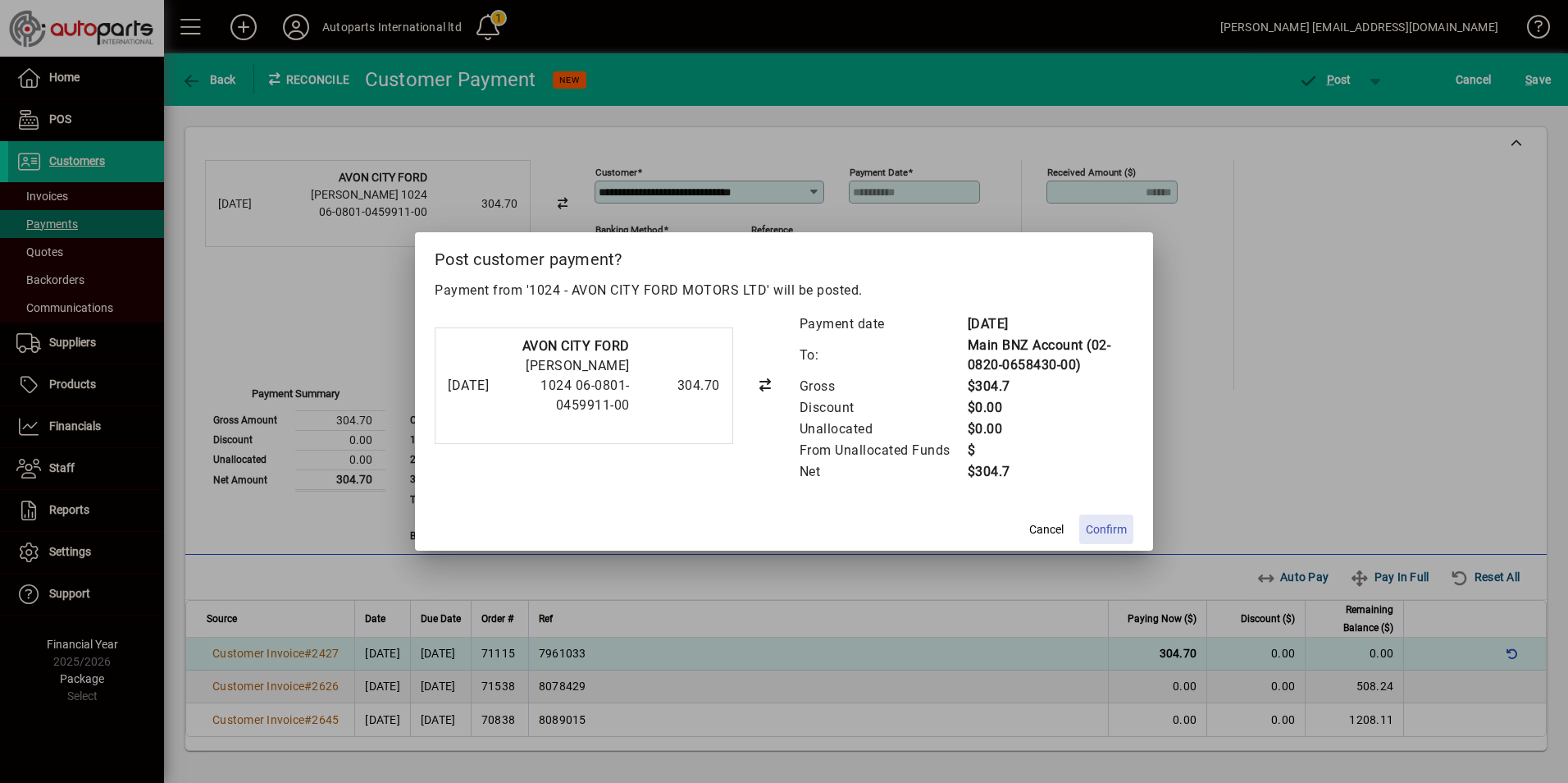
click at [1108, 534] on span "Confirm" at bounding box center [1107, 530] width 41 height 18
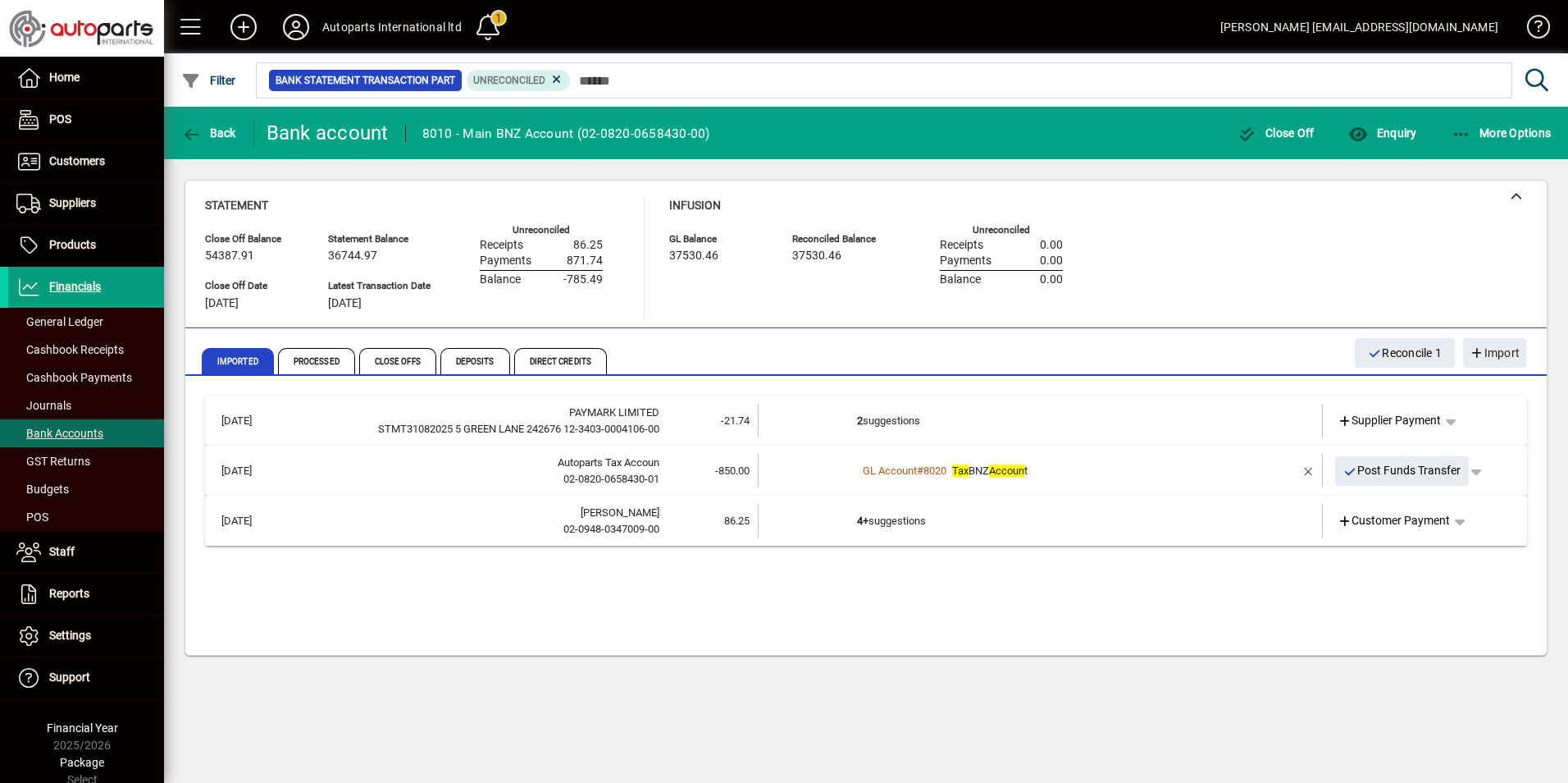
click at [1428, 420] on span "Supplier Payment" at bounding box center [1390, 421] width 104 height 18
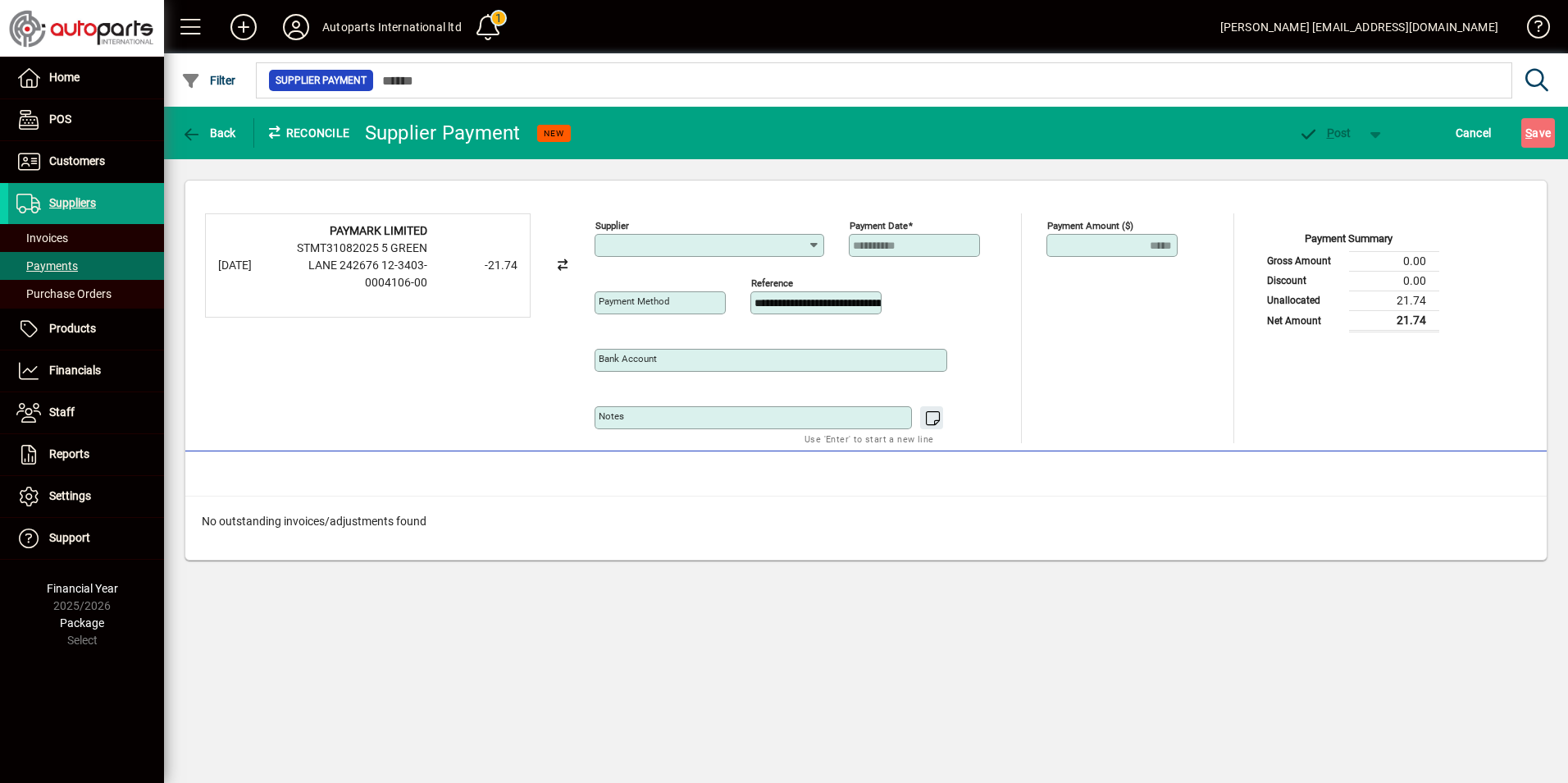
type input "**********"
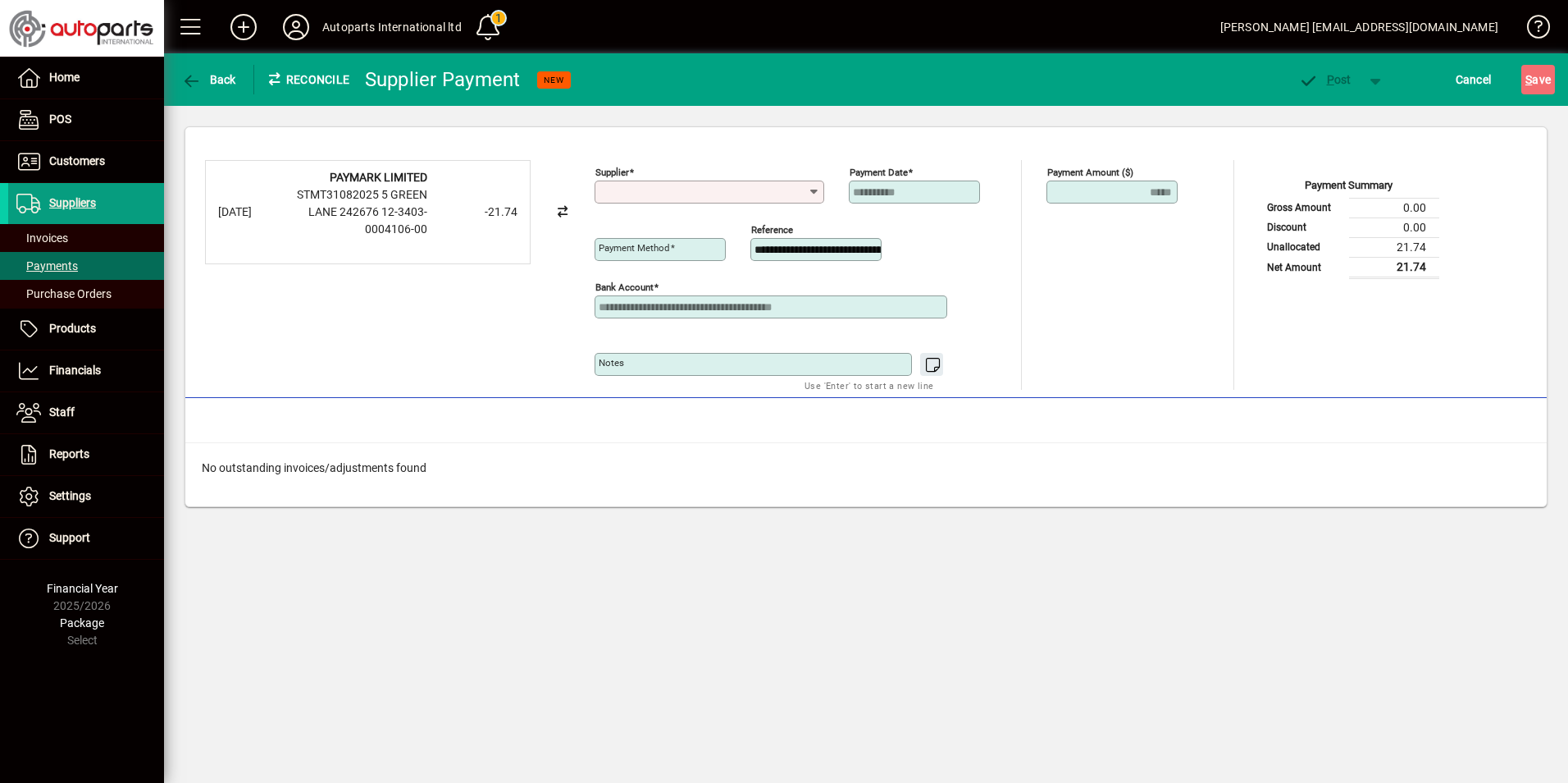
click at [634, 186] on input "Supplier" at bounding box center [703, 192] width 209 height 13
click at [657, 221] on em "Paym" at bounding box center [657, 225] width 31 height 13
type input "**********"
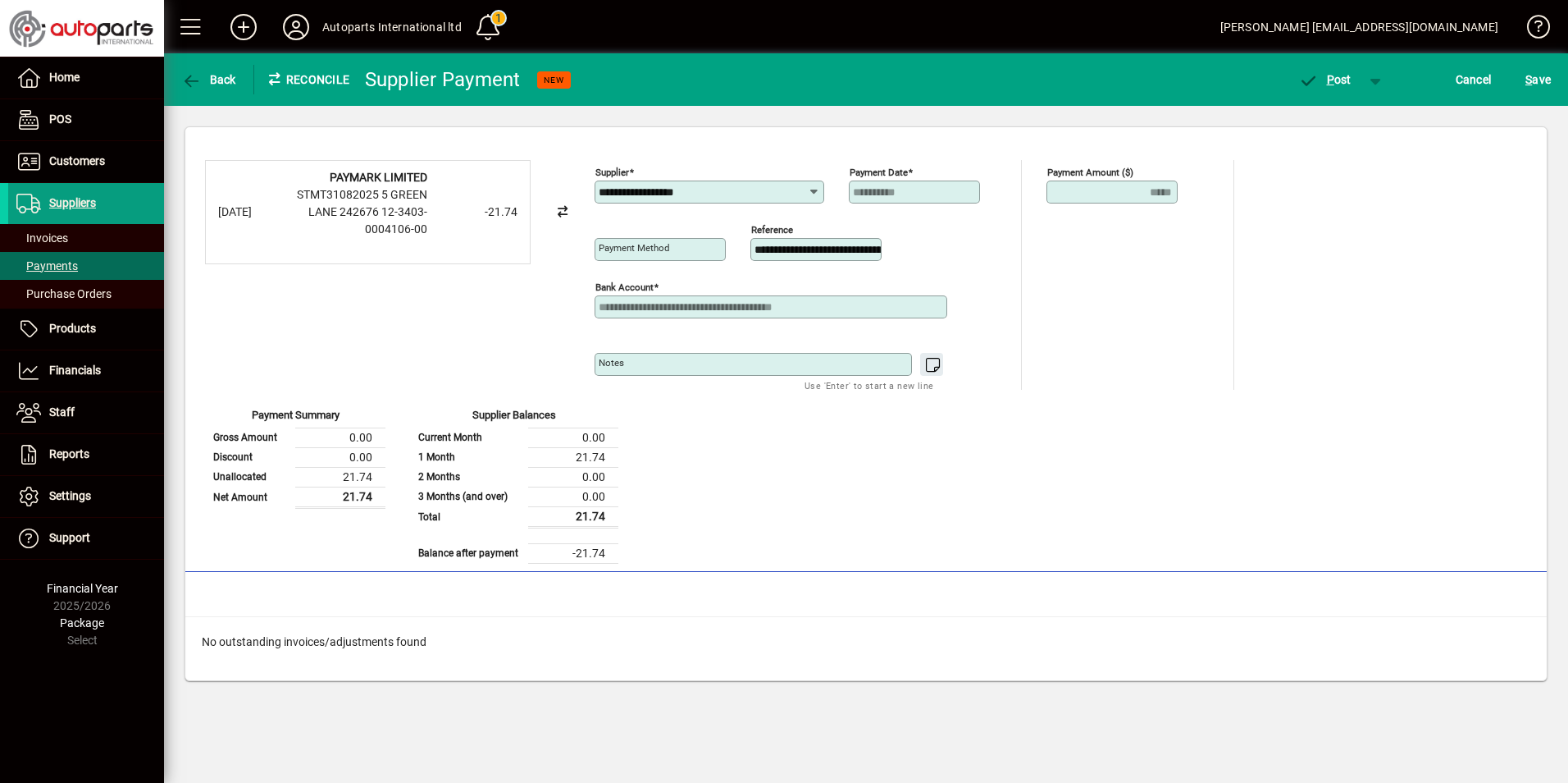
type input "**********"
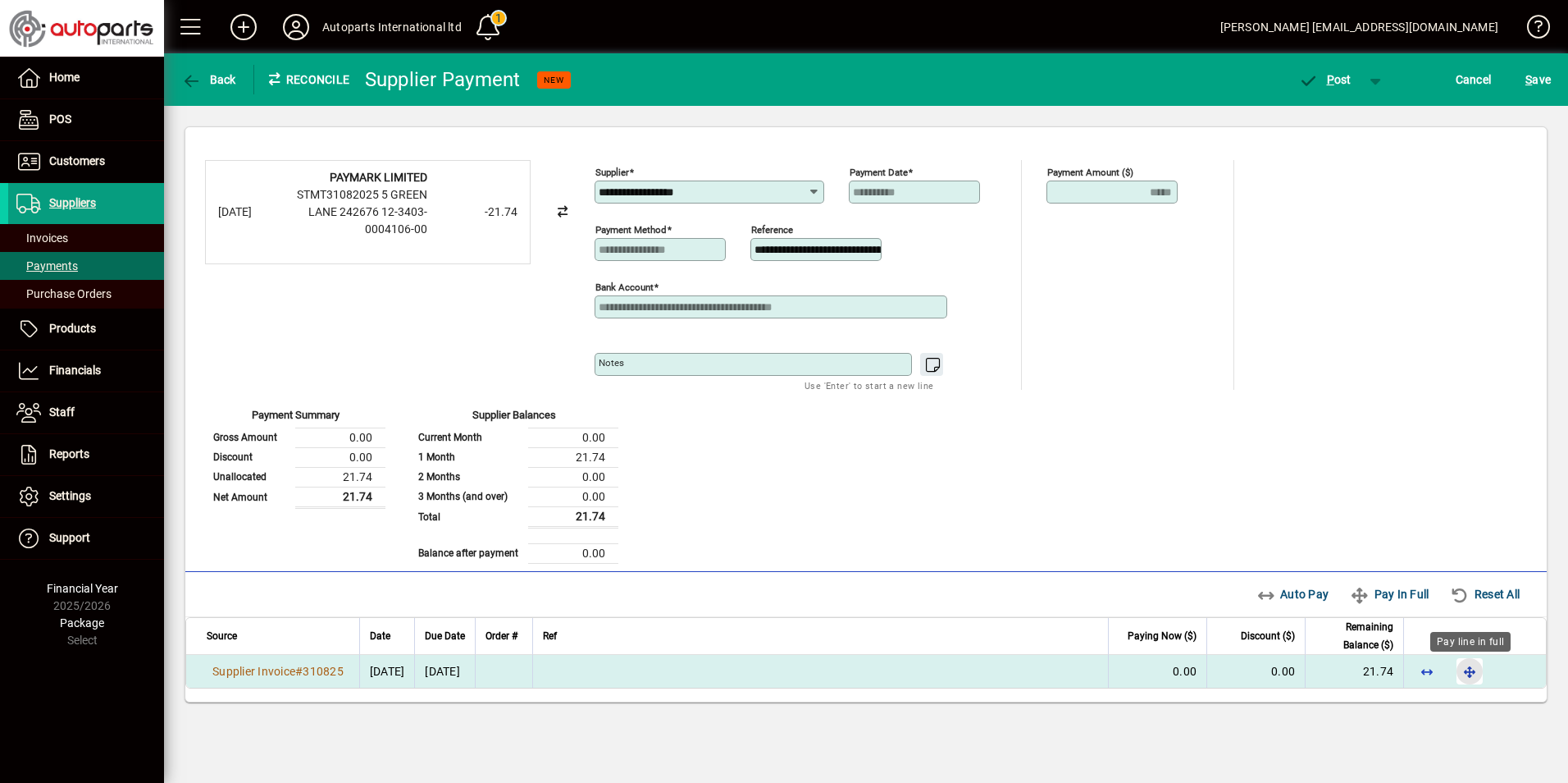
click at [1464, 672] on span "button" at bounding box center [1470, 671] width 39 height 39
click at [1332, 84] on span "P" at bounding box center [1331, 79] width 8 height 13
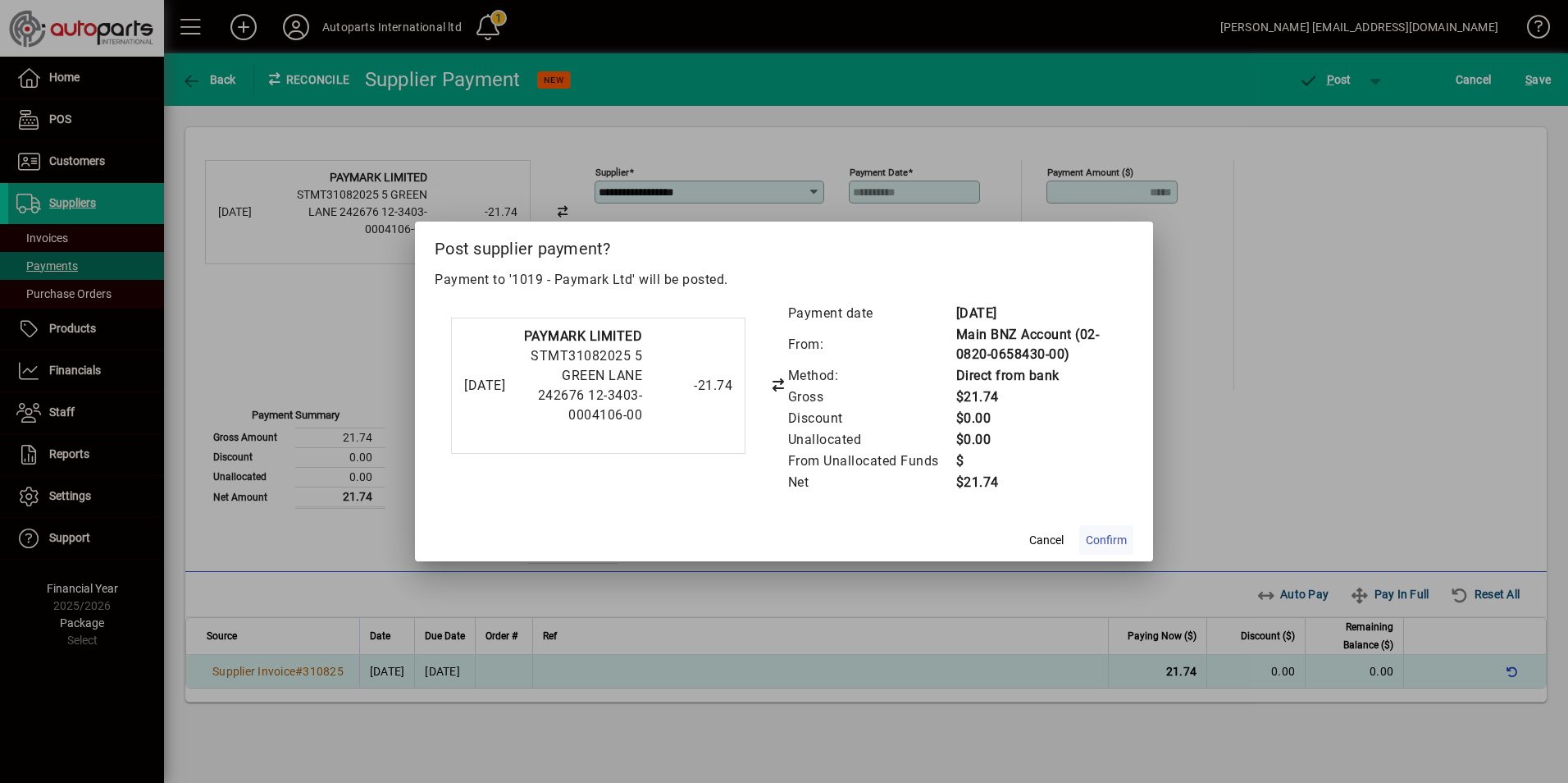
click at [1125, 549] on span "Confirm" at bounding box center [1107, 541] width 41 height 18
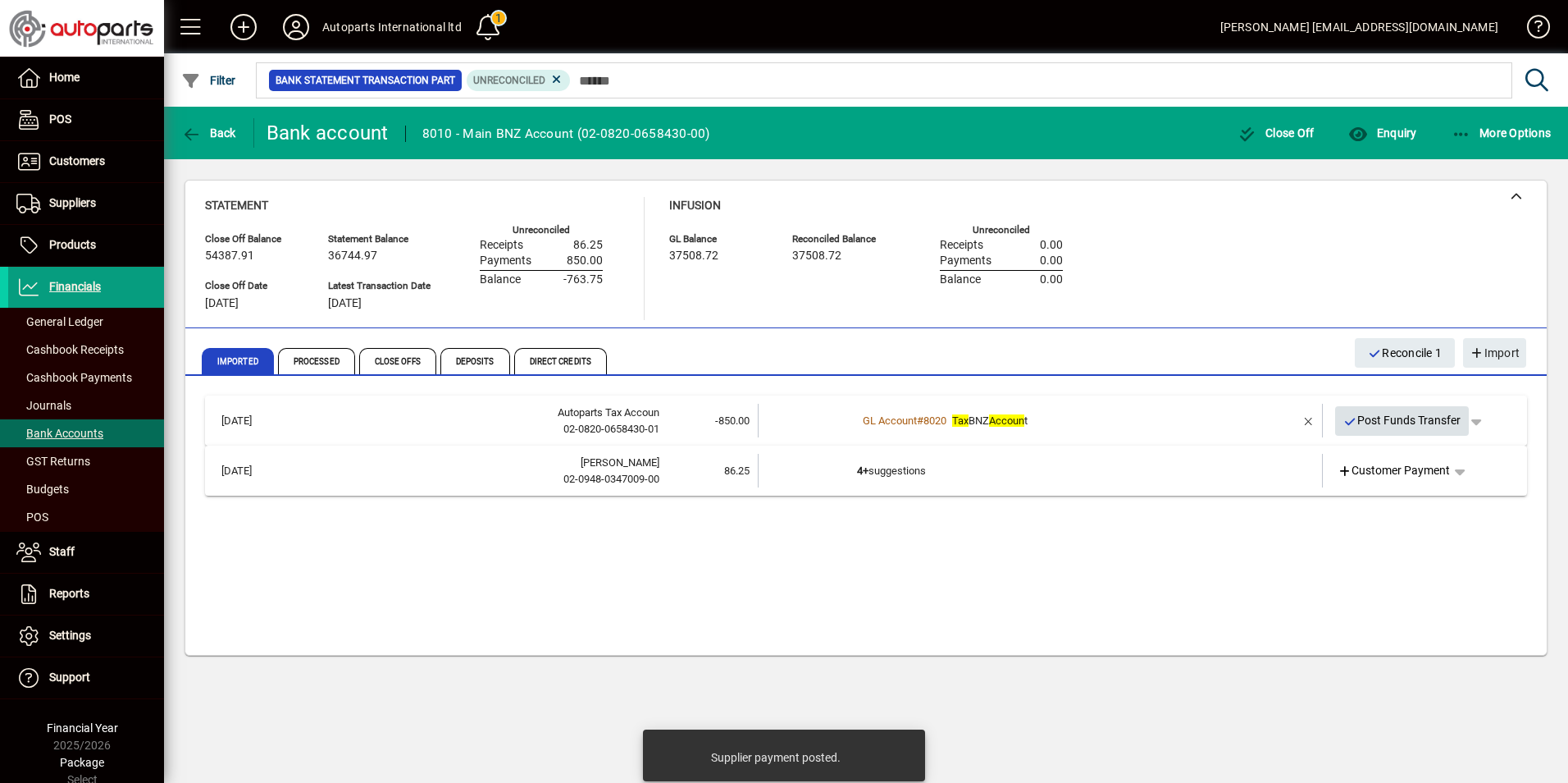
click at [1422, 418] on span "Post Funds Transfer" at bounding box center [1403, 421] width 118 height 28
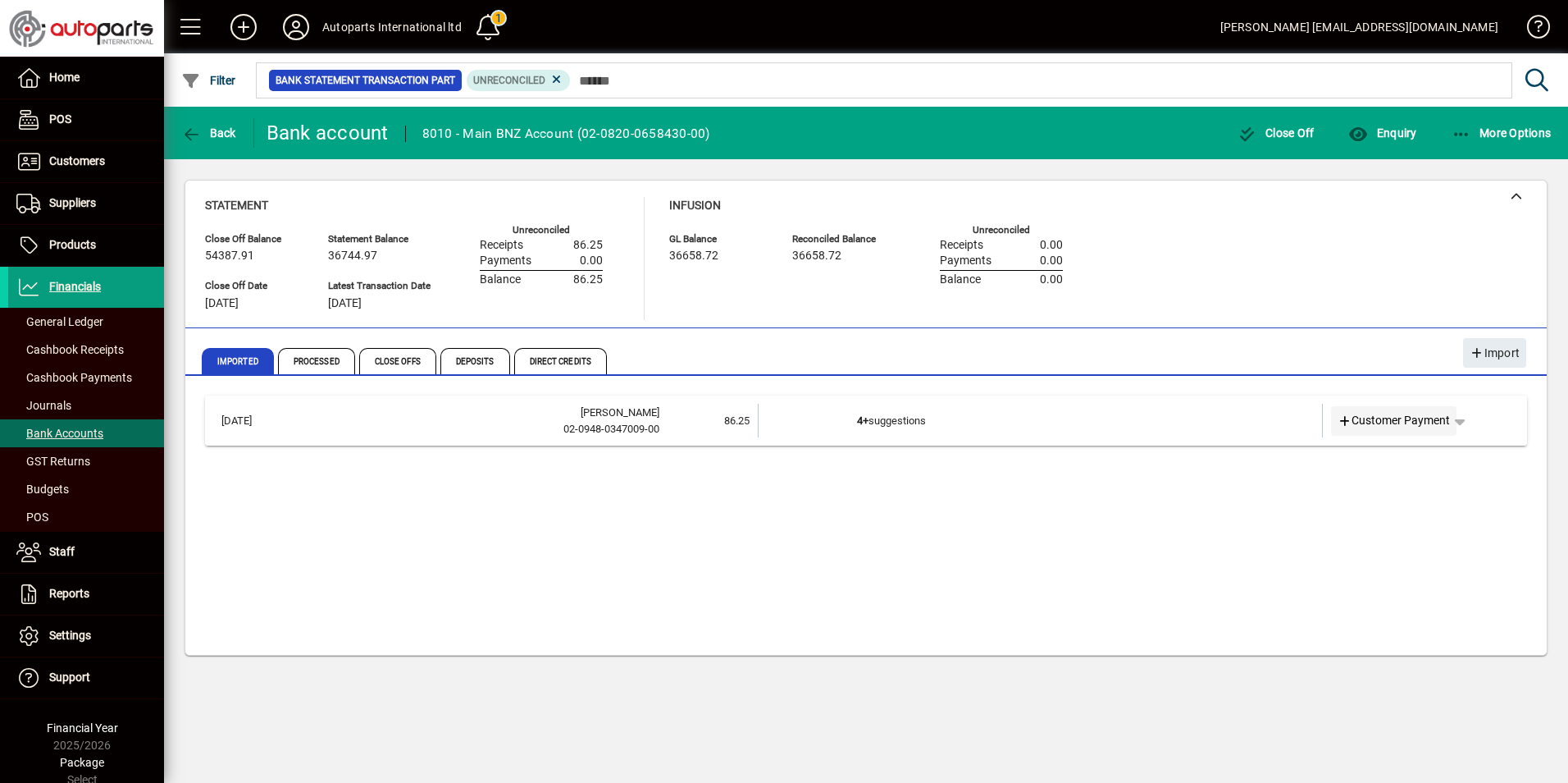
click at [1414, 420] on span "Customer Payment" at bounding box center [1394, 421] width 113 height 18
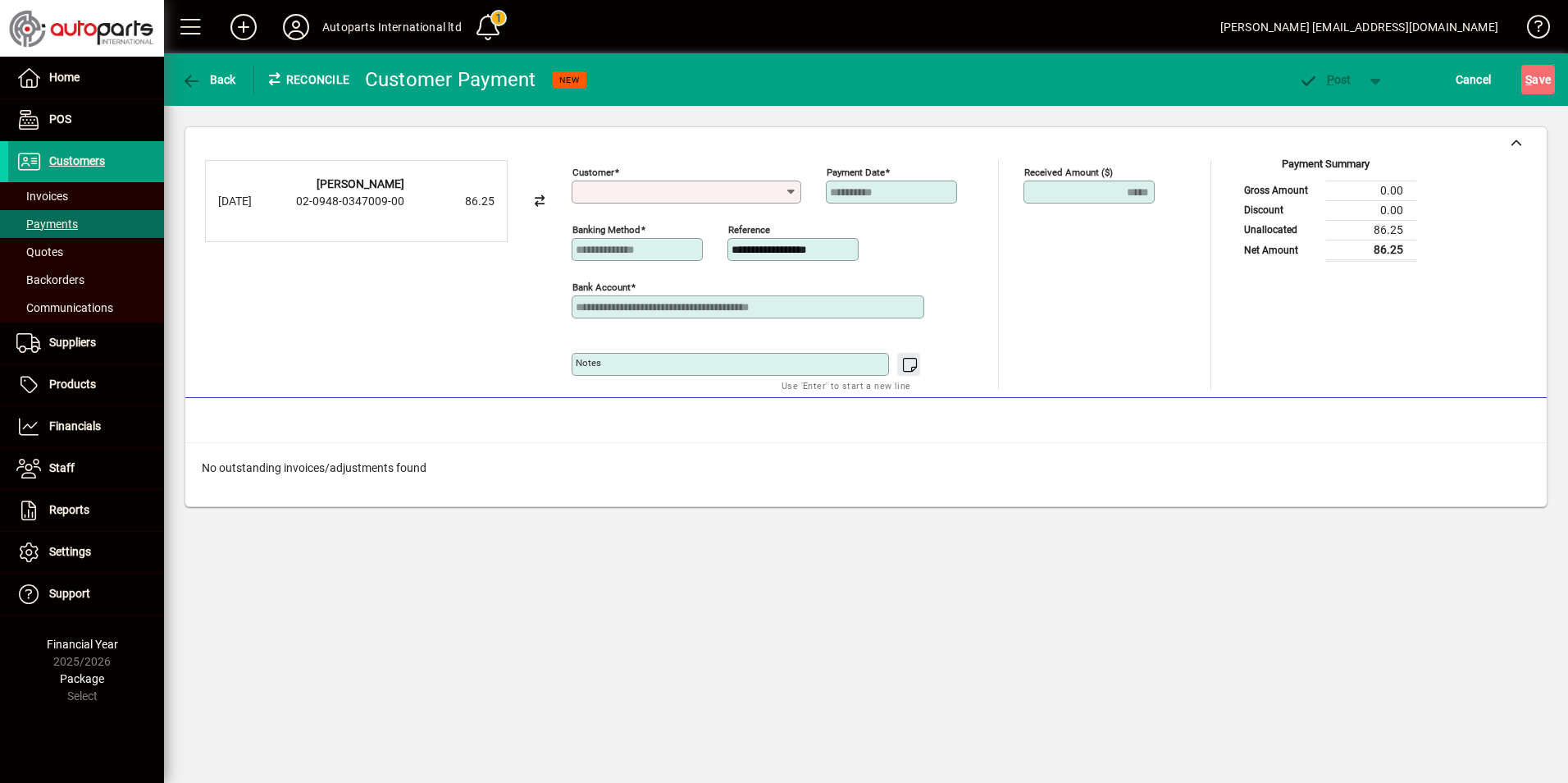
click at [767, 190] on input "Customer" at bounding box center [680, 192] width 209 height 13
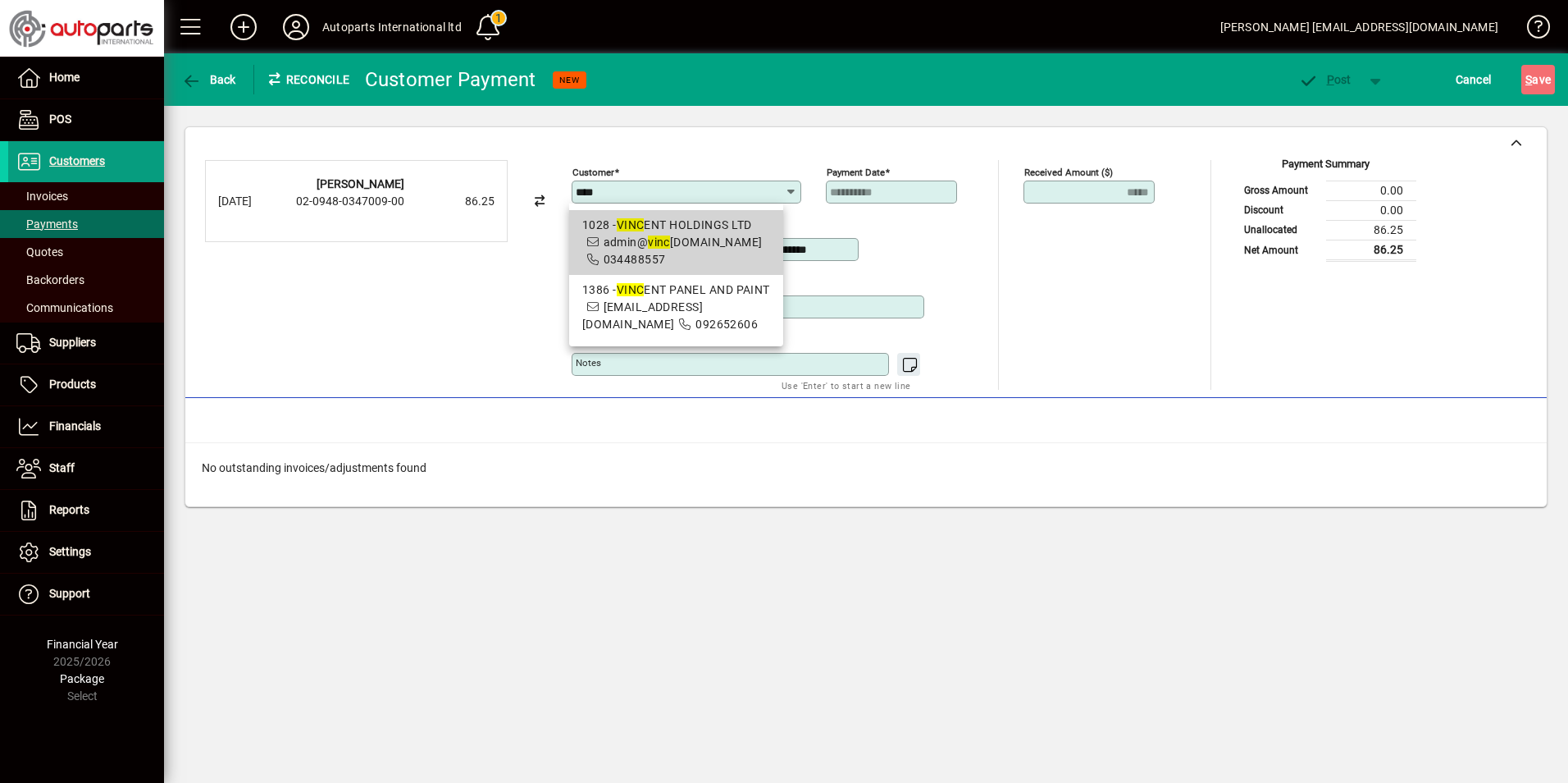
click at [726, 223] on div "1028 - VINC ENT HOLDINGS LTD" at bounding box center [675, 225] width 188 height 18
type input "**********"
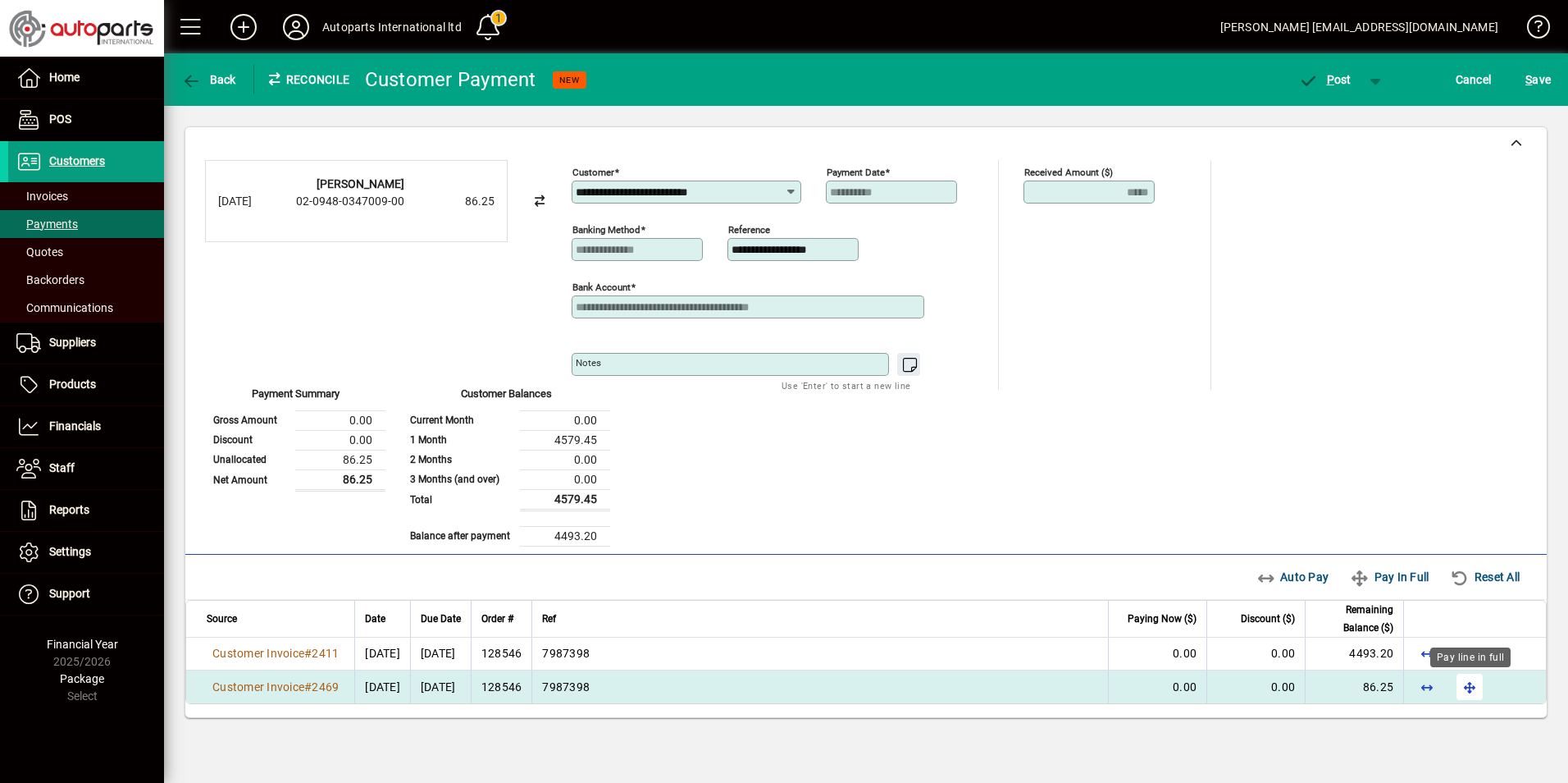
click at [1469, 690] on span "button" at bounding box center [1470, 687] width 39 height 39
click at [1341, 72] on span "button" at bounding box center [1324, 80] width 70 height 39
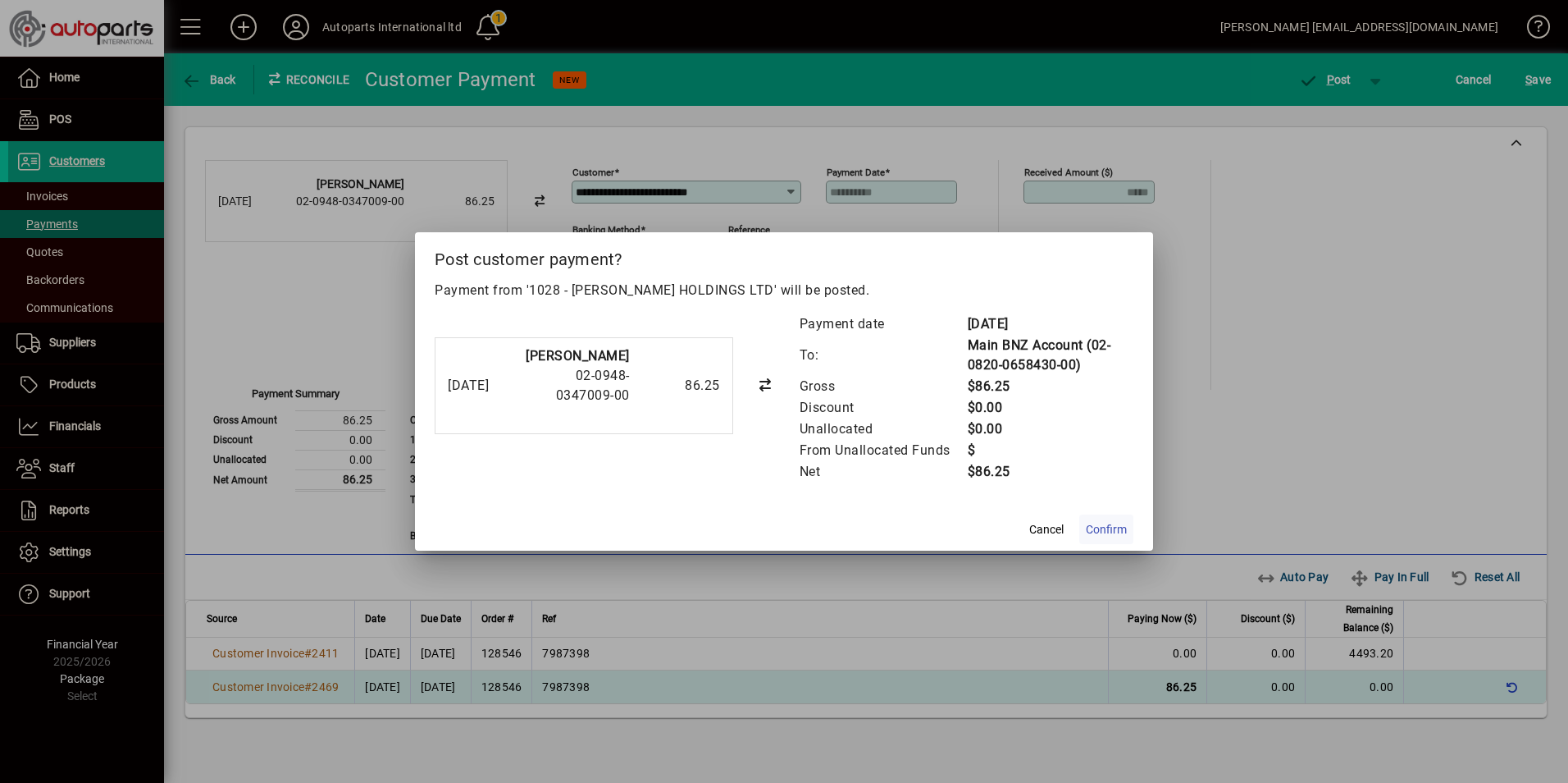
click at [1111, 539] on span at bounding box center [1106, 529] width 54 height 39
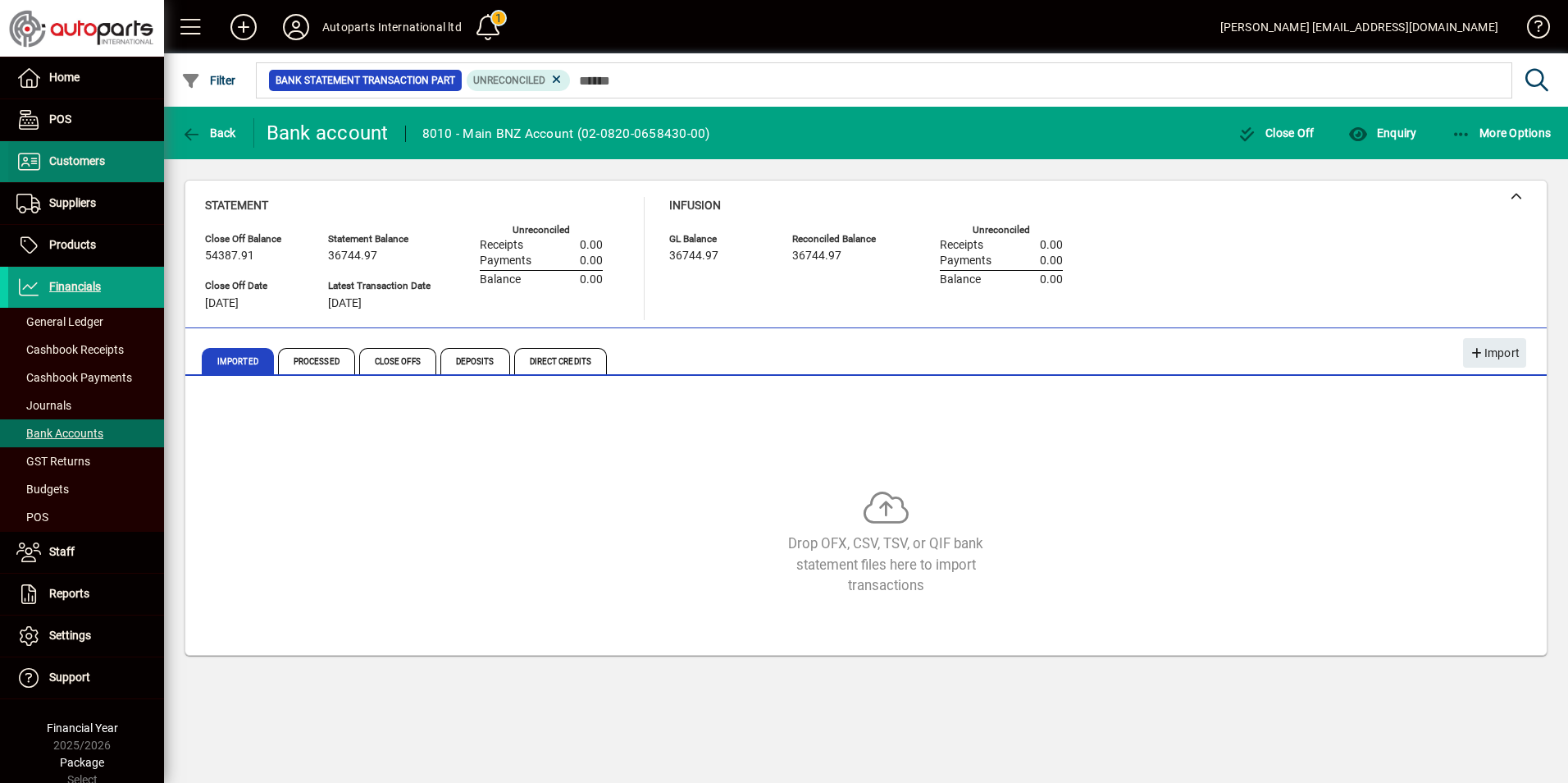
click at [67, 161] on span "Customers" at bounding box center [77, 160] width 56 height 13
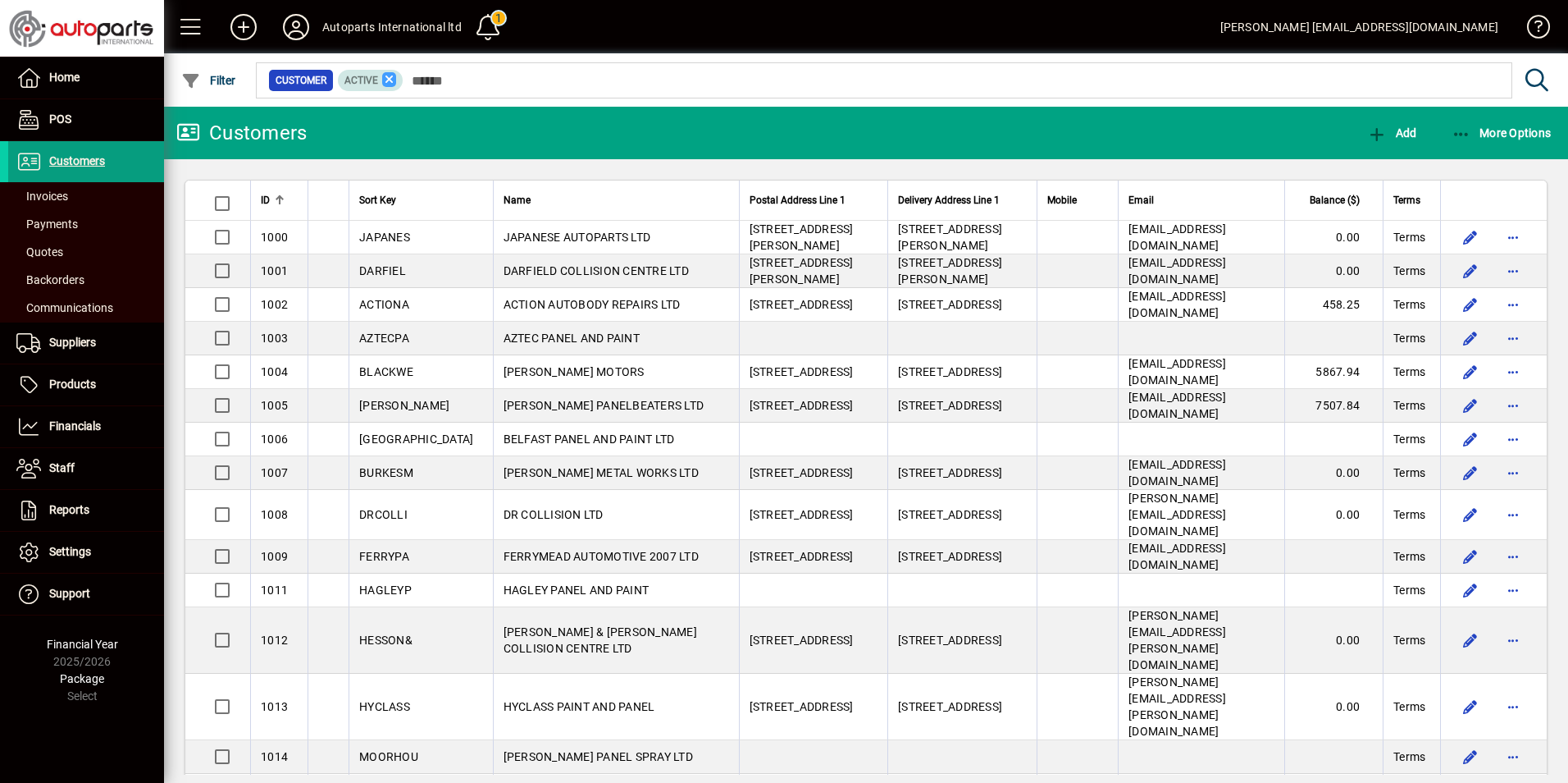
click at [387, 80] on icon at bounding box center [389, 79] width 15 height 15
click at [77, 198] on span at bounding box center [86, 196] width 156 height 39
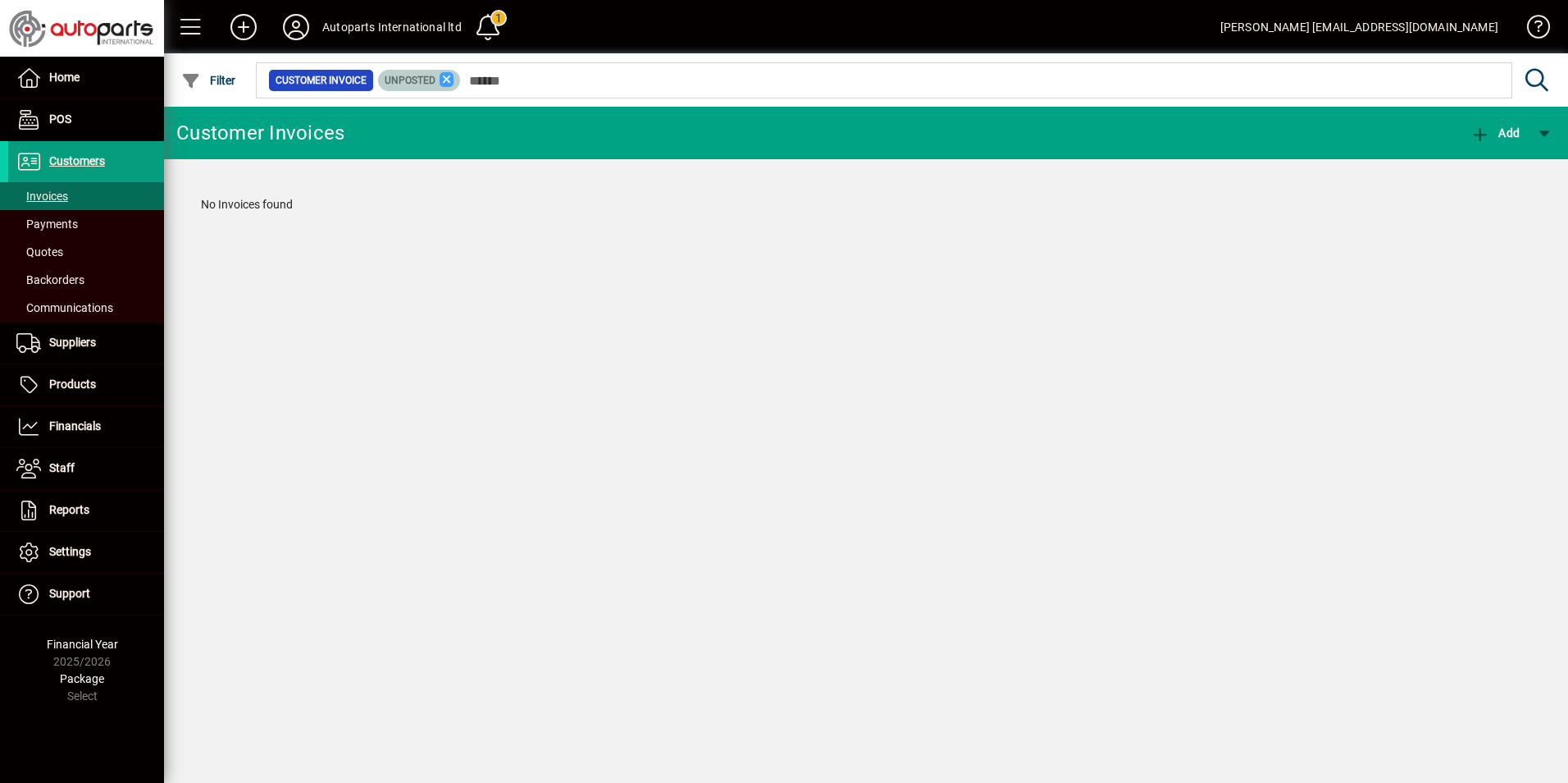
click at [444, 76] on icon at bounding box center [446, 79] width 15 height 15
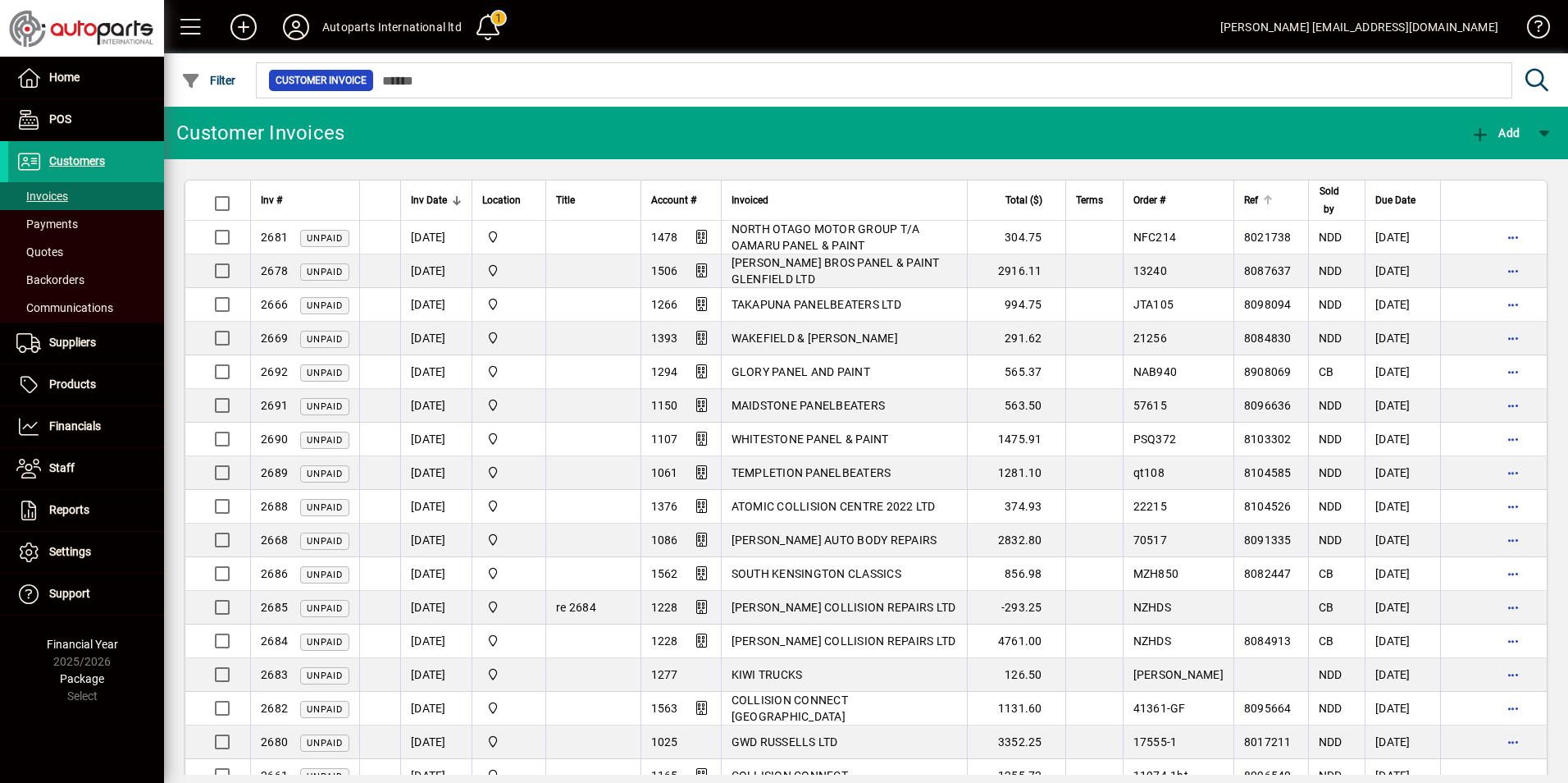
click at [1245, 196] on div "Ref" at bounding box center [1271, 200] width 54 height 18
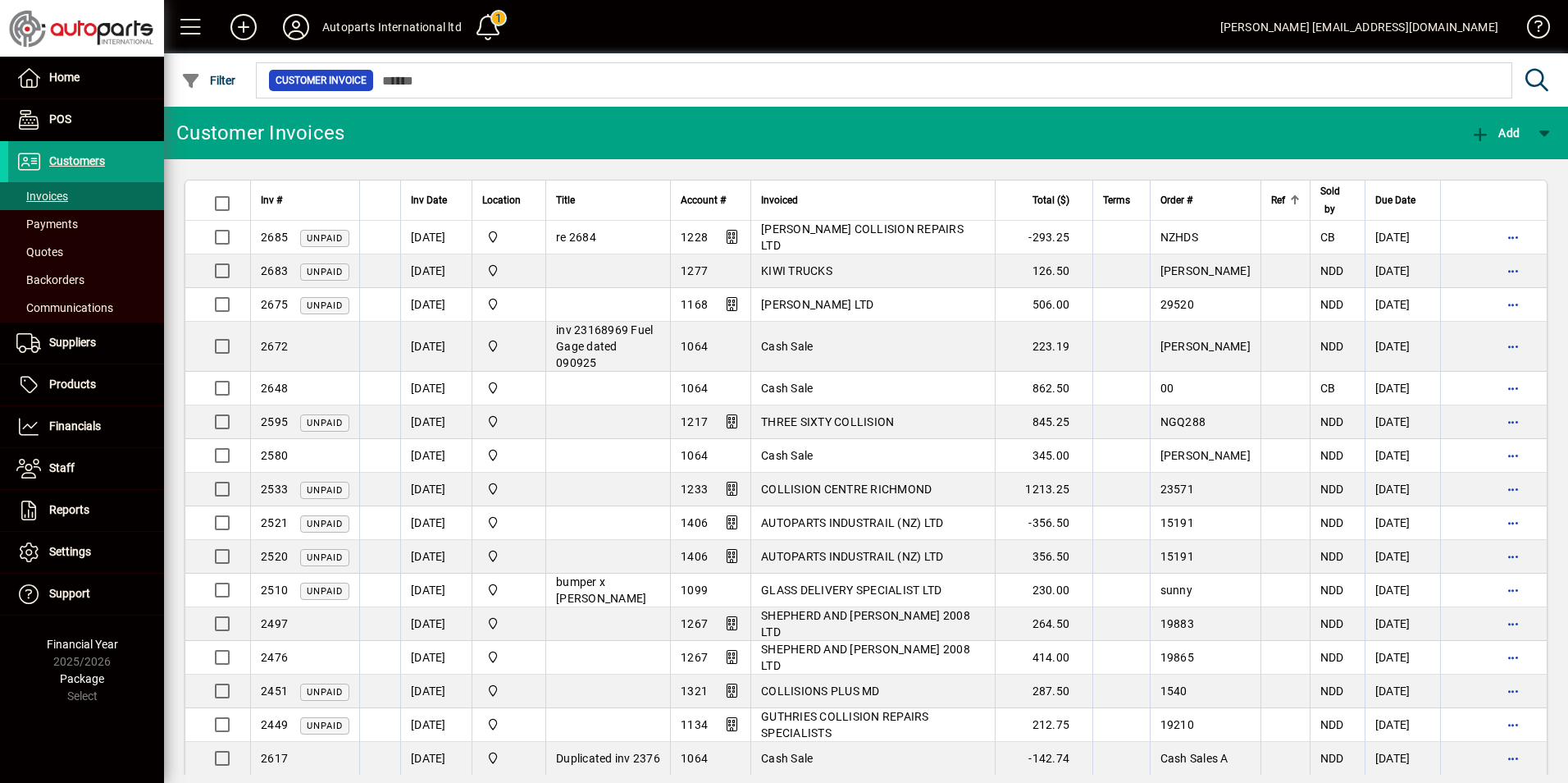
click at [1271, 197] on span "Ref" at bounding box center [1278, 200] width 14 height 18
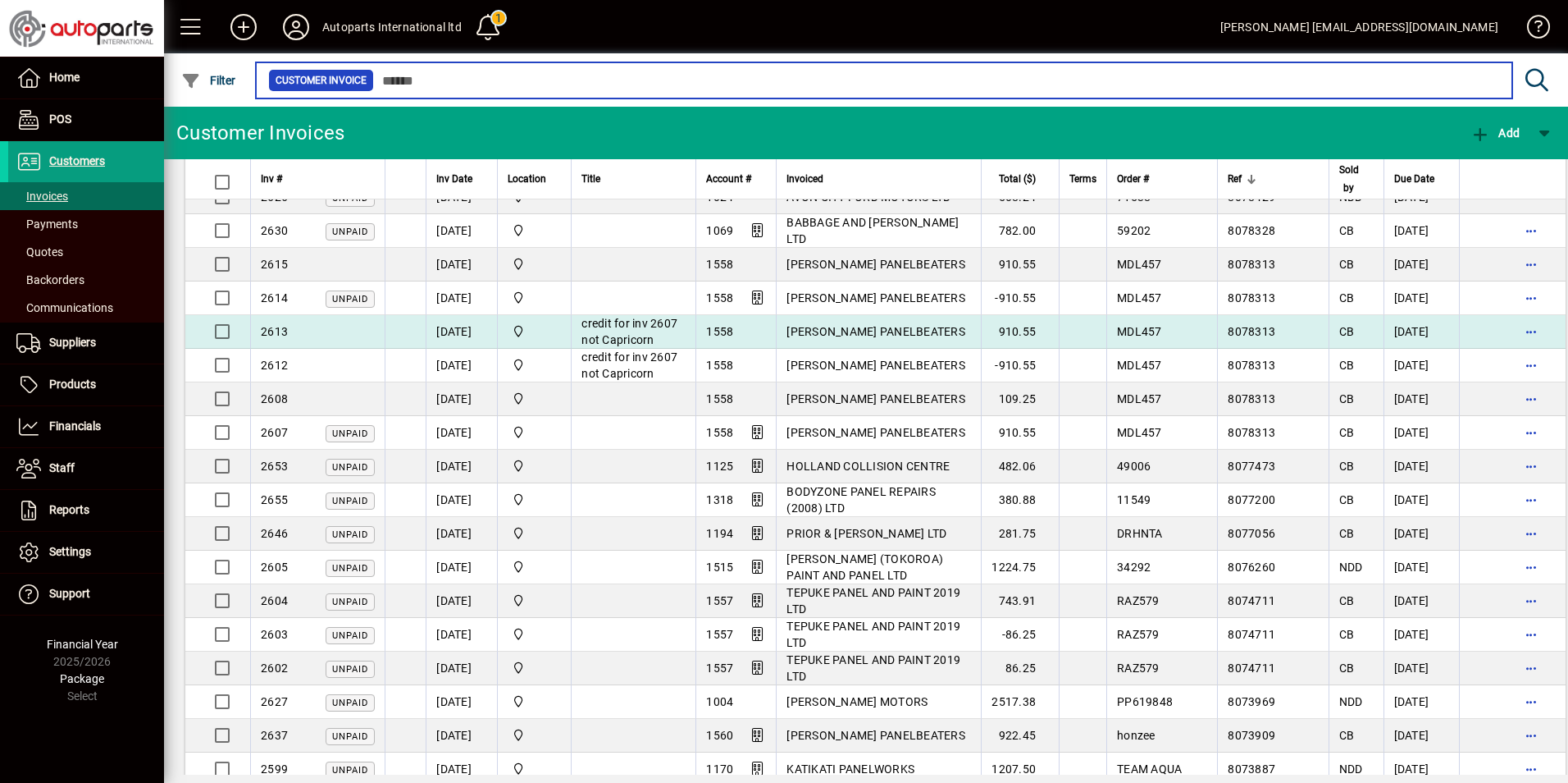
scroll to position [3091, 0]
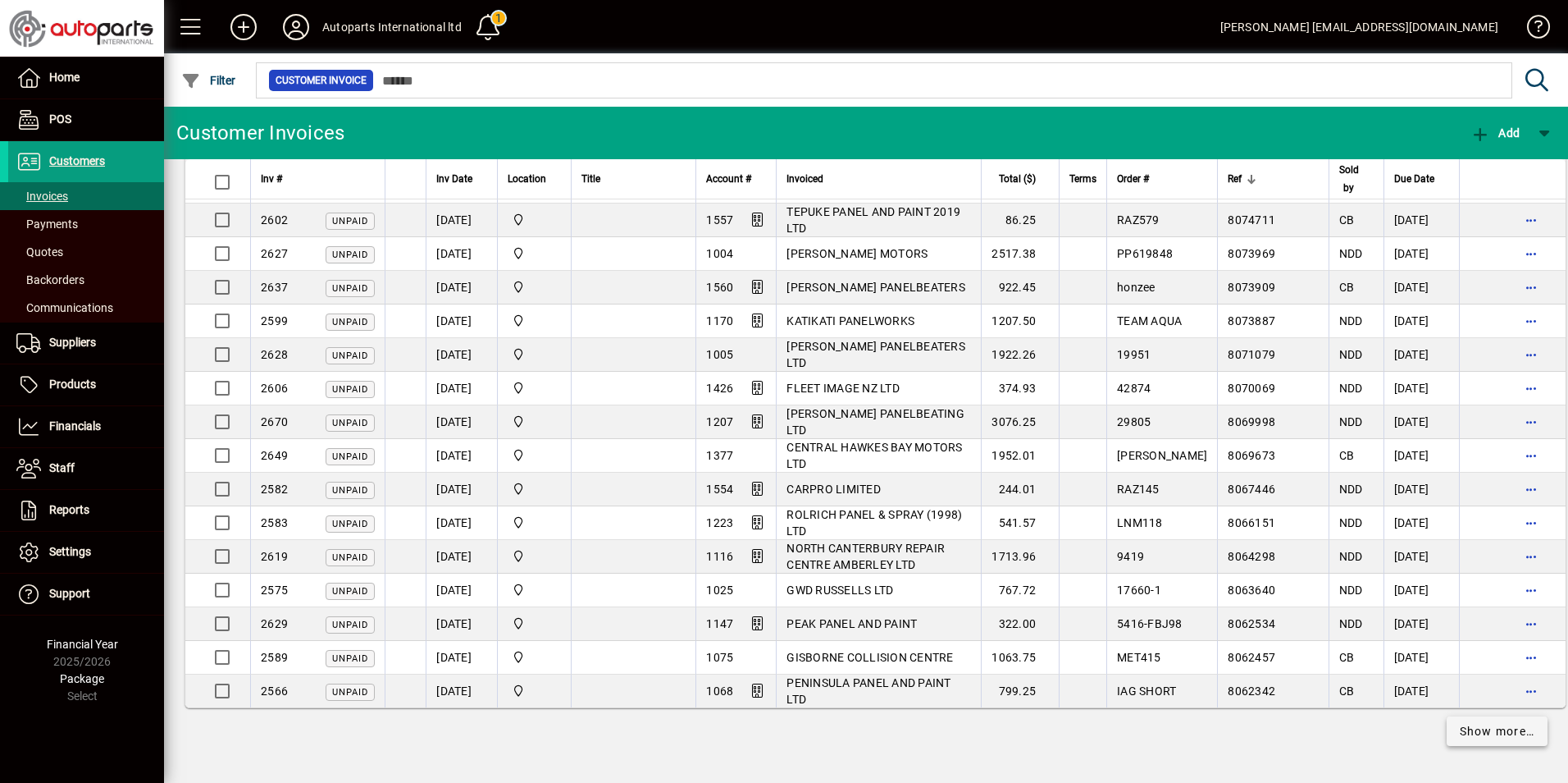
click at [1476, 735] on span "Show more…" at bounding box center [1497, 732] width 76 height 18
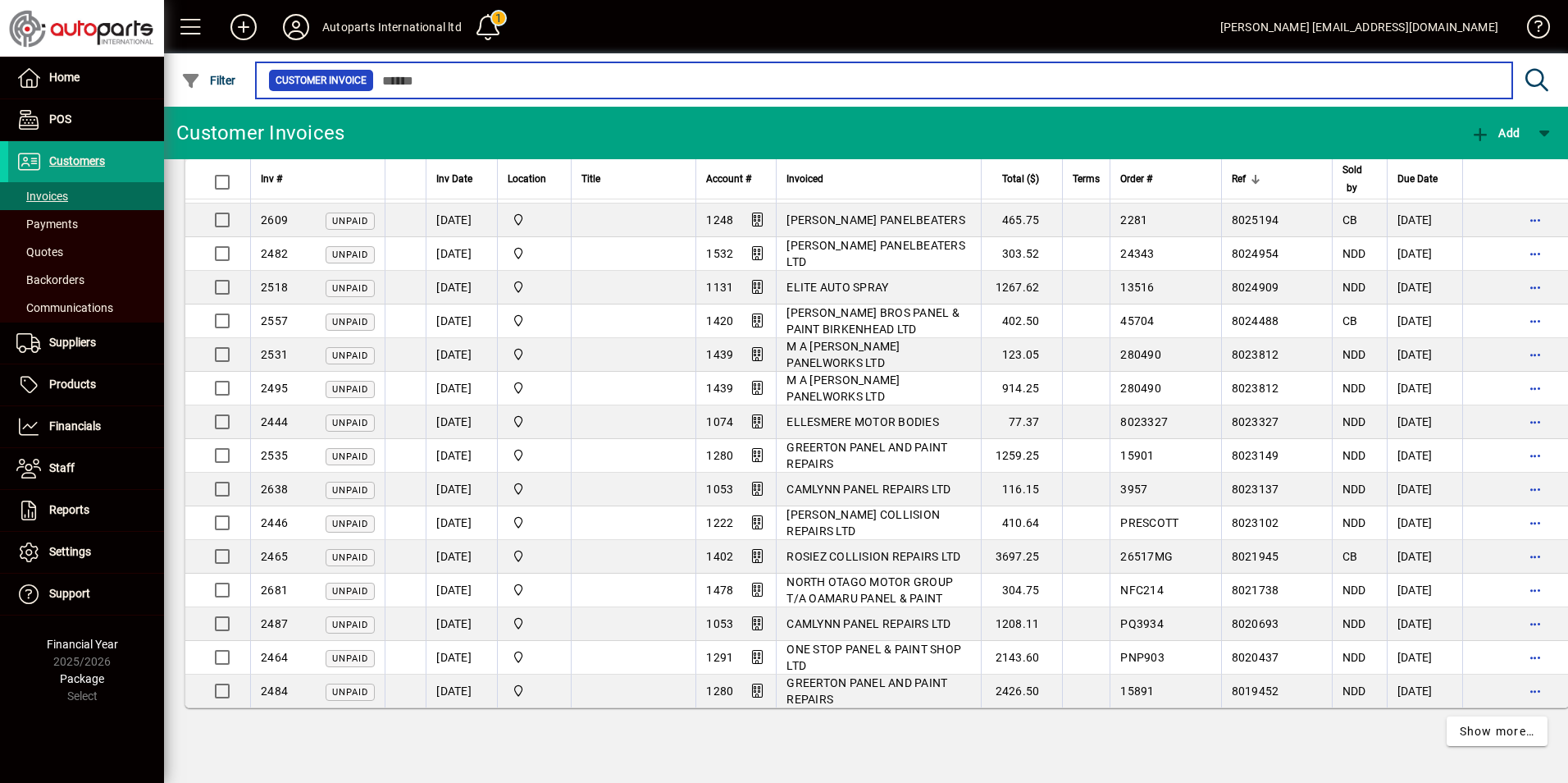
scroll to position [6668, 0]
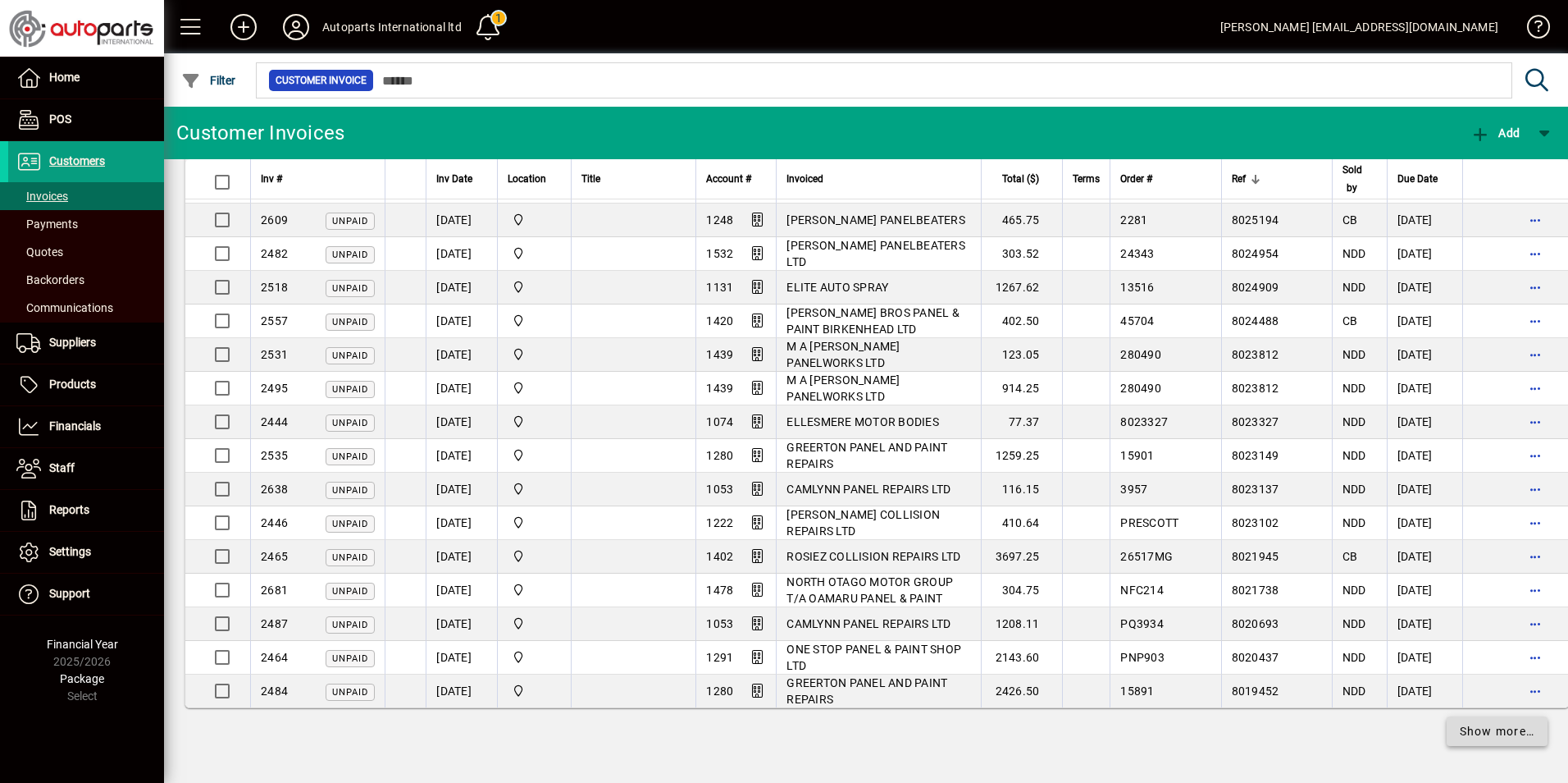
click at [1479, 729] on span "Show more…" at bounding box center [1497, 732] width 76 height 18
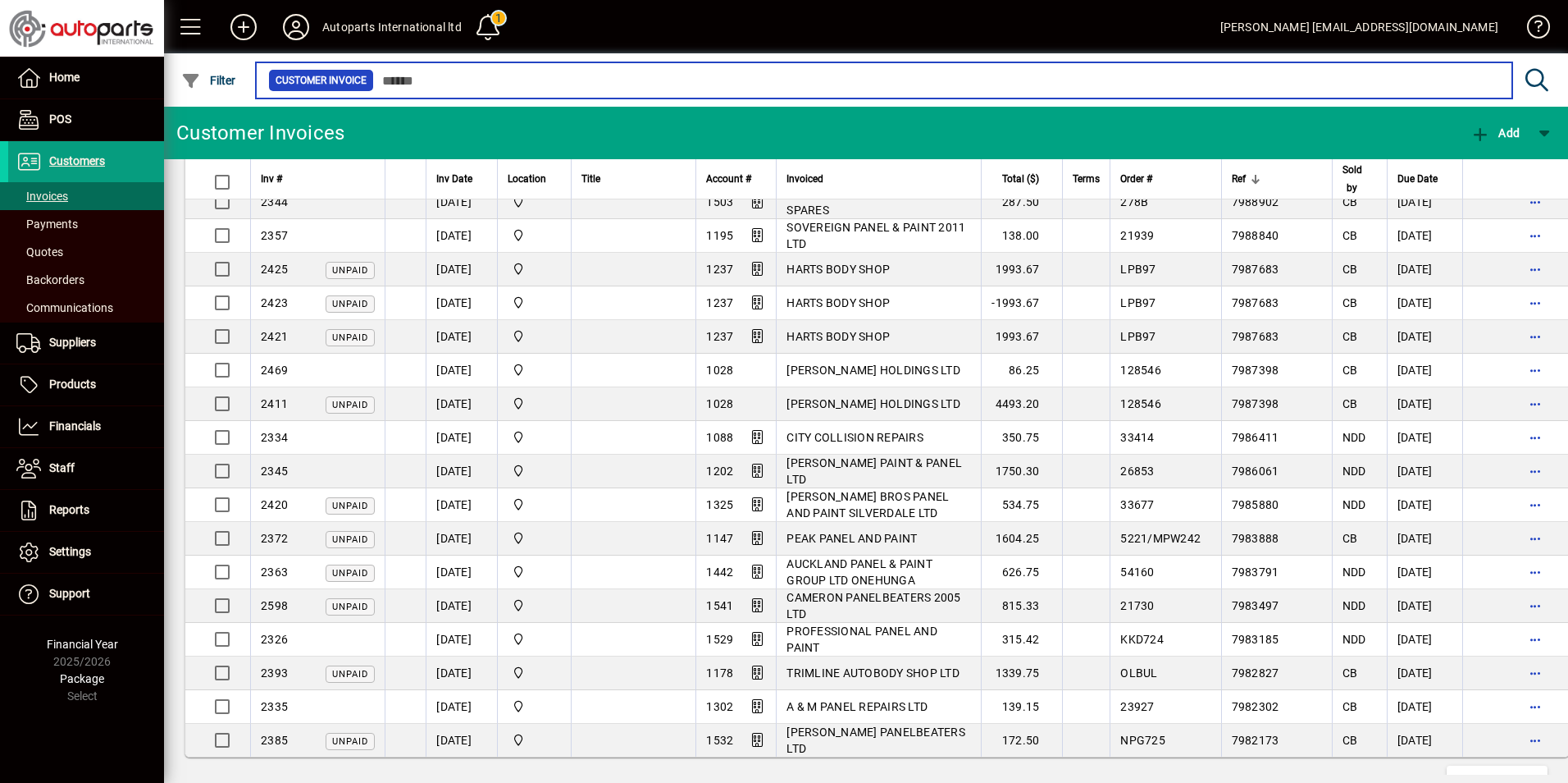
scroll to position [10099, 0]
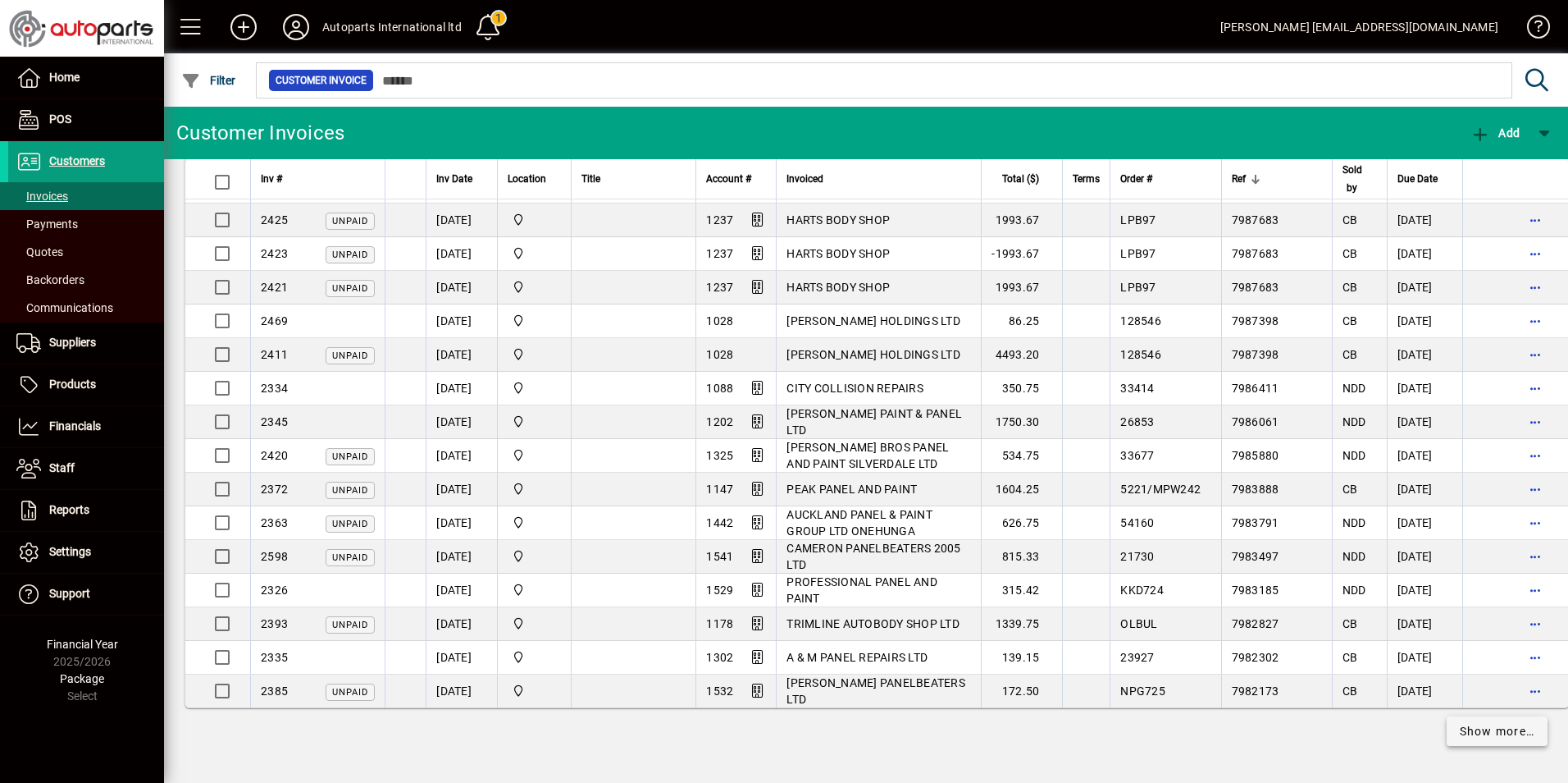
click at [1464, 728] on span "Show more…" at bounding box center [1497, 732] width 76 height 18
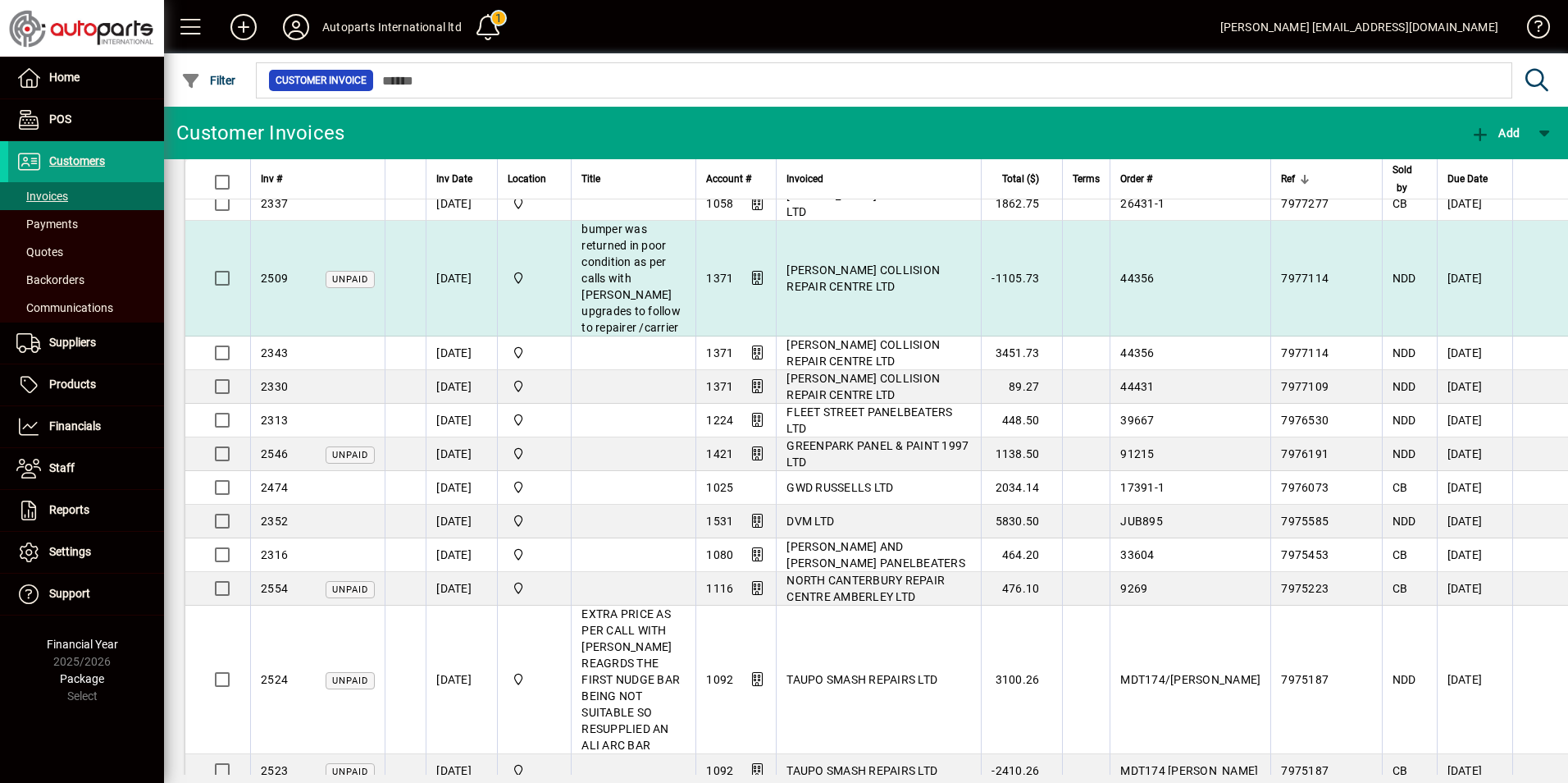
scroll to position [10674, 0]
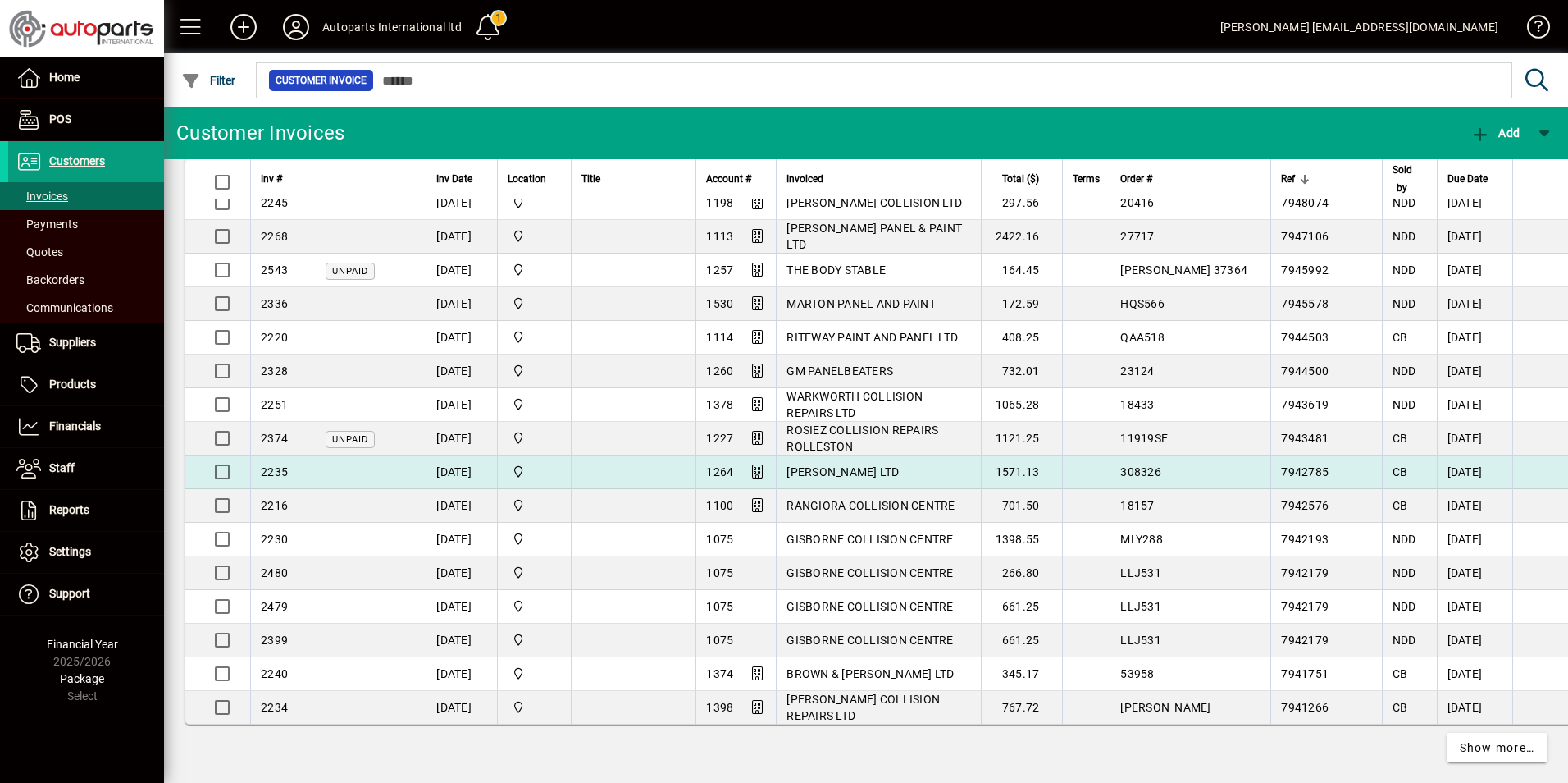
scroll to position [13726, 0]
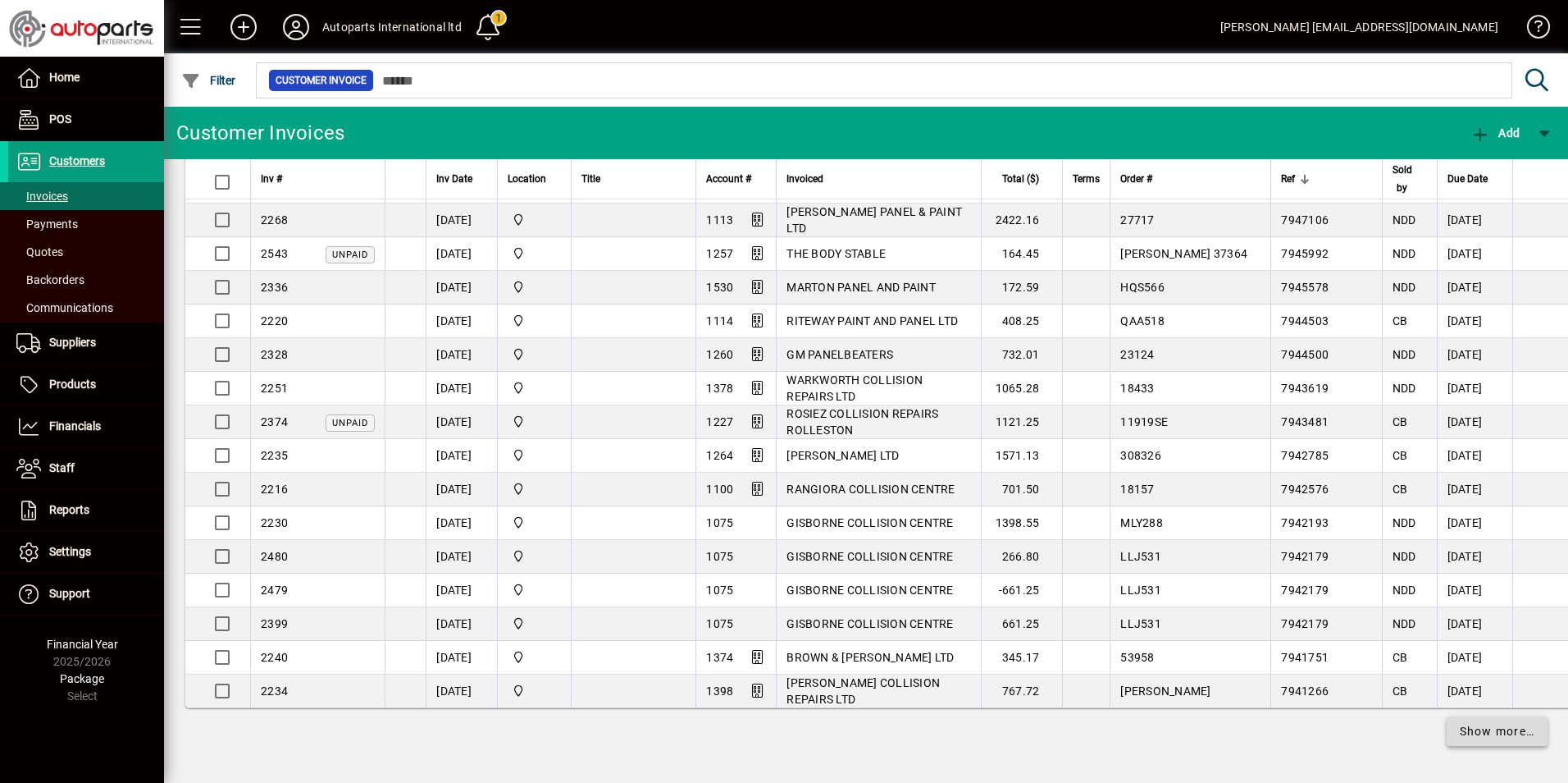
click at [1467, 740] on span "Show more…" at bounding box center [1497, 732] width 76 height 18
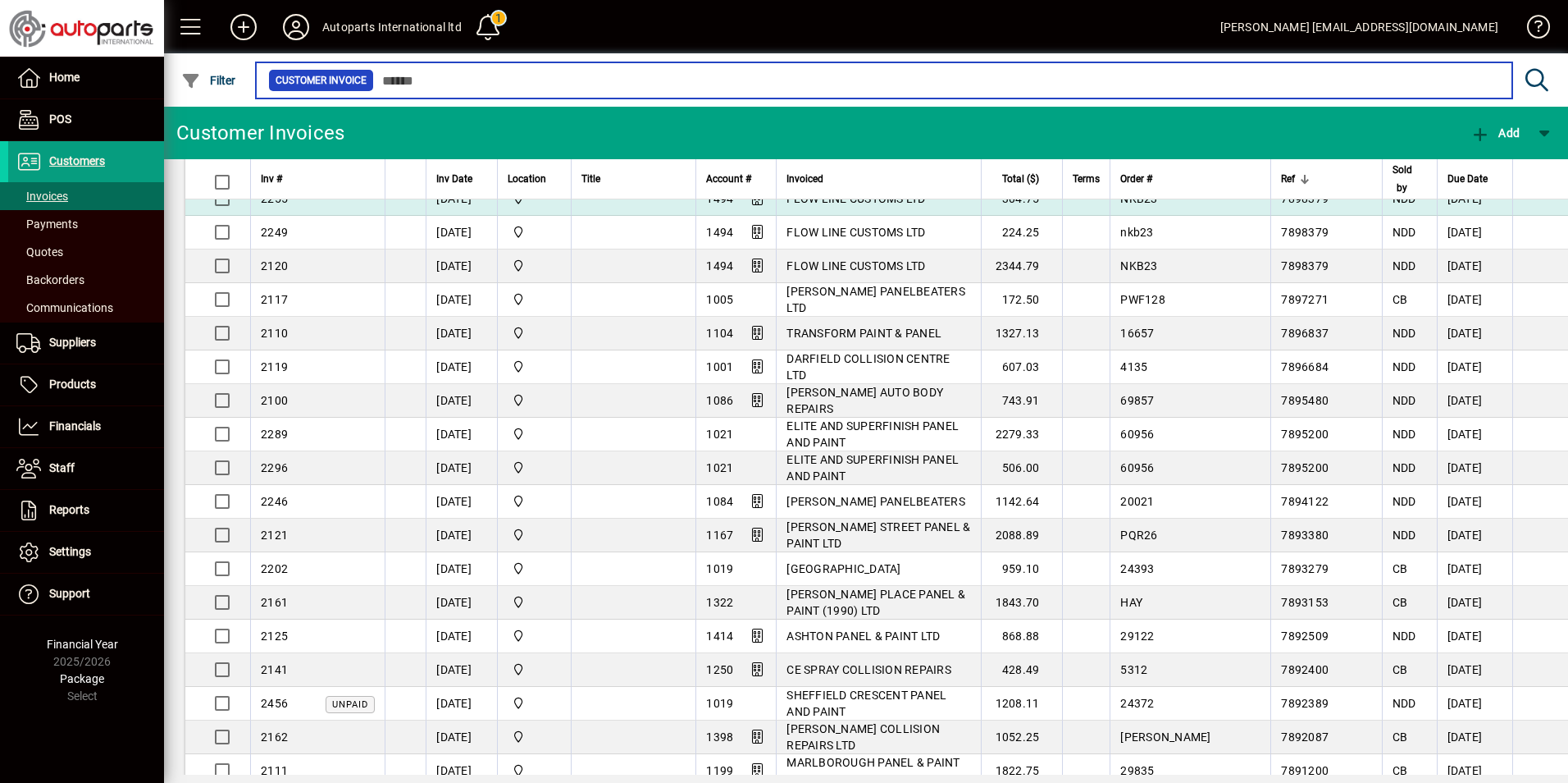
scroll to position [17124, 0]
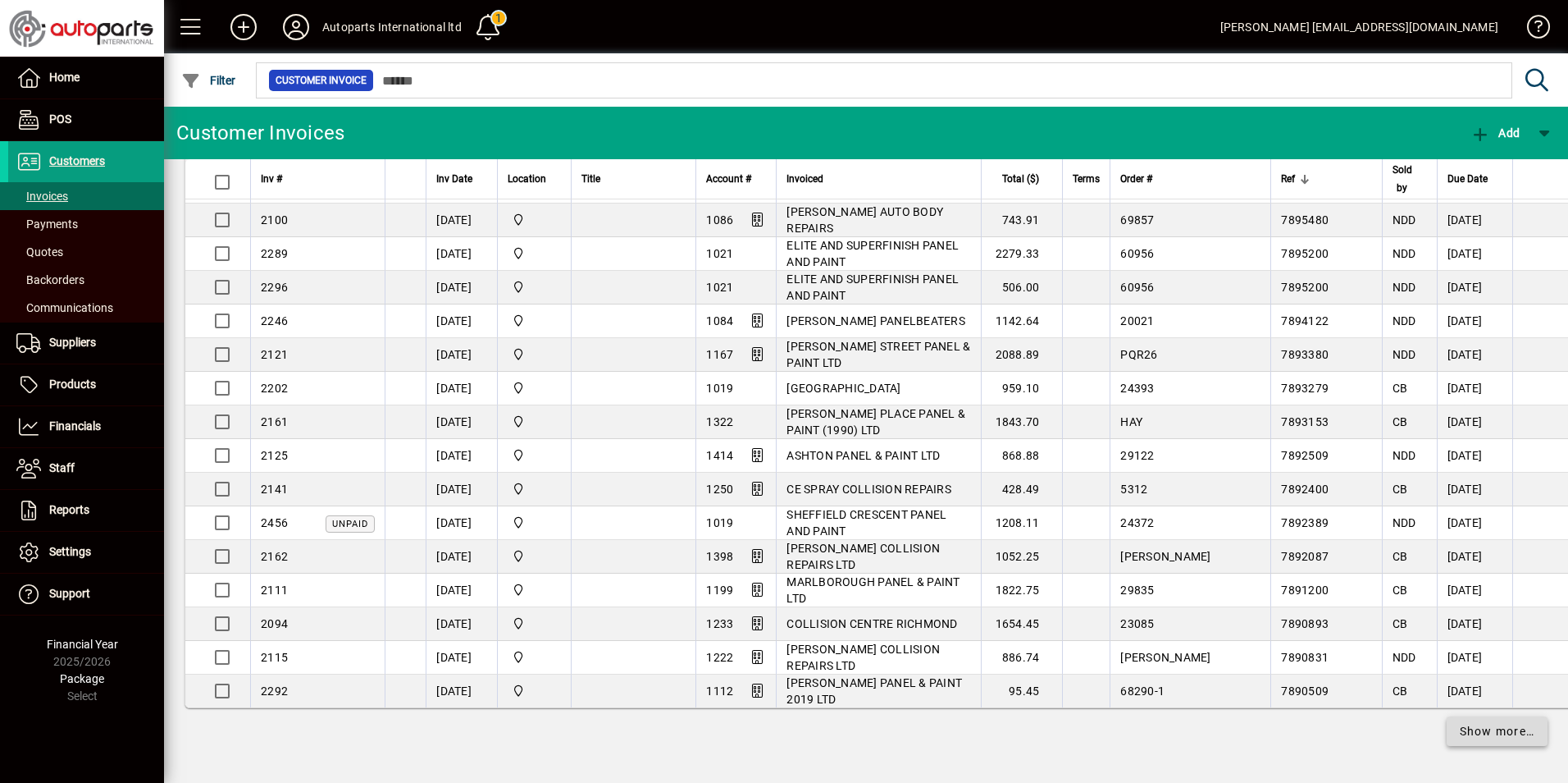
click at [1501, 734] on span "Show more…" at bounding box center [1497, 732] width 76 height 18
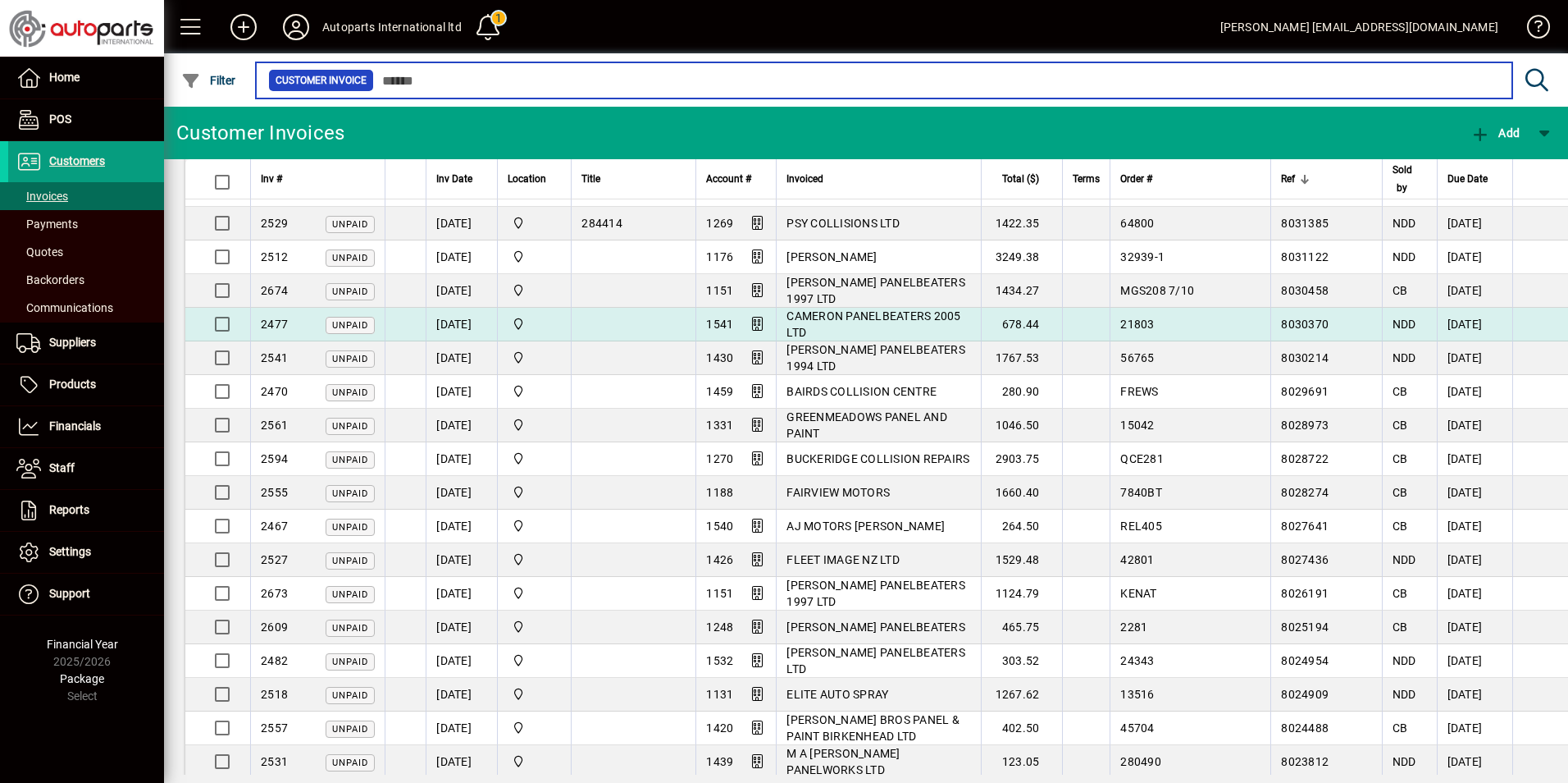
scroll to position [5965, 0]
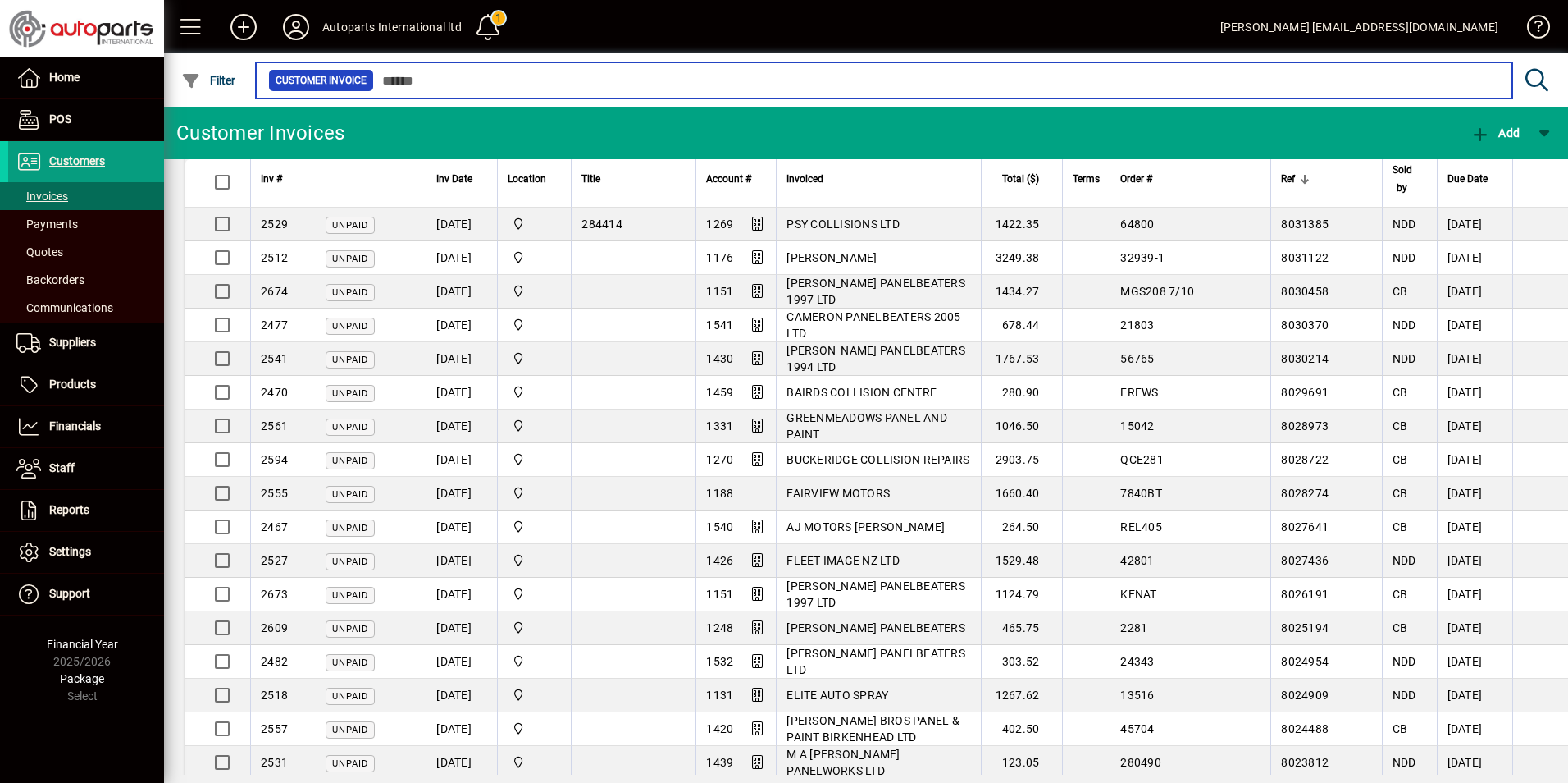
click at [427, 82] on input "text" at bounding box center [936, 80] width 1126 height 23
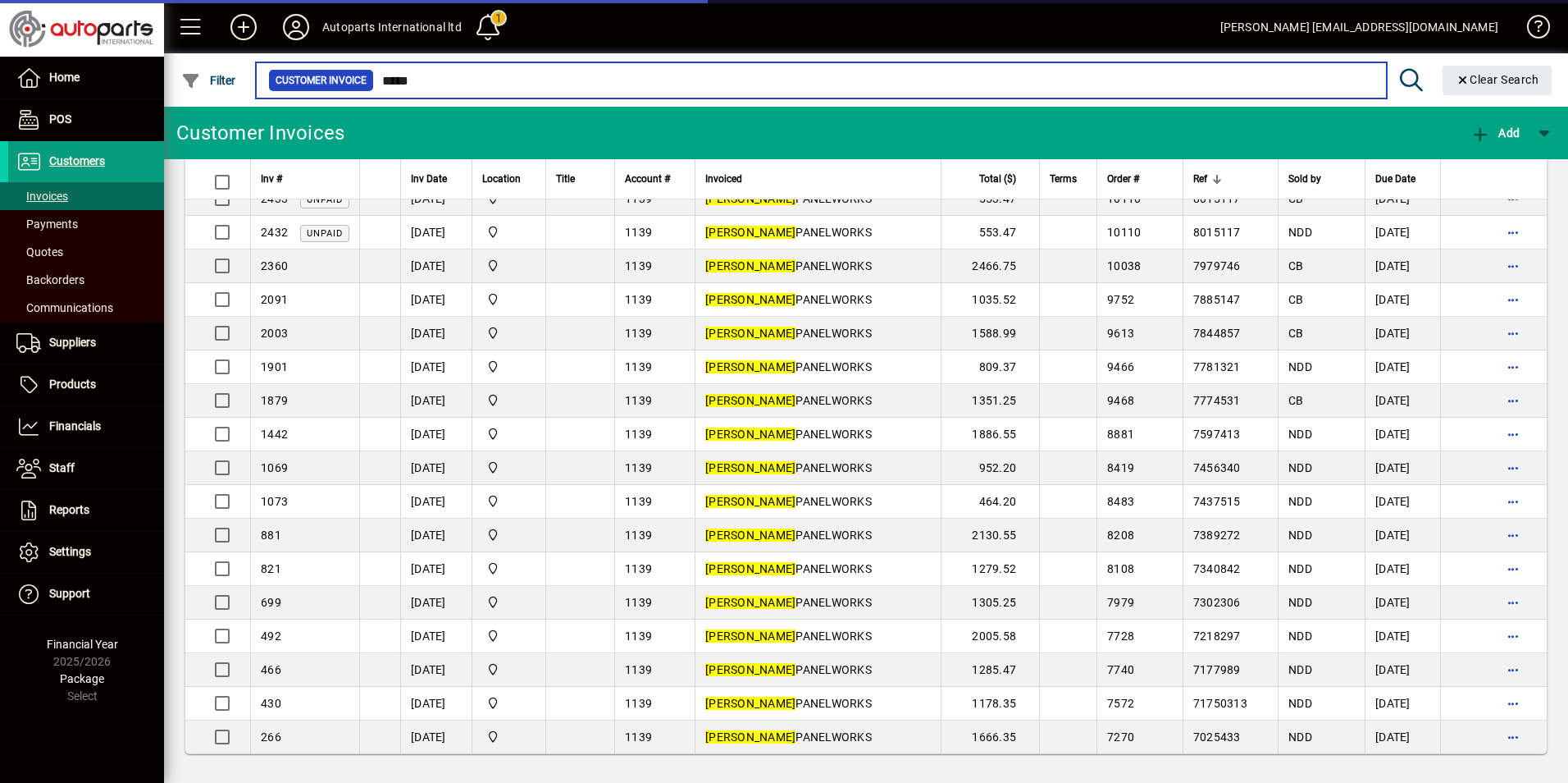
scroll to position [140, 0]
type input "*****"
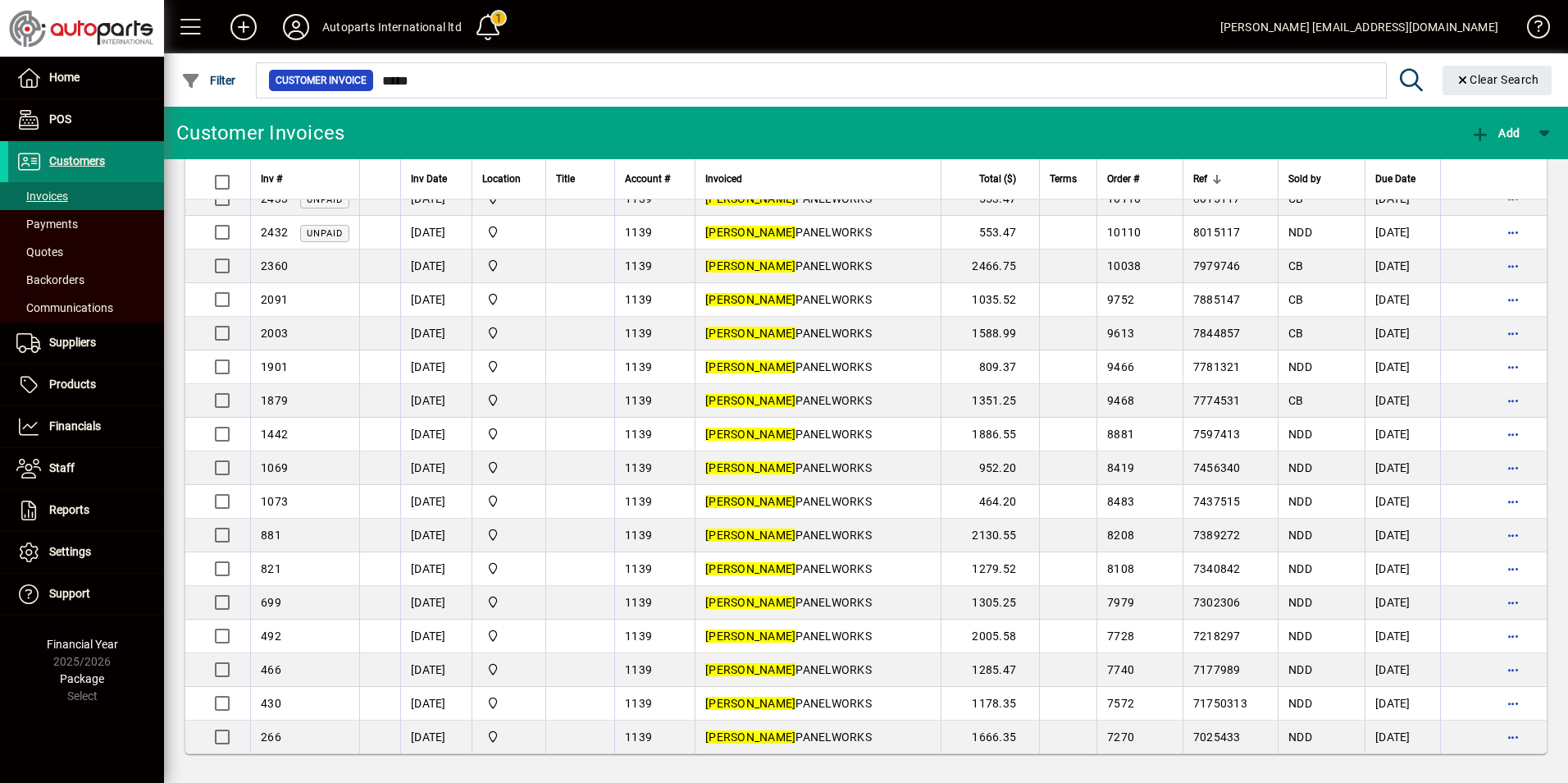
click at [92, 160] on span "Customers" at bounding box center [77, 160] width 56 height 13
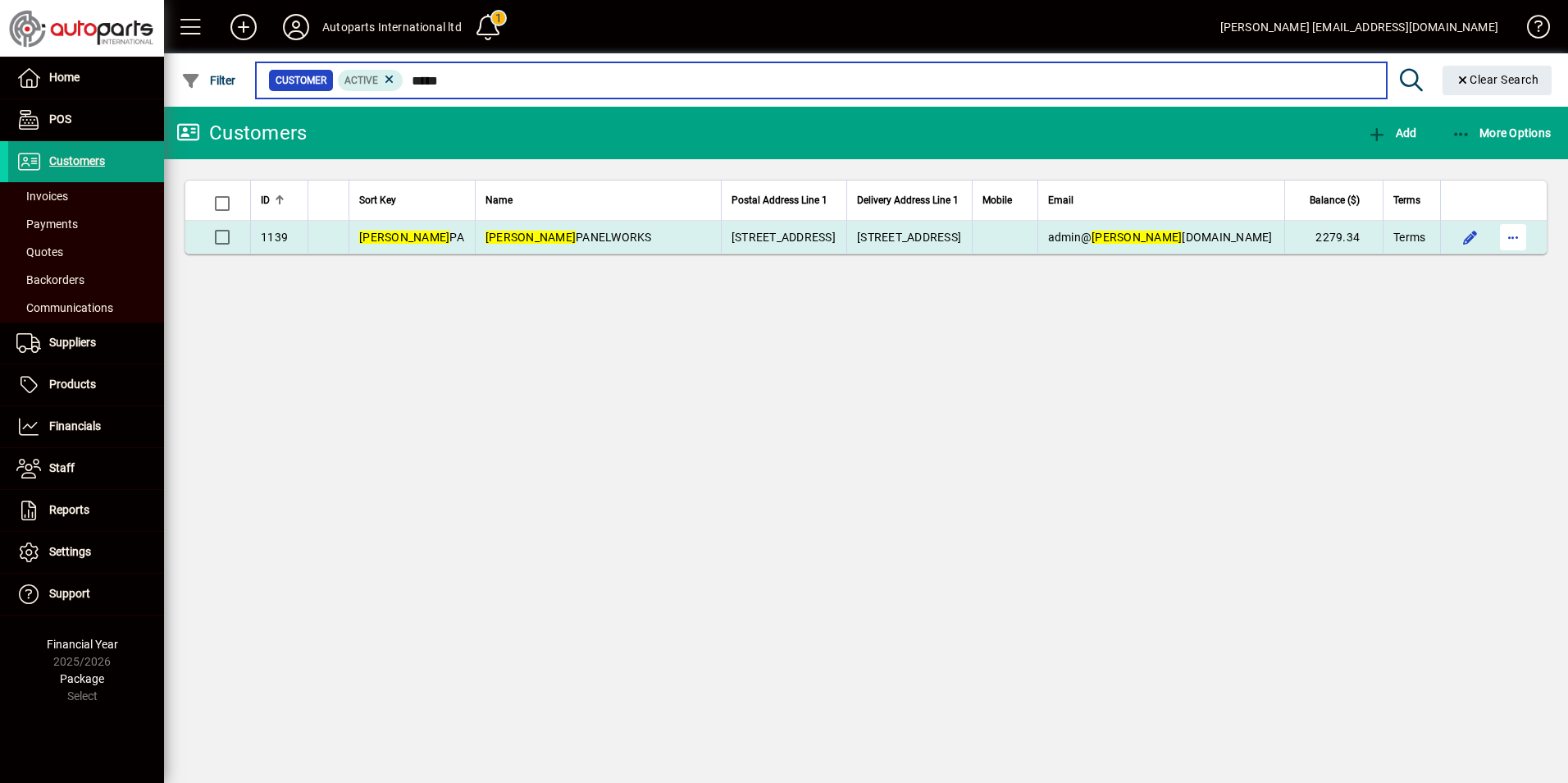
type input "*****"
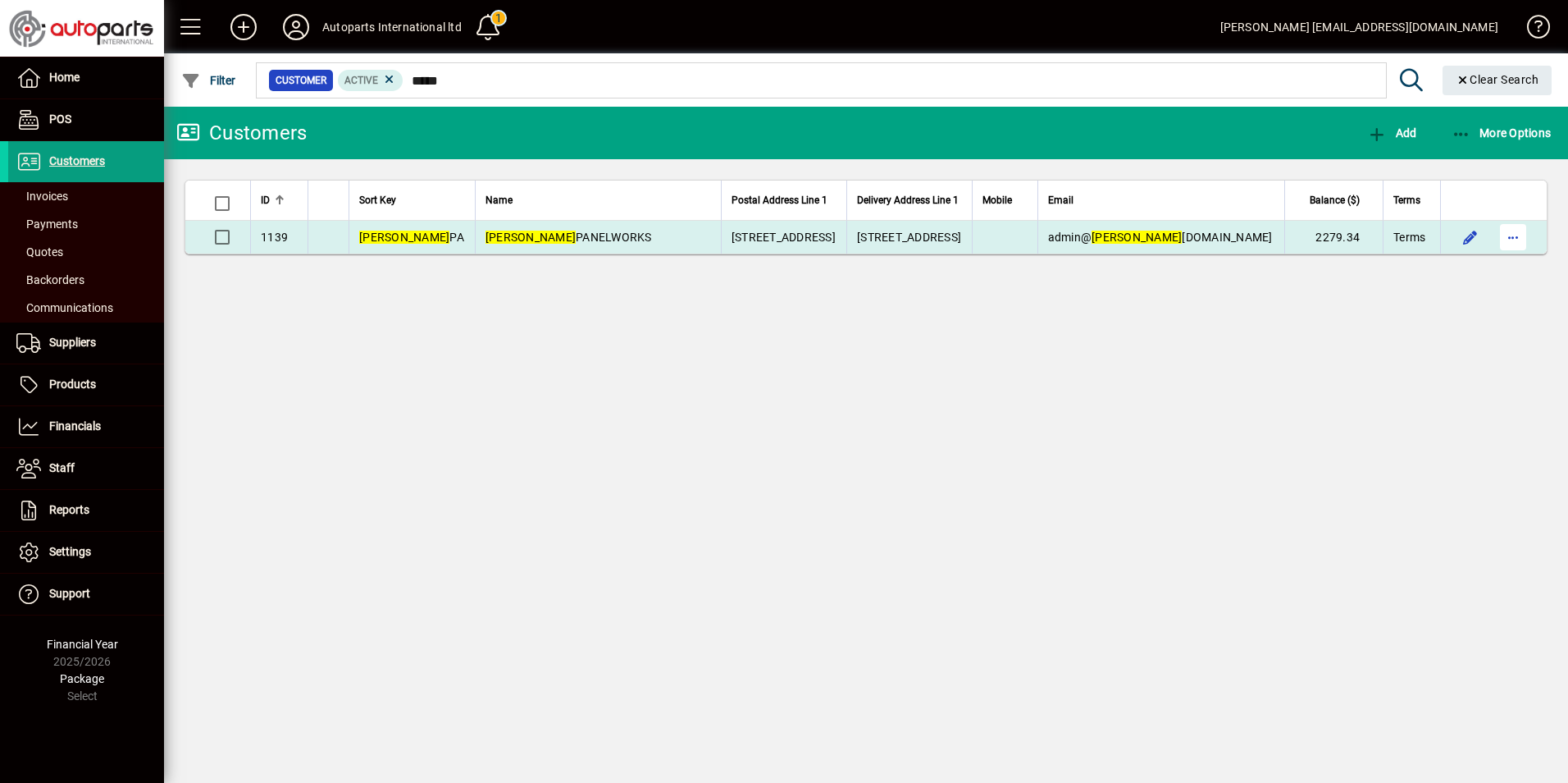
click at [1506, 231] on span "button" at bounding box center [1513, 237] width 39 height 39
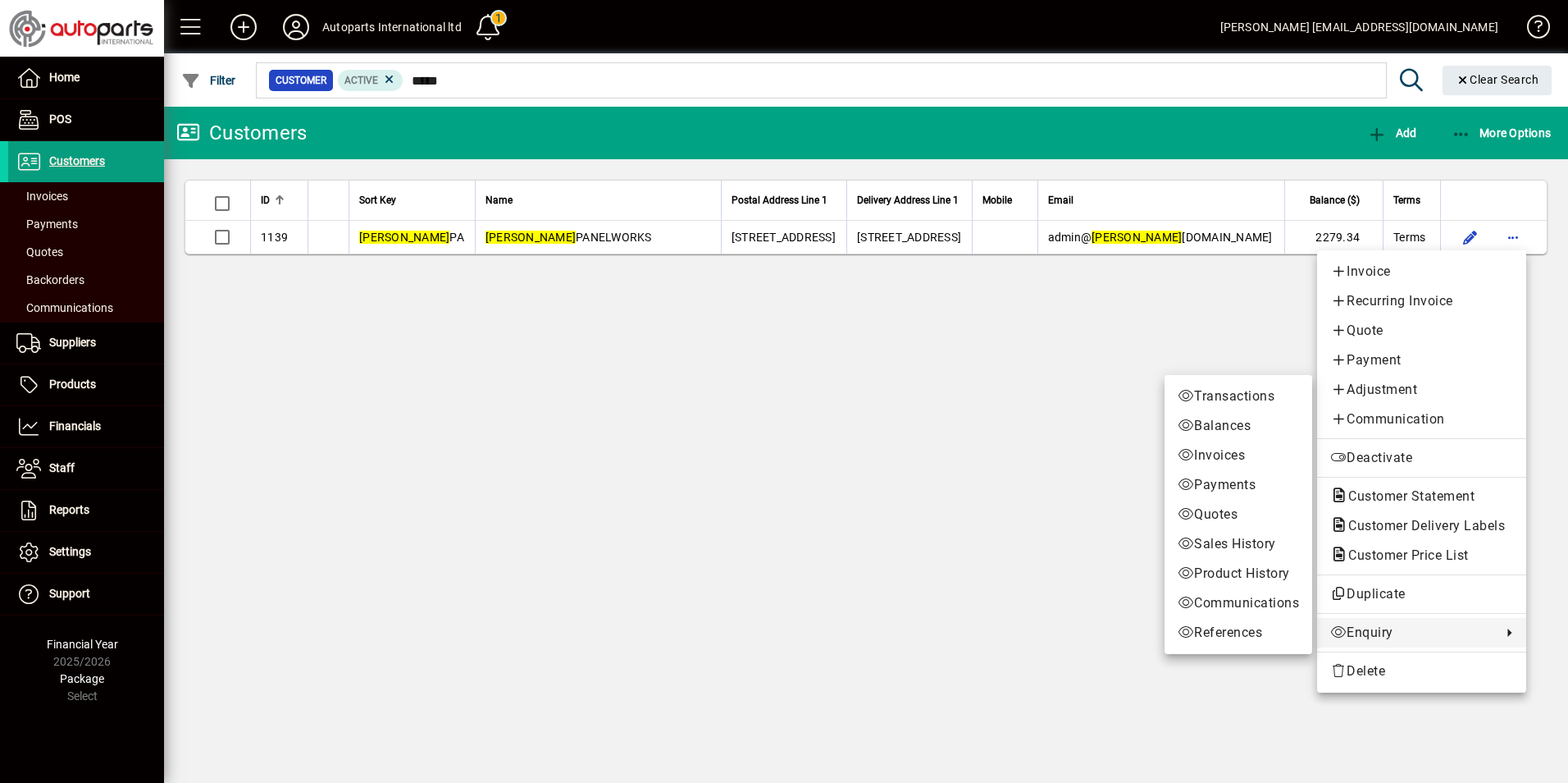
click at [1410, 633] on span "Enquiry" at bounding box center [1412, 632] width 163 height 20
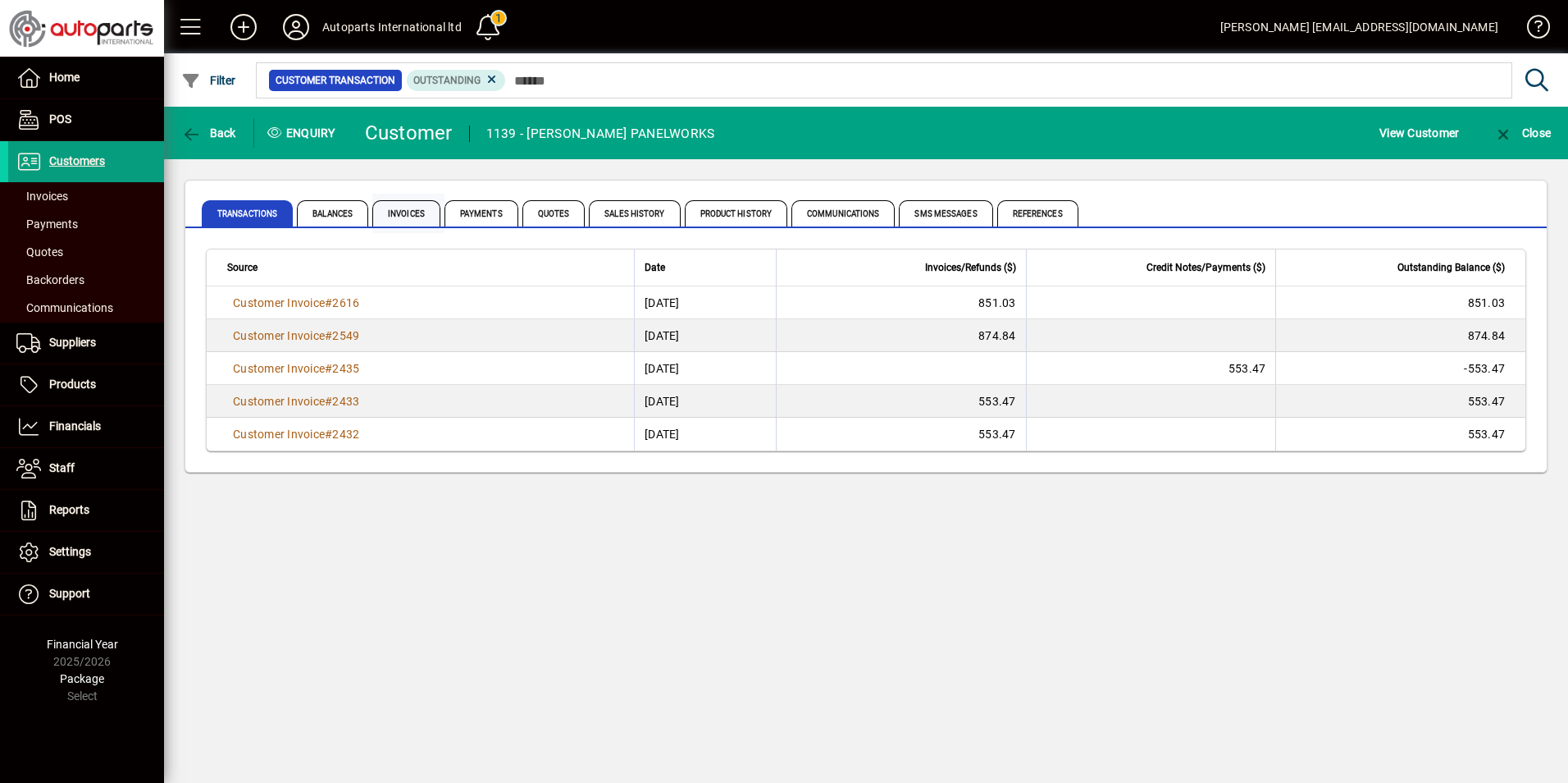
click at [418, 214] on span "Invoices" at bounding box center [406, 213] width 68 height 27
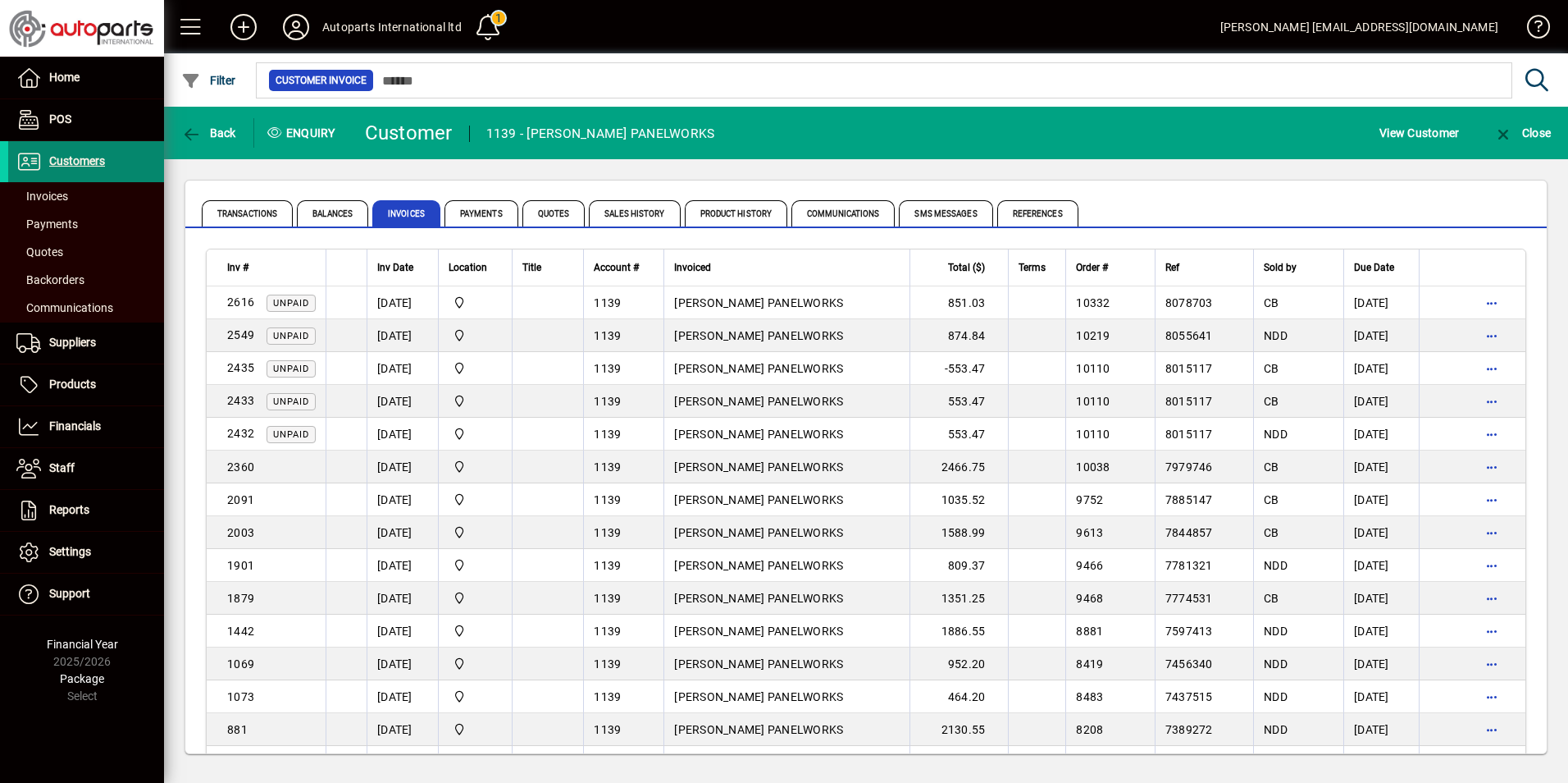
click at [87, 156] on span "Customers" at bounding box center [77, 160] width 56 height 13
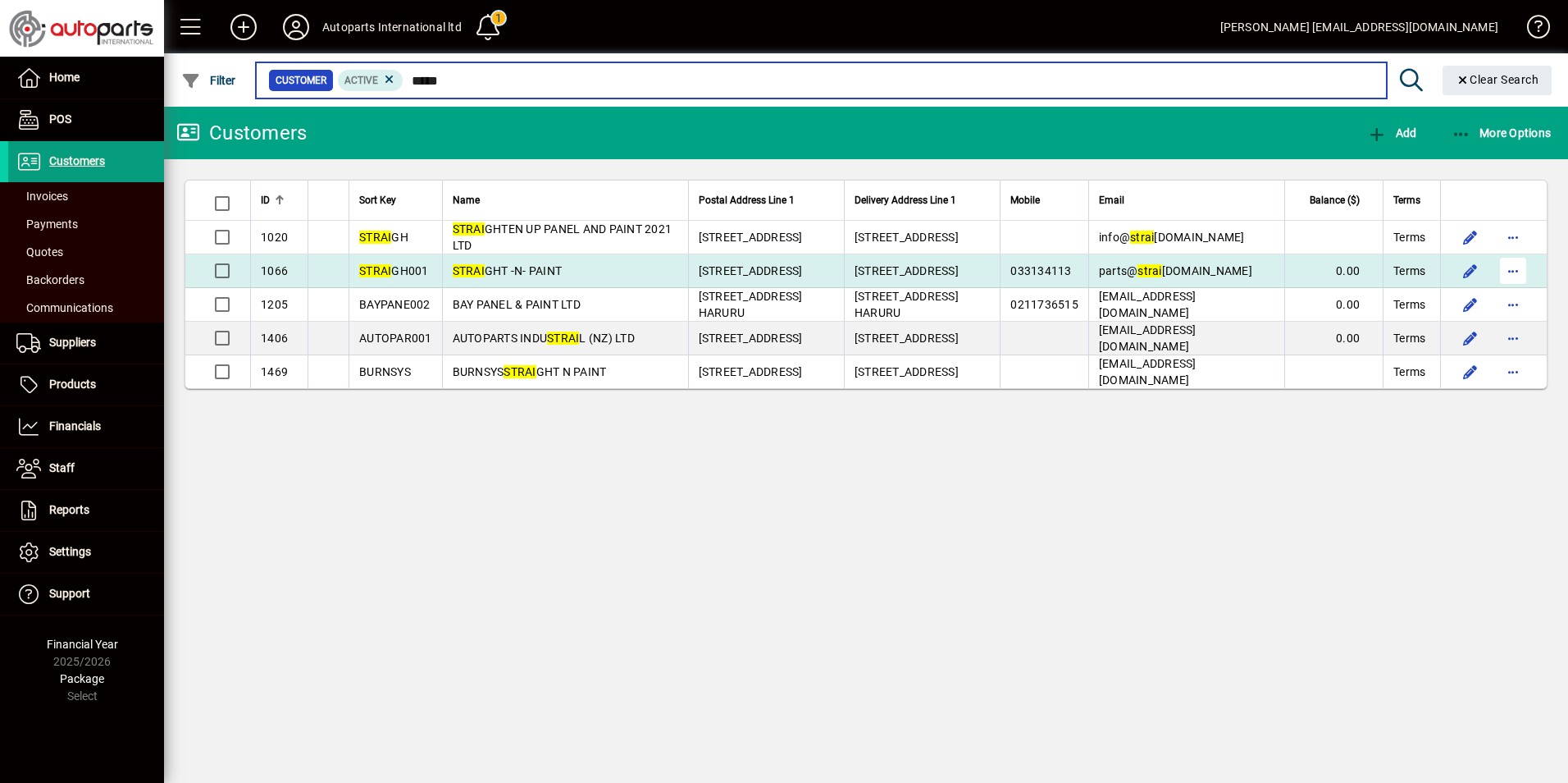
type input "*****"
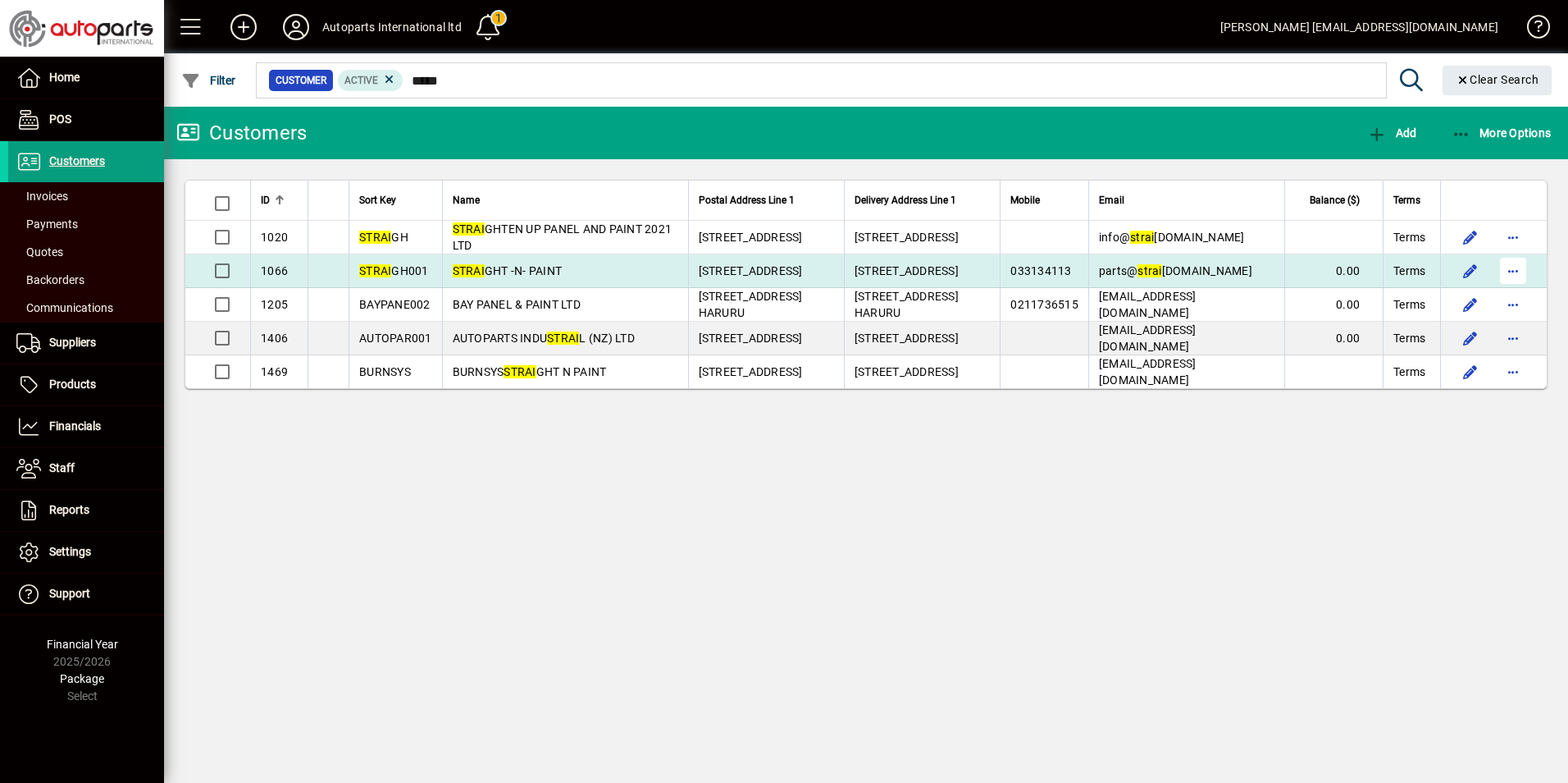
click at [1514, 271] on span "button" at bounding box center [1513, 271] width 39 height 39
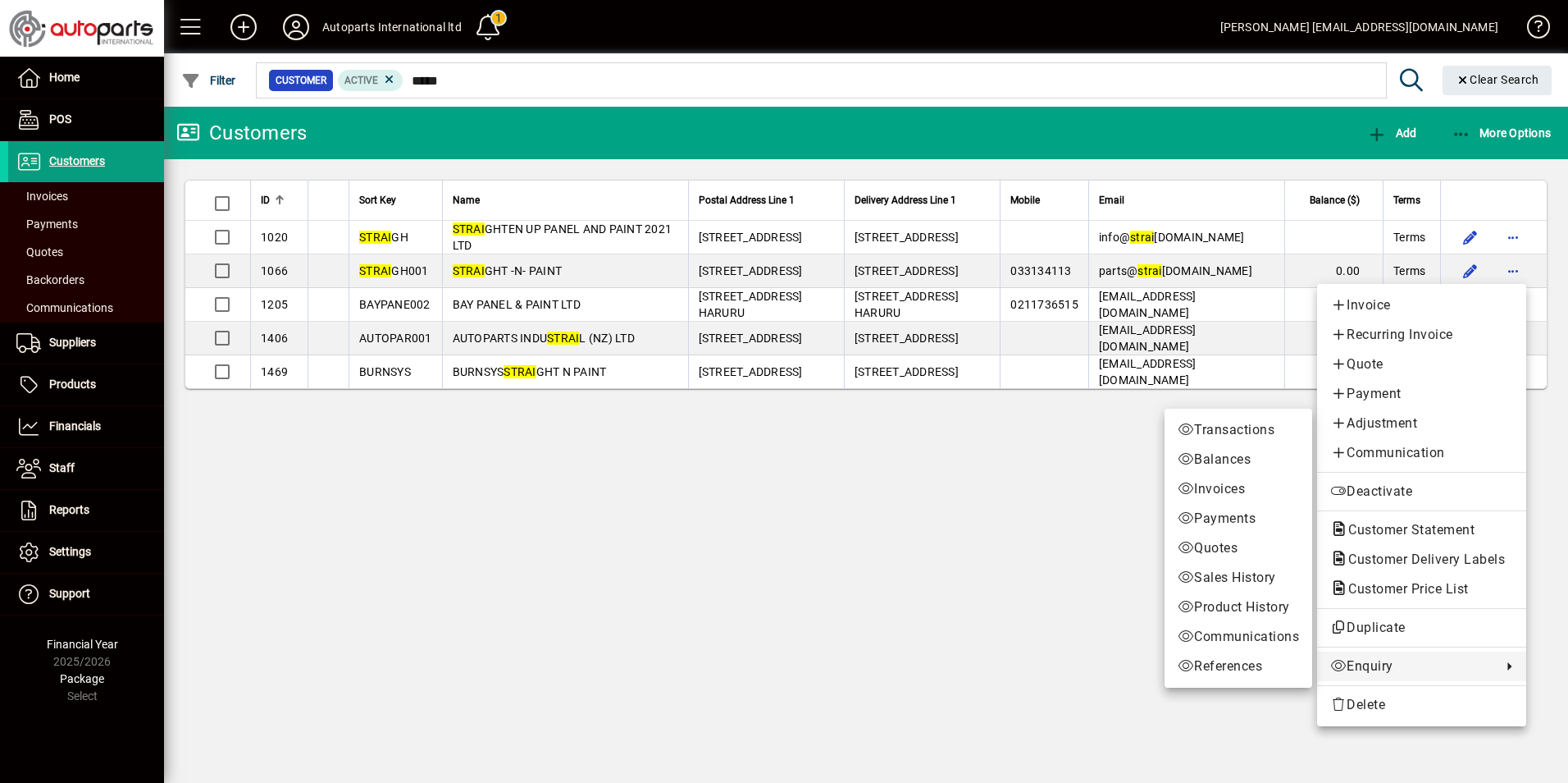
click at [1362, 671] on span "Enquiry" at bounding box center [1412, 666] width 163 height 20
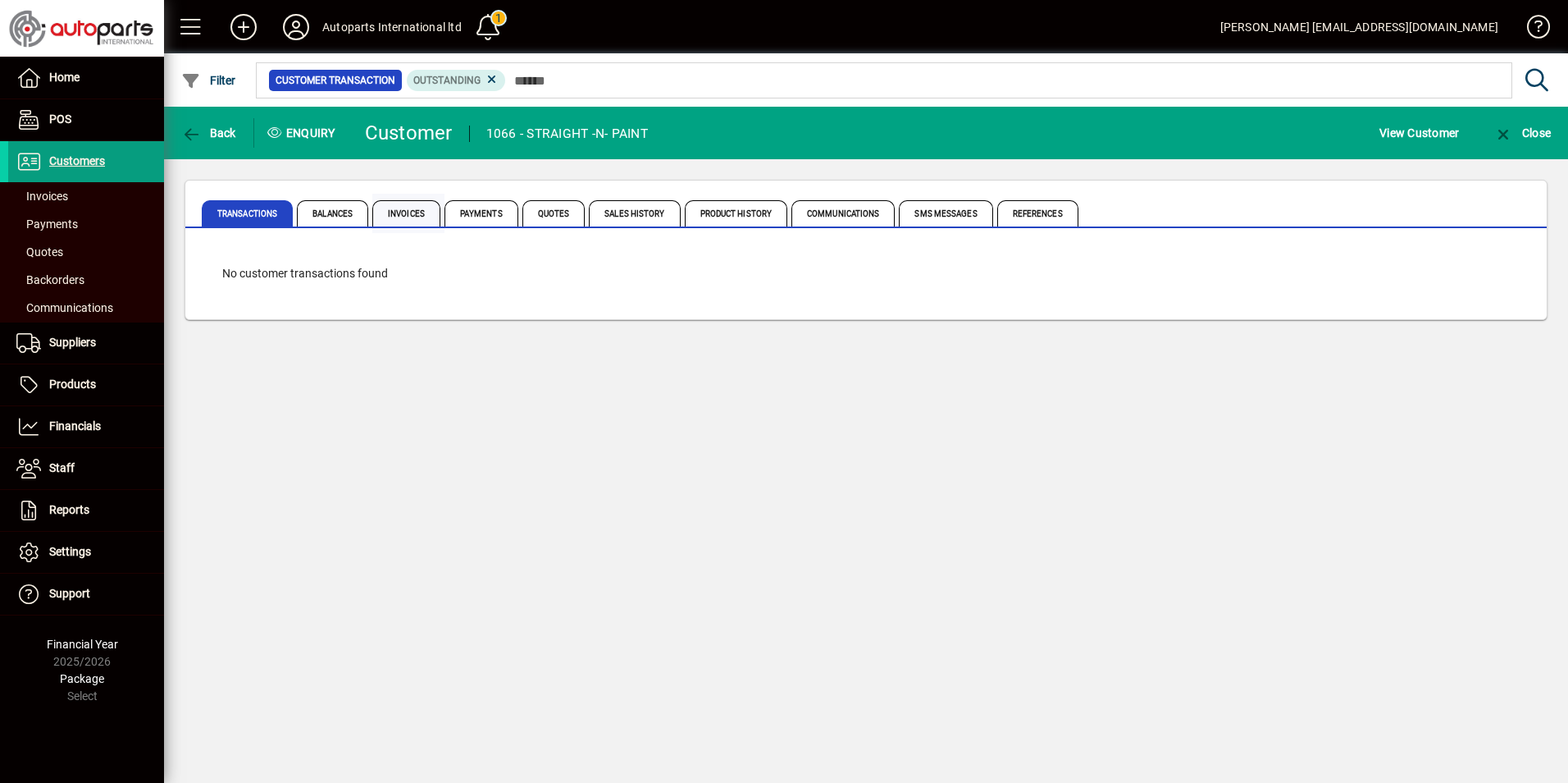
click at [426, 212] on span "Invoices" at bounding box center [406, 213] width 68 height 27
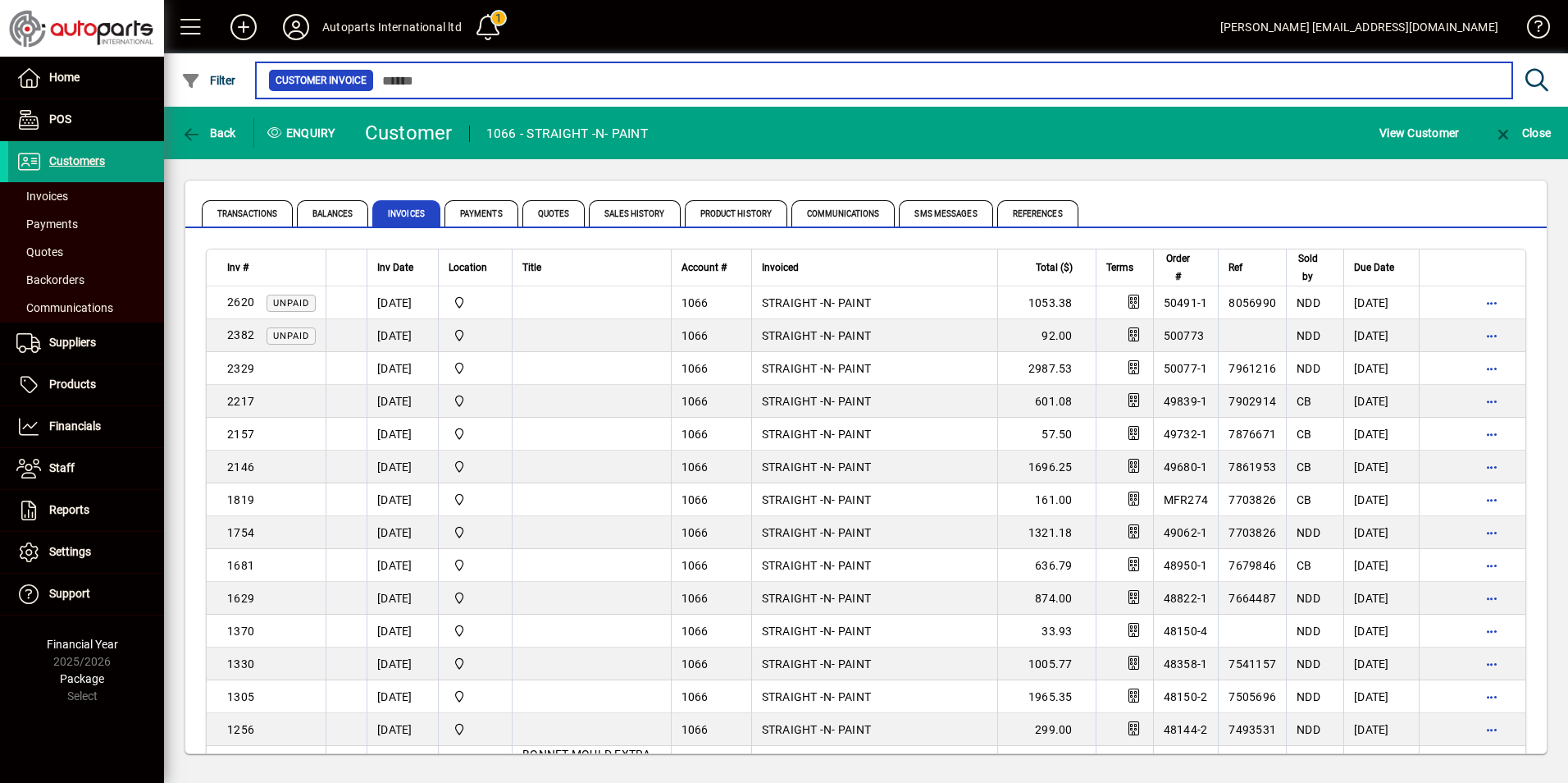
click at [1132, 76] on input "text" at bounding box center [936, 80] width 1126 height 23
click at [585, 84] on input "text" at bounding box center [936, 80] width 1126 height 23
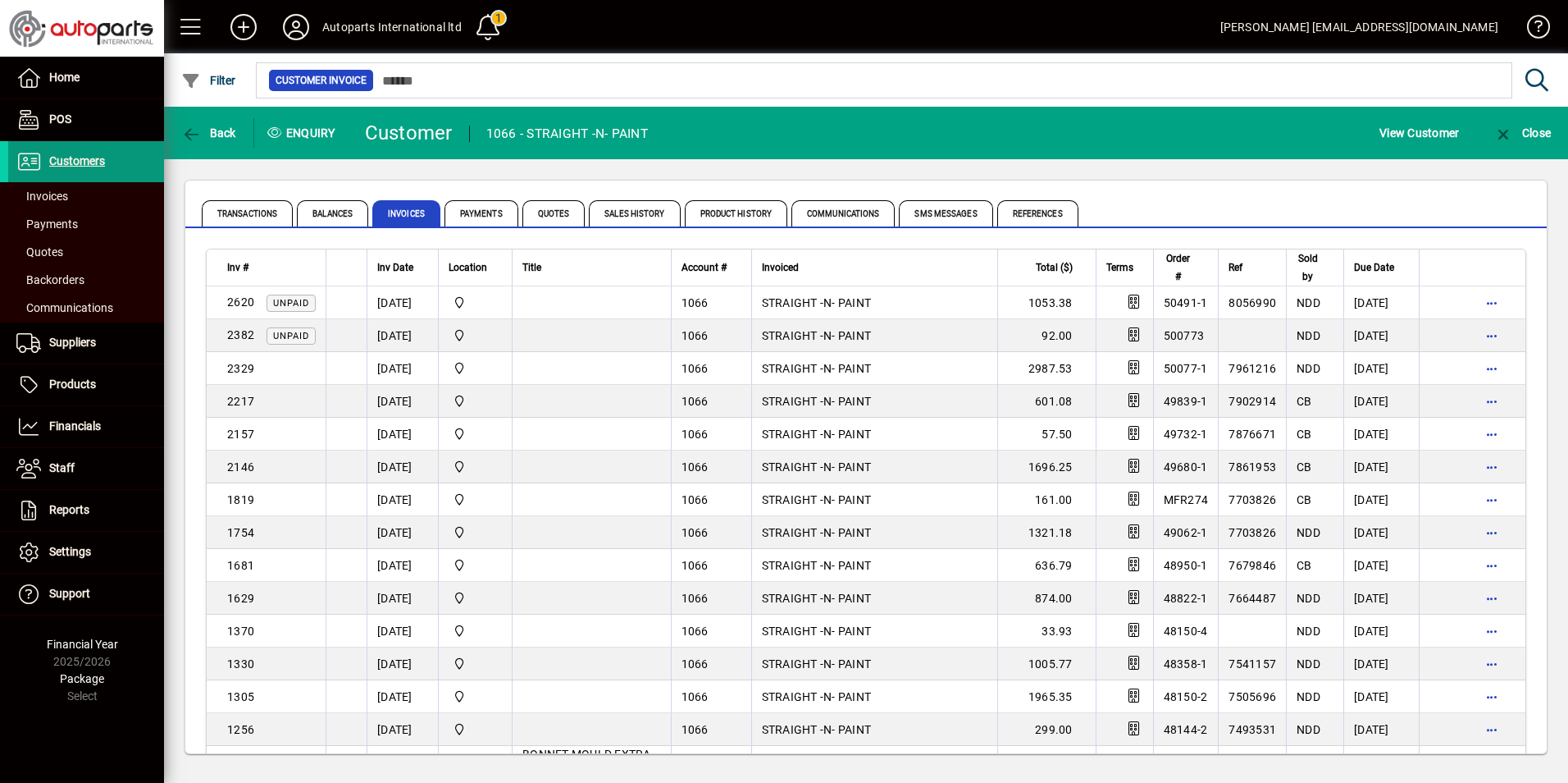
click at [75, 162] on span "Customers" at bounding box center [77, 160] width 56 height 13
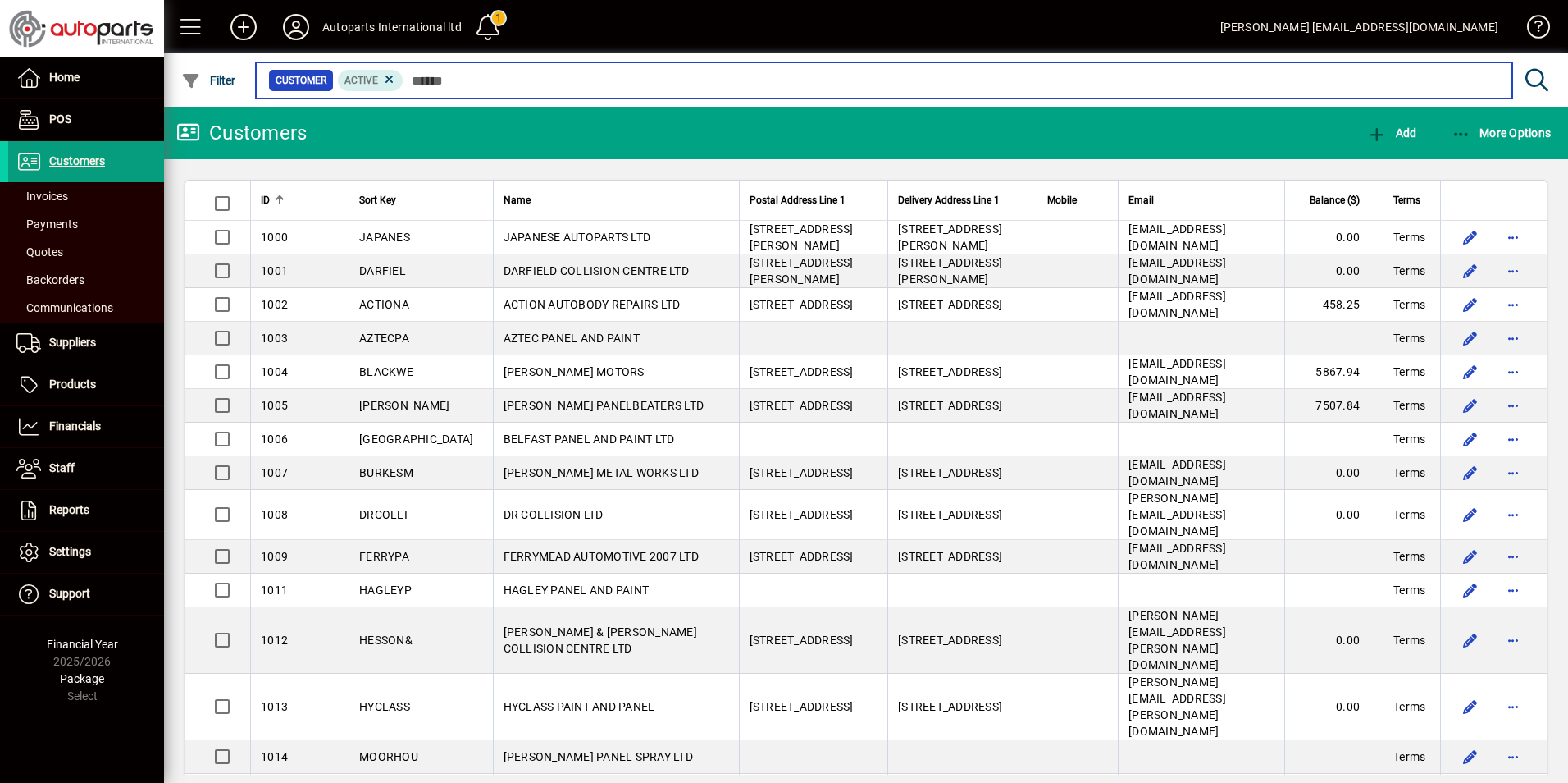
type input "*"
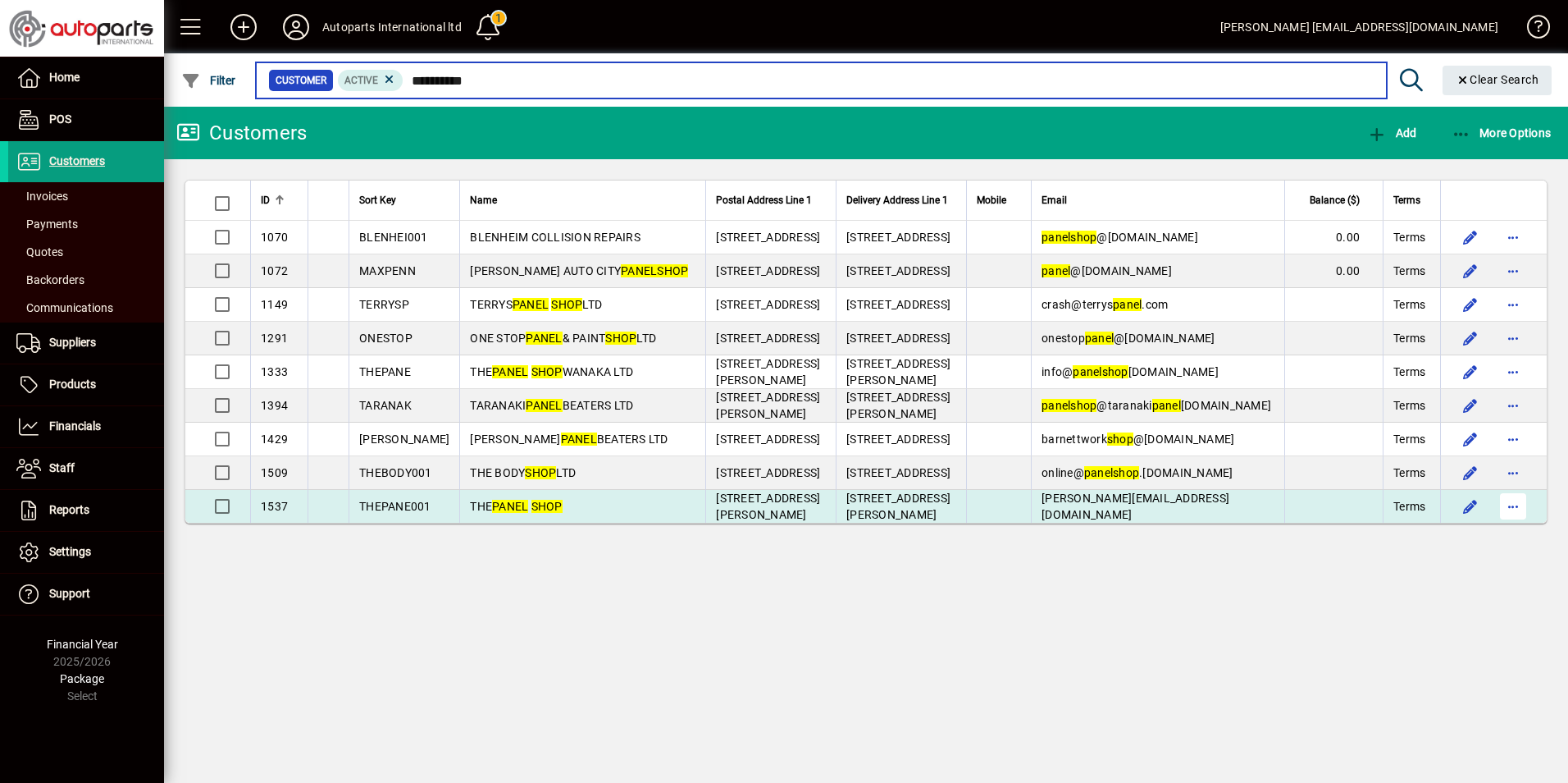
type input "**********"
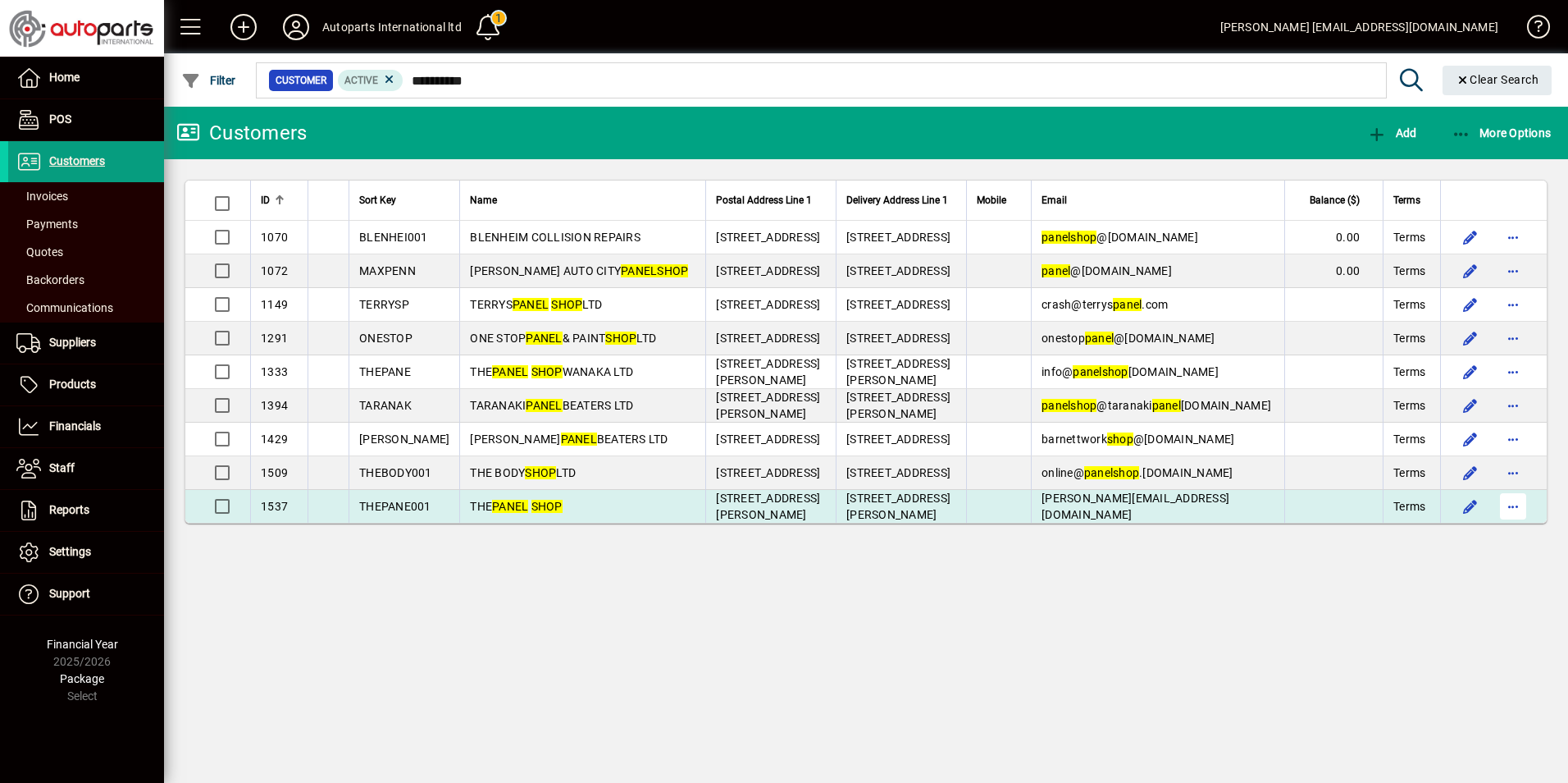
click at [1520, 503] on span "button" at bounding box center [1513, 507] width 39 height 39
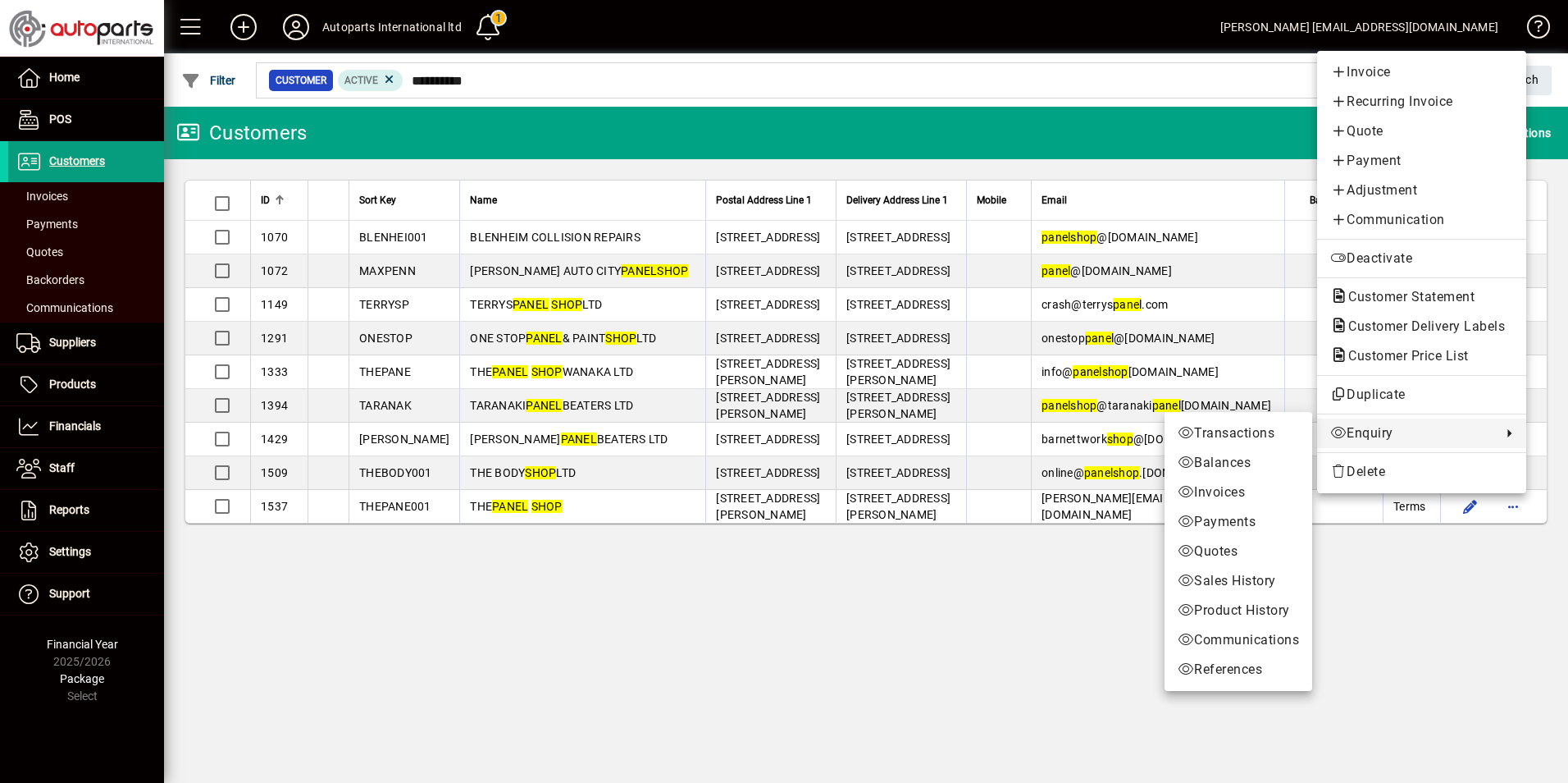
click at [1378, 430] on span "Enquiry" at bounding box center [1412, 433] width 163 height 20
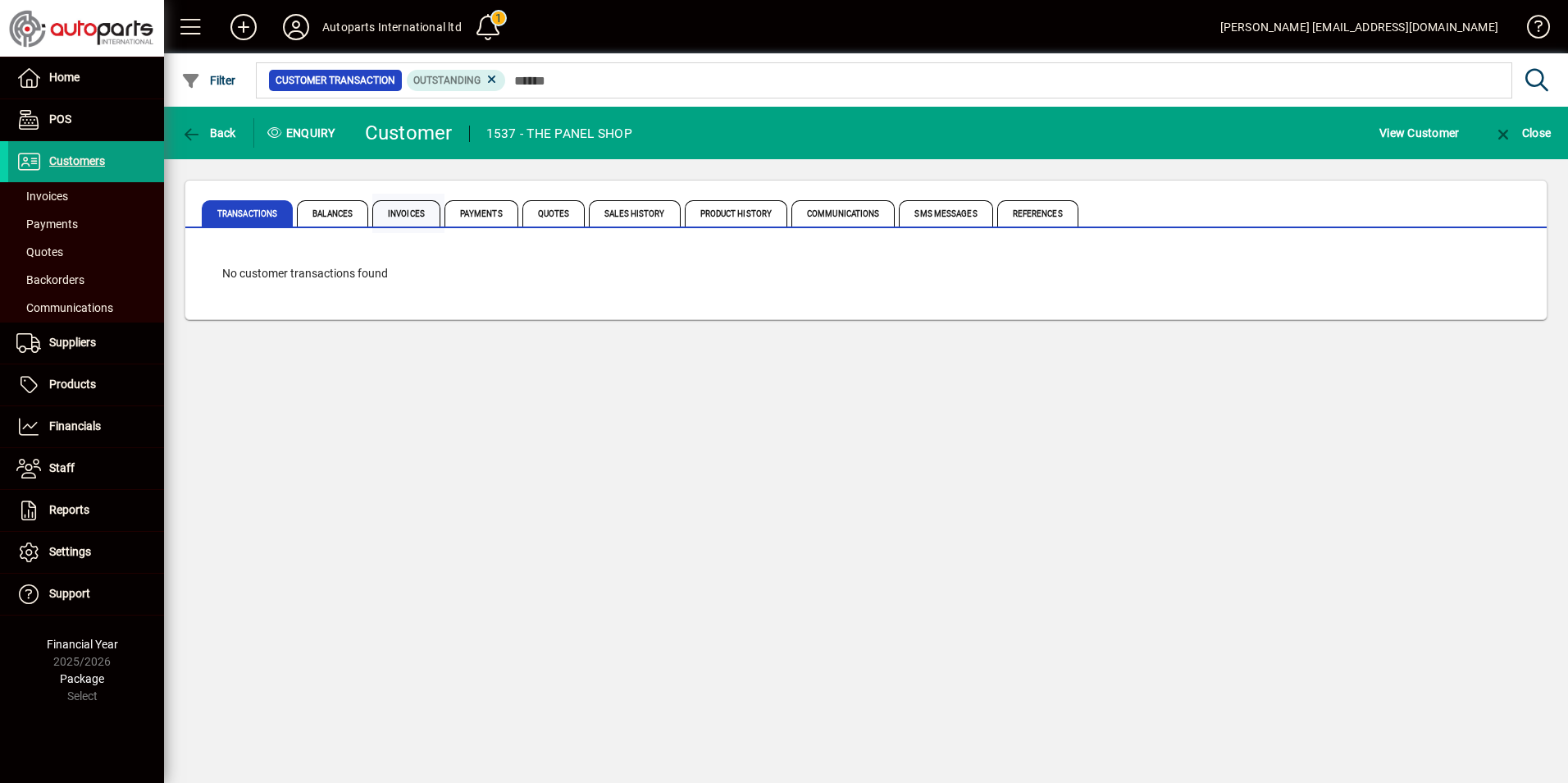
click at [413, 212] on span "Invoices" at bounding box center [406, 213] width 68 height 27
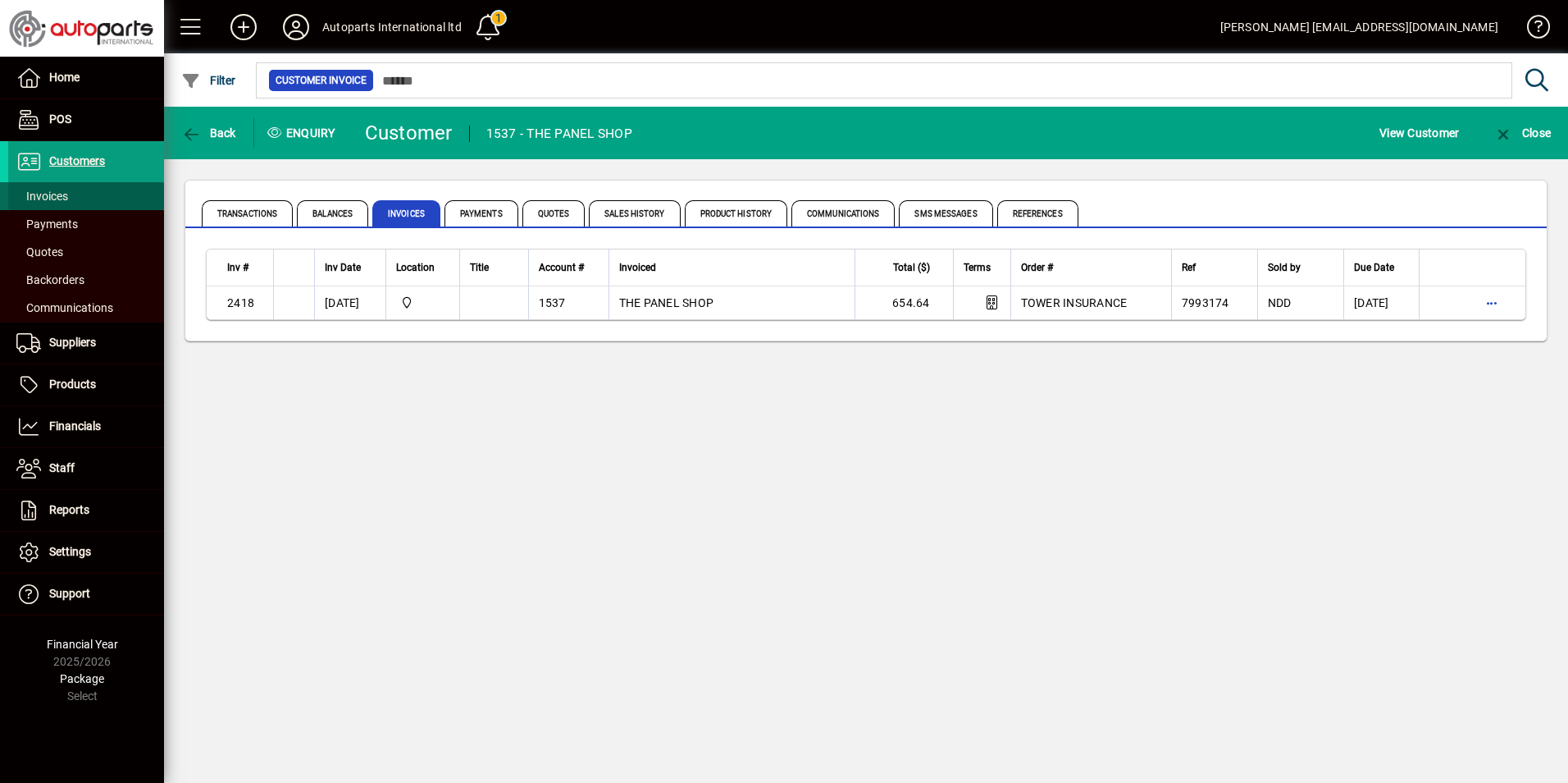
click at [56, 200] on span "Invoices" at bounding box center [42, 196] width 52 height 13
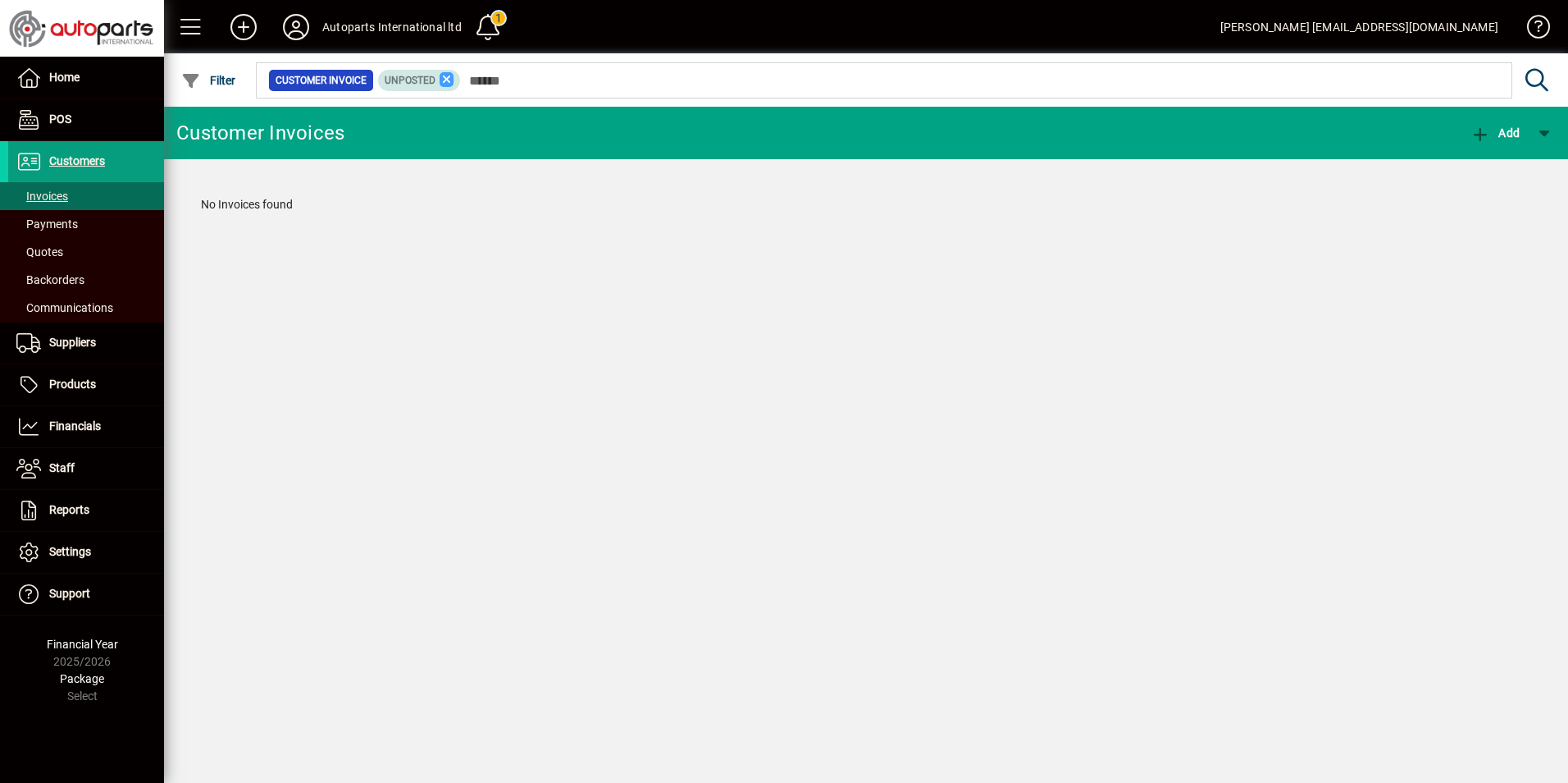
click at [441, 83] on icon at bounding box center [446, 79] width 15 height 15
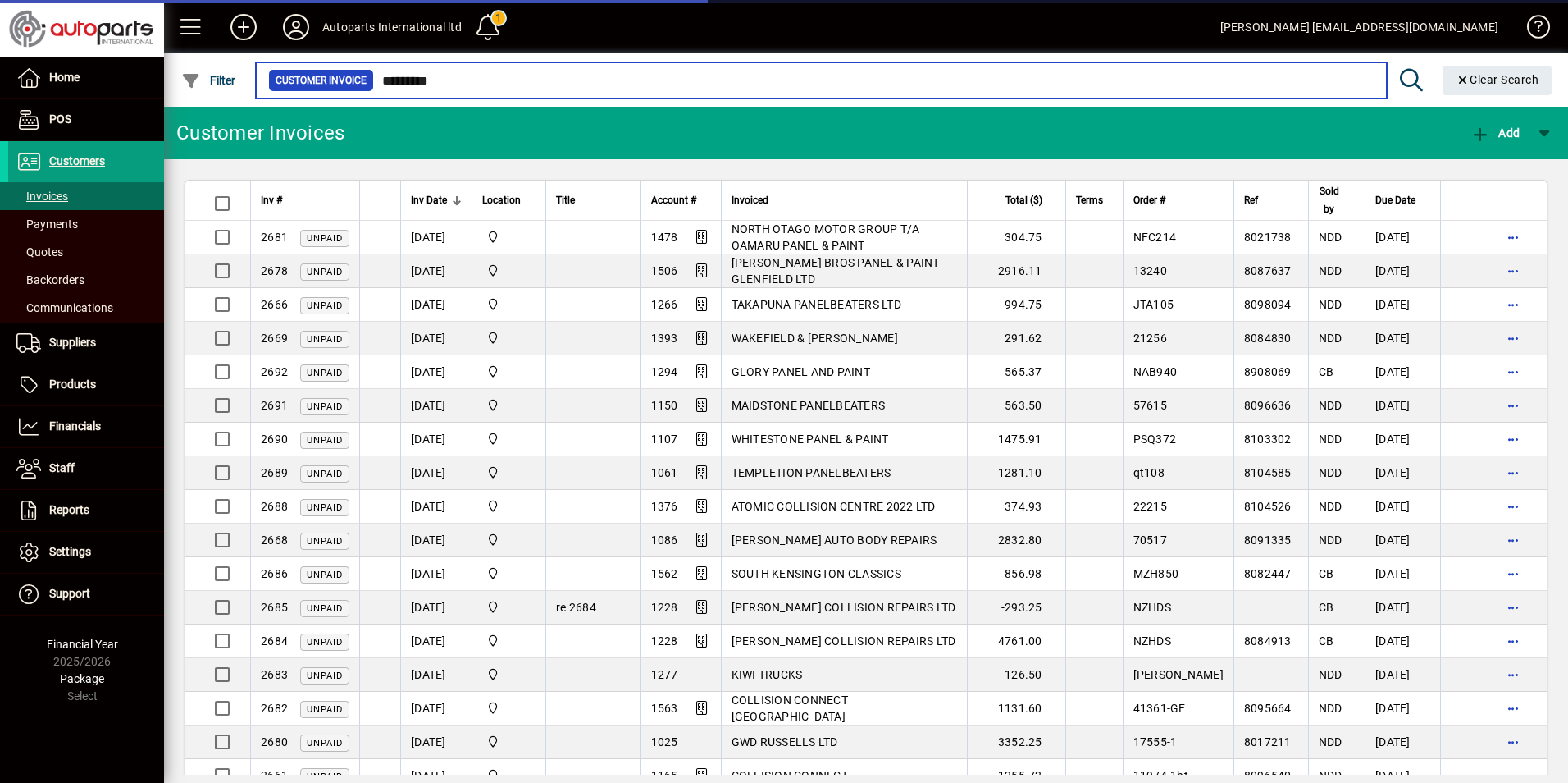
type input "**********"
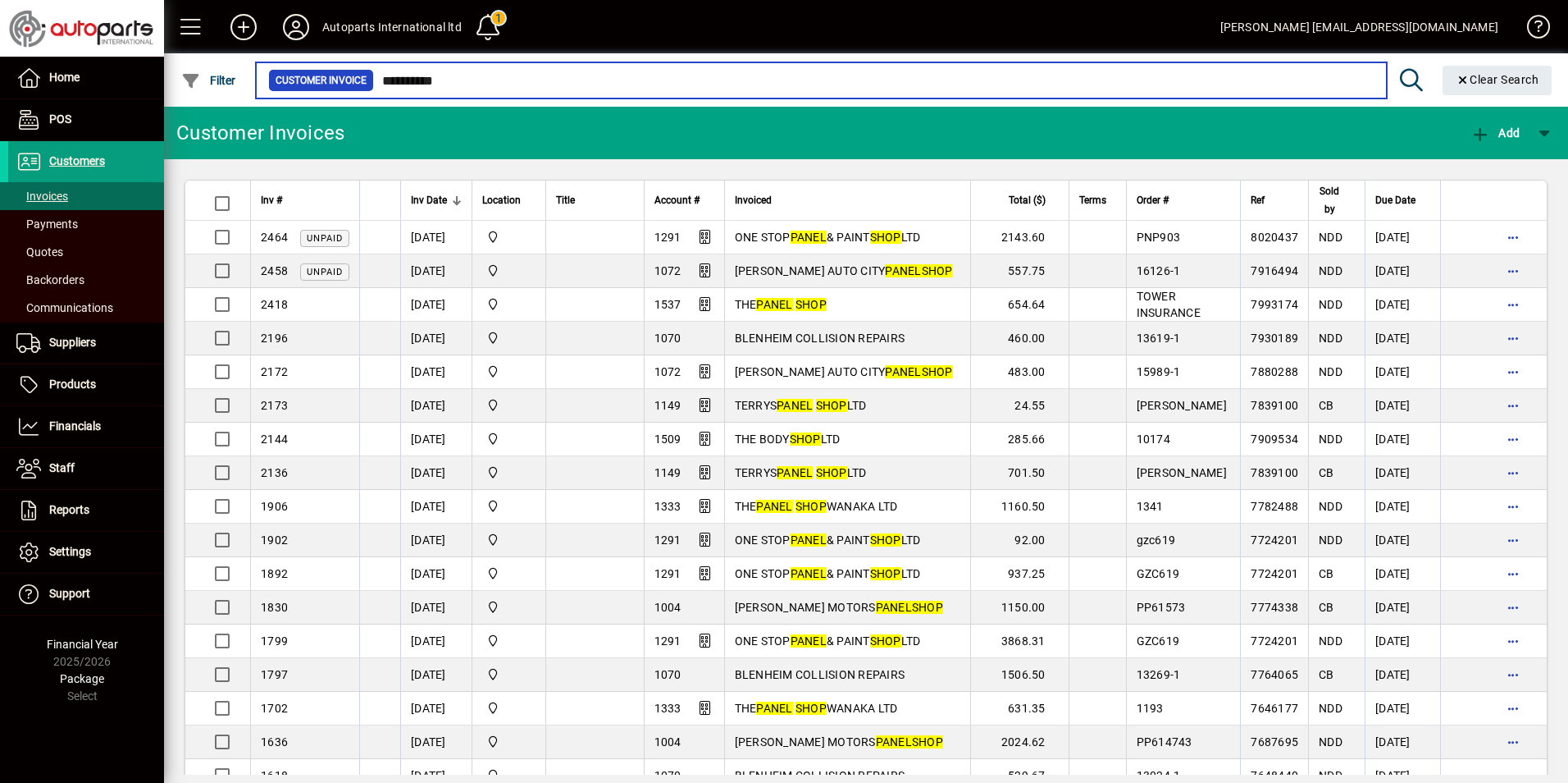
click at [509, 83] on input "**********" at bounding box center [873, 80] width 1000 height 23
click at [512, 87] on input "**********" at bounding box center [873, 80] width 1000 height 23
drag, startPoint x: 463, startPoint y: 88, endPoint x: 339, endPoint y: 97, distance: 124.3
click at [340, 96] on mat-chip-set "**********" at bounding box center [821, 80] width 1130 height 34
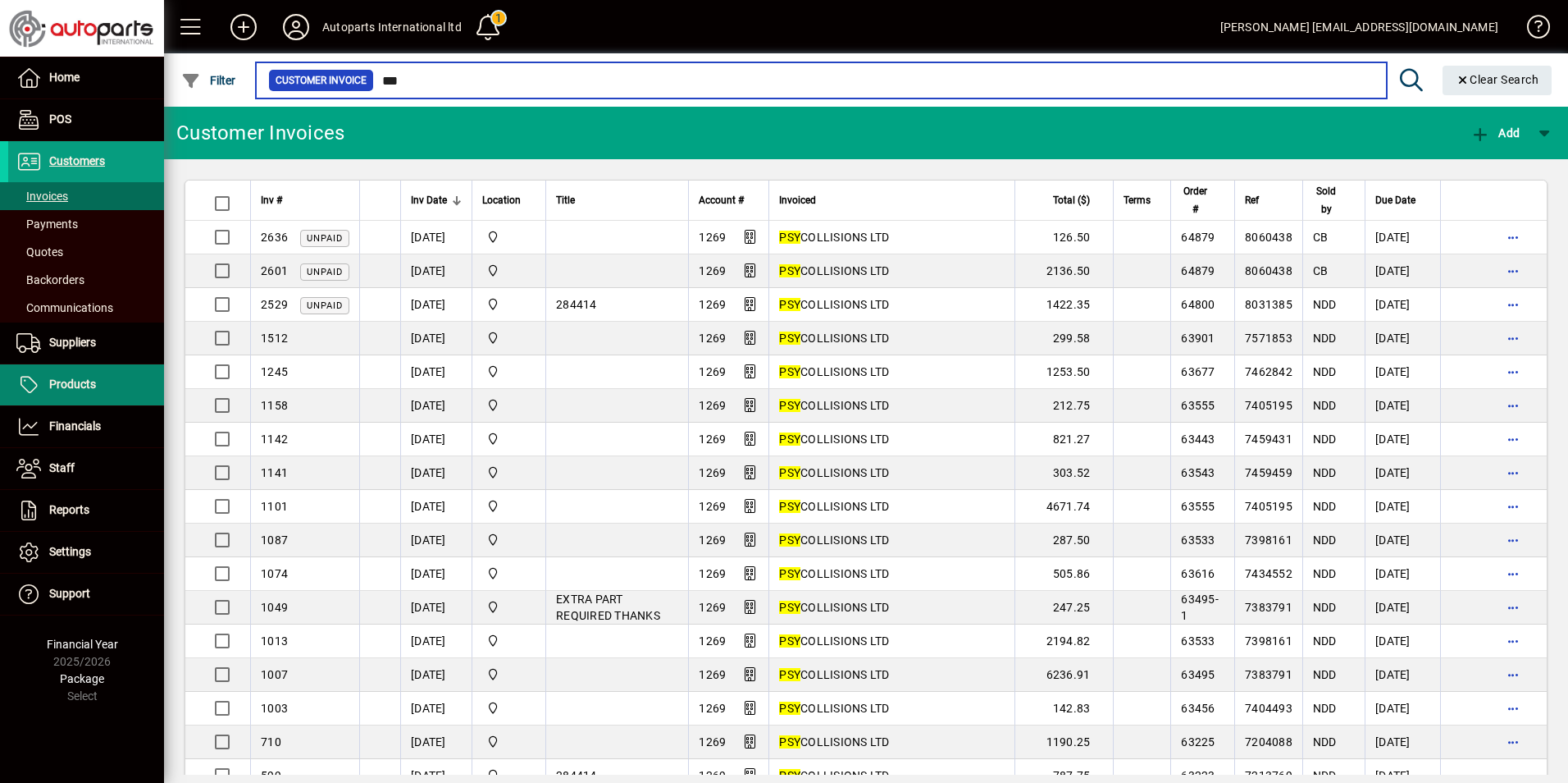
type input "***"
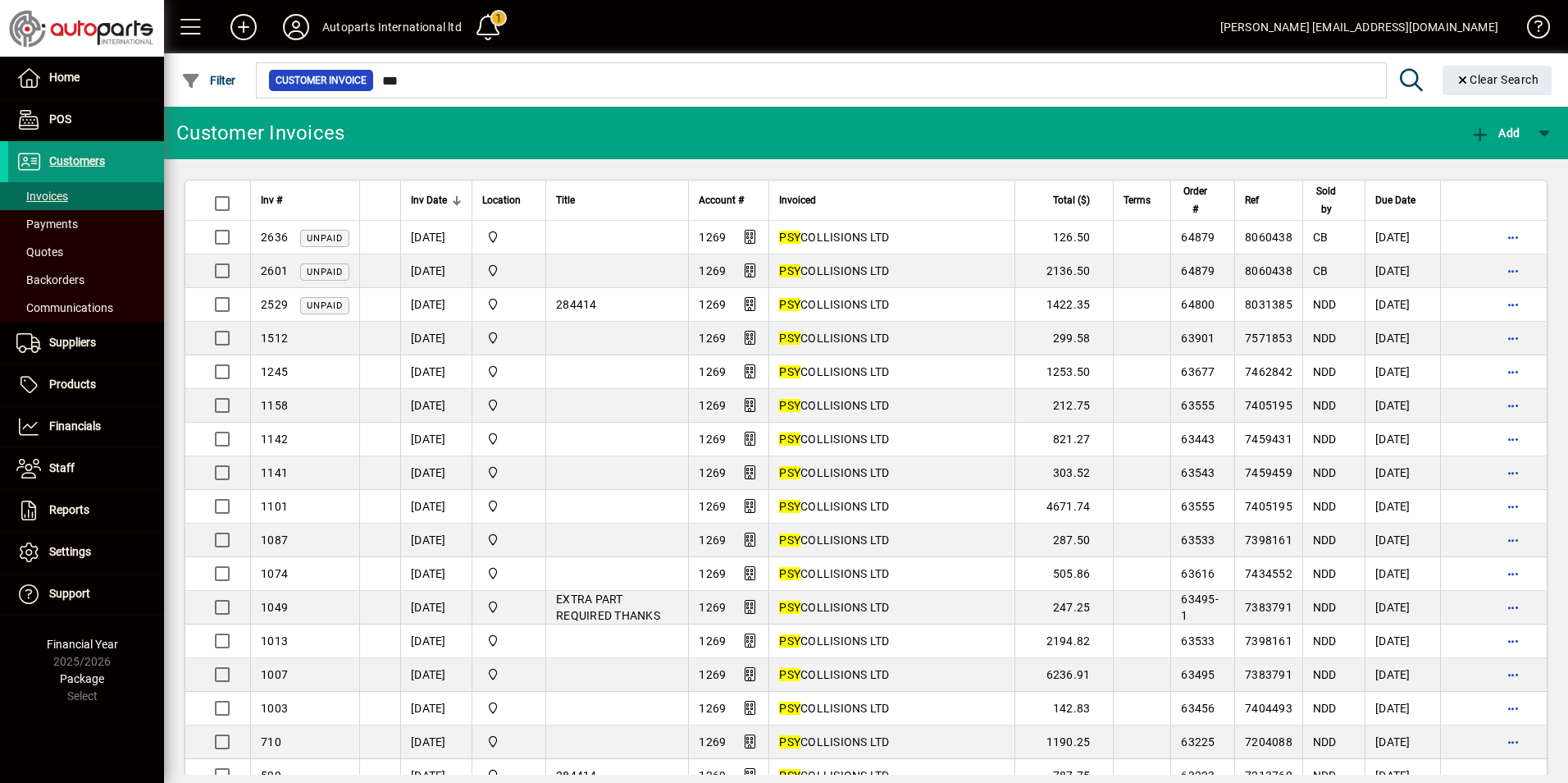
drag, startPoint x: 82, startPoint y: 163, endPoint x: 138, endPoint y: 154, distance: 56.7
click at [82, 163] on span "Customers" at bounding box center [77, 160] width 56 height 13
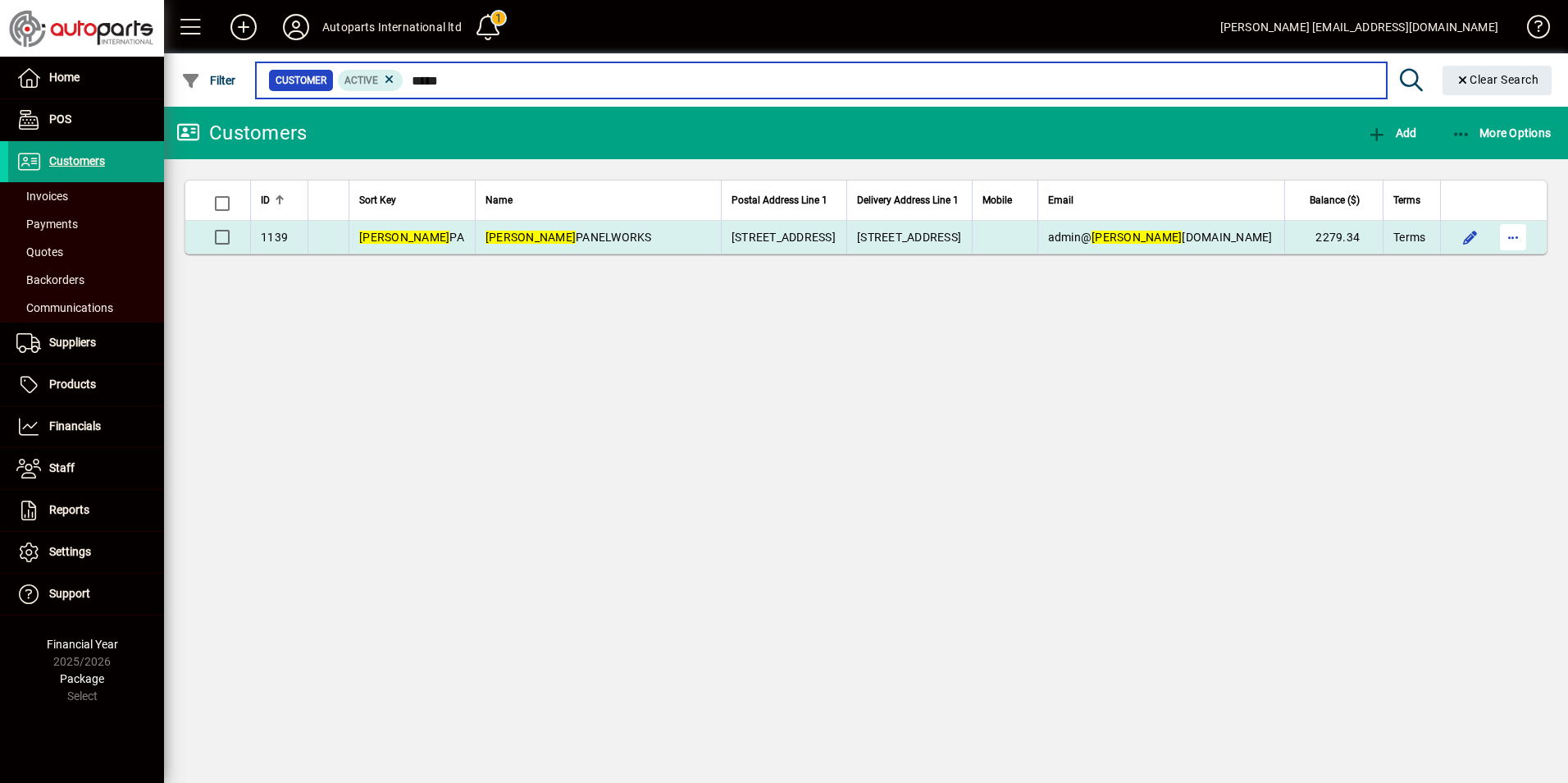
type input "*****"
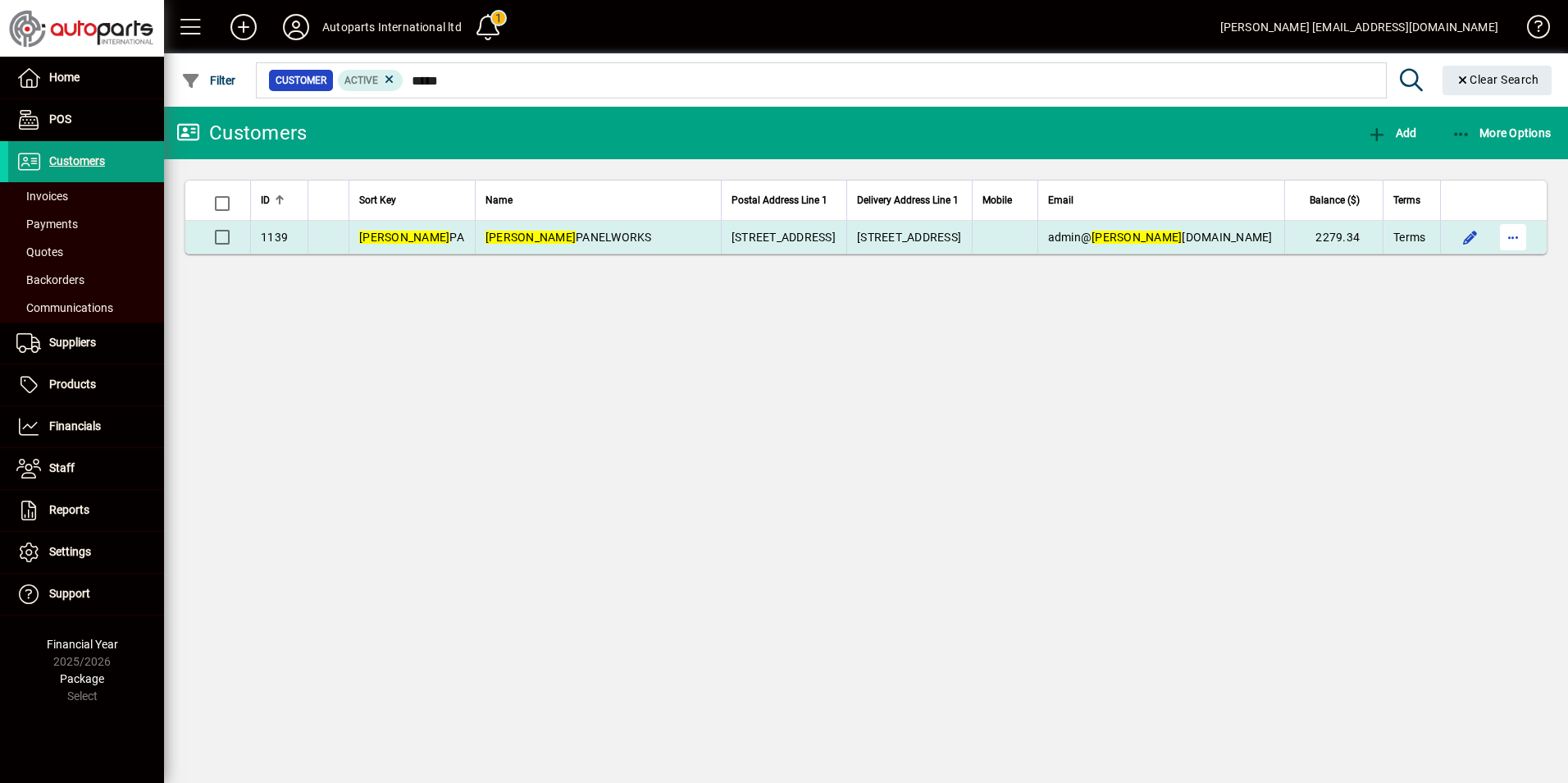
click at [1502, 239] on span "button" at bounding box center [1513, 237] width 39 height 39
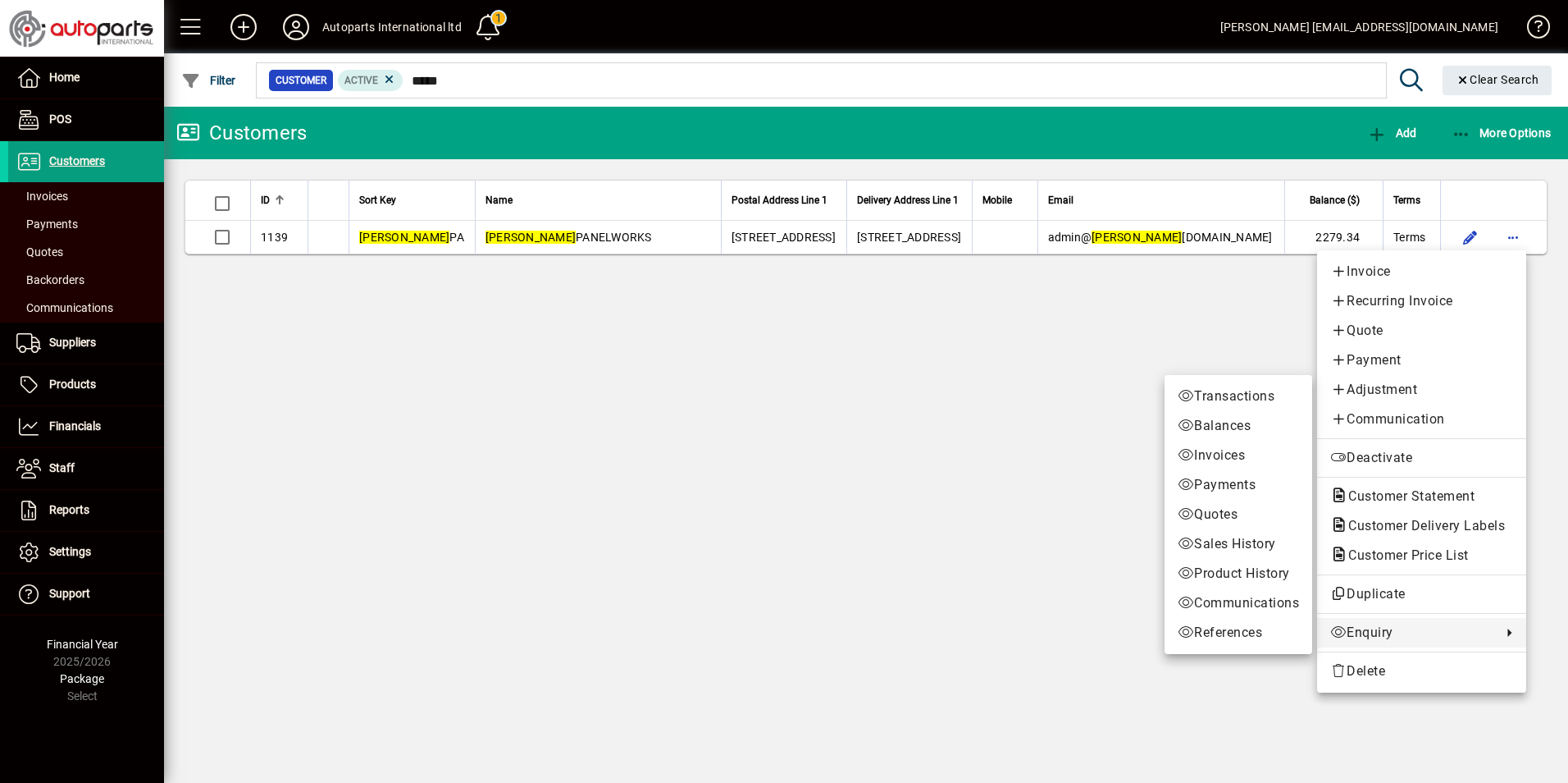
click at [1357, 630] on span "Enquiry" at bounding box center [1412, 632] width 163 height 20
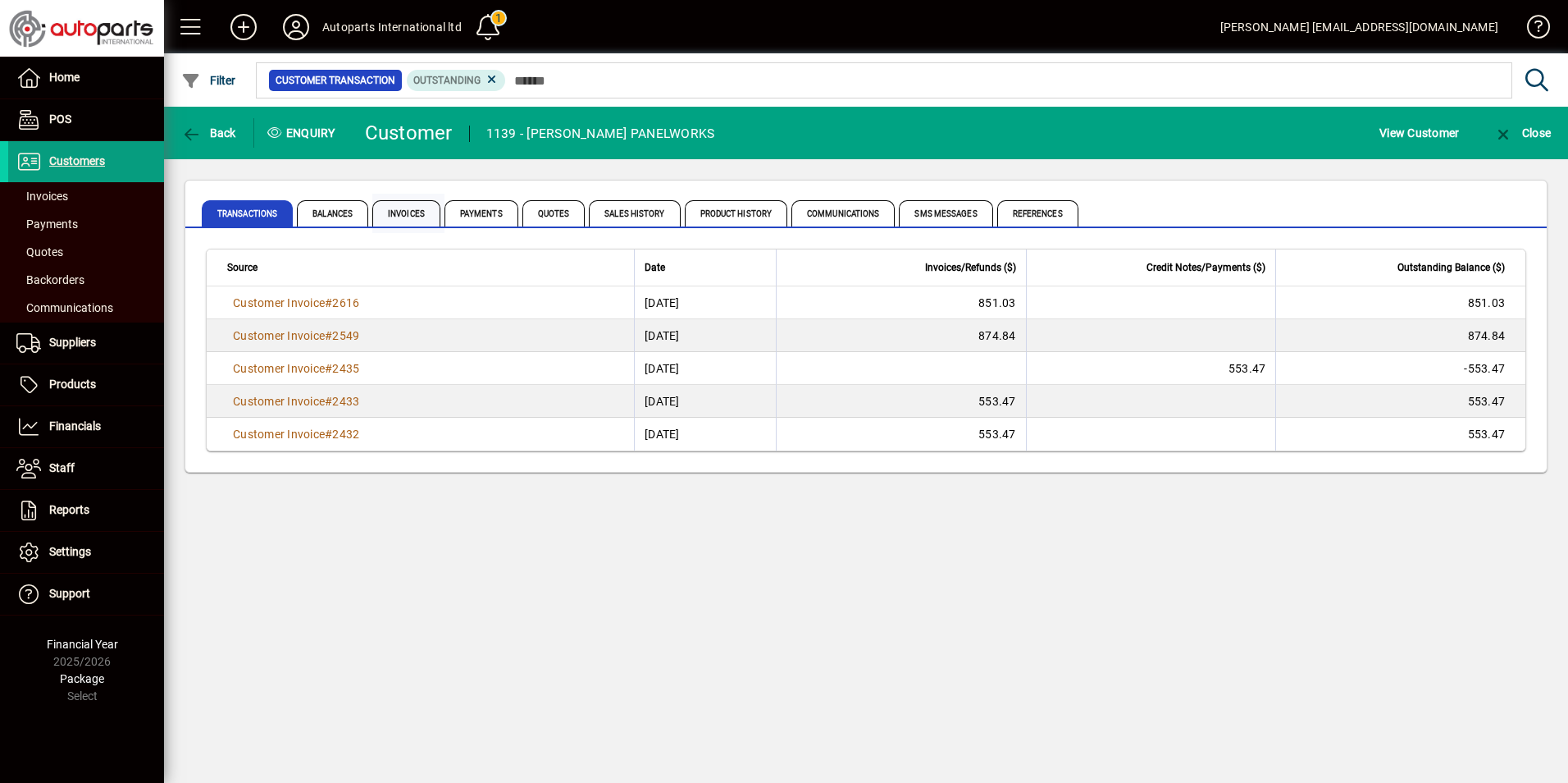
click at [393, 211] on span "Invoices" at bounding box center [406, 213] width 68 height 27
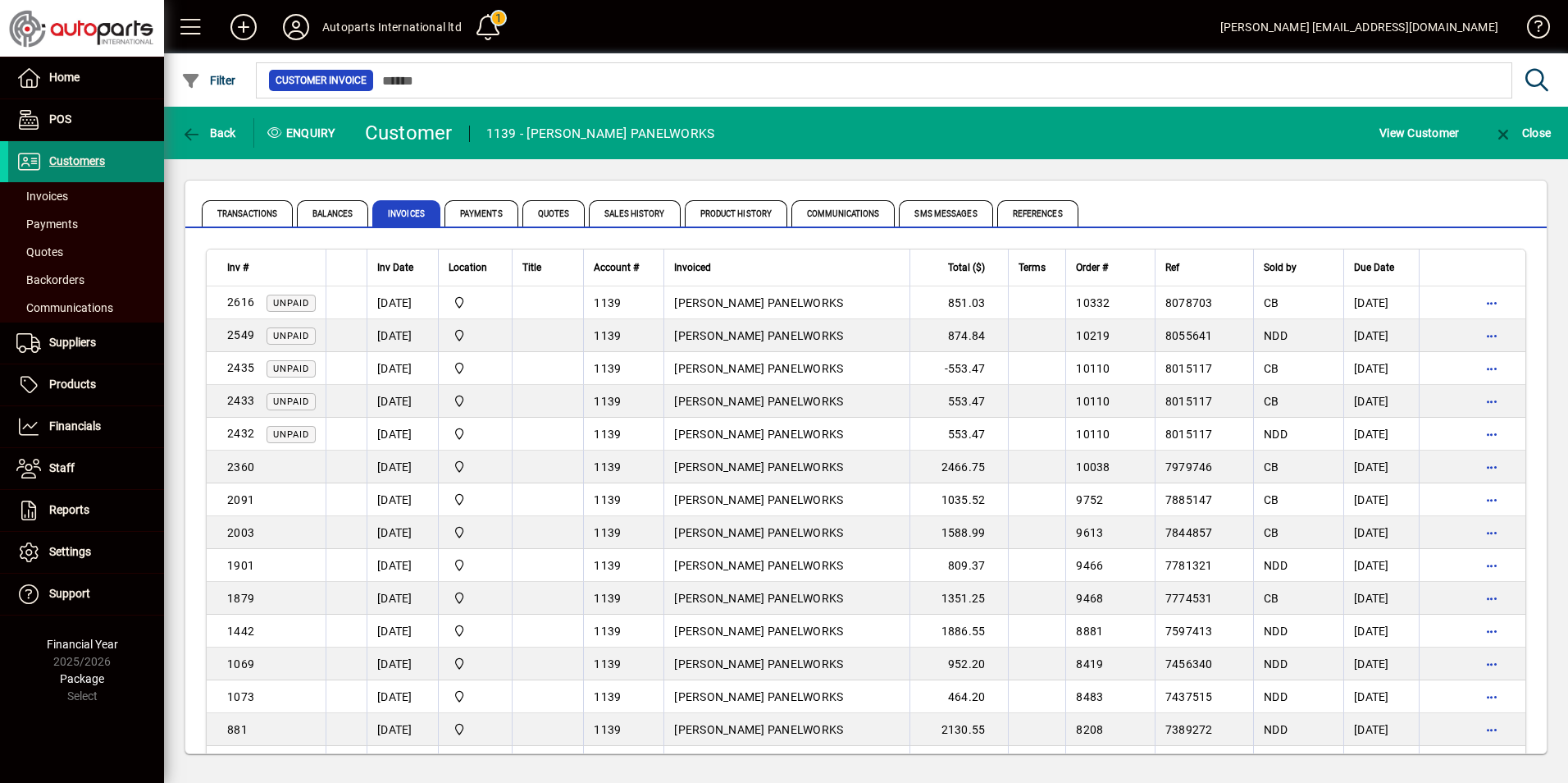
click at [90, 158] on span "Customers" at bounding box center [77, 160] width 56 height 13
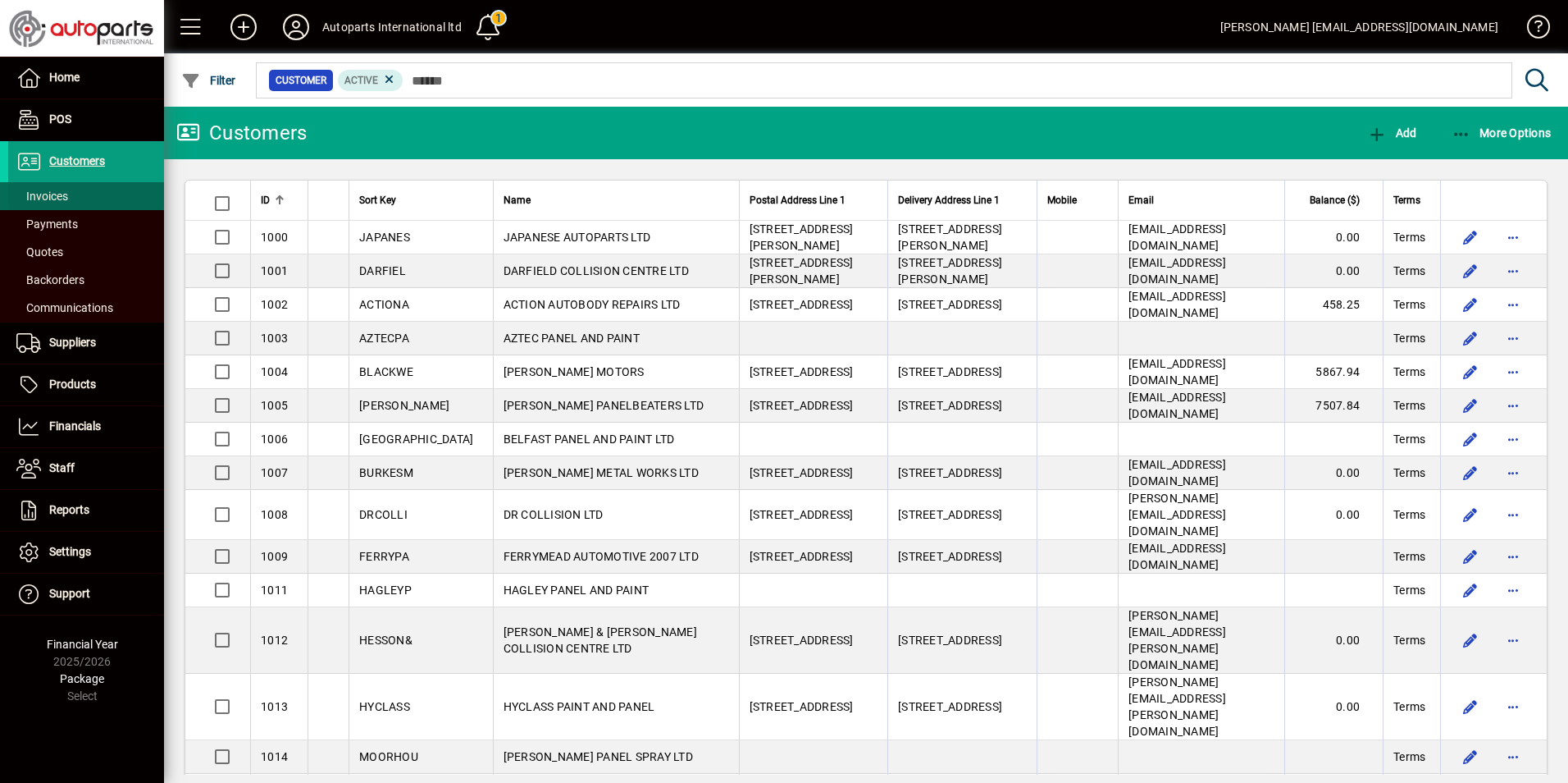
click at [62, 189] on span "Invoices" at bounding box center [37, 197] width 60 height 18
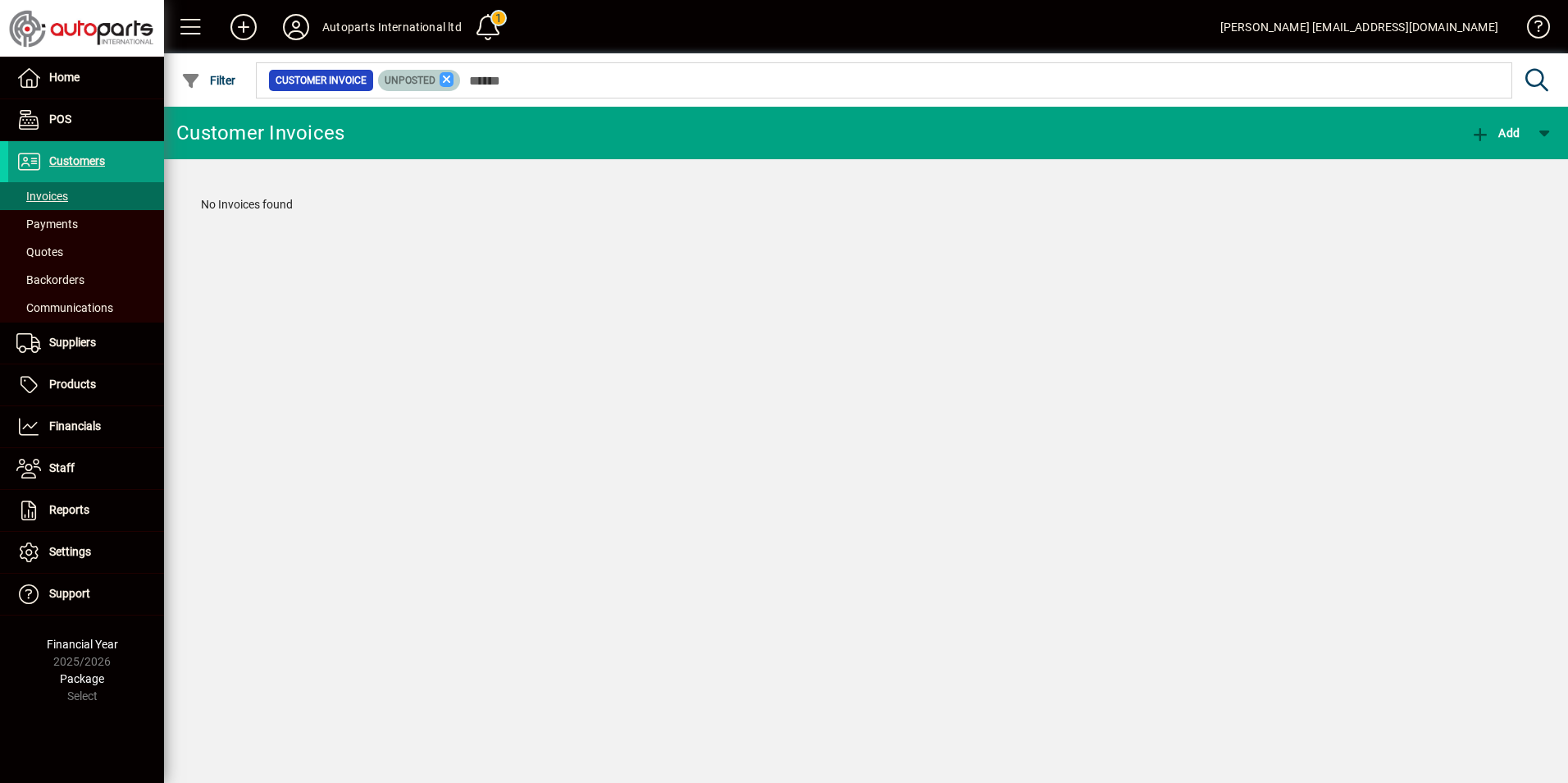
click at [443, 81] on icon at bounding box center [446, 79] width 15 height 15
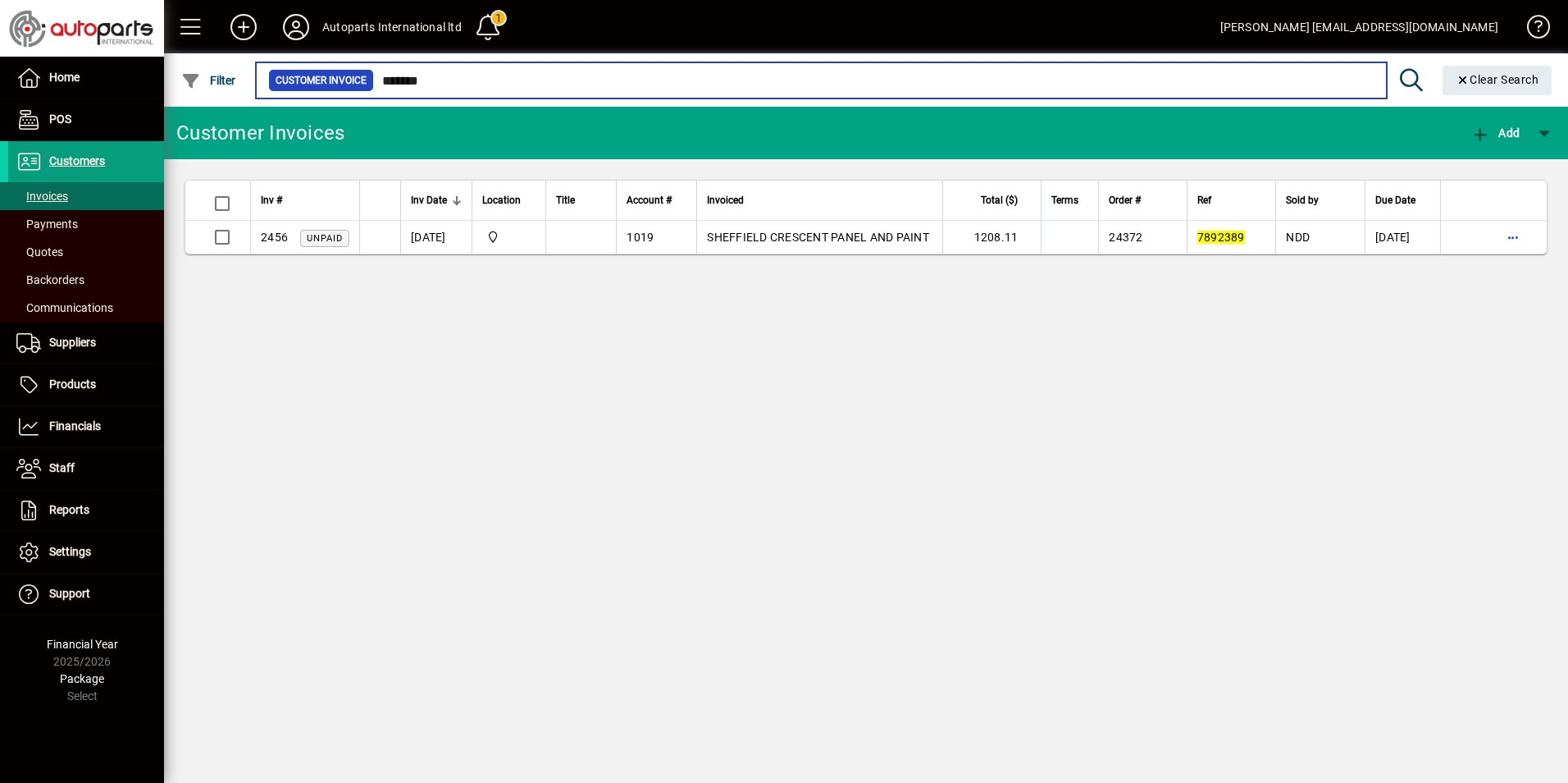
type input "*******"
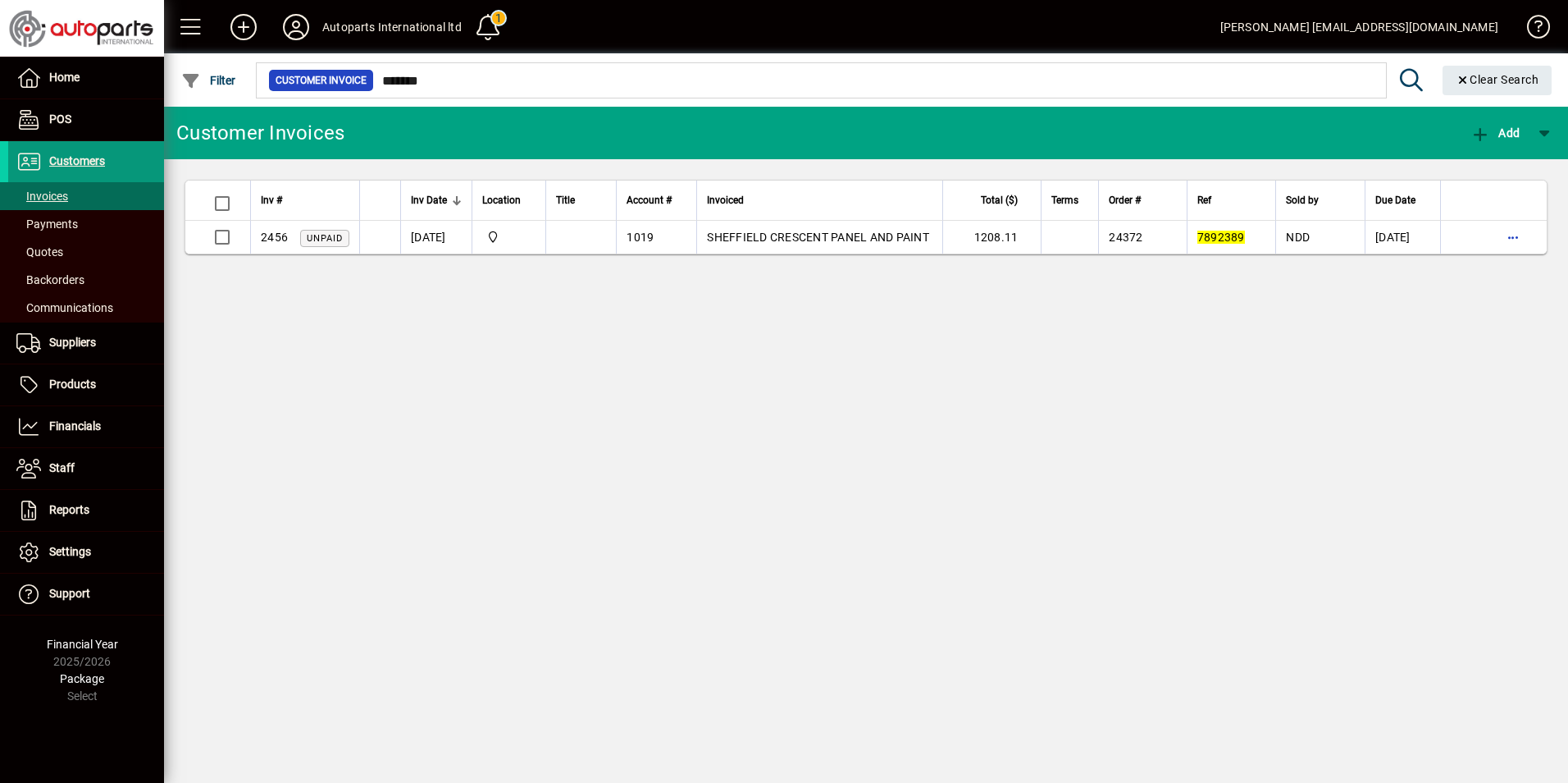
drag, startPoint x: 66, startPoint y: 156, endPoint x: 96, endPoint y: 156, distance: 30.0
click at [66, 156] on span "Customers" at bounding box center [77, 160] width 56 height 13
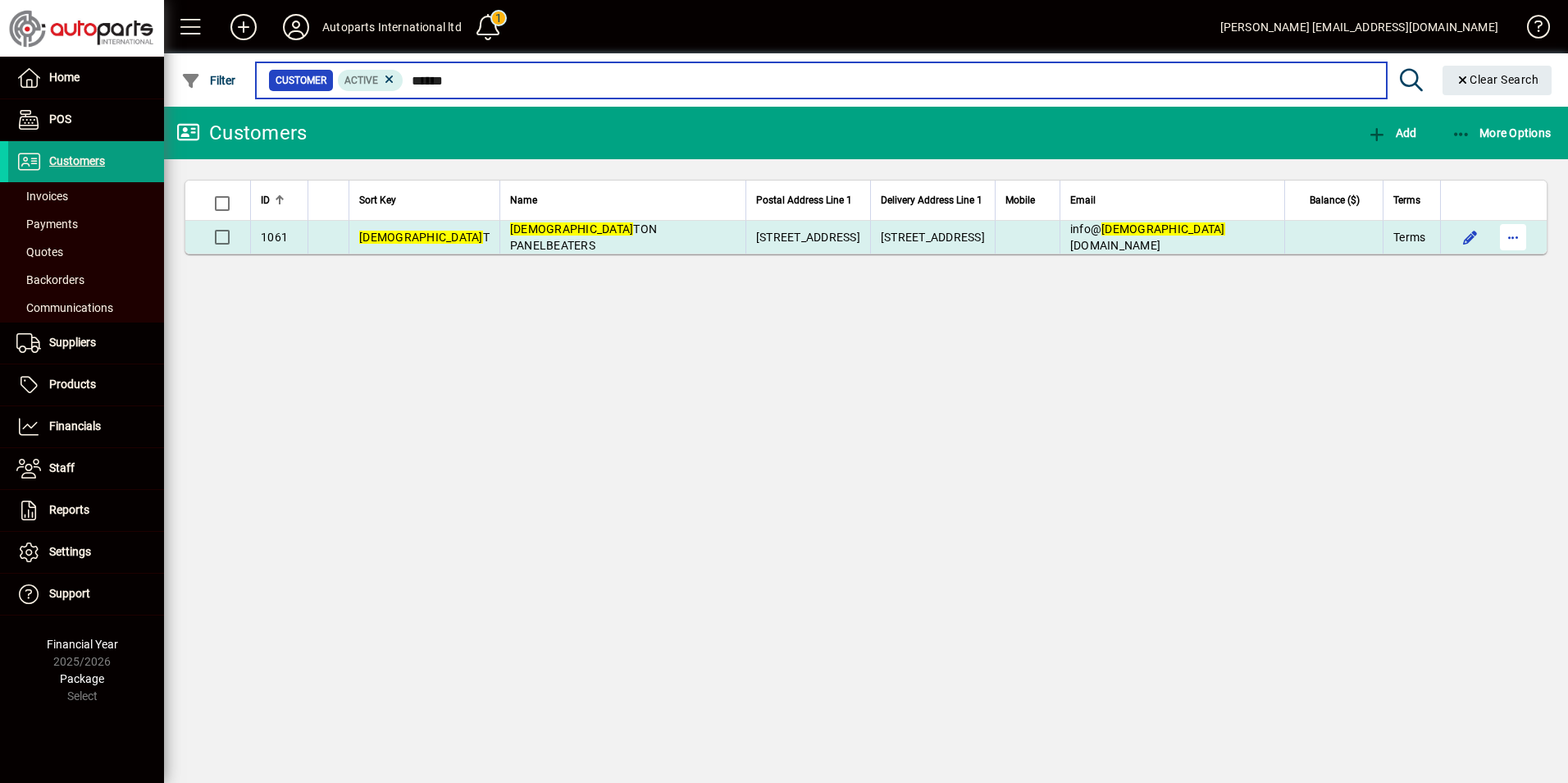
type input "******"
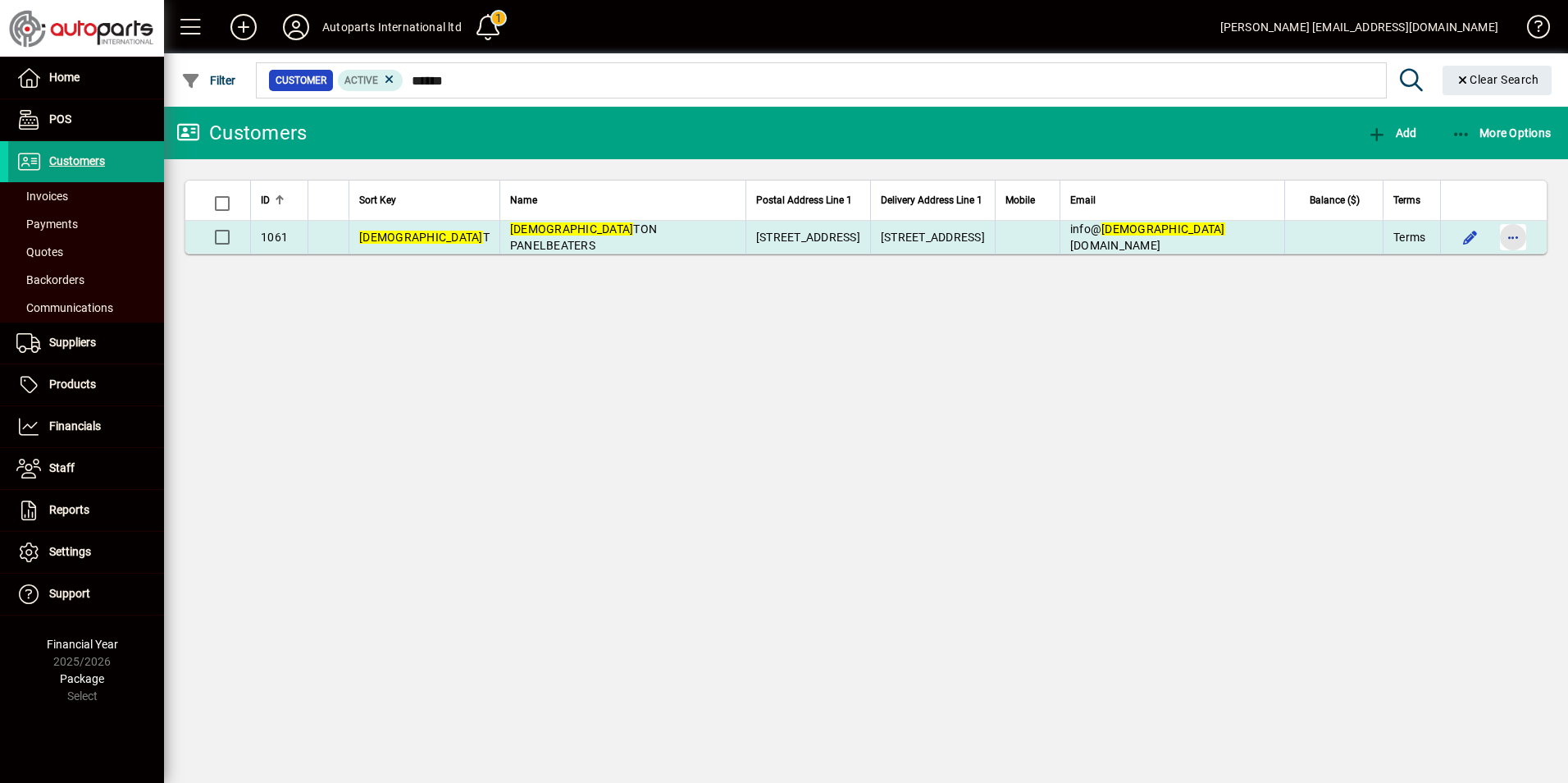
click at [1510, 238] on span "button" at bounding box center [1513, 237] width 39 height 39
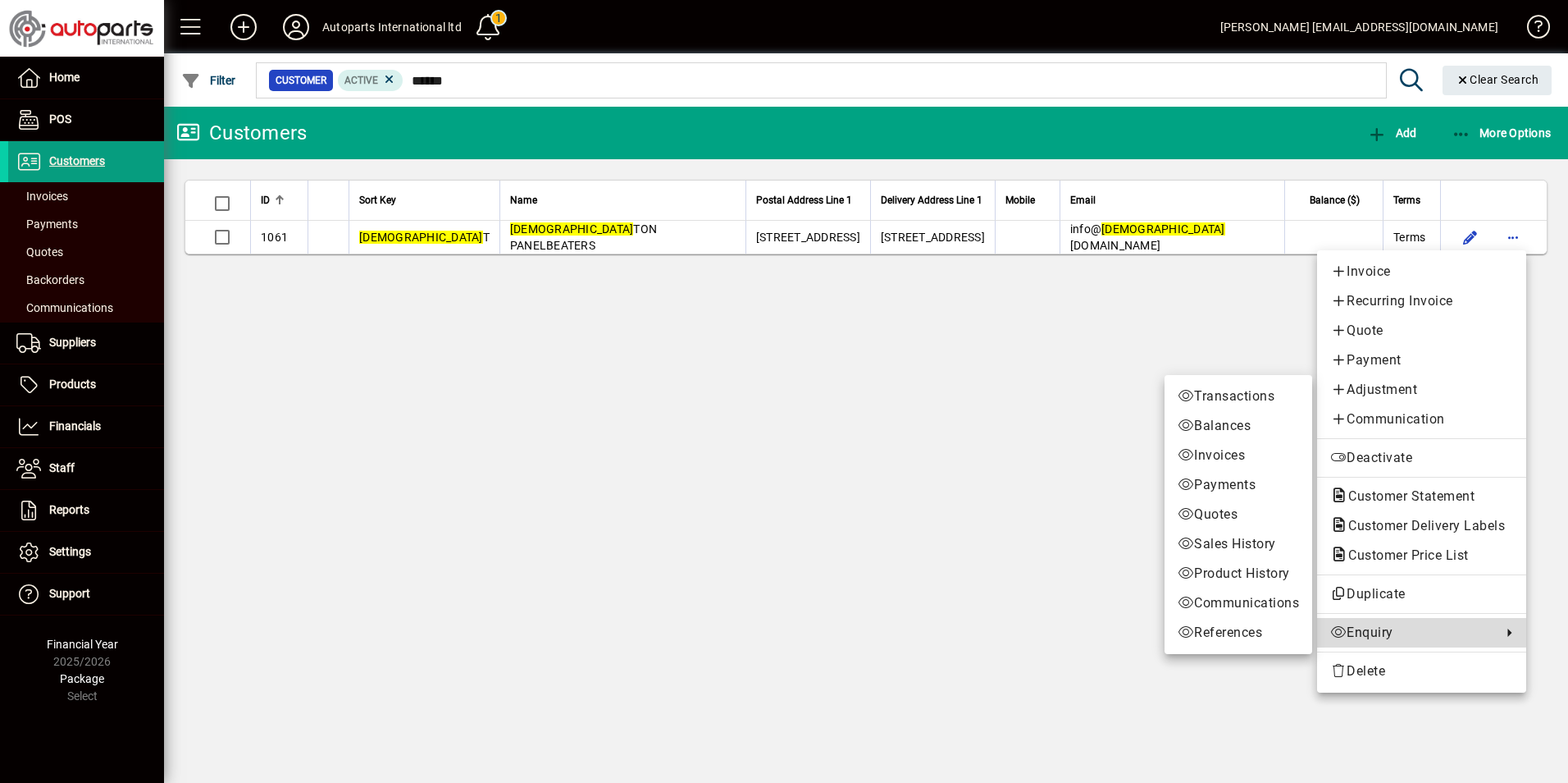
click at [1354, 632] on span "Enquiry" at bounding box center [1412, 632] width 163 height 20
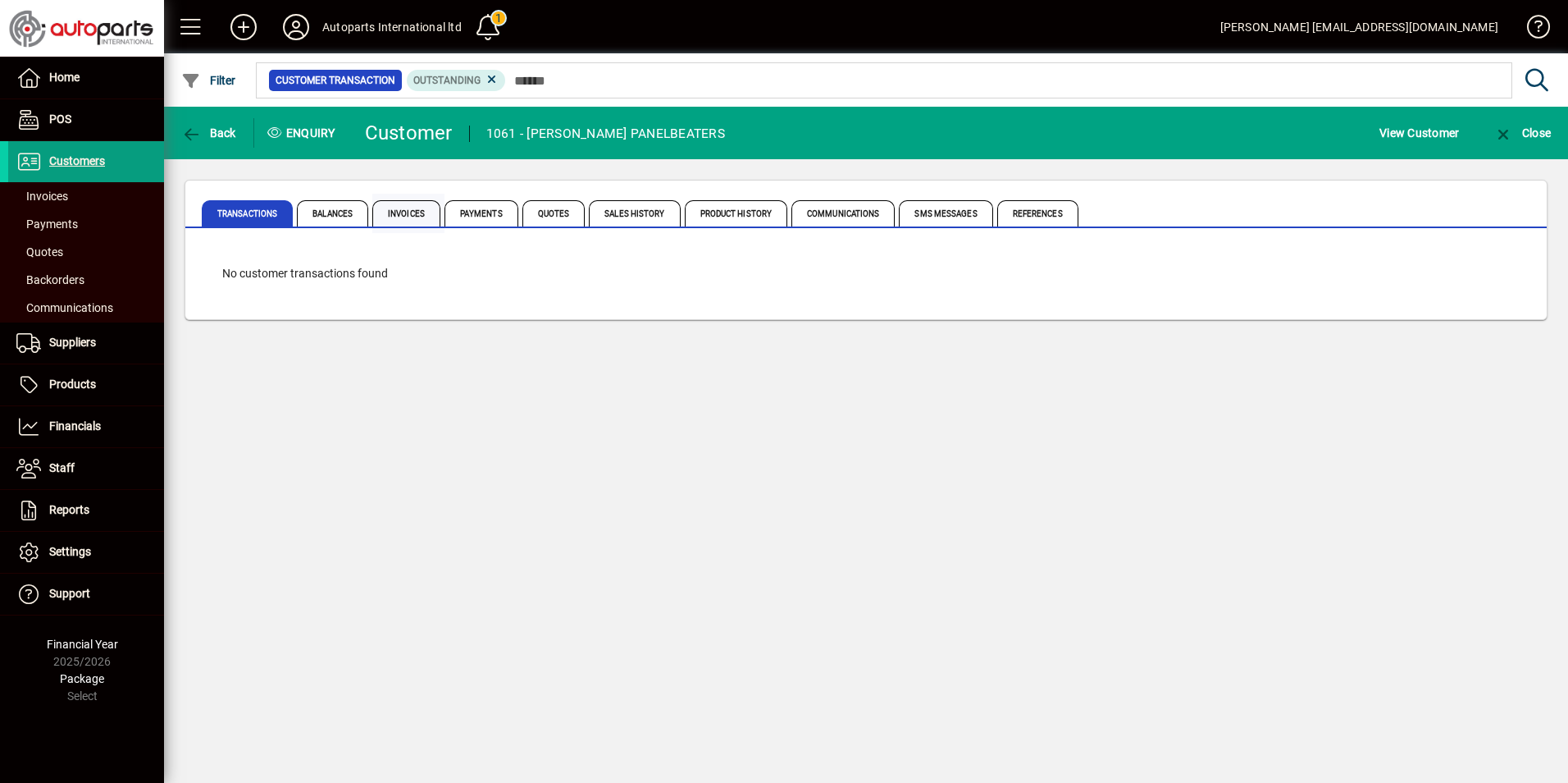
click at [430, 211] on span "Invoices" at bounding box center [406, 213] width 68 height 27
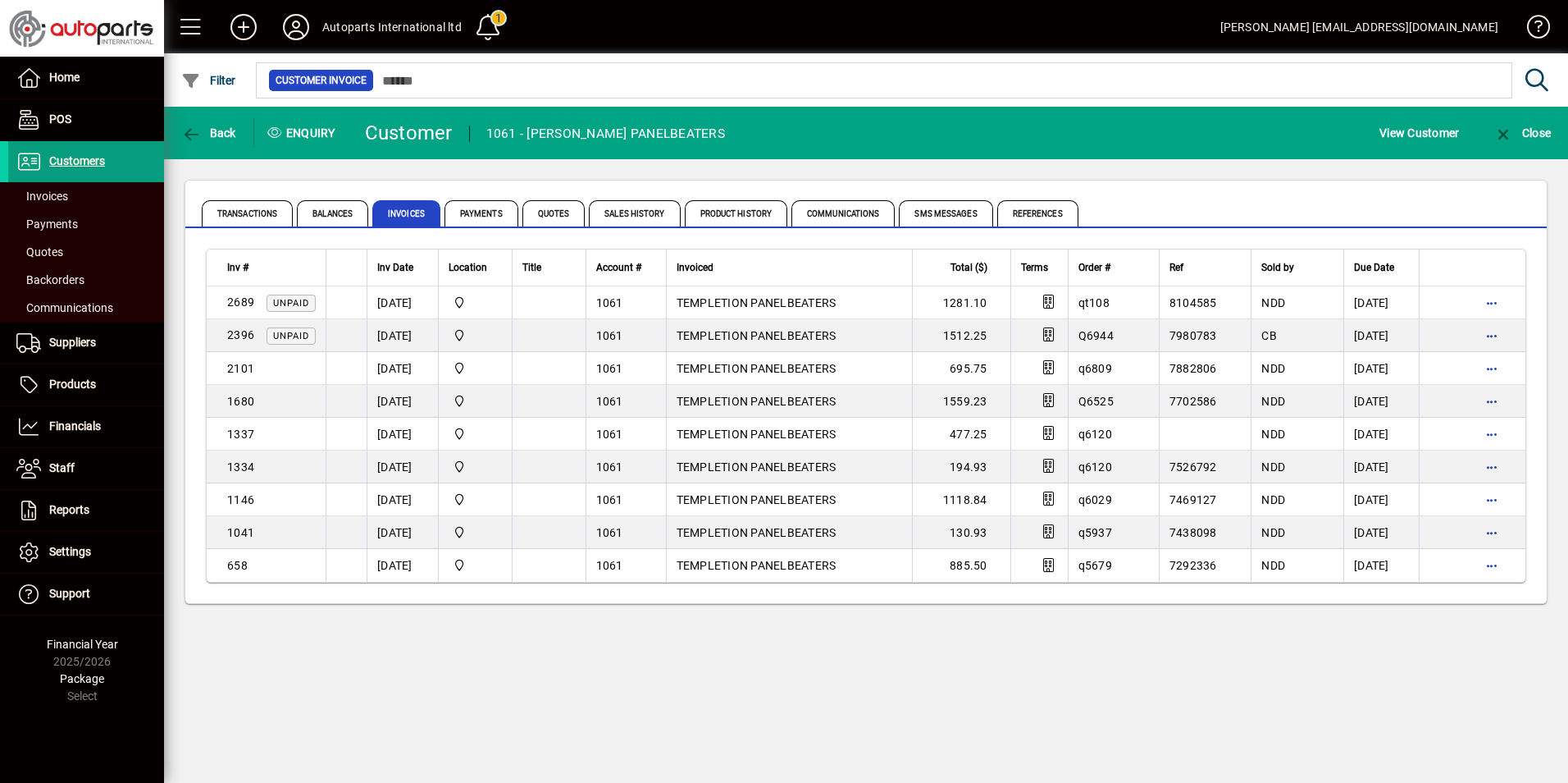
click at [468, 620] on div "Transactions Balances Invoices Payments Quotes Sales History Product History Co…" at bounding box center [866, 392] width 1404 height 465
